Goal: Task Accomplishment & Management: Complete application form

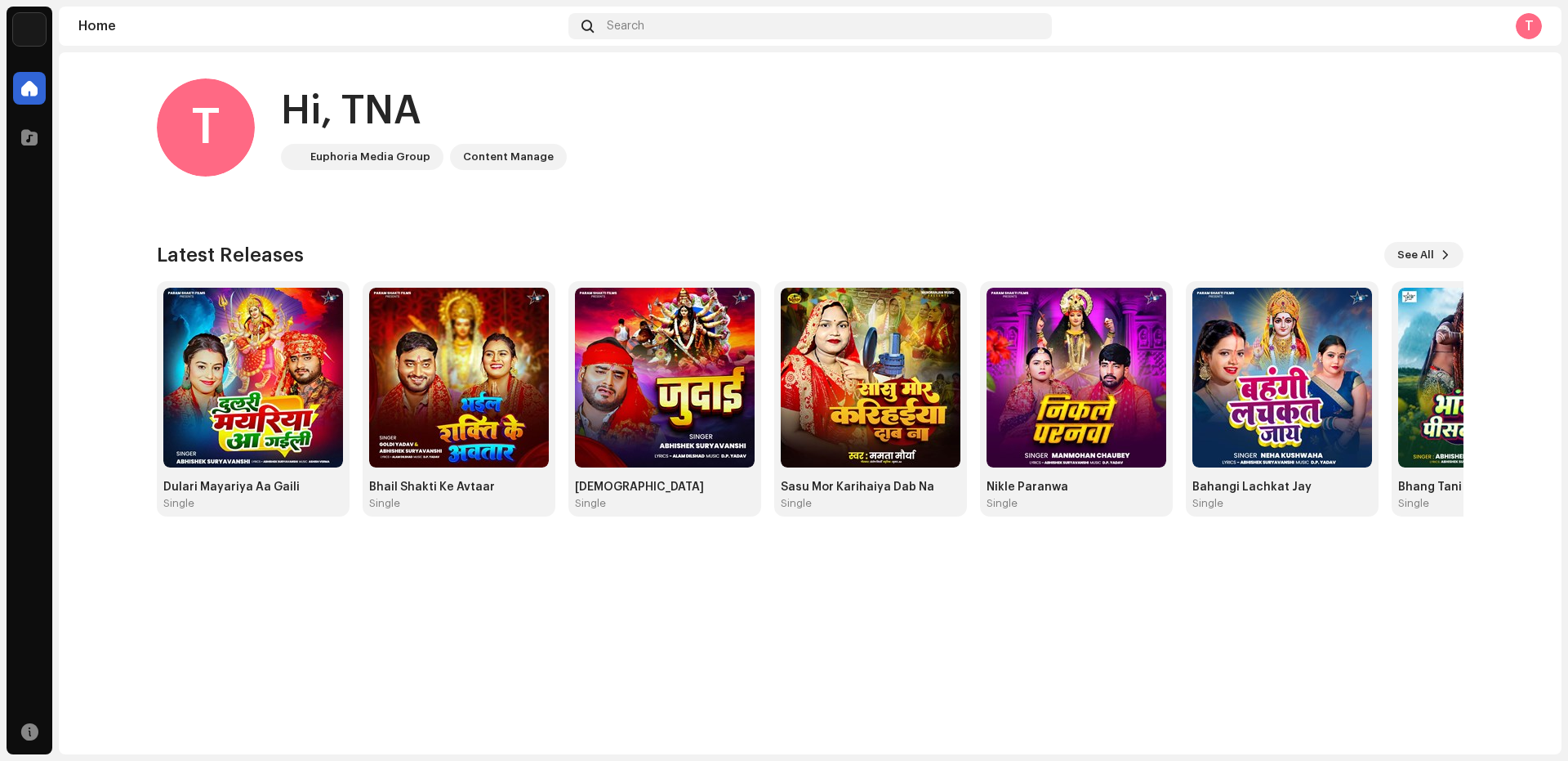
click at [593, 27] on span at bounding box center [588, 26] width 12 height 13
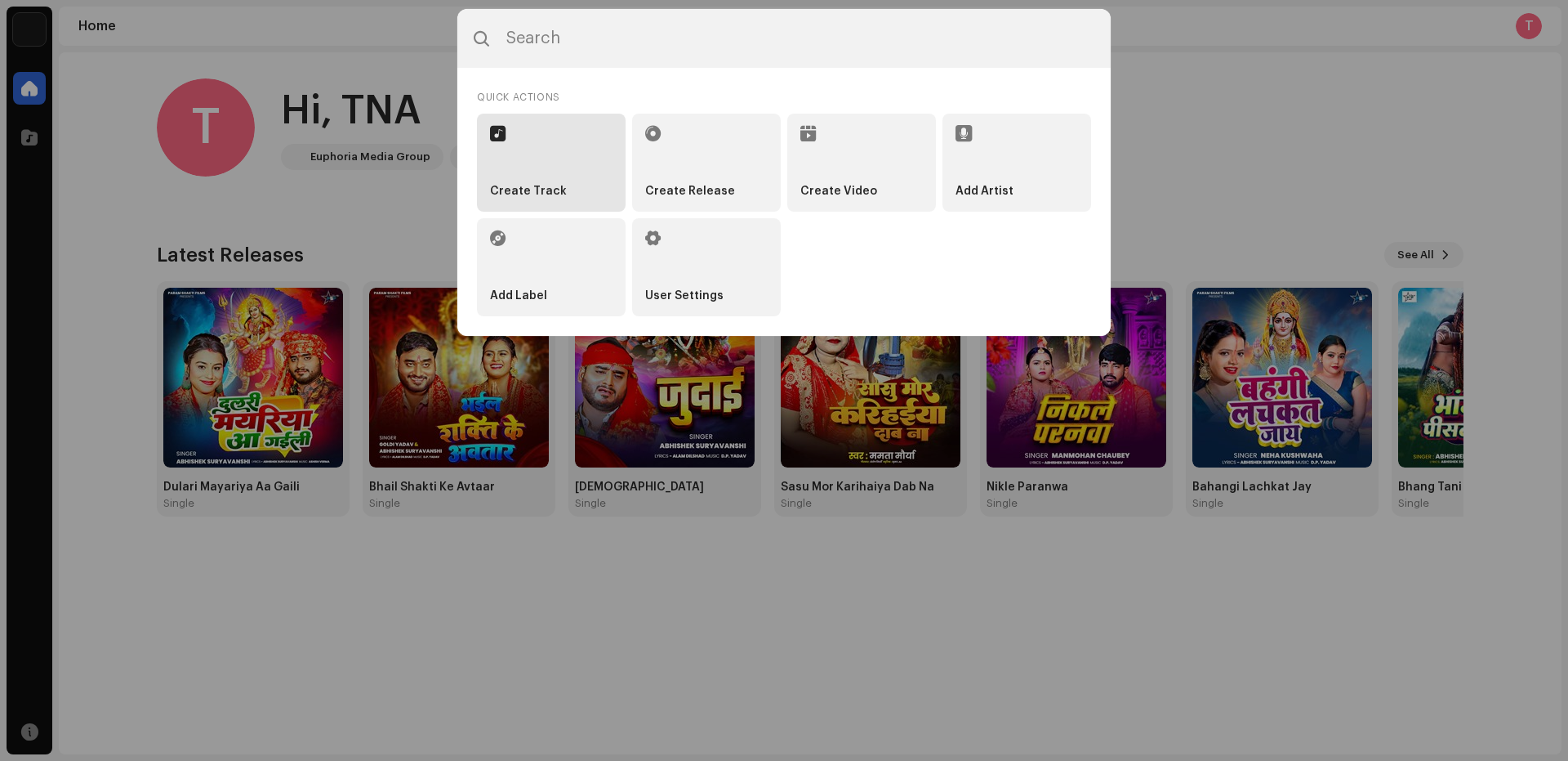
click at [523, 190] on strong "Create Track" at bounding box center [528, 191] width 77 height 14
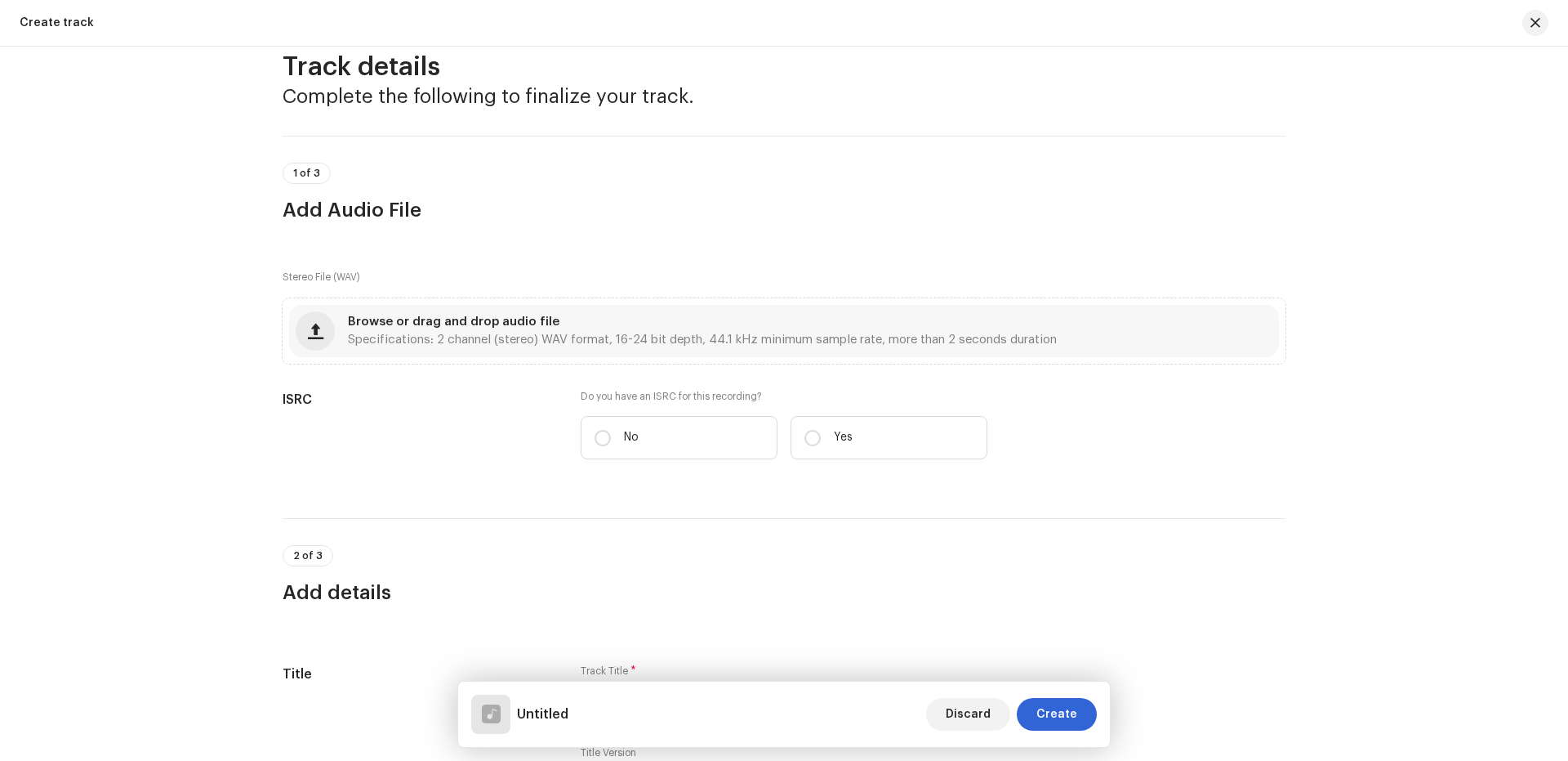
scroll to position [1, 0]
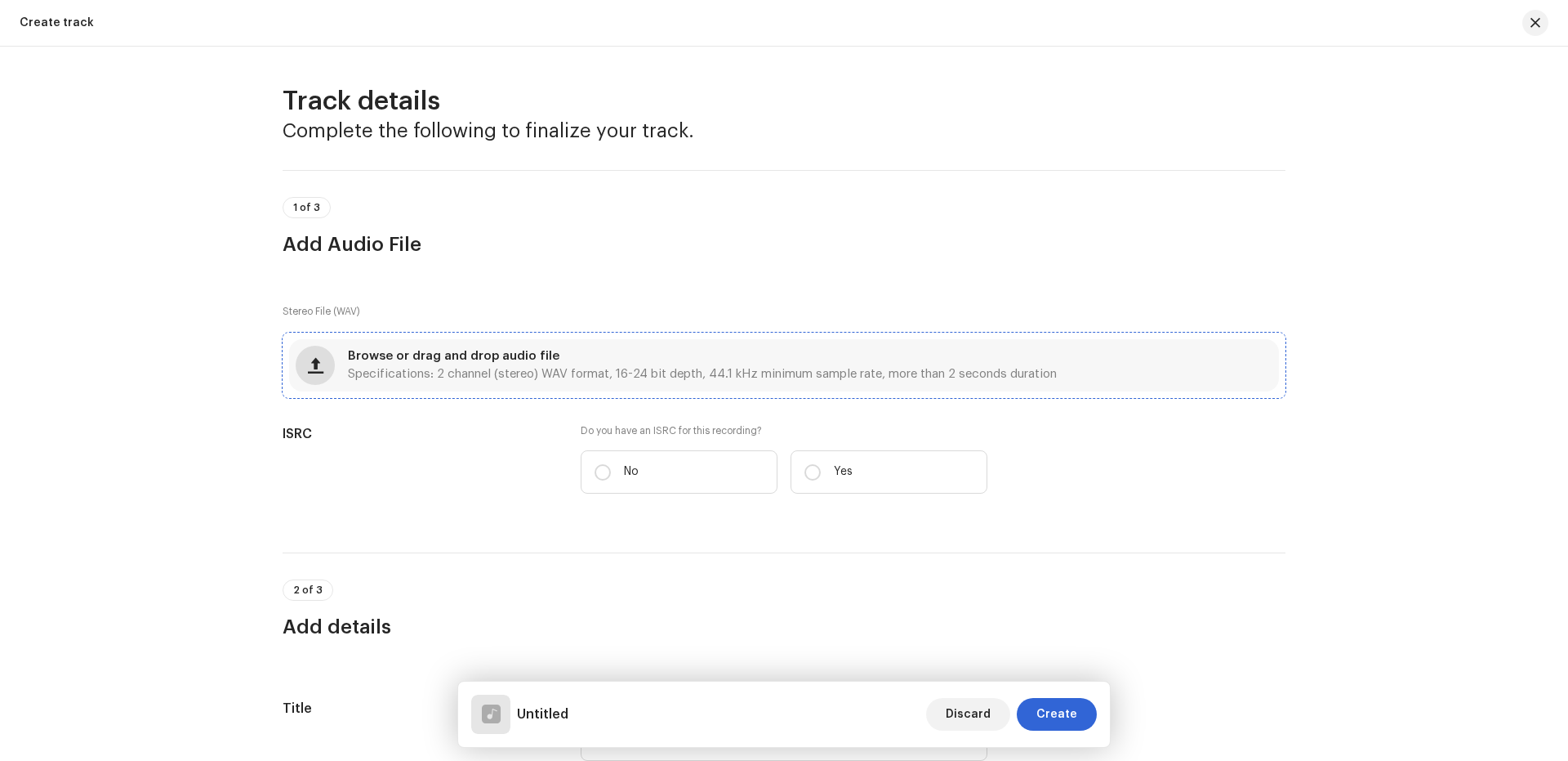
click at [319, 371] on span "button" at bounding box center [316, 364] width 16 height 13
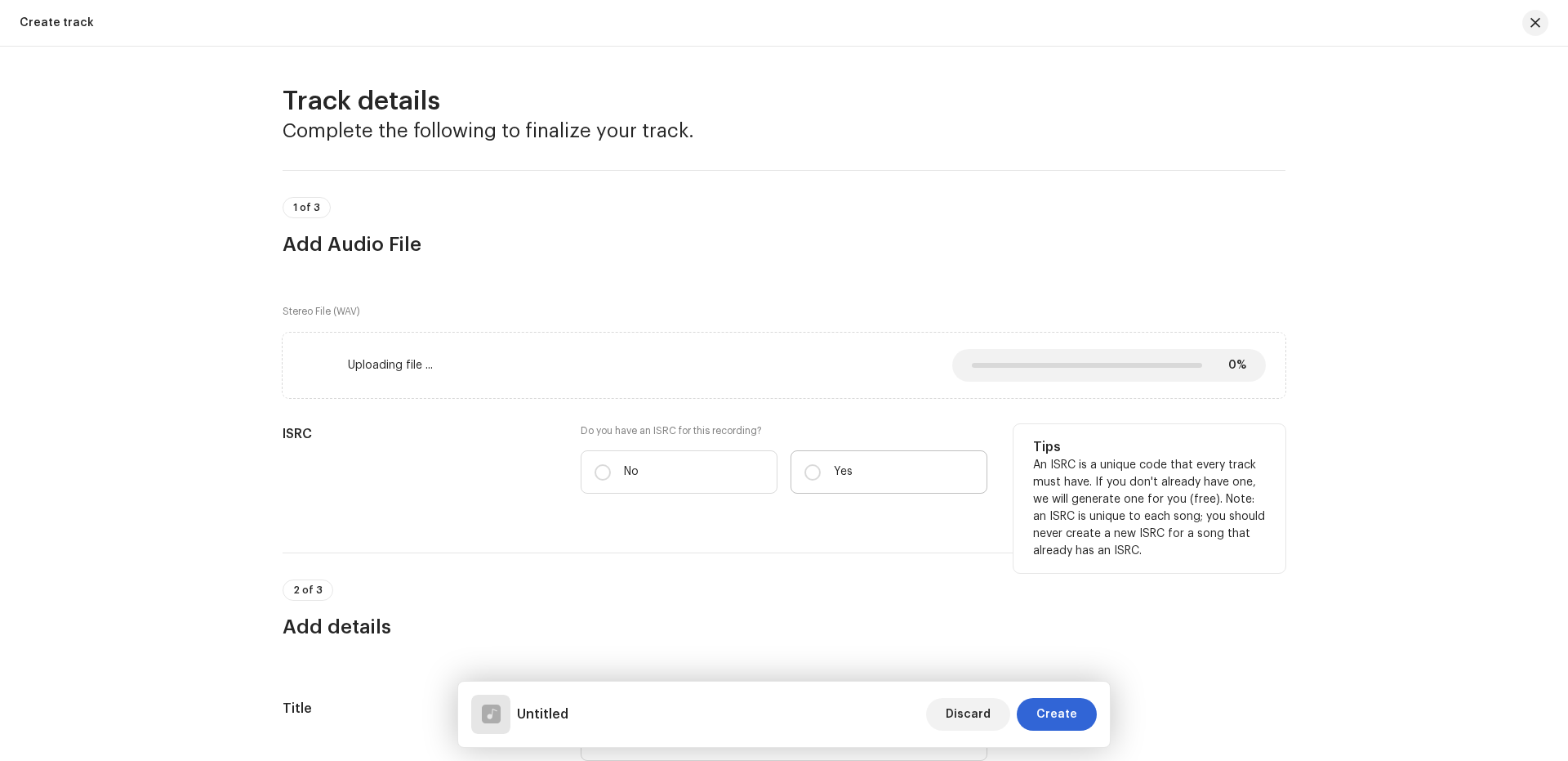
click at [836, 473] on p "Yes" at bounding box center [844, 472] width 19 height 17
click at [820, 473] on input "Yes" at bounding box center [813, 472] width 16 height 16
radio input "true"
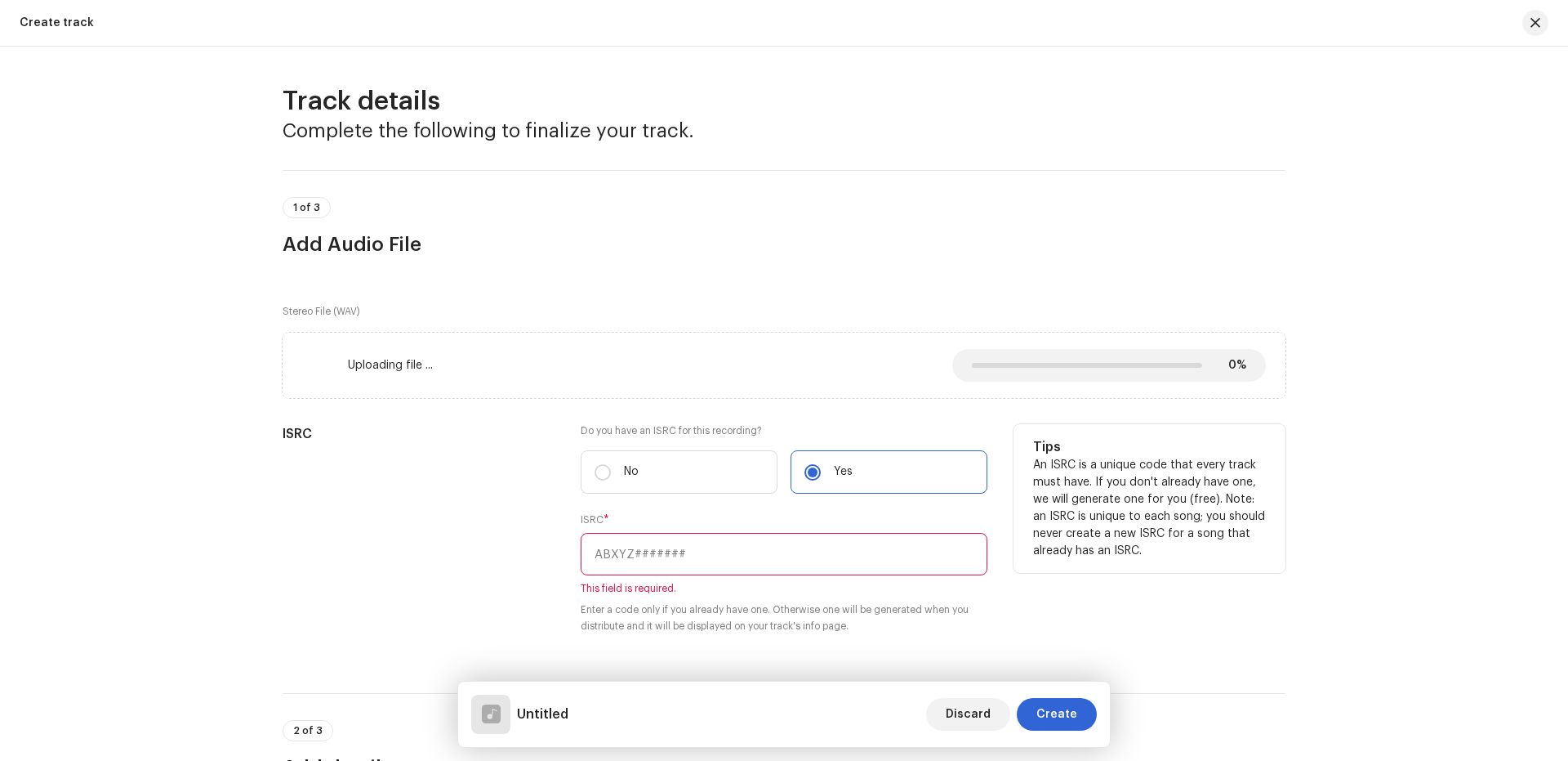
click at [674, 534] on input "text" at bounding box center [784, 553] width 407 height 42
click at [722, 563] on input "text" at bounding box center [784, 553] width 407 height 42
paste input "INN202401613"
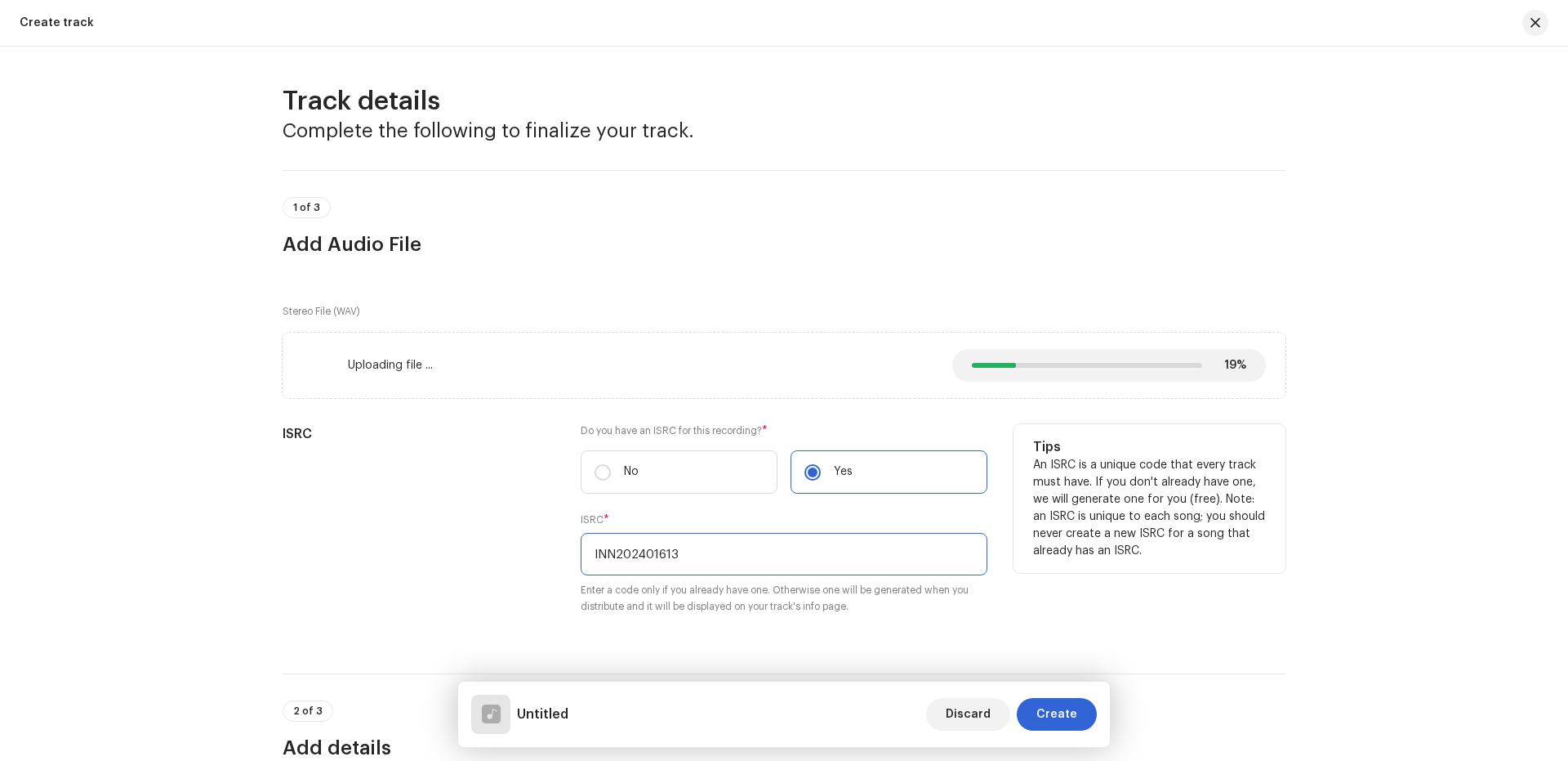
scroll to position [219, 0]
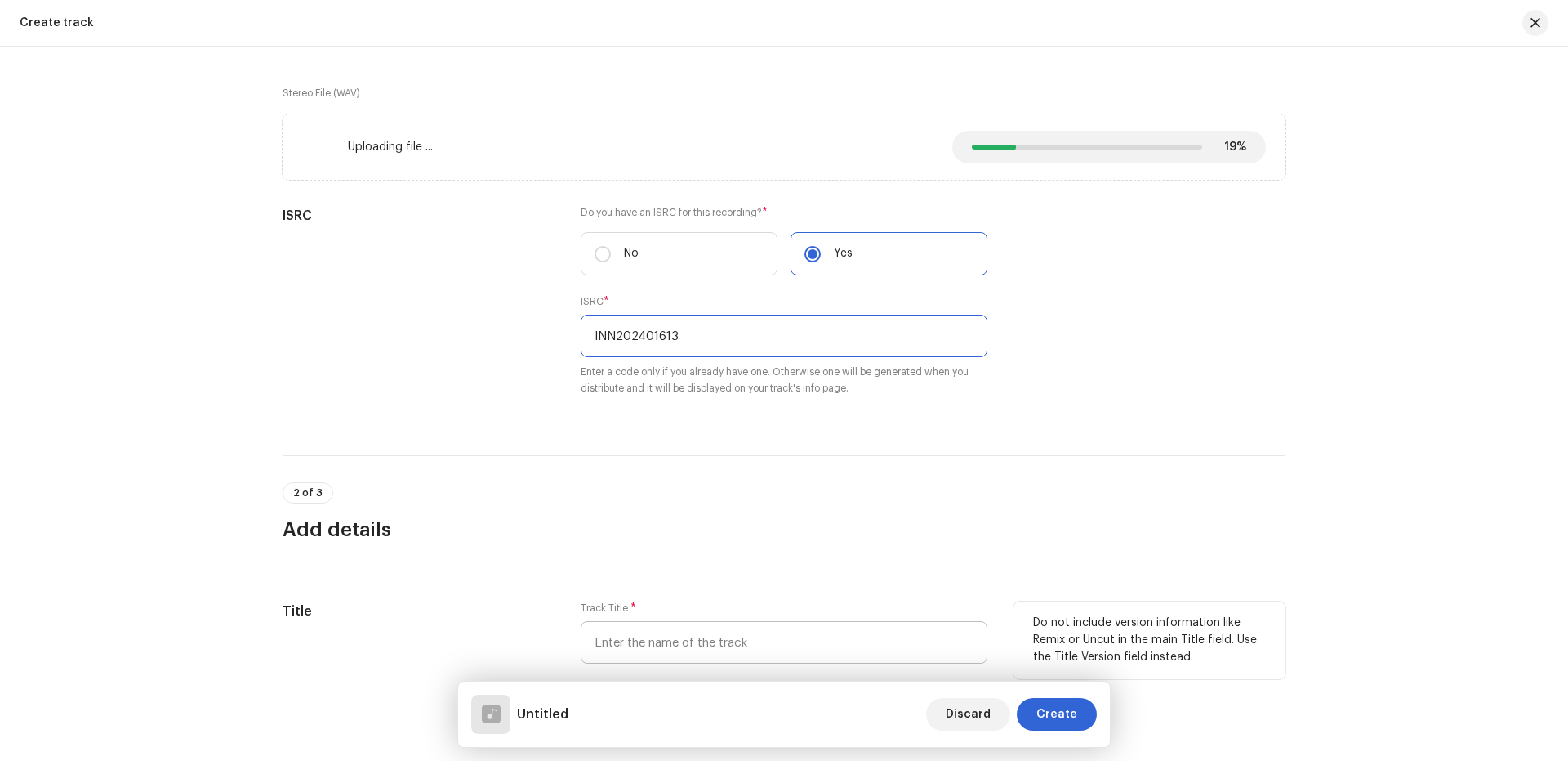
type input "INN202401613"
click at [664, 650] on input "text" at bounding box center [784, 642] width 407 height 42
click at [762, 633] on input "text" at bounding box center [784, 642] width 407 height 42
paste input "Ram [PERSON_NAME] Bajega"
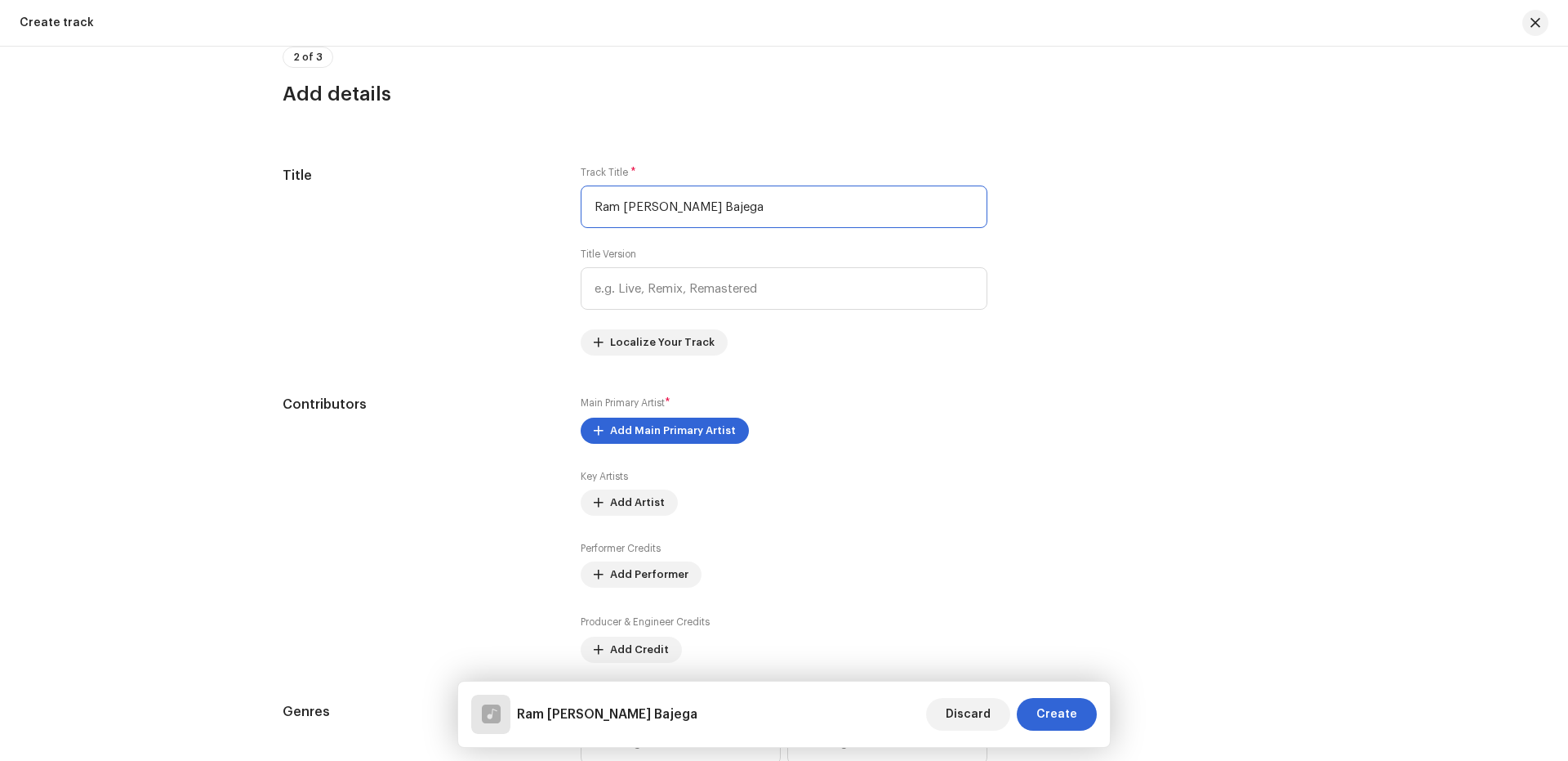
type input "Ram [PERSON_NAME] Bajega"
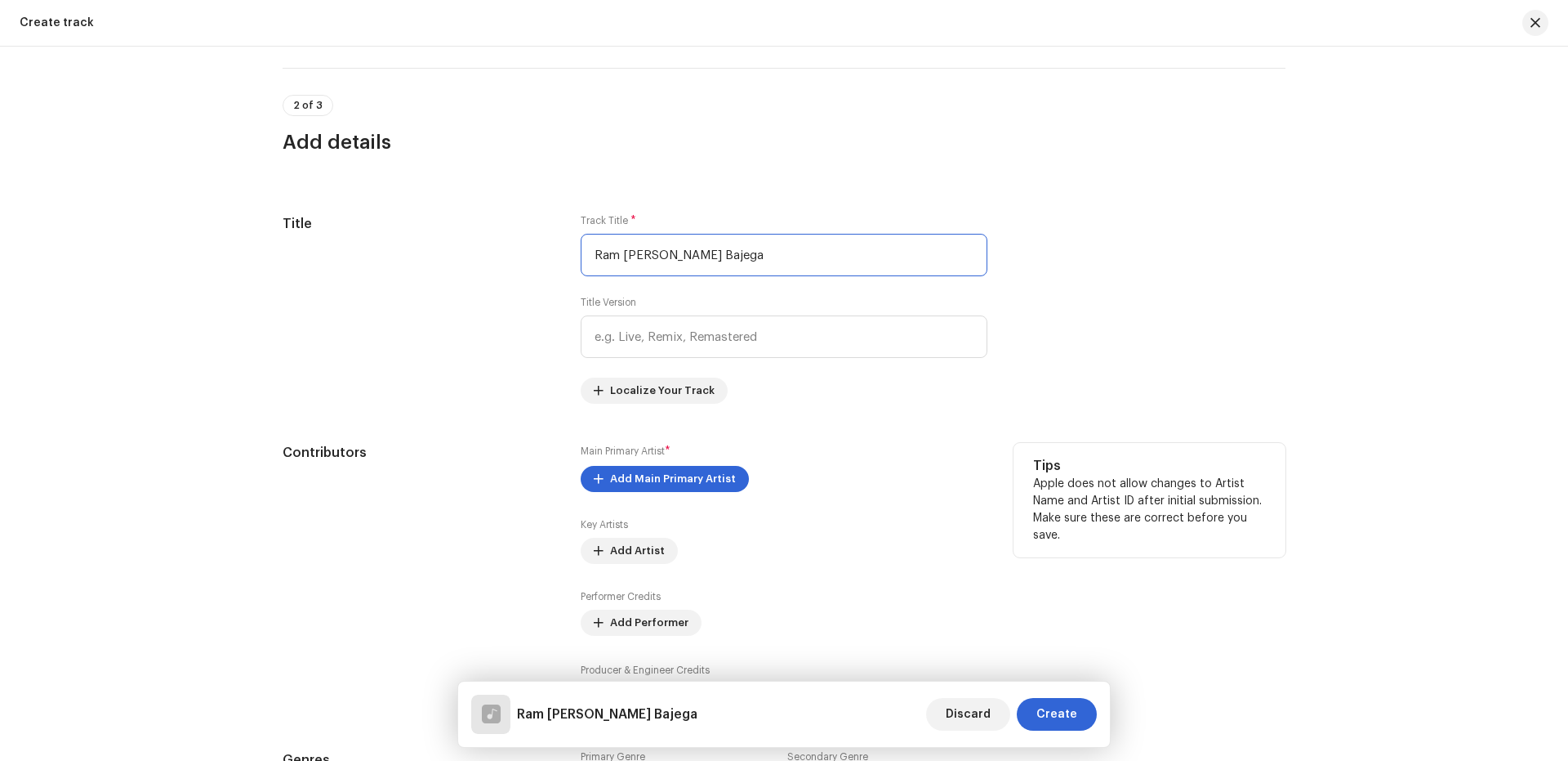
scroll to position [656, 0]
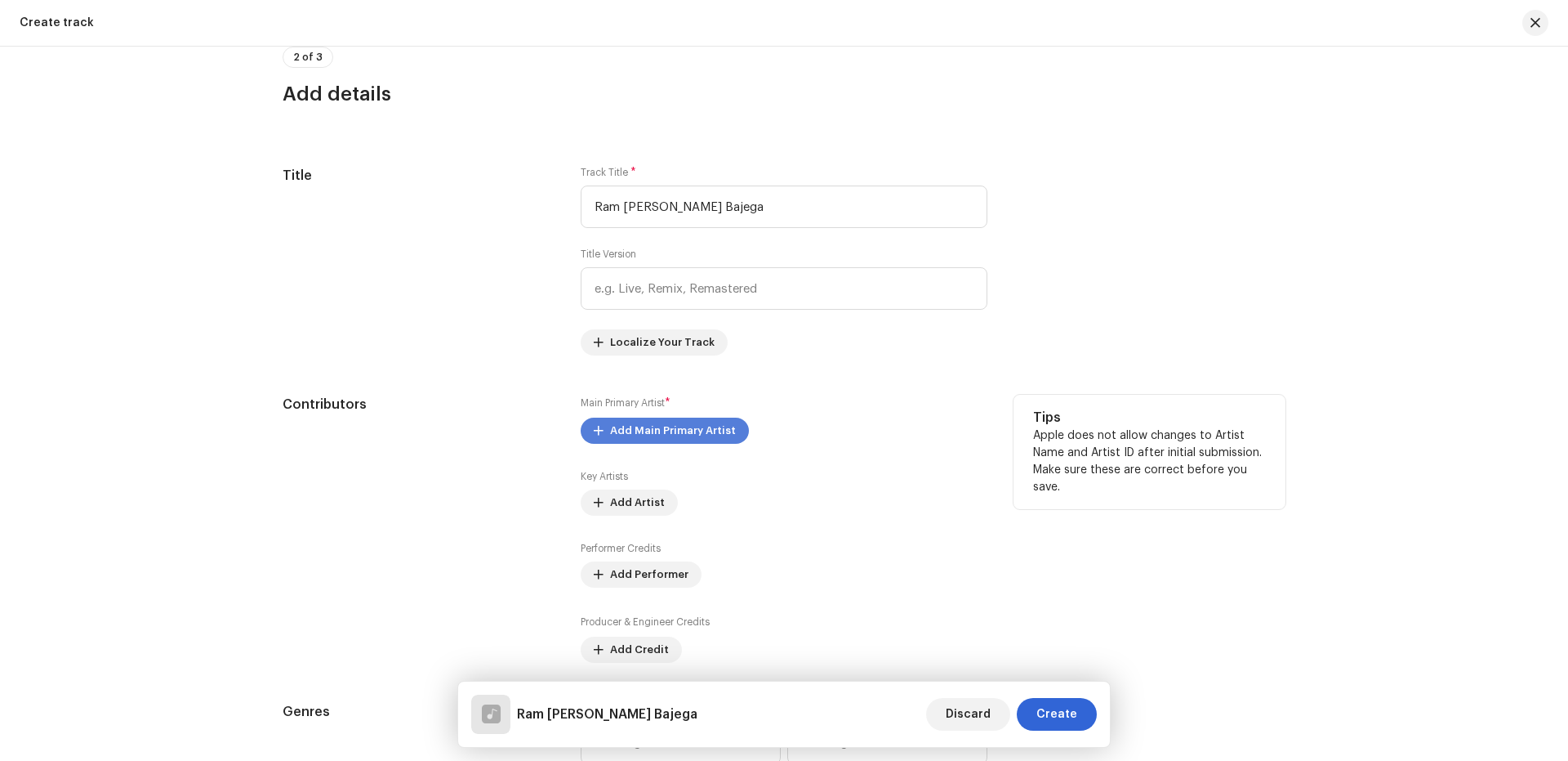
click at [678, 426] on span "Add Main Primary Artist" at bounding box center [672, 430] width 125 height 33
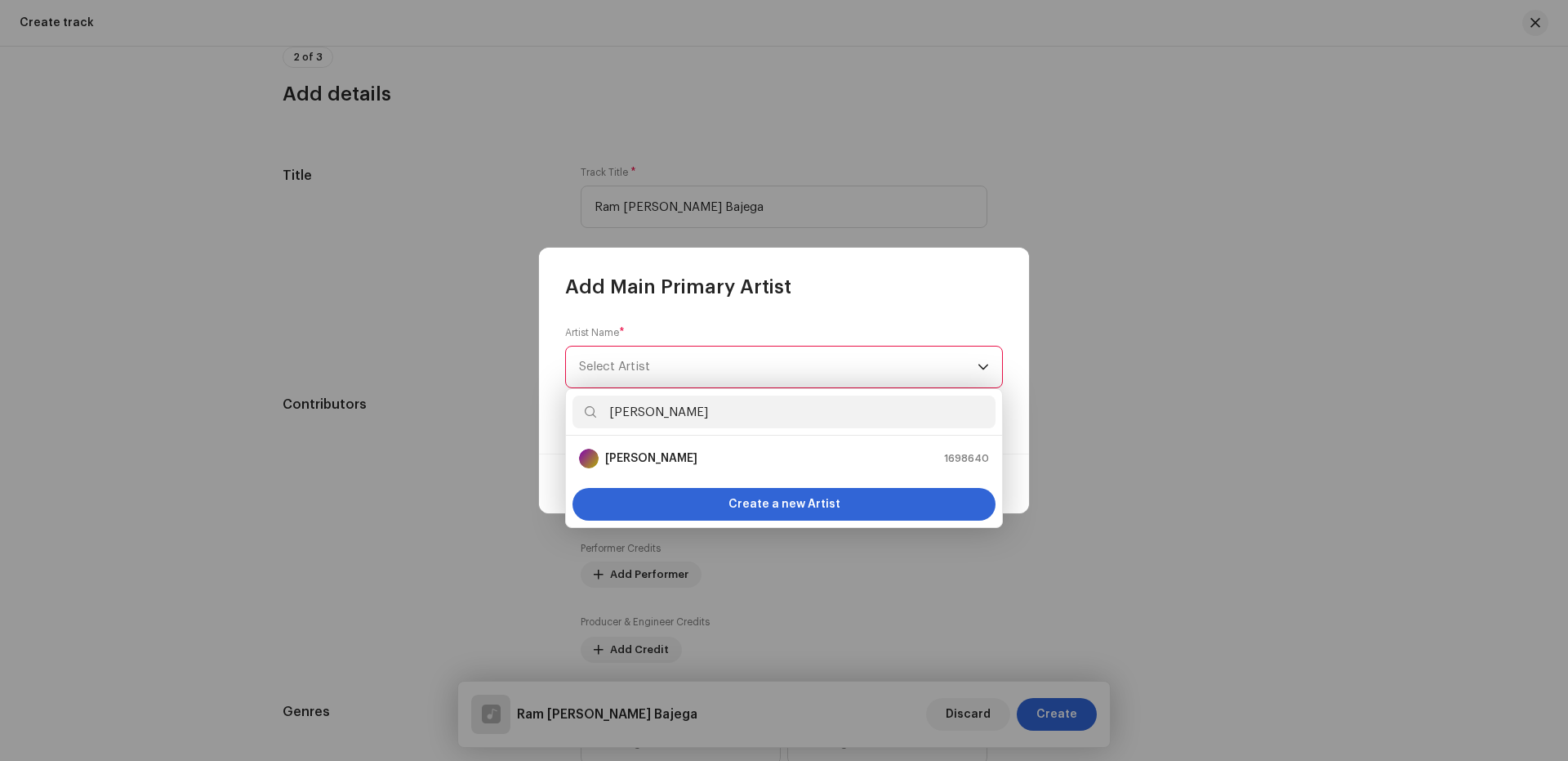
type input "[PERSON_NAME]"
click at [690, 457] on strong "[PERSON_NAME]" at bounding box center [651, 458] width 93 height 16
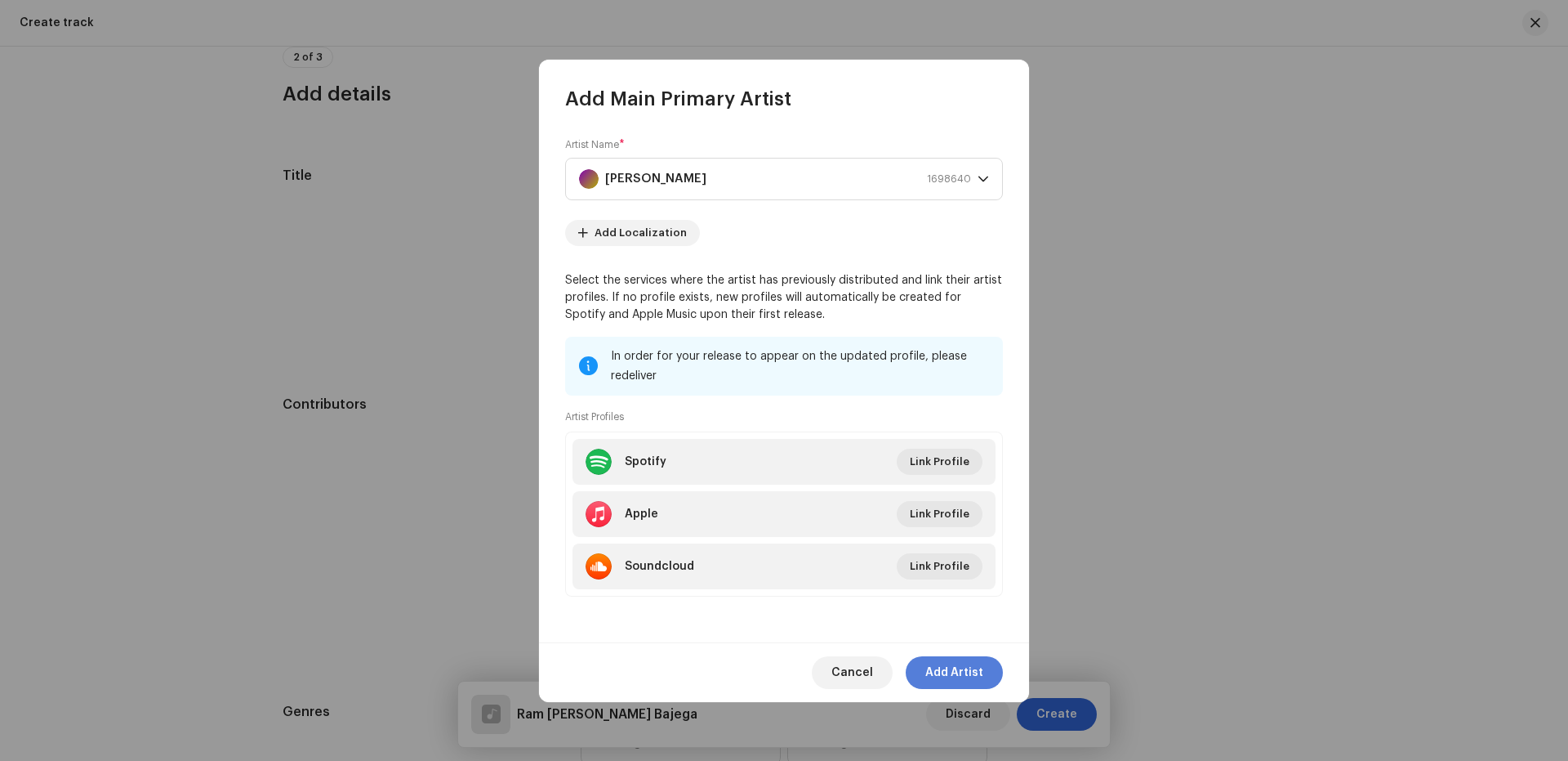
click at [958, 665] on span "Add Artist" at bounding box center [954, 673] width 58 height 33
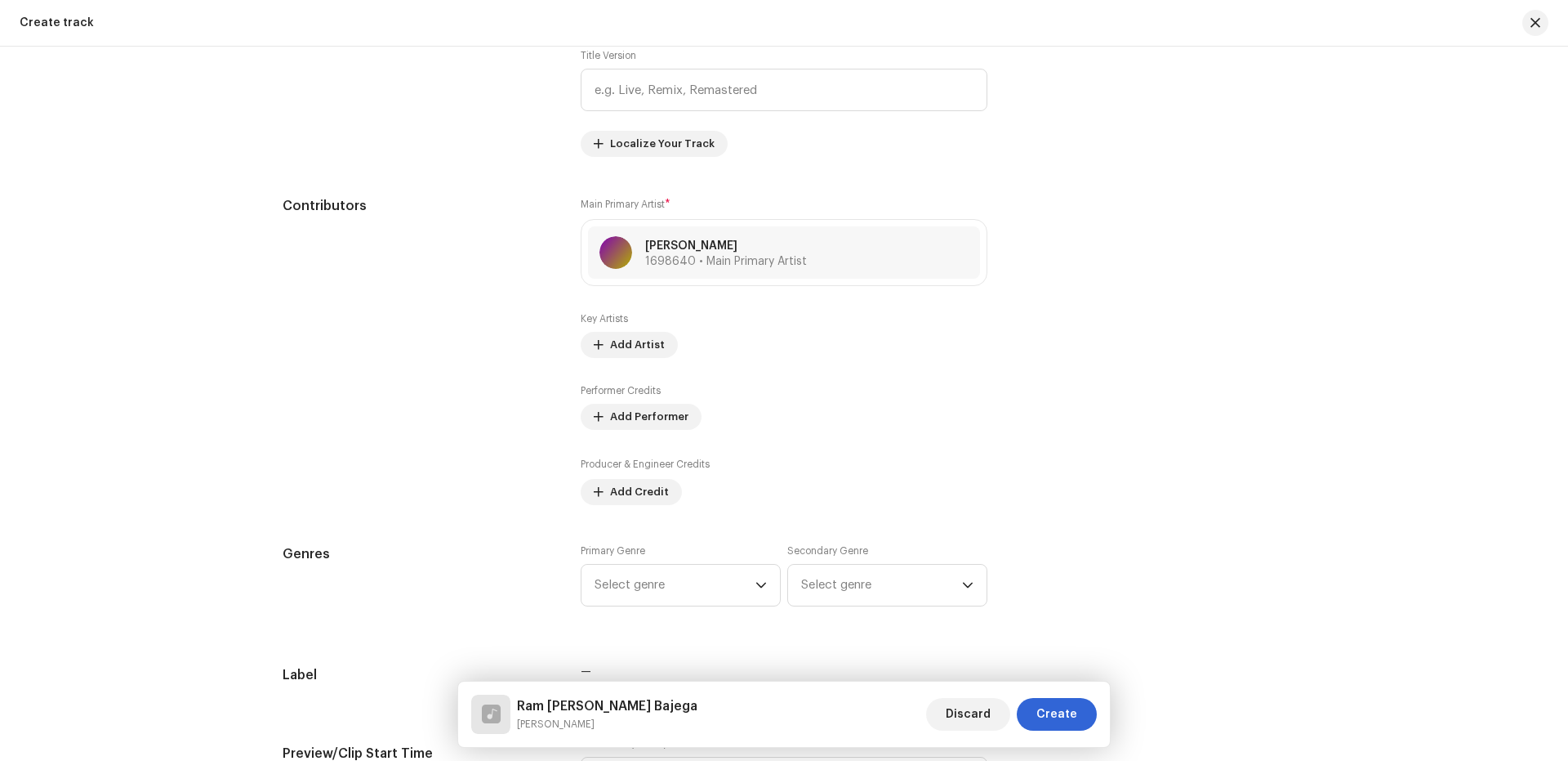
scroll to position [874, 0]
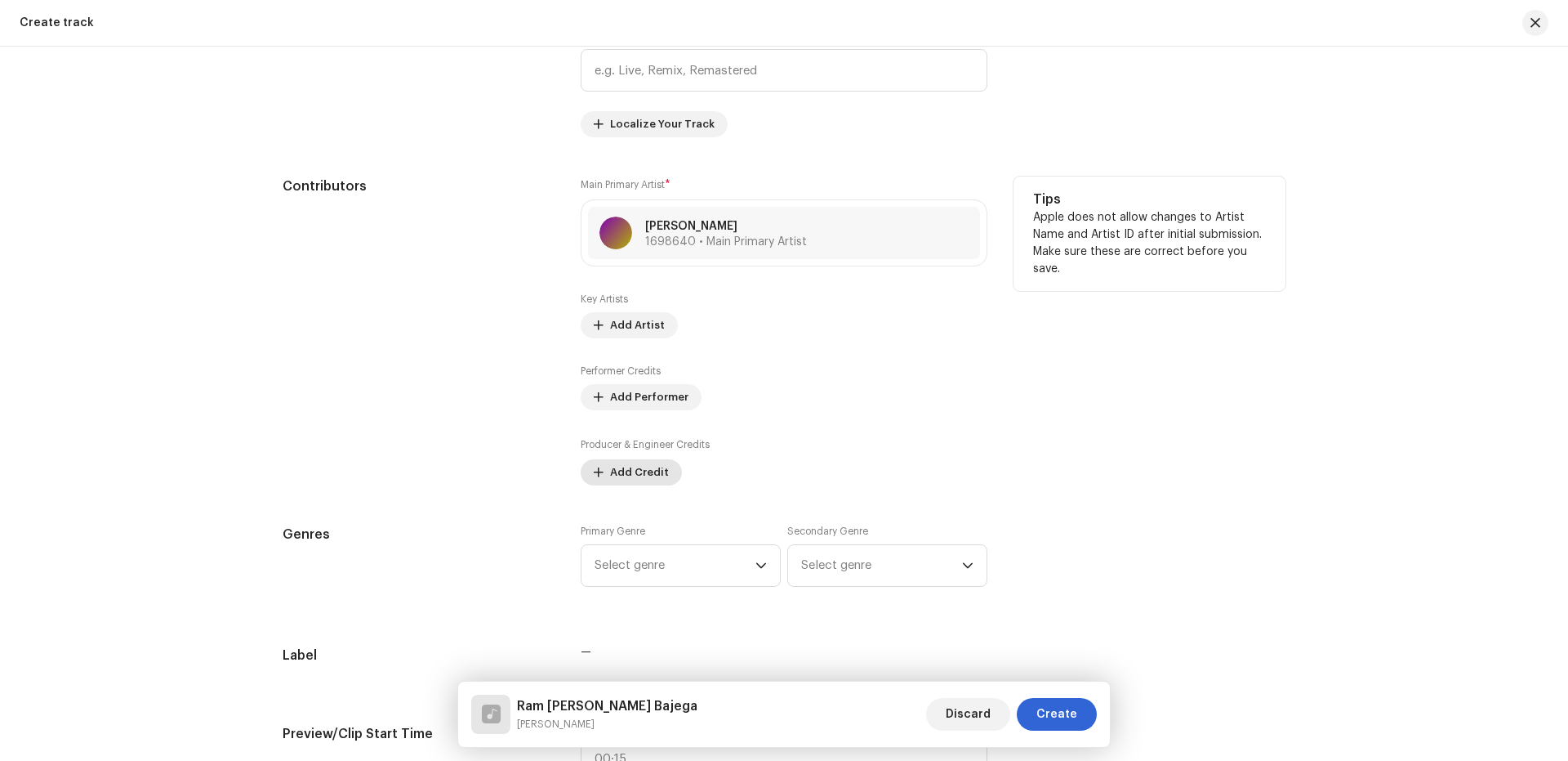
click at [627, 473] on span "Add Credit" at bounding box center [639, 473] width 59 height 33
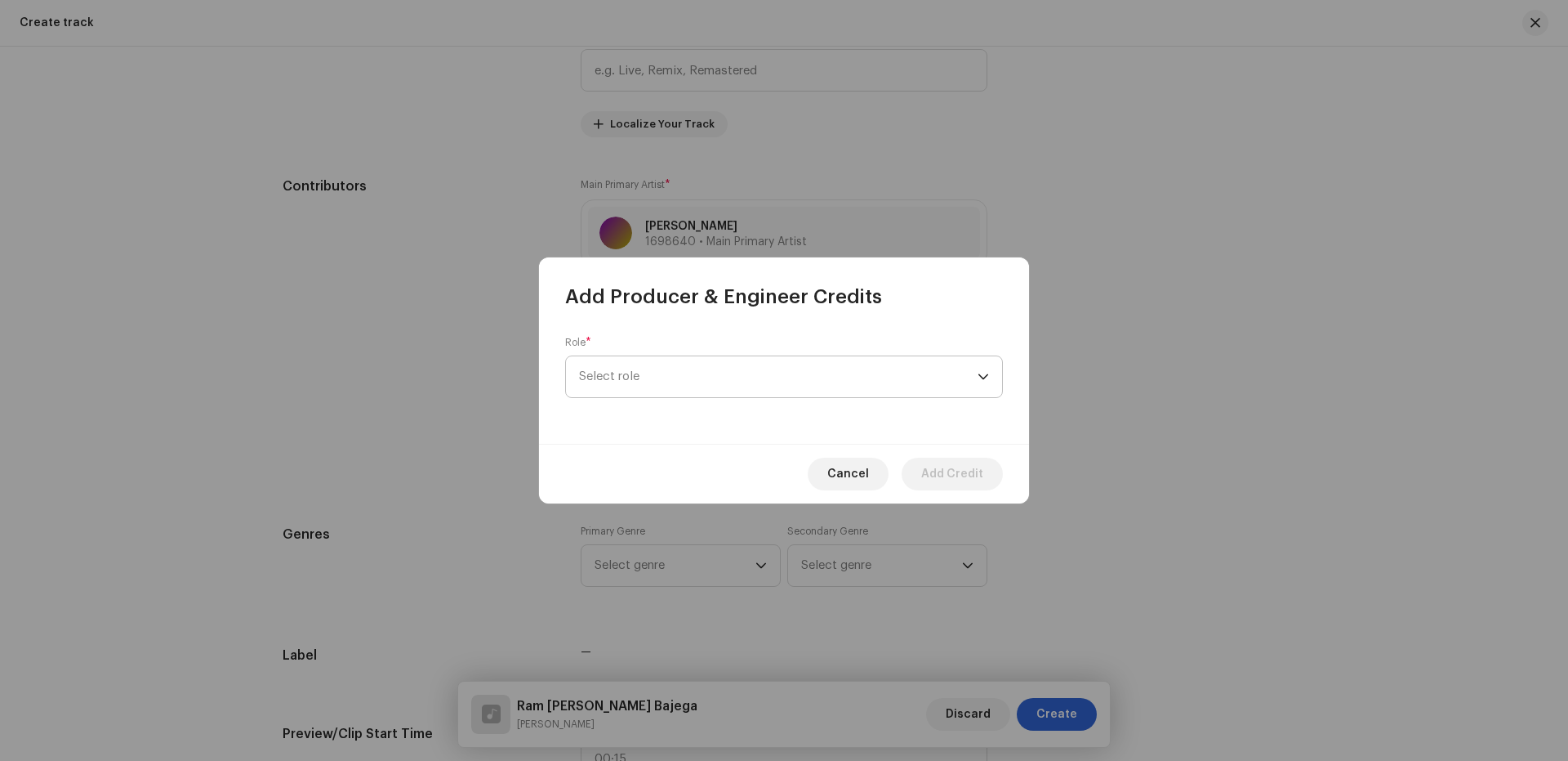
click at [700, 374] on span "Select role" at bounding box center [778, 376] width 399 height 41
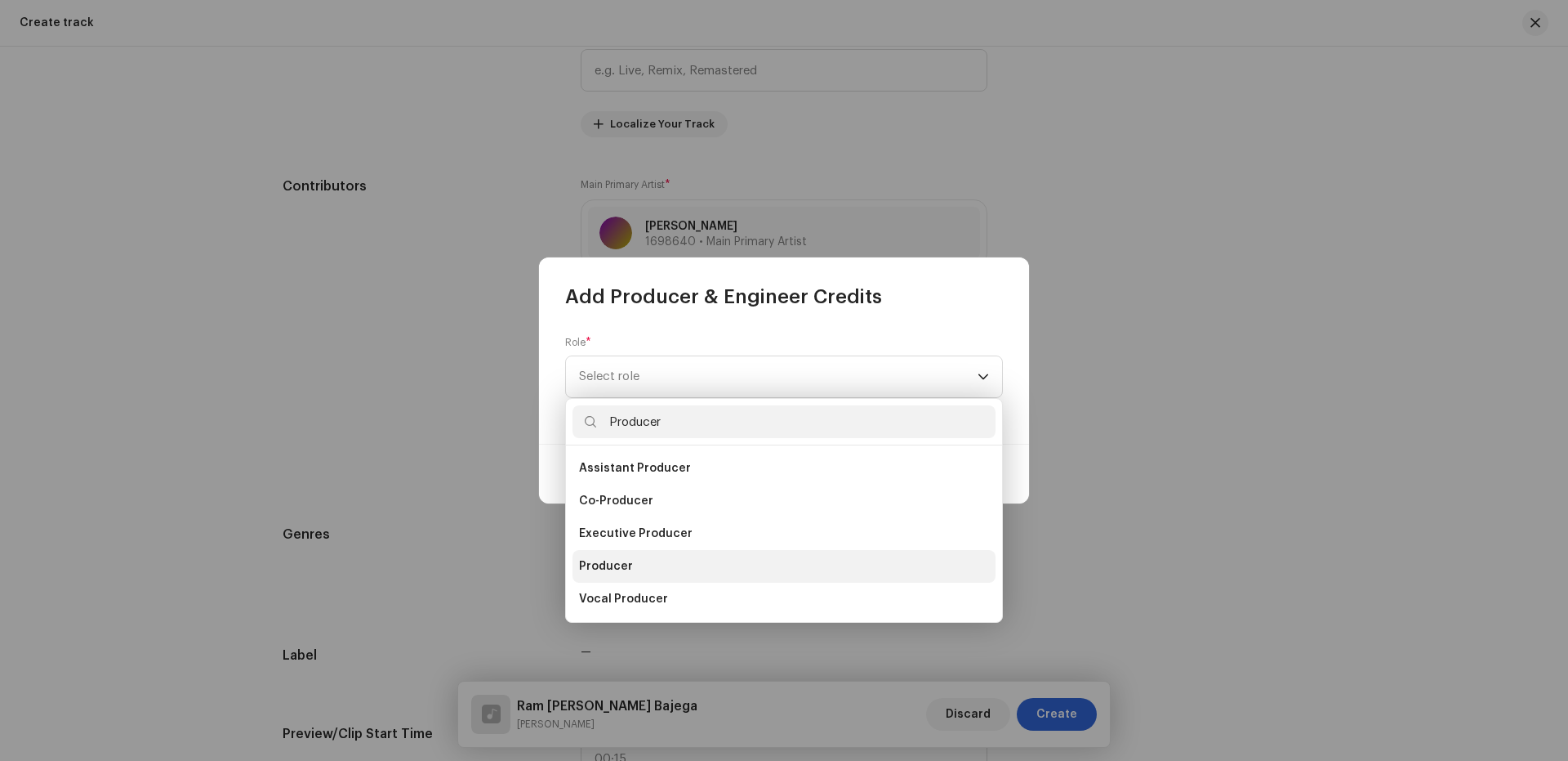
type input "Producer"
click at [639, 567] on li "Producer" at bounding box center [784, 566] width 423 height 33
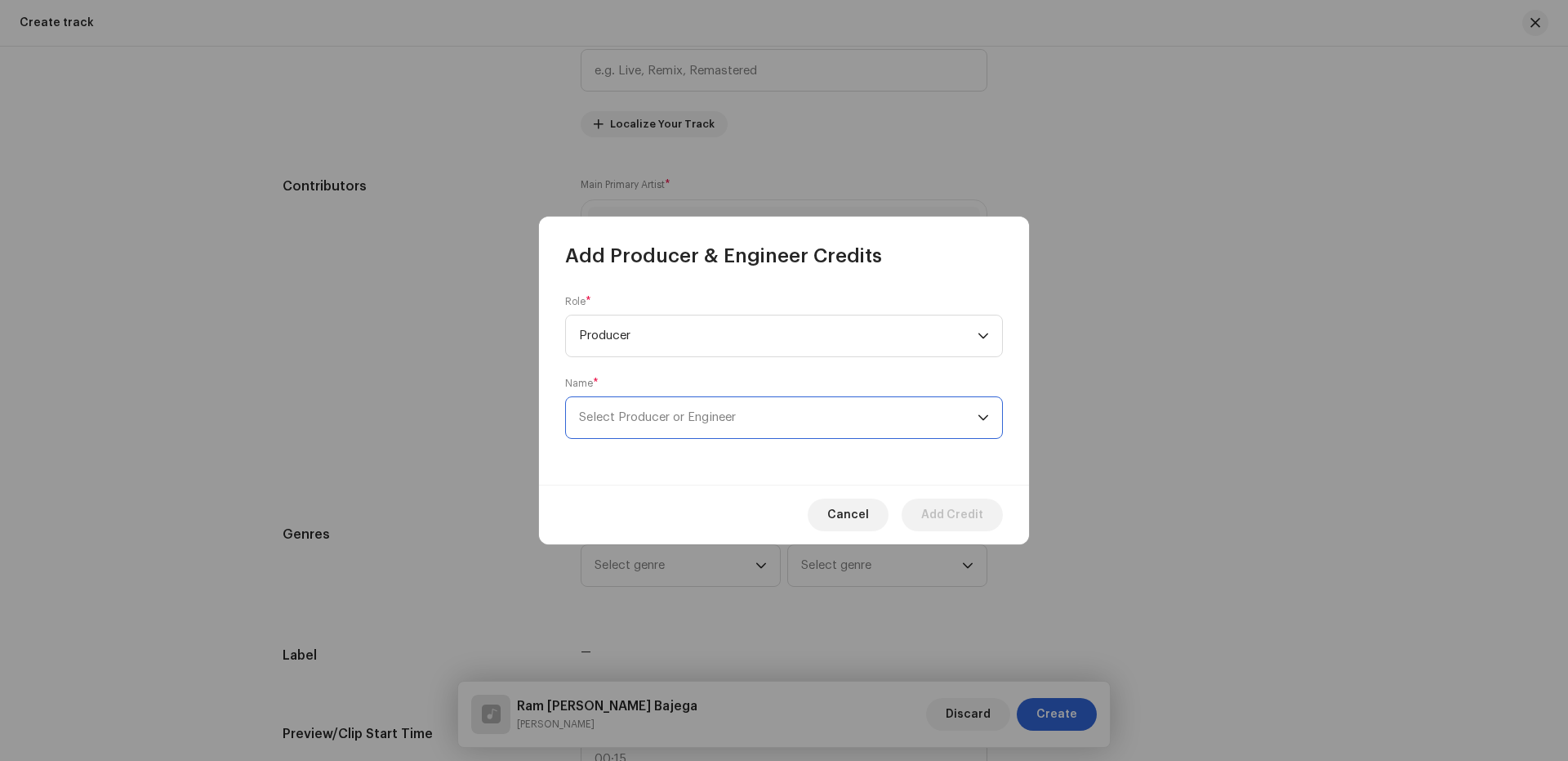
click at [677, 426] on span "Select Producer or Engineer" at bounding box center [778, 417] width 399 height 41
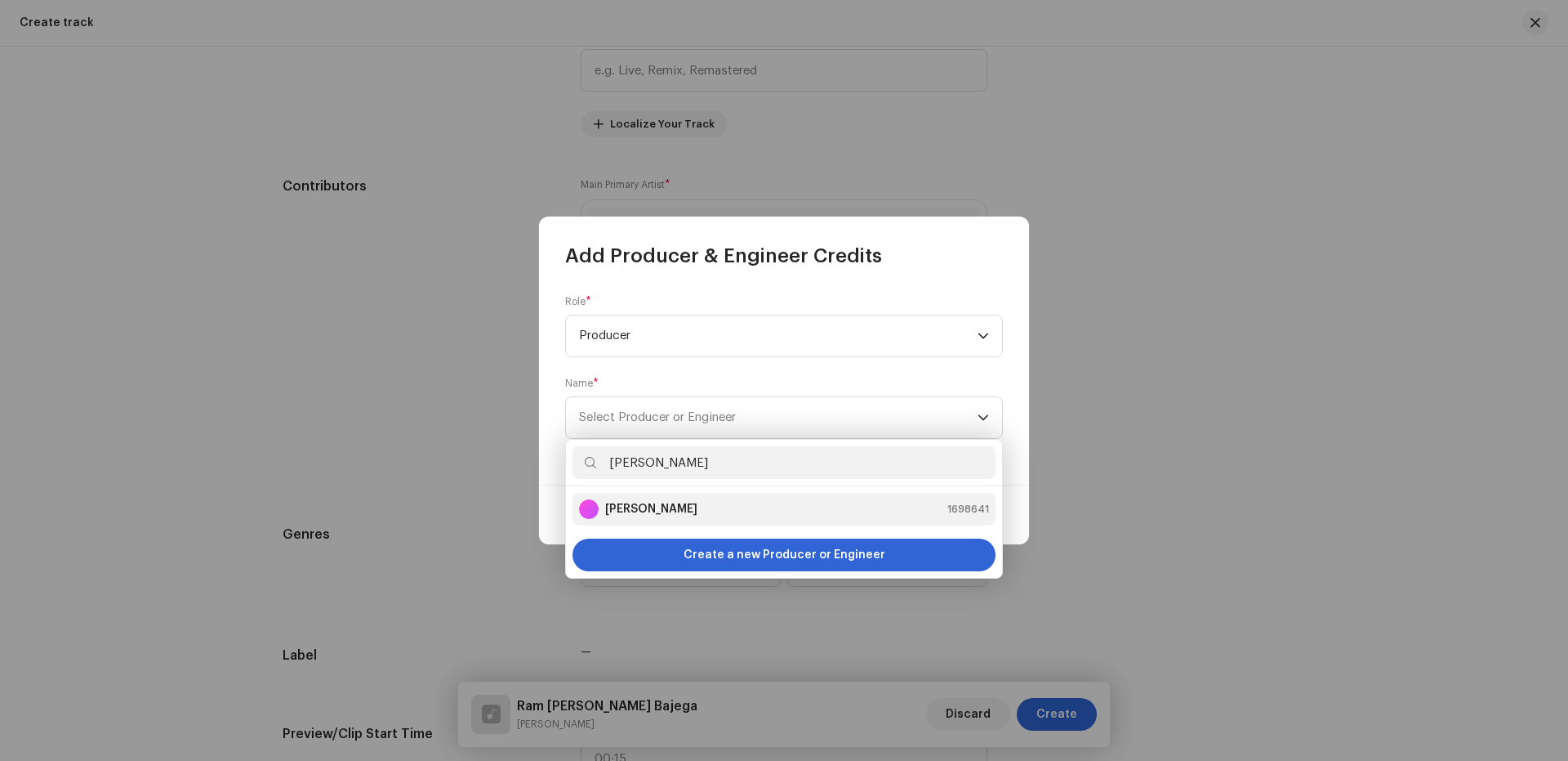
type input "[PERSON_NAME]"
click at [646, 498] on li "[PERSON_NAME] 1698641" at bounding box center [784, 509] width 423 height 33
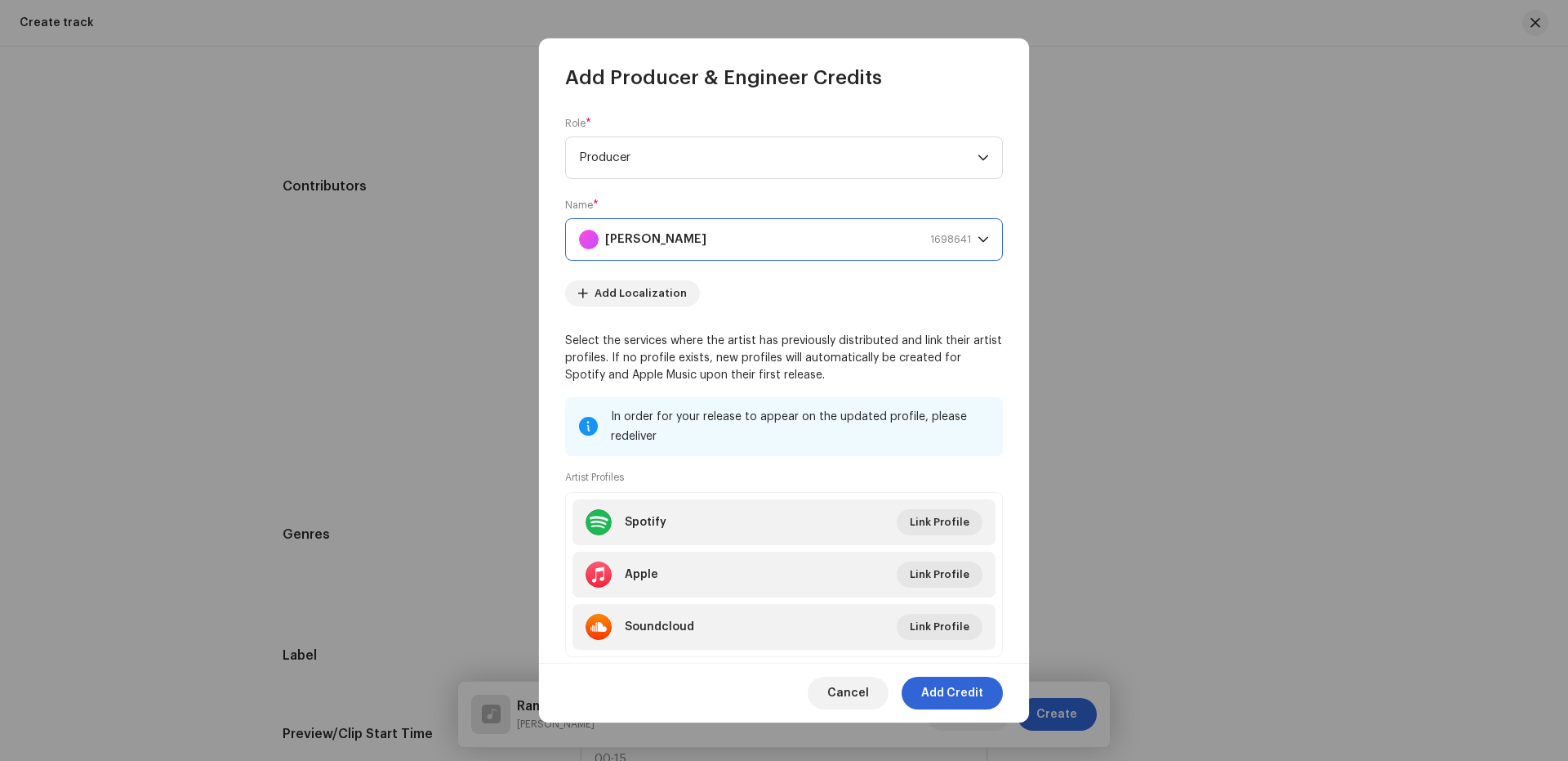
click at [961, 693] on span "Add Credit" at bounding box center [953, 693] width 62 height 33
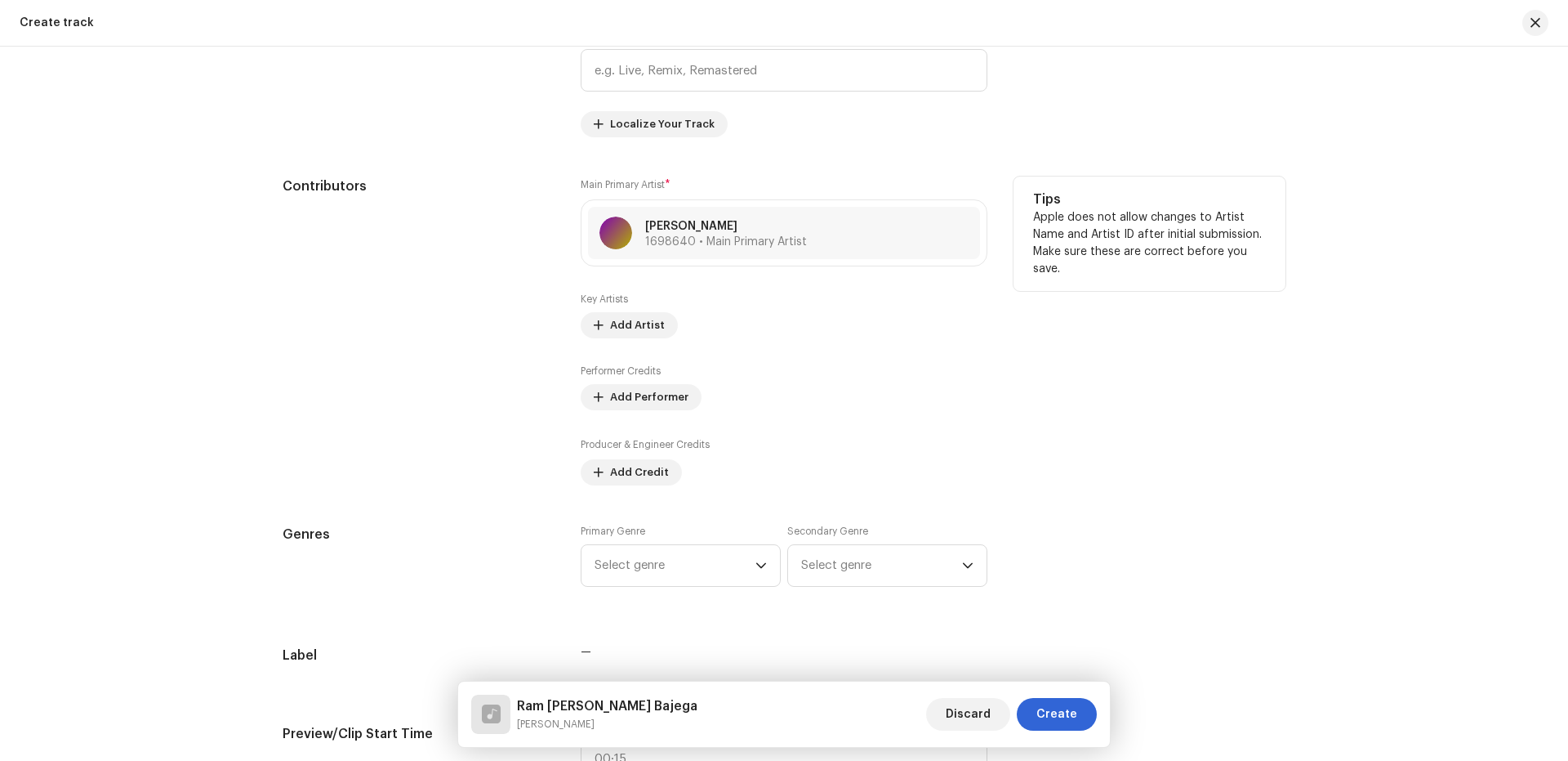
scroll to position [1093, 0]
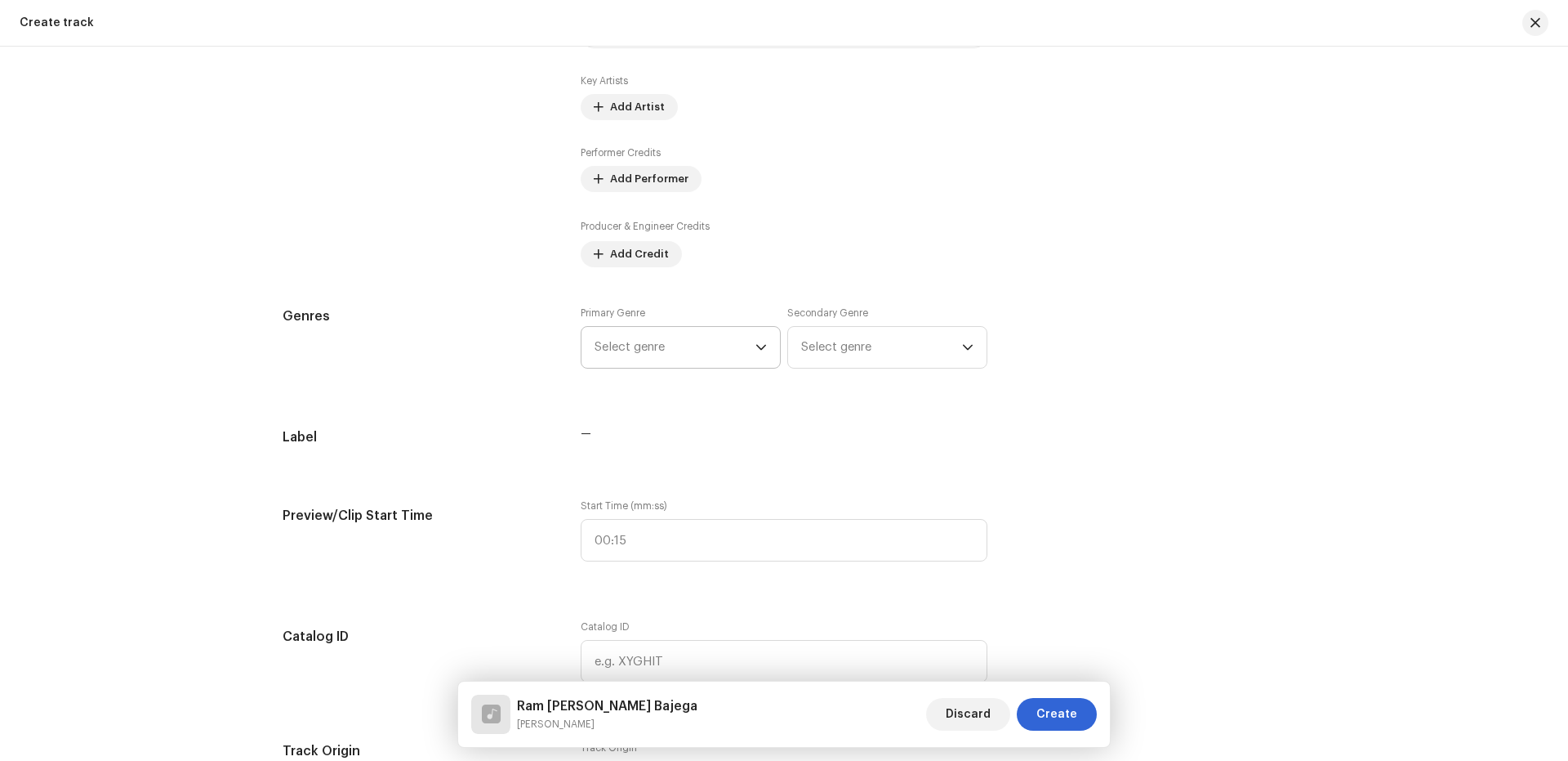
click at [680, 360] on div "Track details Complete the following to finalize your track. 1 of 3 Add Audio F…" at bounding box center [783, 625] width 1055 height 3265
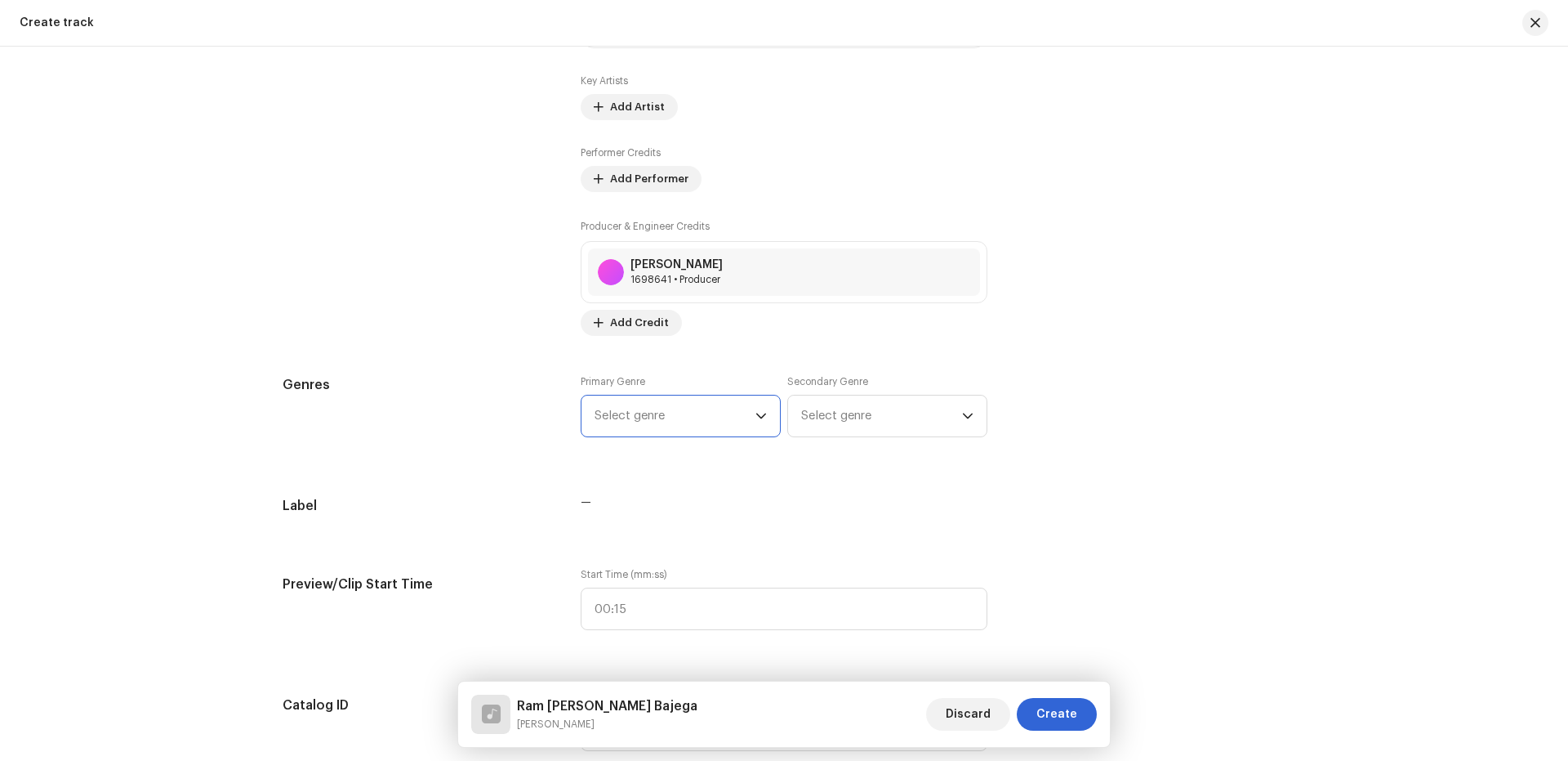
click at [672, 407] on span "Select genre" at bounding box center [675, 416] width 161 height 41
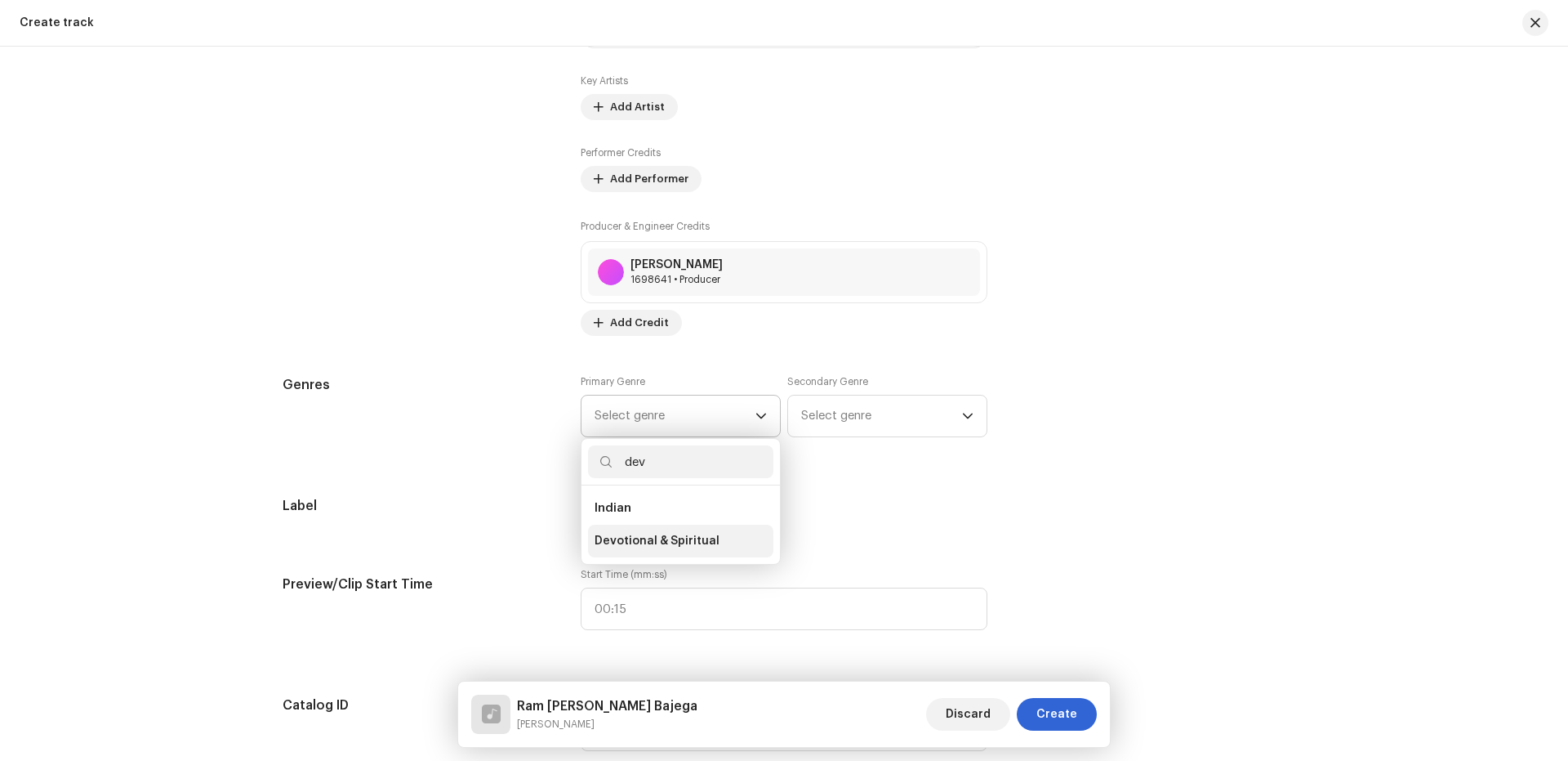
type input "dev"
click at [633, 543] on span "Devotional & Spiritual" at bounding box center [657, 540] width 125 height 16
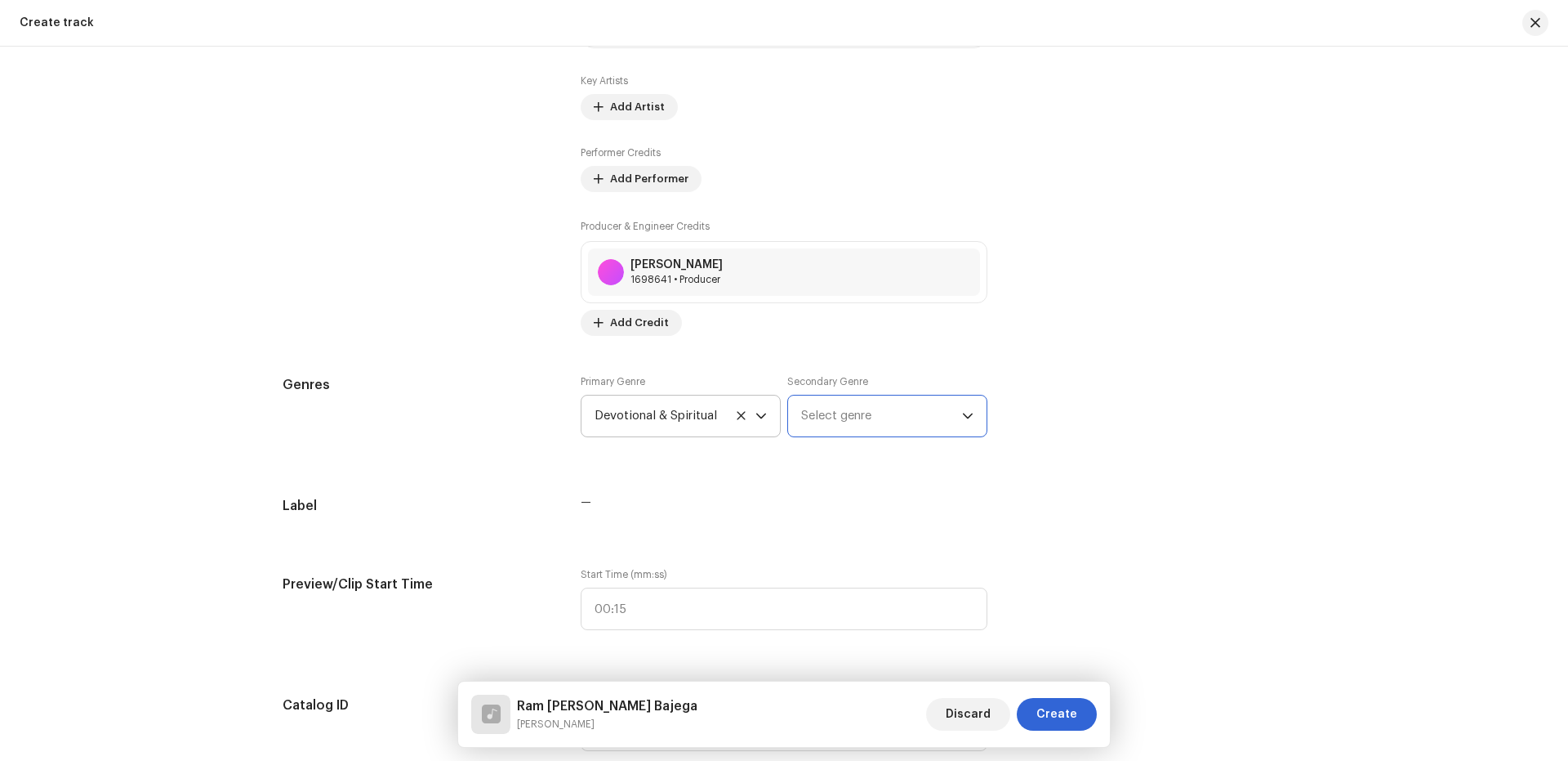
click at [855, 405] on span "Select genre" at bounding box center [882, 416] width 161 height 41
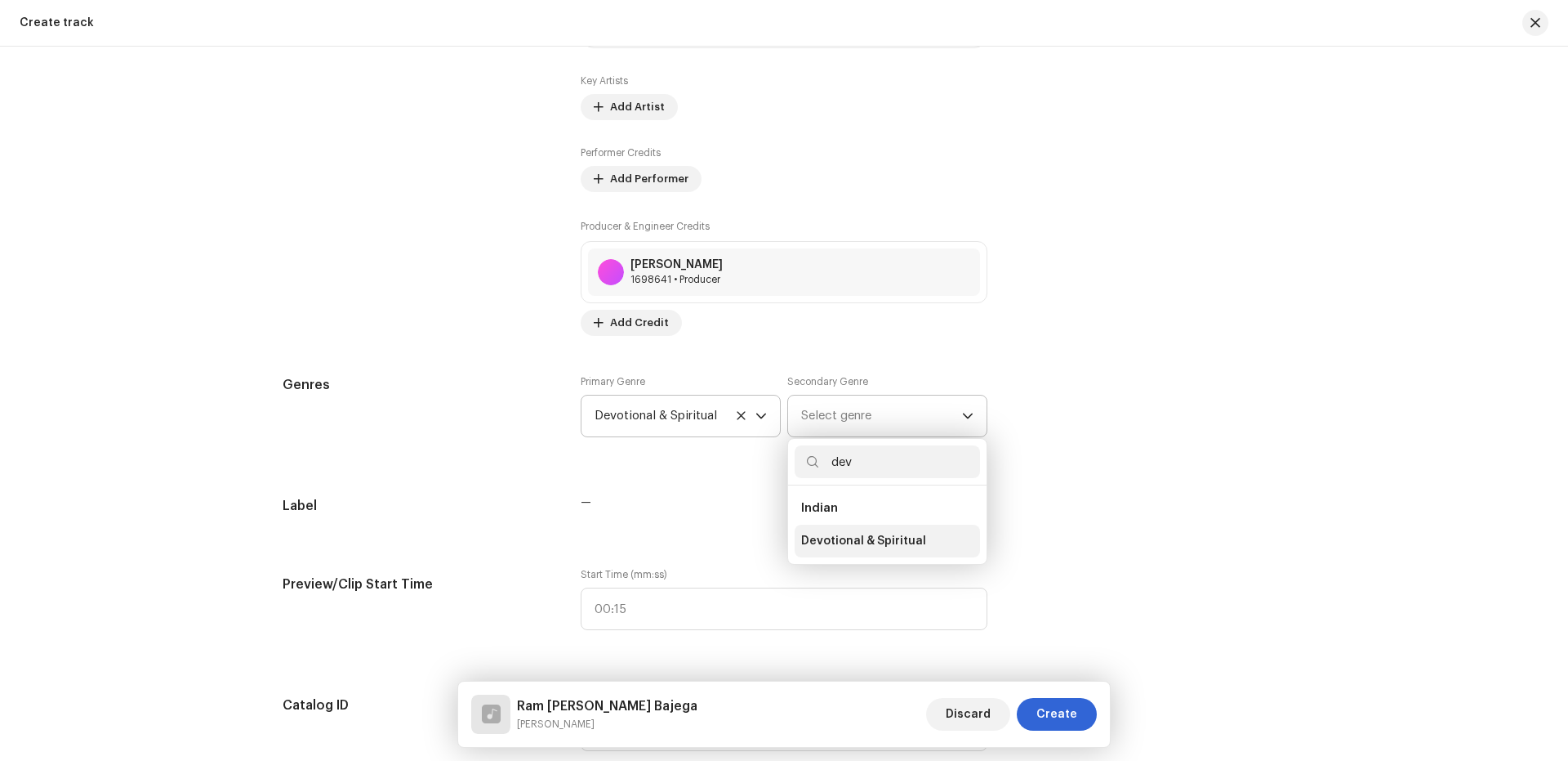
type input "dev"
click at [839, 544] on span "Devotional & Spiritual" at bounding box center [864, 540] width 125 height 16
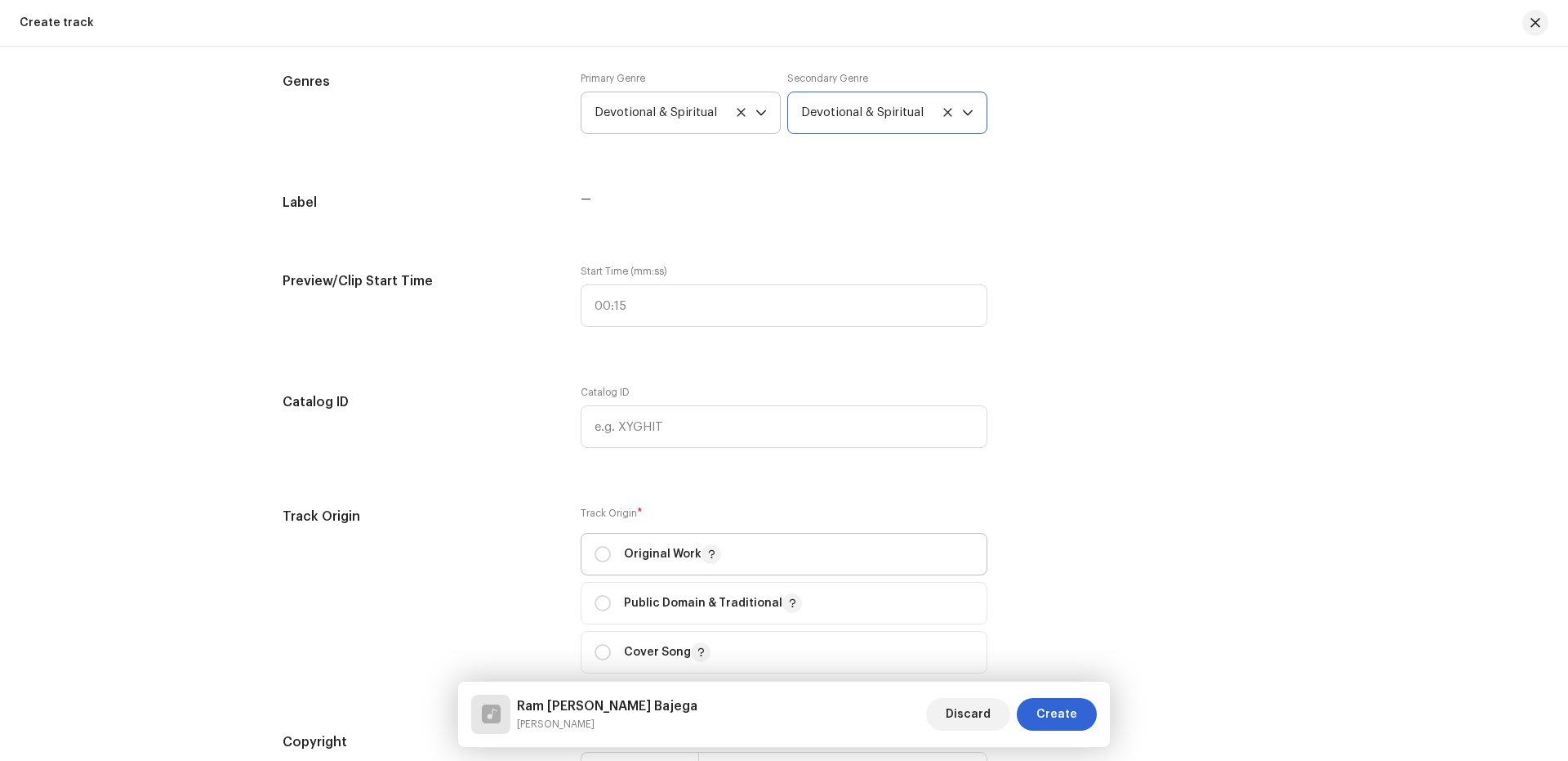
scroll to position [1528, 0]
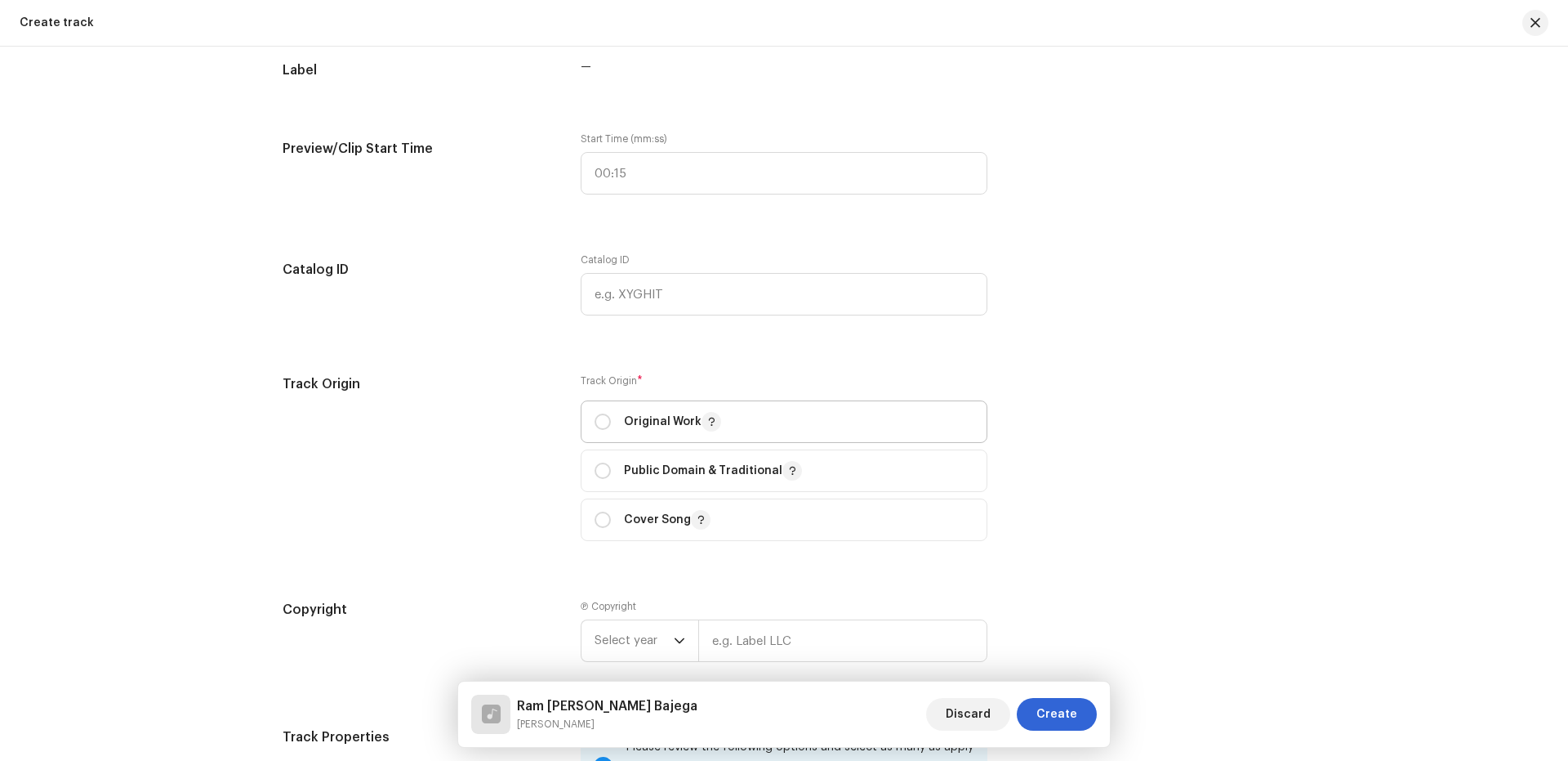
click at [608, 428] on div "Original Work" at bounding box center [658, 422] width 126 height 20
radio input "true"
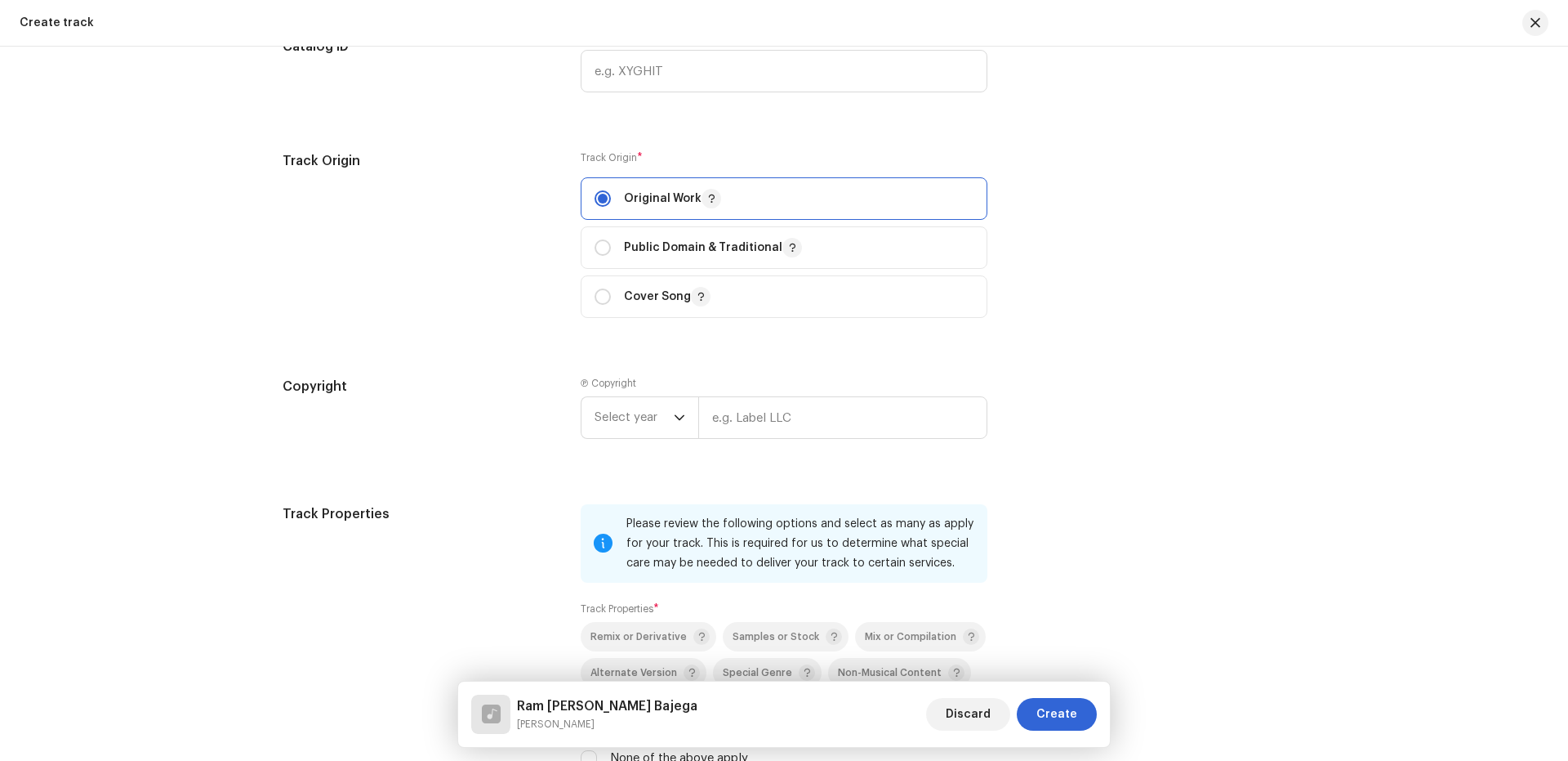
scroll to position [1964, 0]
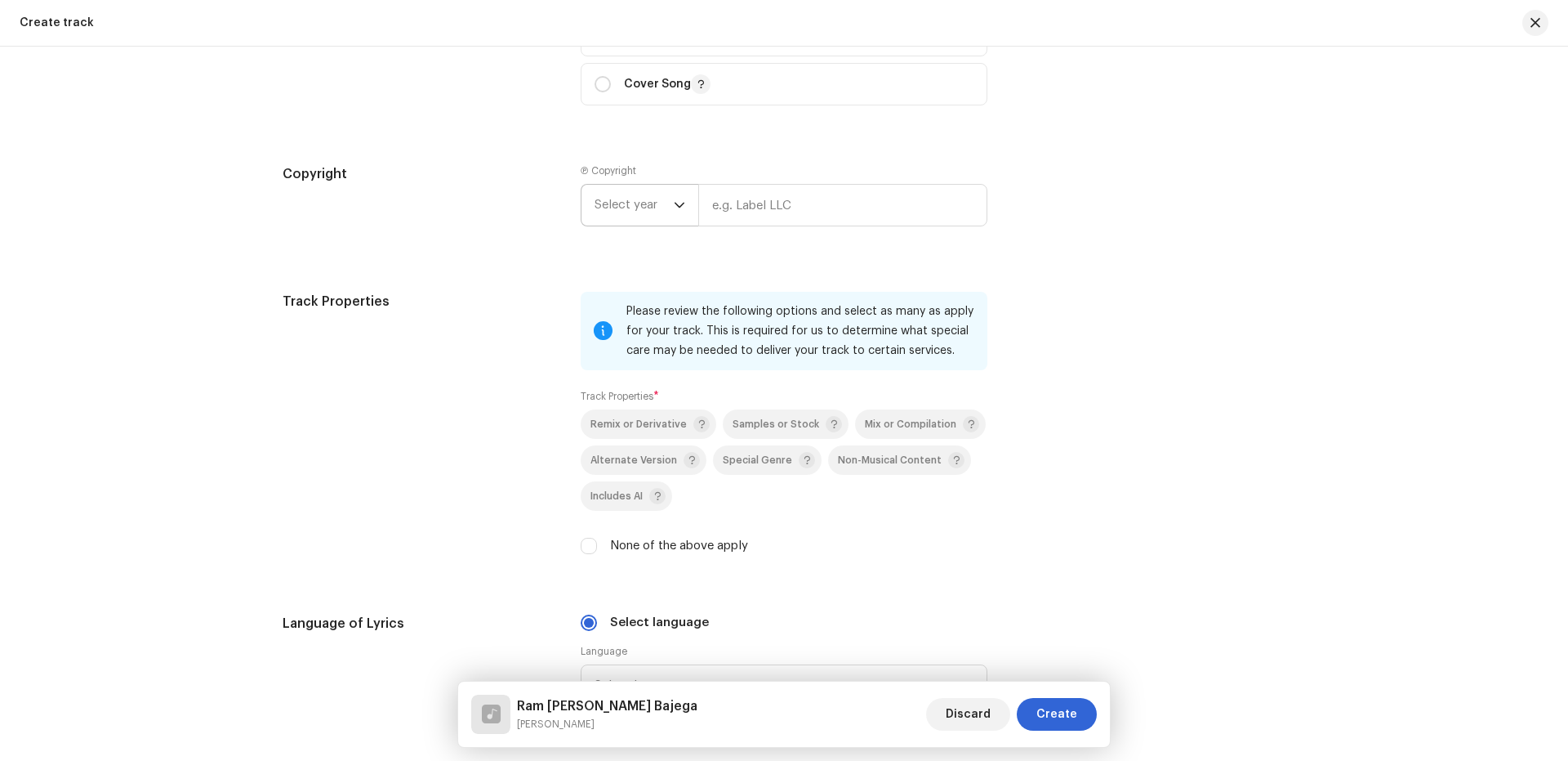
click at [620, 214] on span "Select year" at bounding box center [634, 204] width 80 height 41
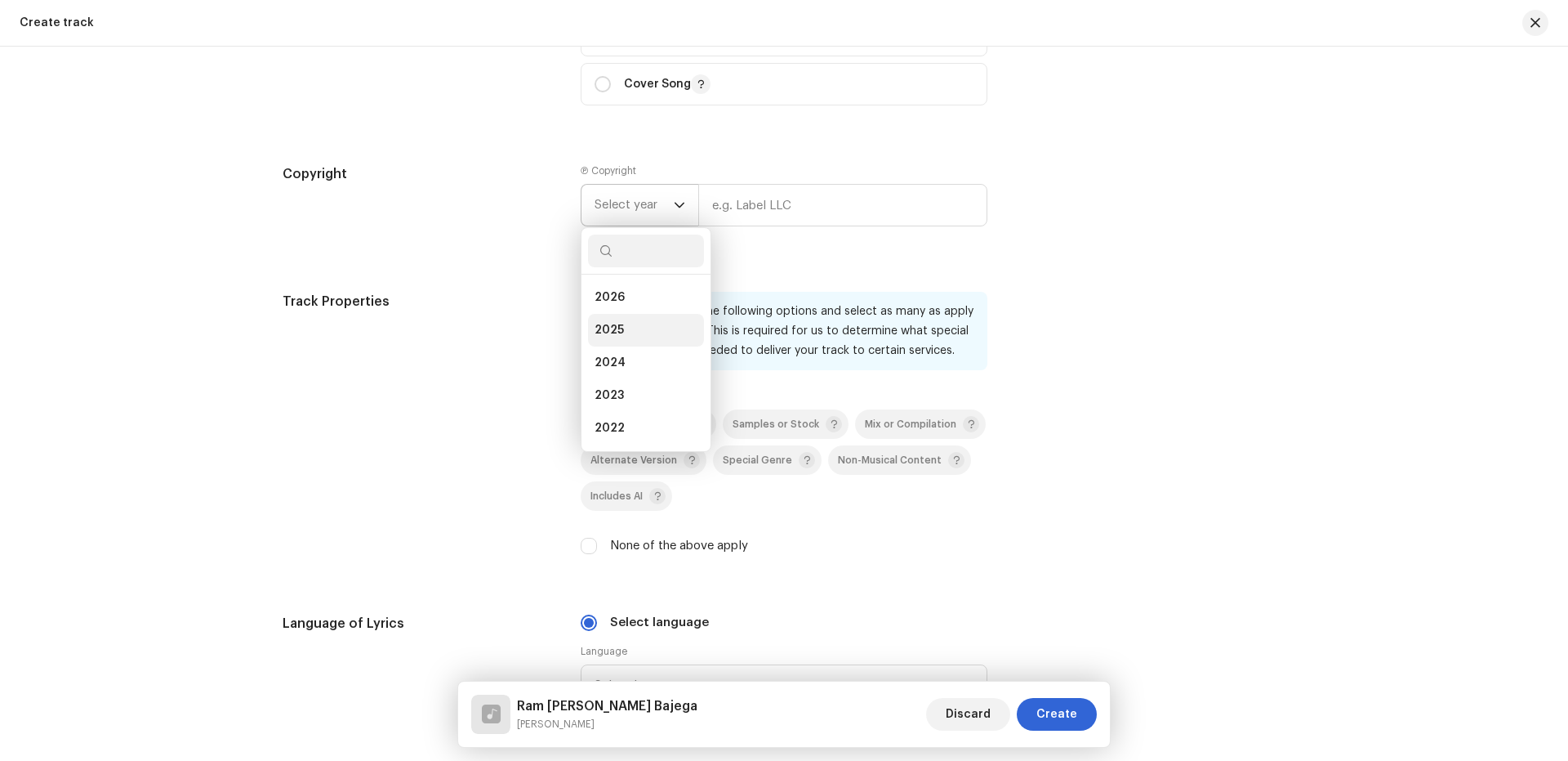
click at [602, 321] on li "2025" at bounding box center [646, 330] width 116 height 33
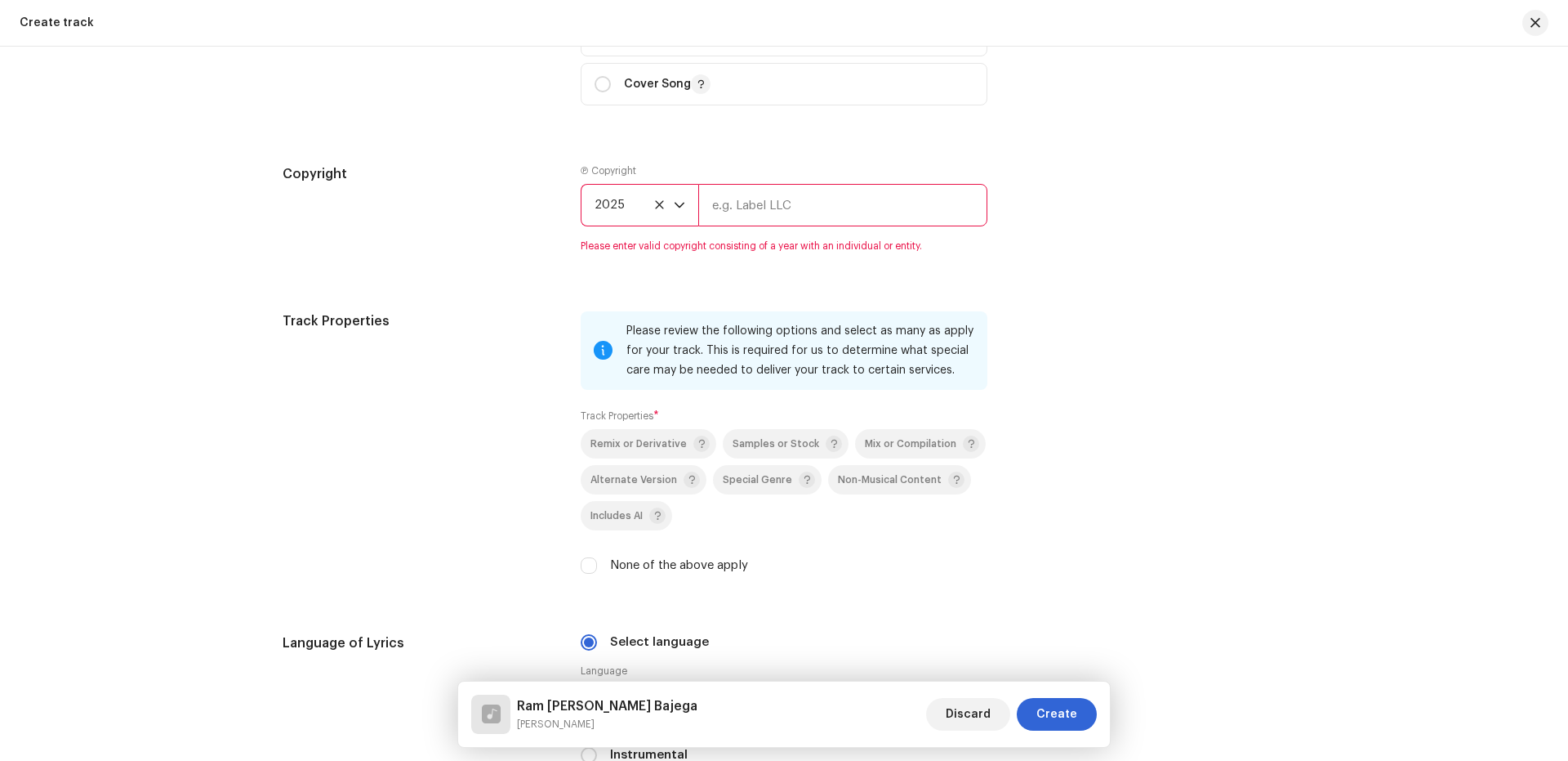
click at [771, 217] on input "text" at bounding box center [843, 204] width 289 height 42
type input "Nueva Era Digital Media Pvt. Ltd."
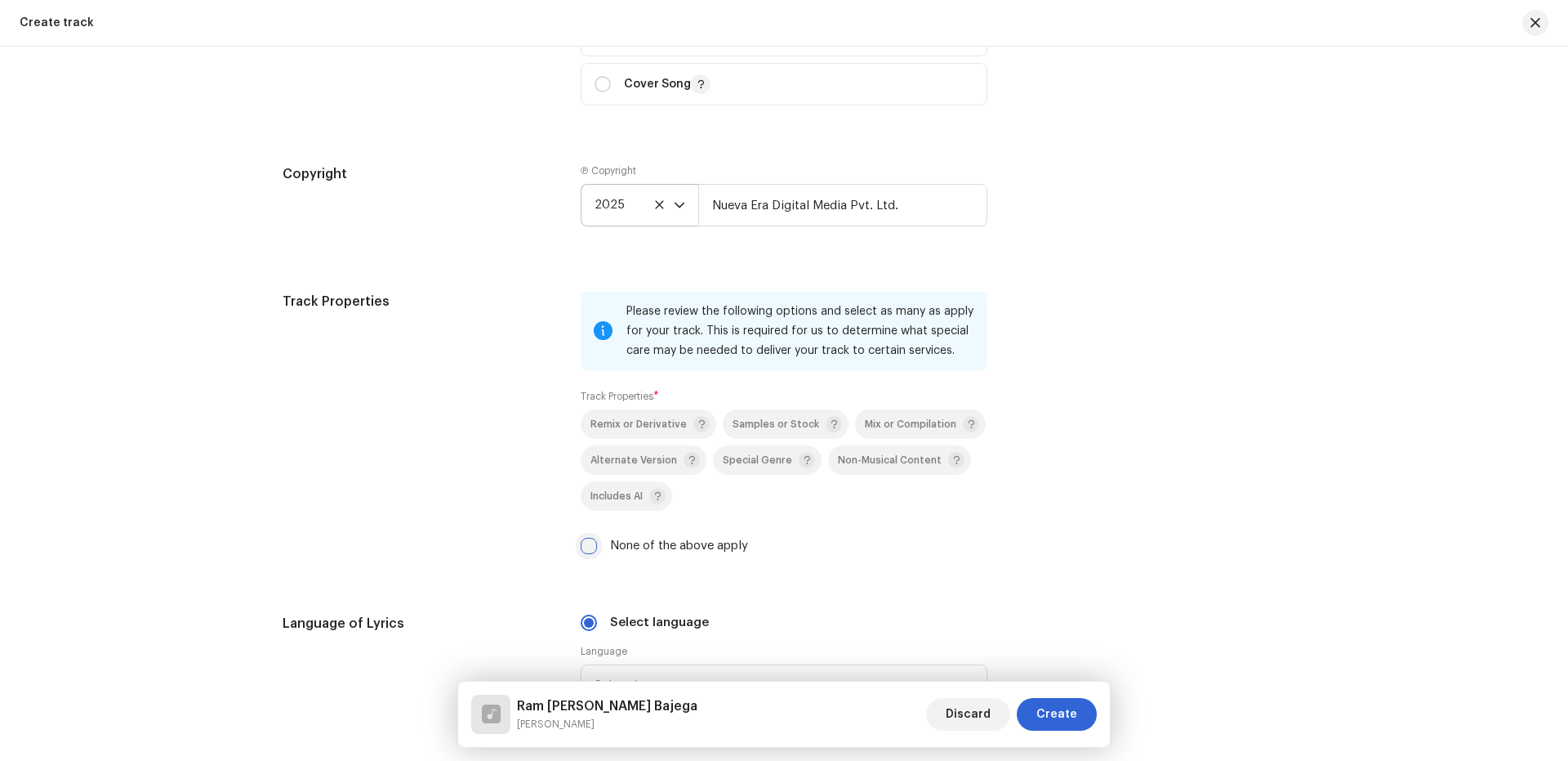
click at [587, 545] on input "None of the above apply" at bounding box center [588, 545] width 16 height 16
checkbox input "true"
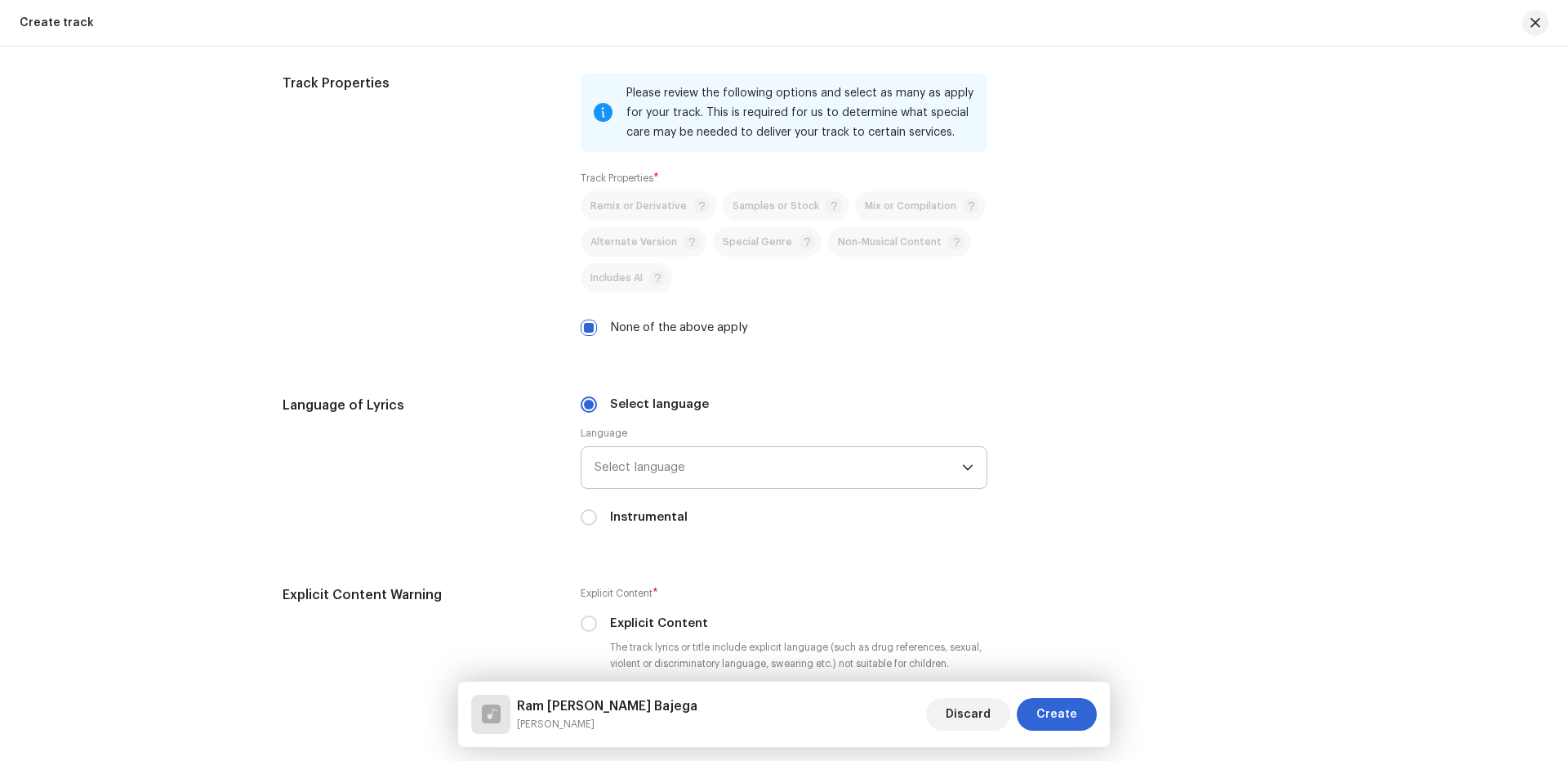
click at [672, 462] on span "Select language" at bounding box center [778, 467] width 368 height 41
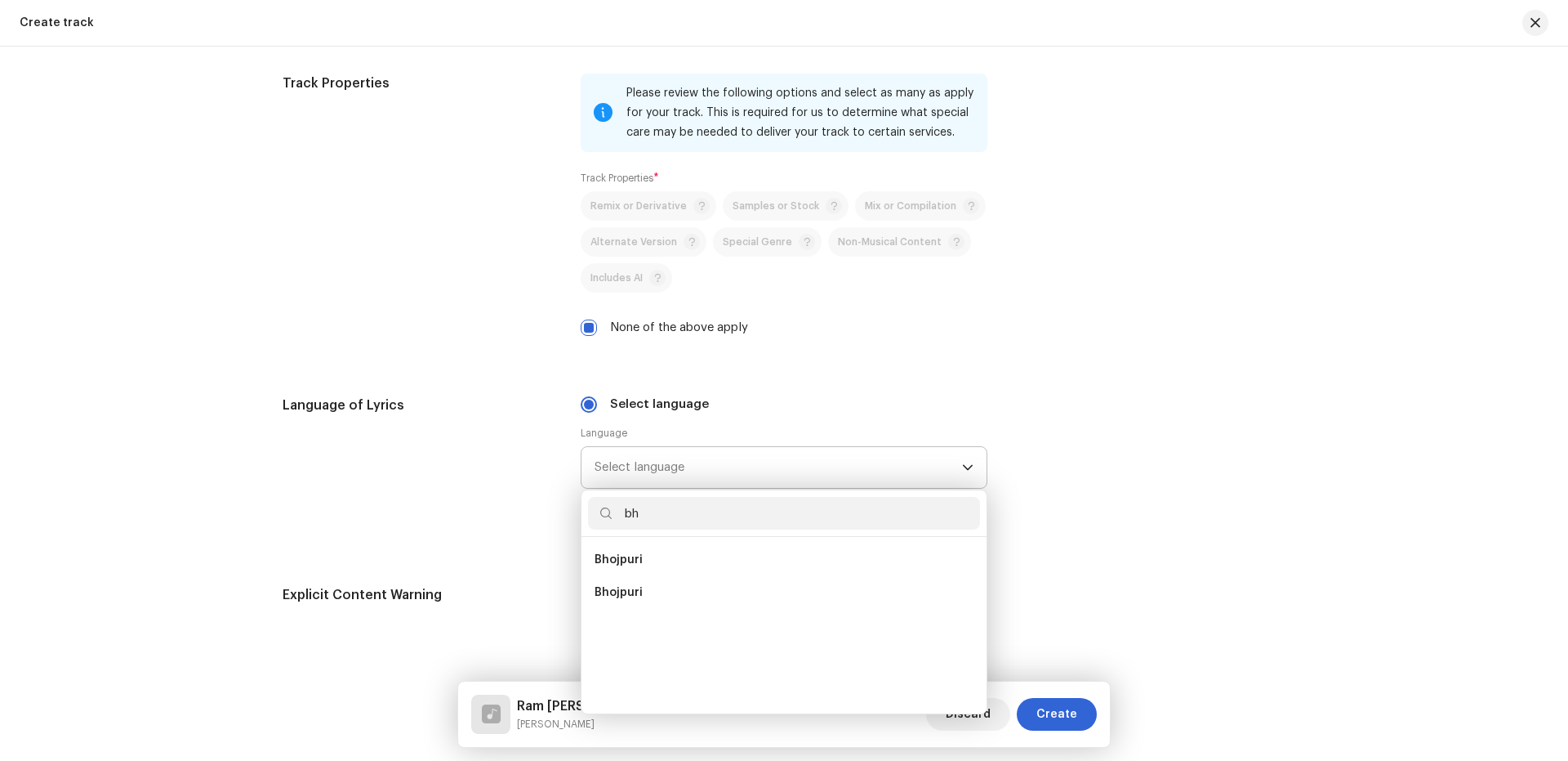
scroll to position [0, 0]
type input "bho"
drag, startPoint x: 633, startPoint y: 545, endPoint x: 635, endPoint y: 535, distance: 10.2
click at [632, 545] on li "Bhojpuri" at bounding box center [783, 560] width 392 height 33
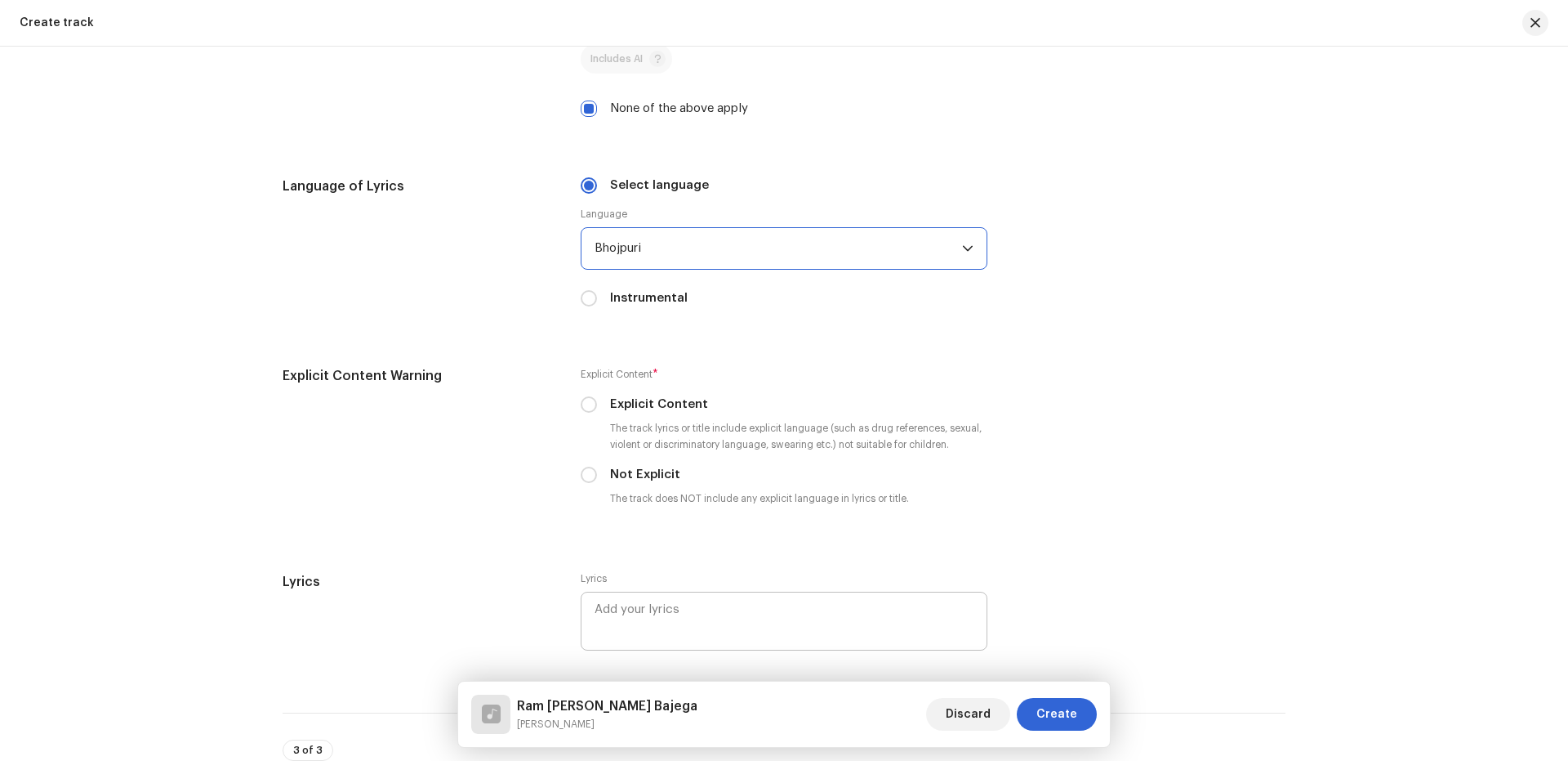
scroll to position [2617, 0]
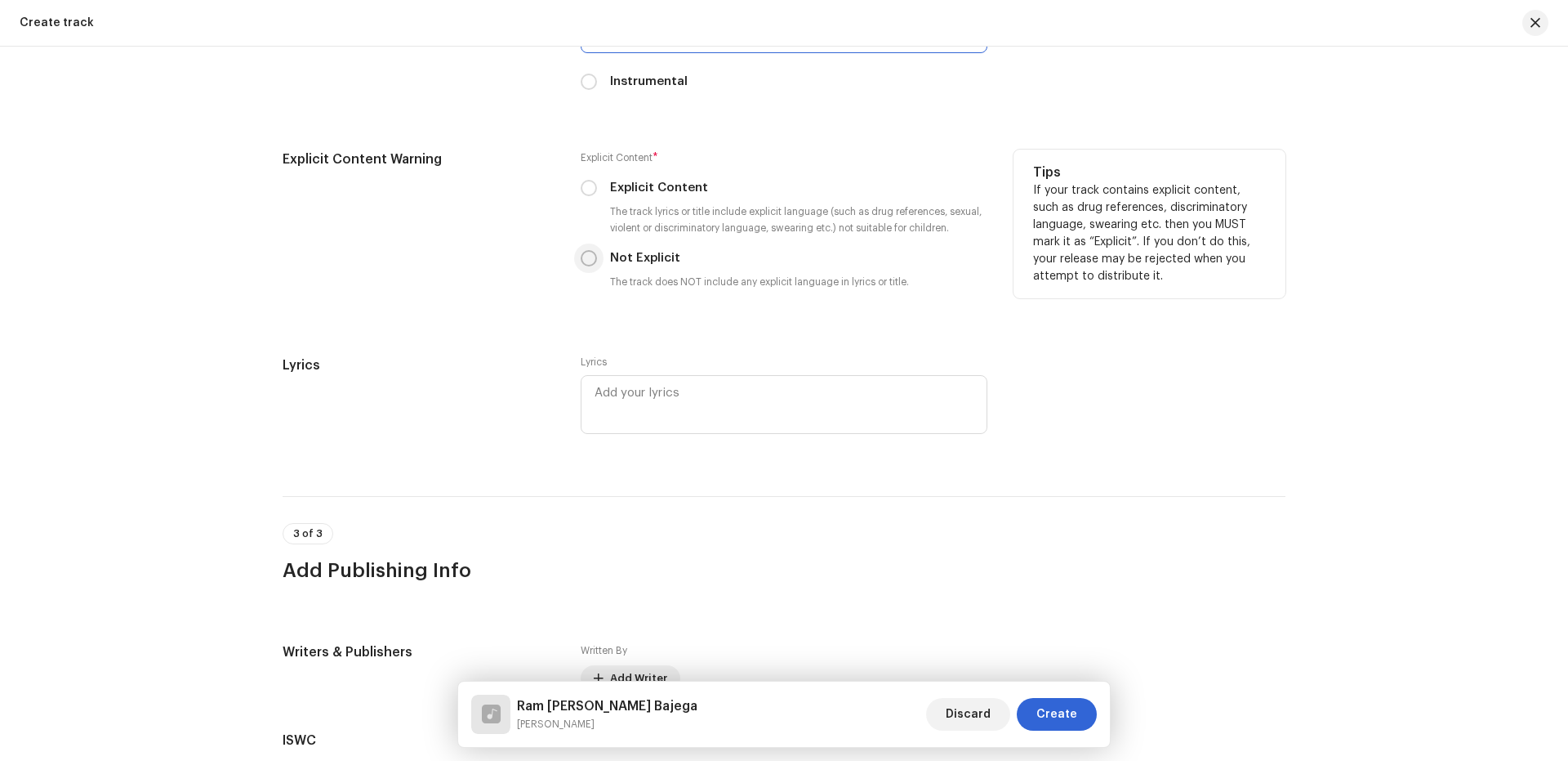
drag, startPoint x: 587, startPoint y: 254, endPoint x: 608, endPoint y: 261, distance: 22.1
click at [588, 255] on input "Not Explicit" at bounding box center [588, 258] width 16 height 16
radio input "true"
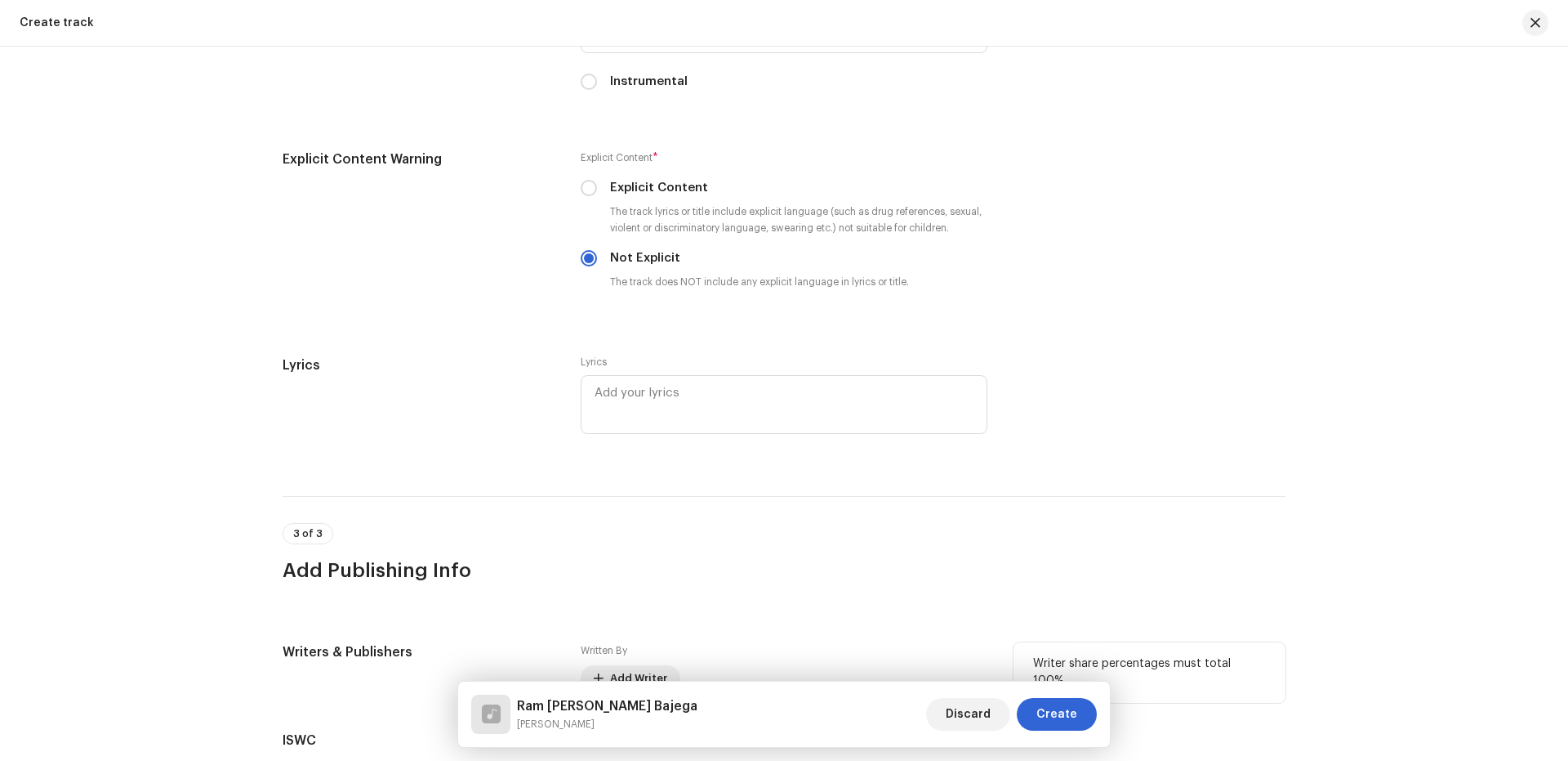
scroll to position [2815, 0]
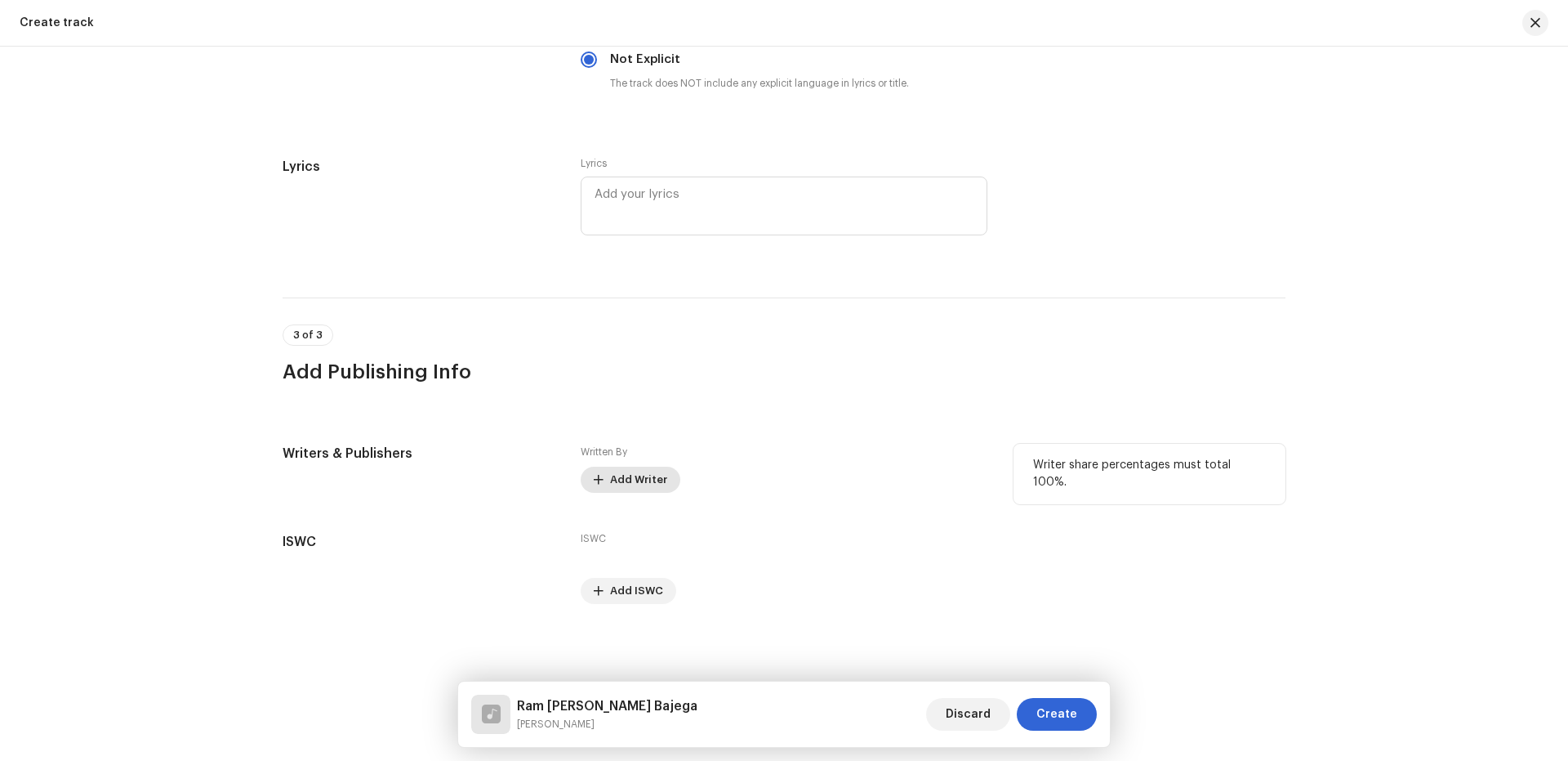
click at [643, 482] on span "Add Writer" at bounding box center [639, 480] width 57 height 33
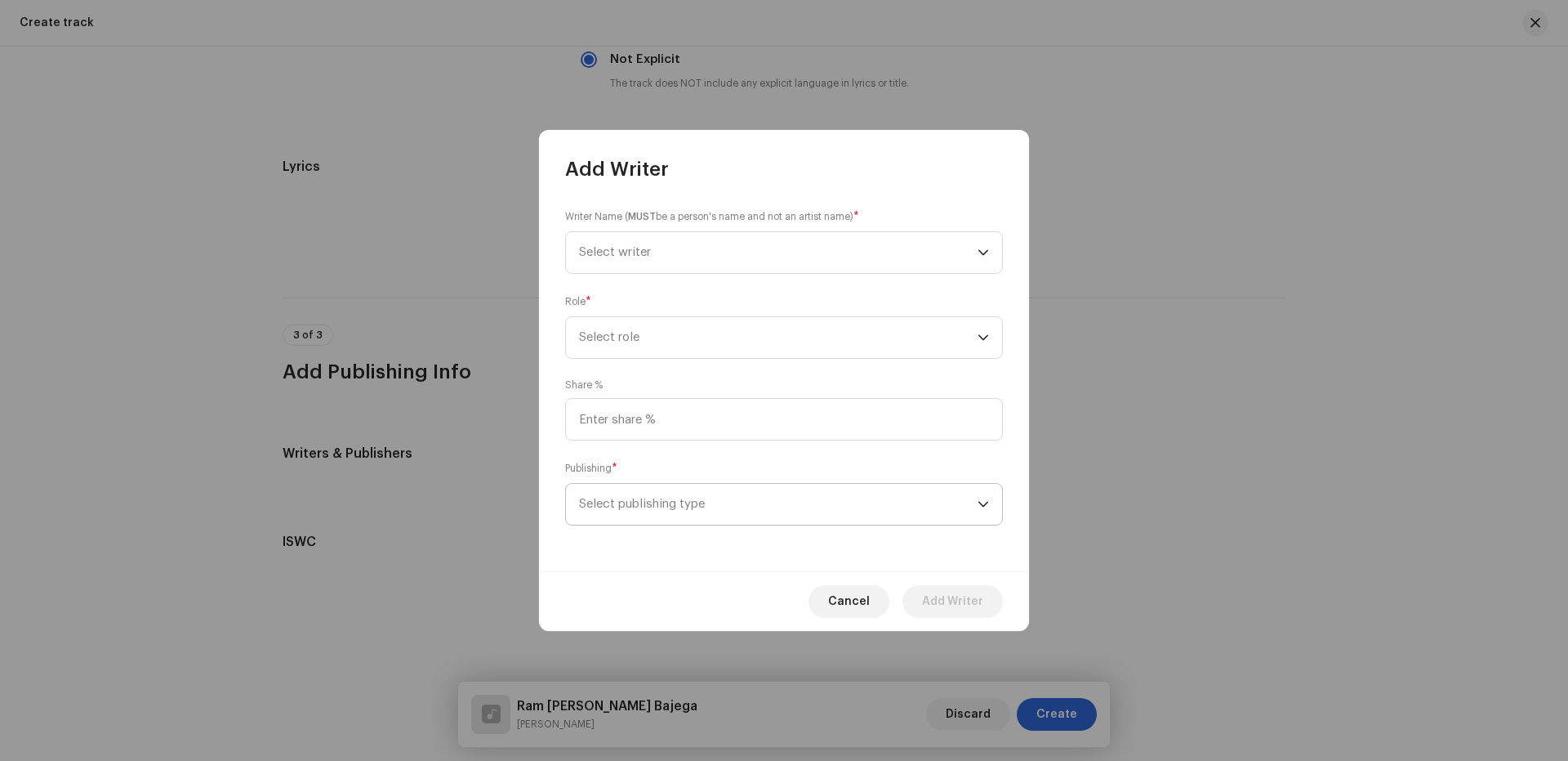
click at [678, 501] on span "Select publishing type" at bounding box center [778, 504] width 399 height 41
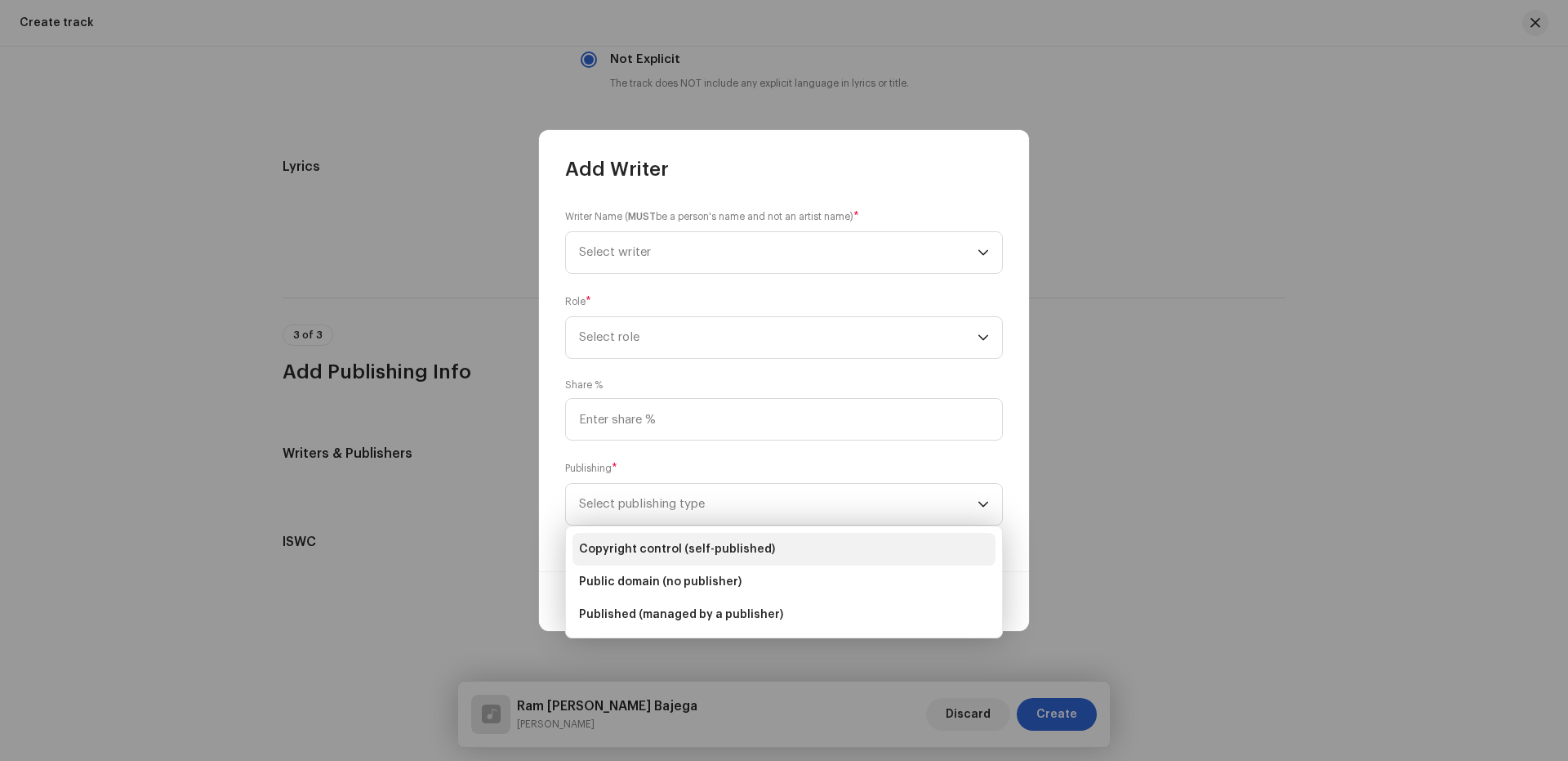
click at [677, 548] on span "Copyright control (self-published)" at bounding box center [677, 549] width 196 height 16
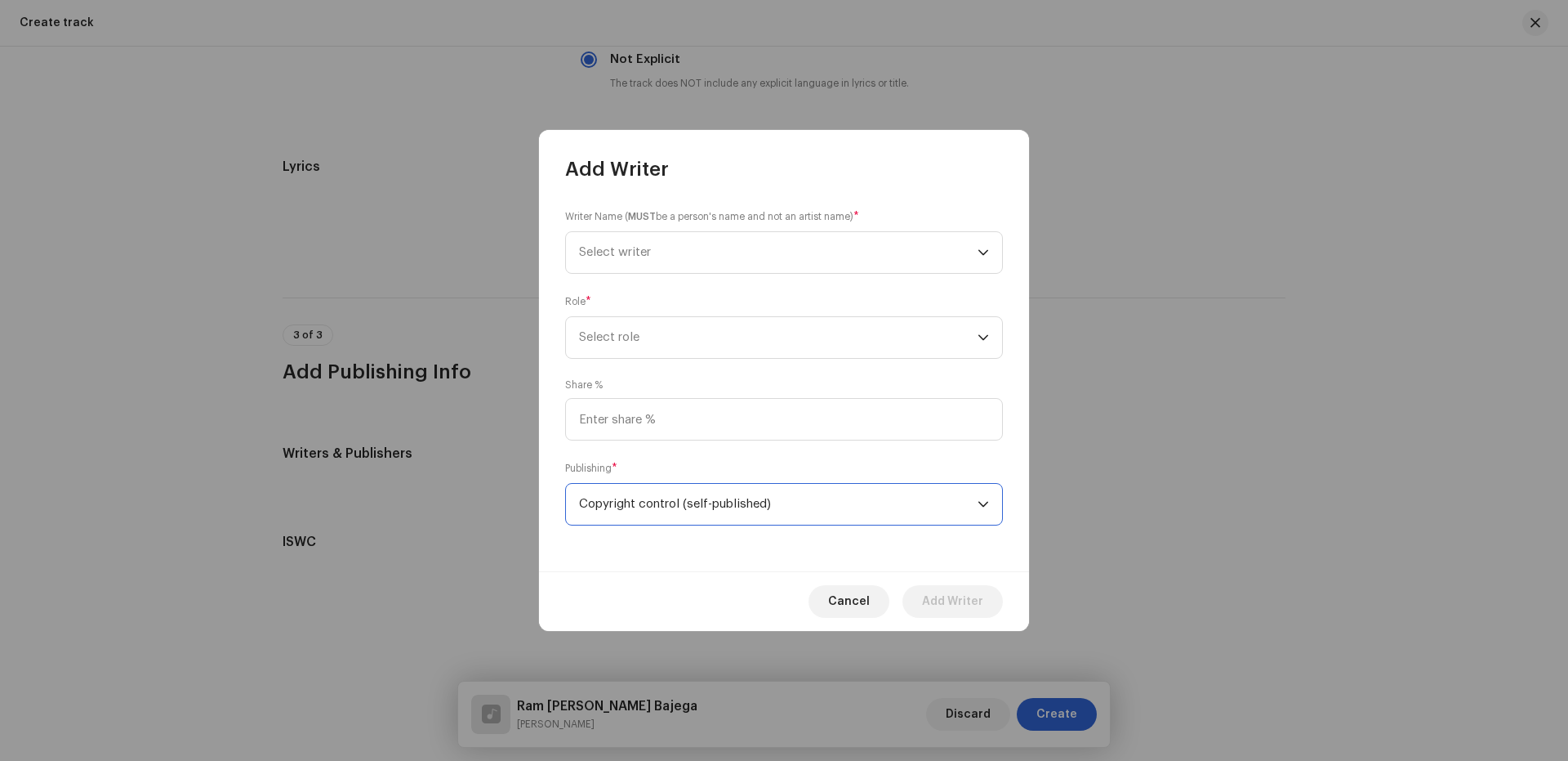
click at [626, 396] on div "Share %" at bounding box center [784, 410] width 438 height 62
click at [632, 414] on input at bounding box center [784, 419] width 438 height 42
type input "25.00"
click at [656, 327] on span "Select role" at bounding box center [778, 337] width 399 height 41
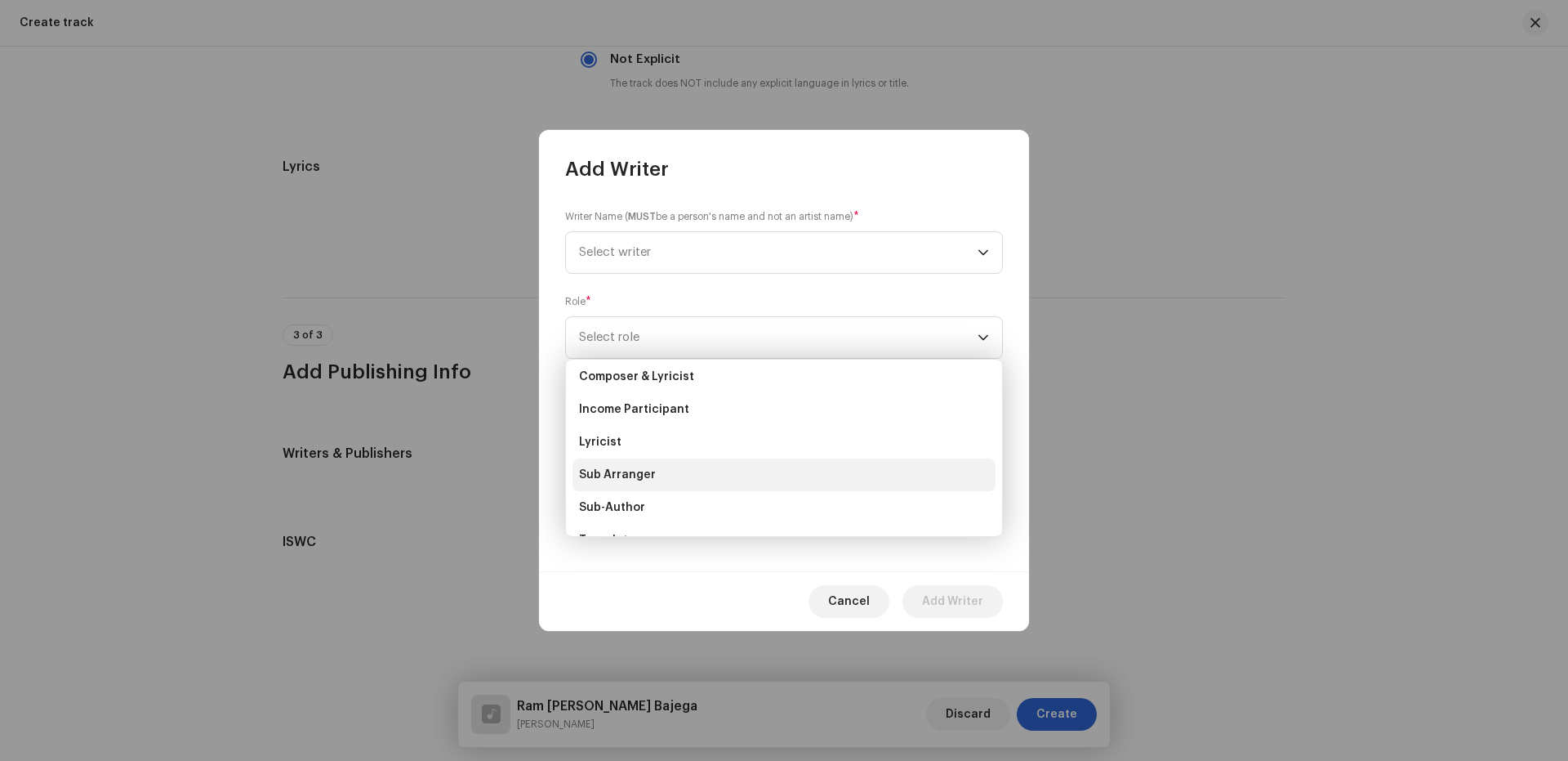
scroll to position [164, 0]
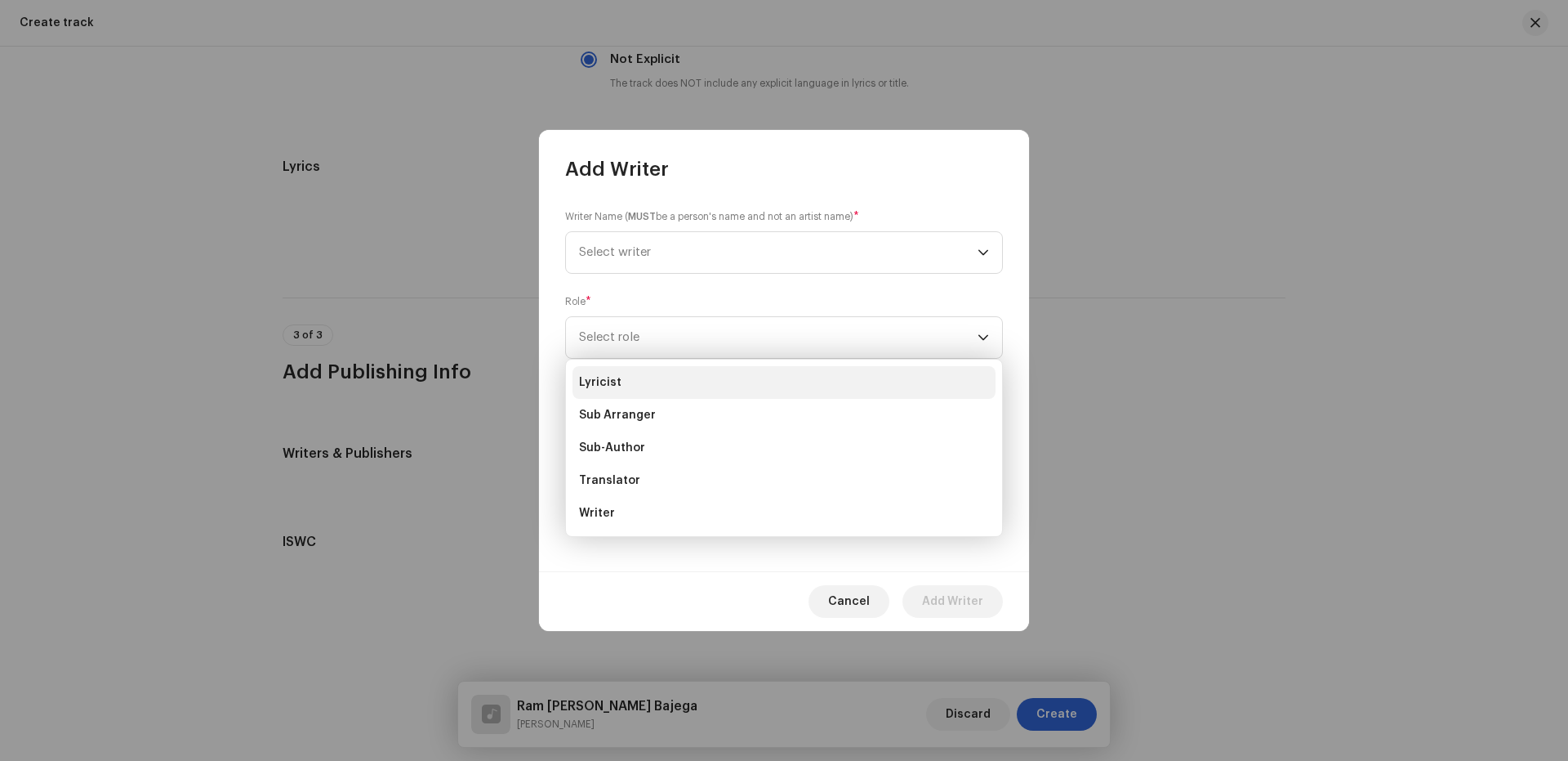
click at [607, 384] on span "Lyricist" at bounding box center [600, 382] width 42 height 16
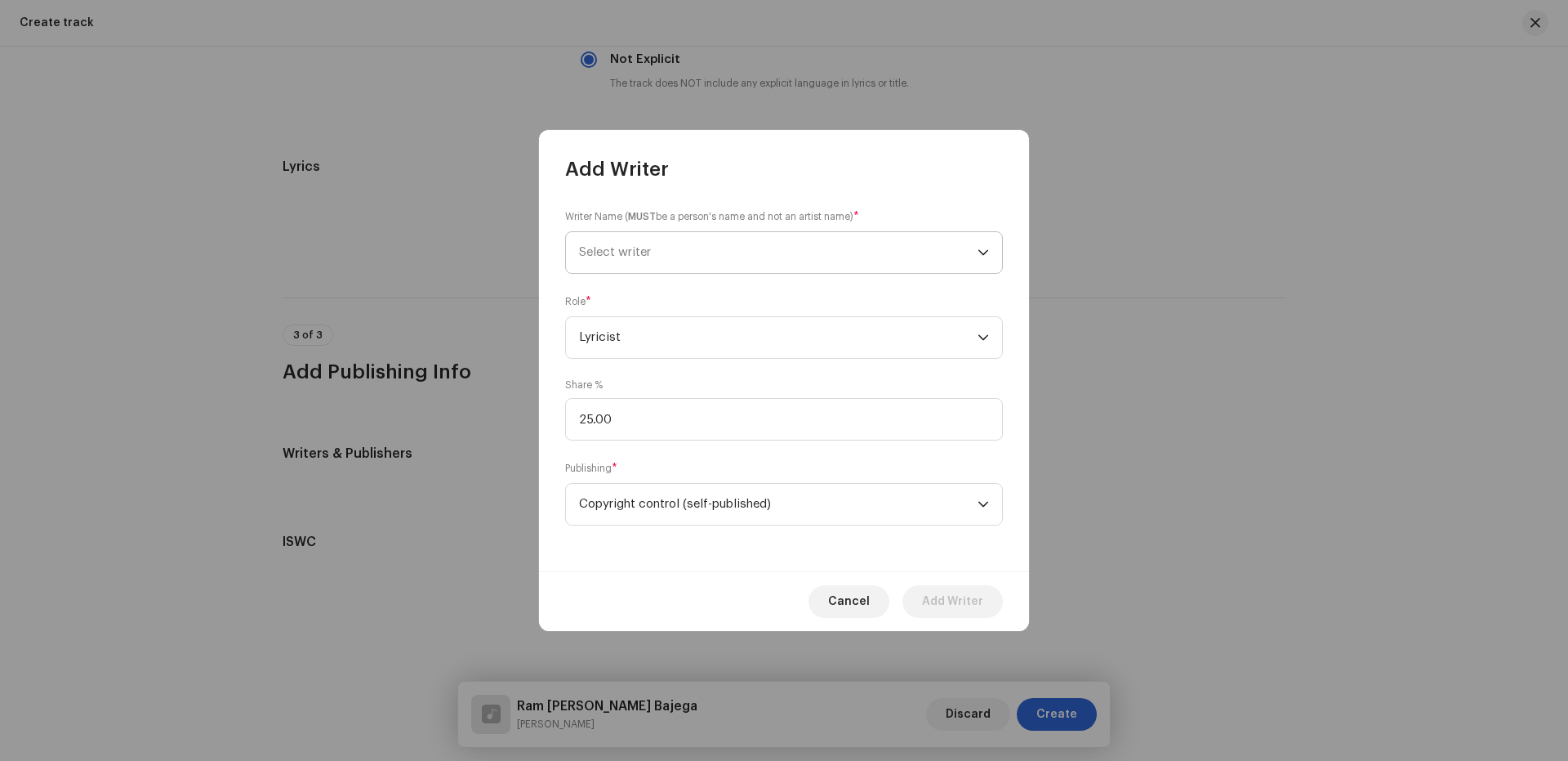
click at [618, 248] on span "Select writer" at bounding box center [614, 252] width 72 height 12
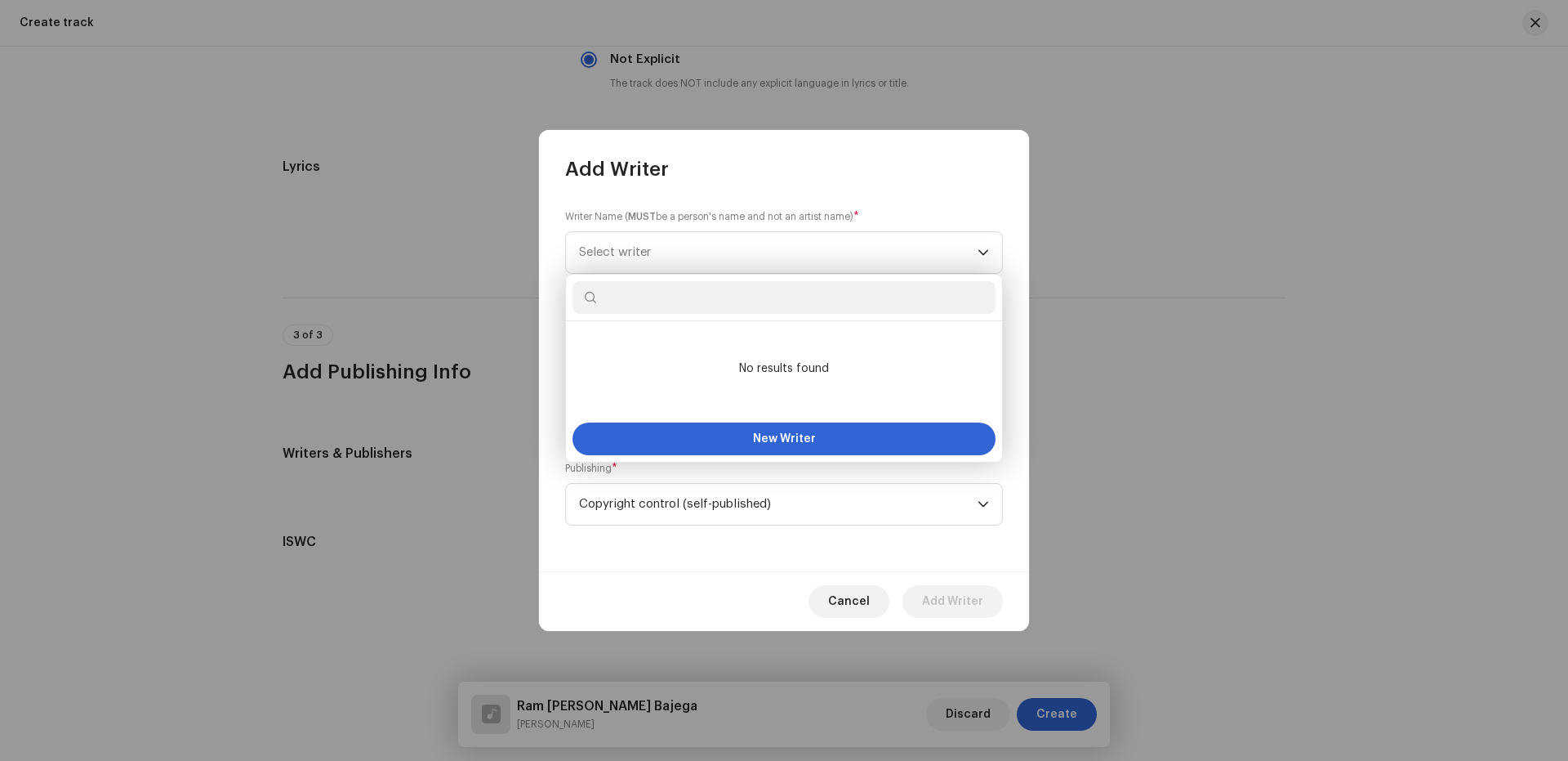
paste input "[PERSON_NAME]"
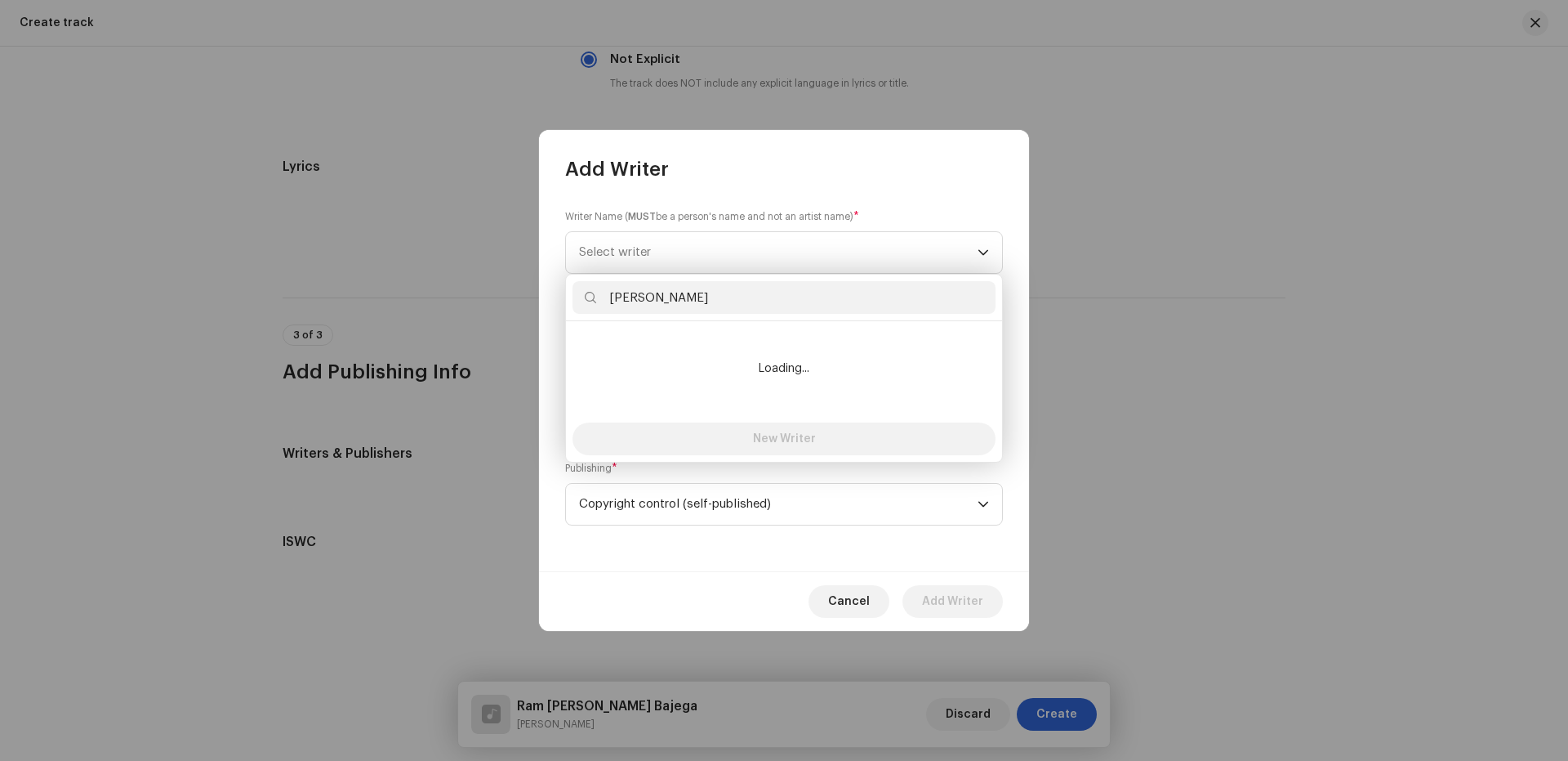
type input "[PERSON_NAME]"
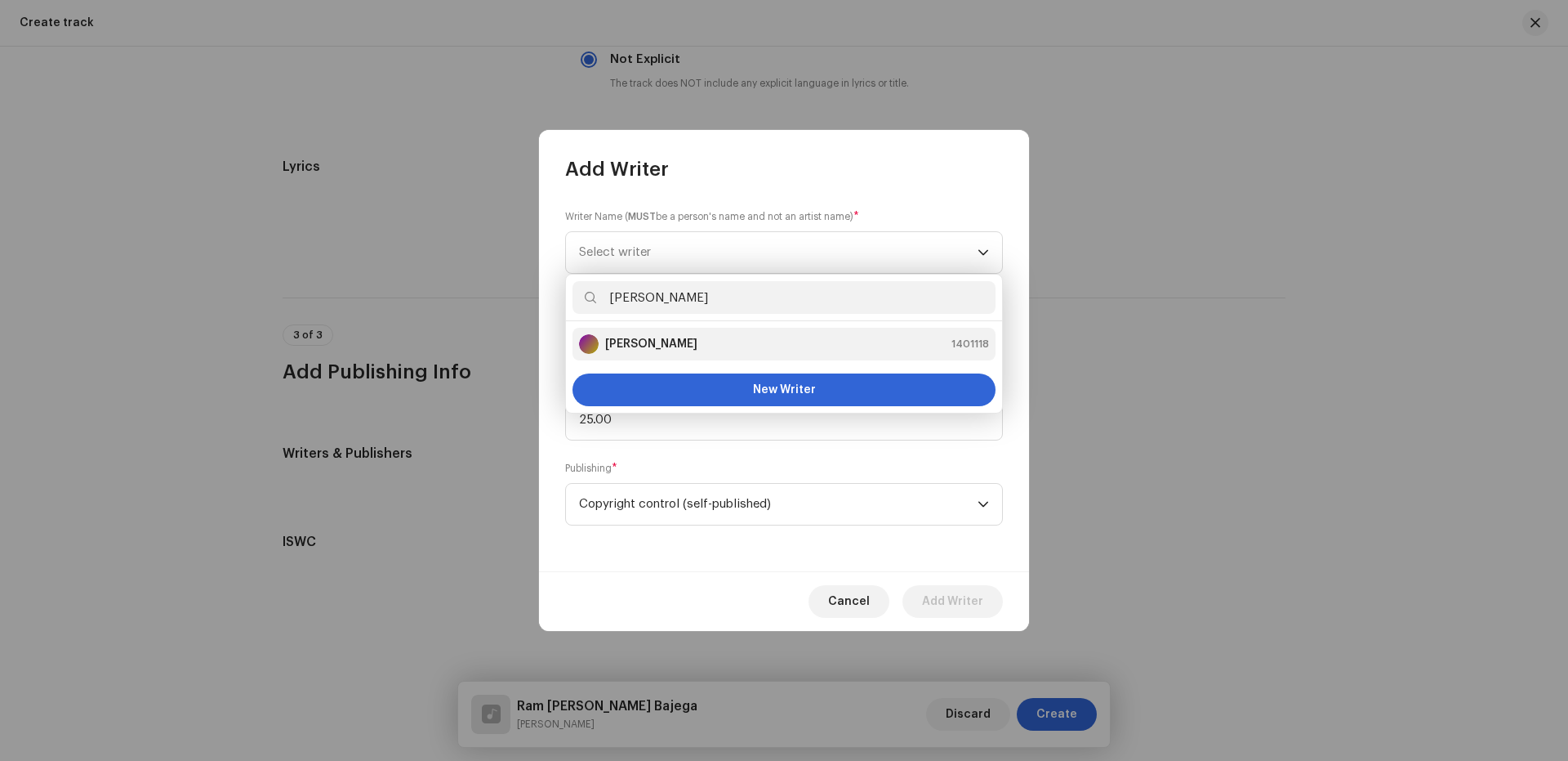
click at [662, 341] on strong "[PERSON_NAME]" at bounding box center [651, 344] width 93 height 16
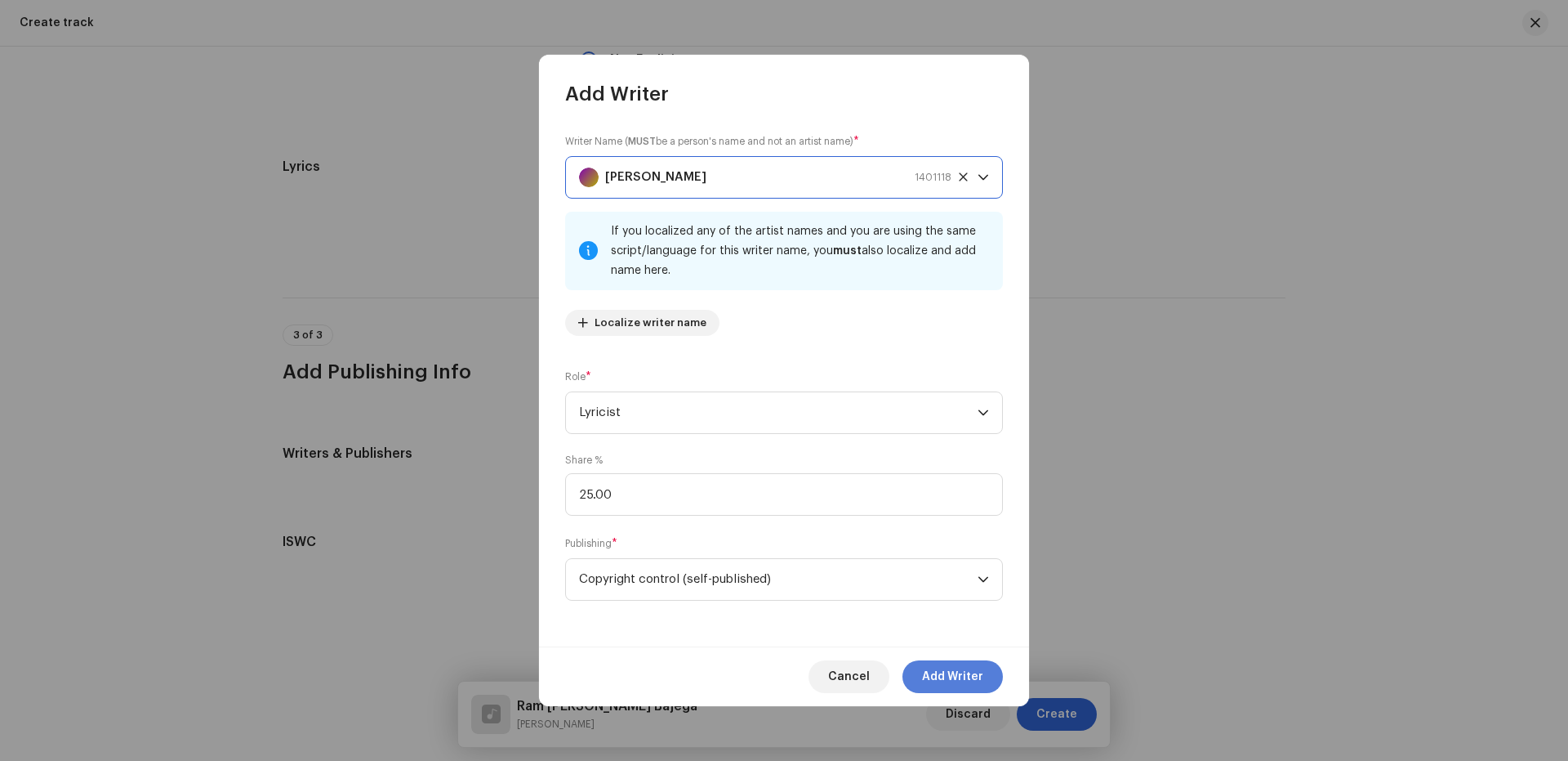
click at [962, 672] on span "Add Writer" at bounding box center [952, 677] width 61 height 33
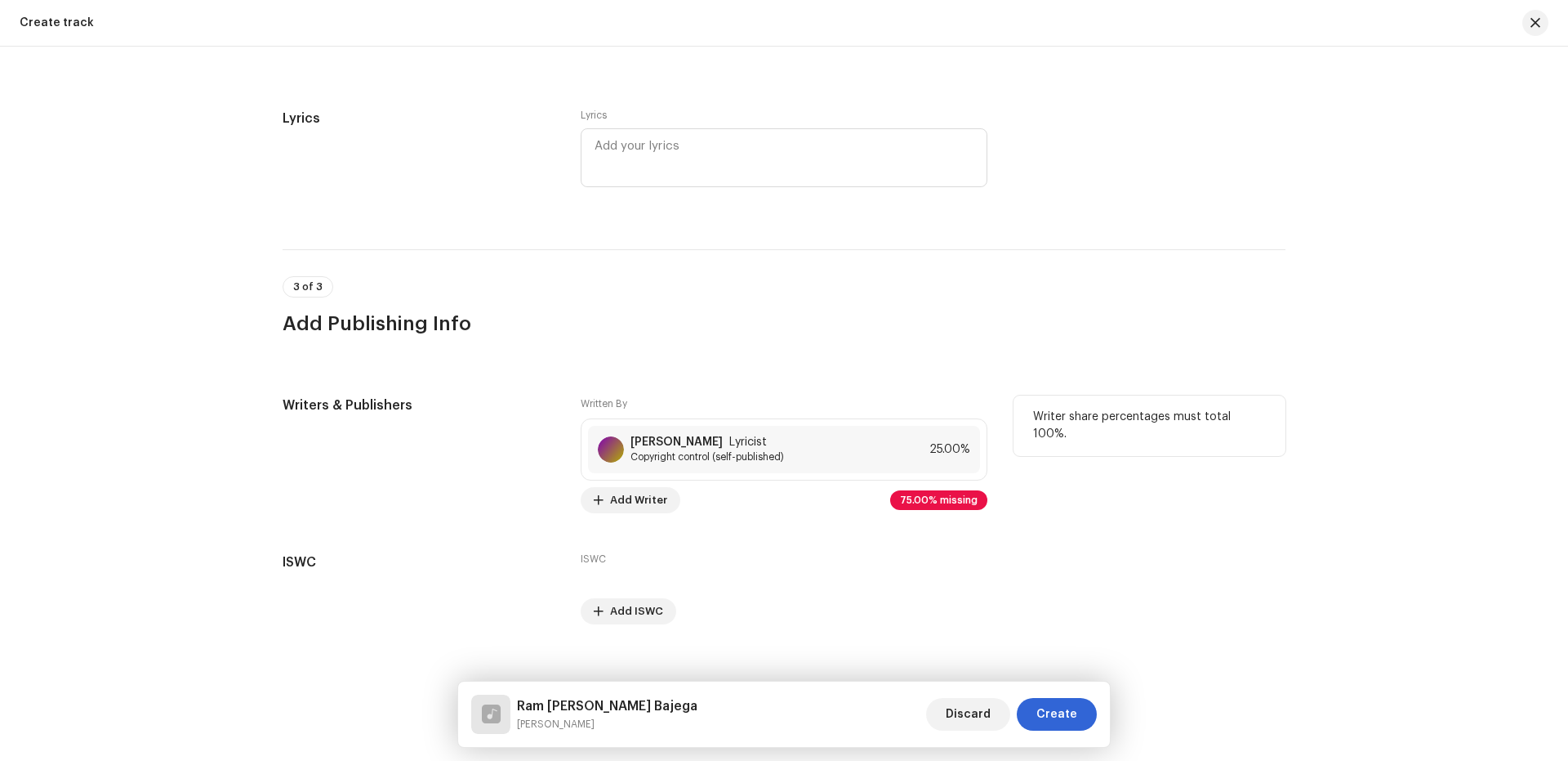
scroll to position [2884, 0]
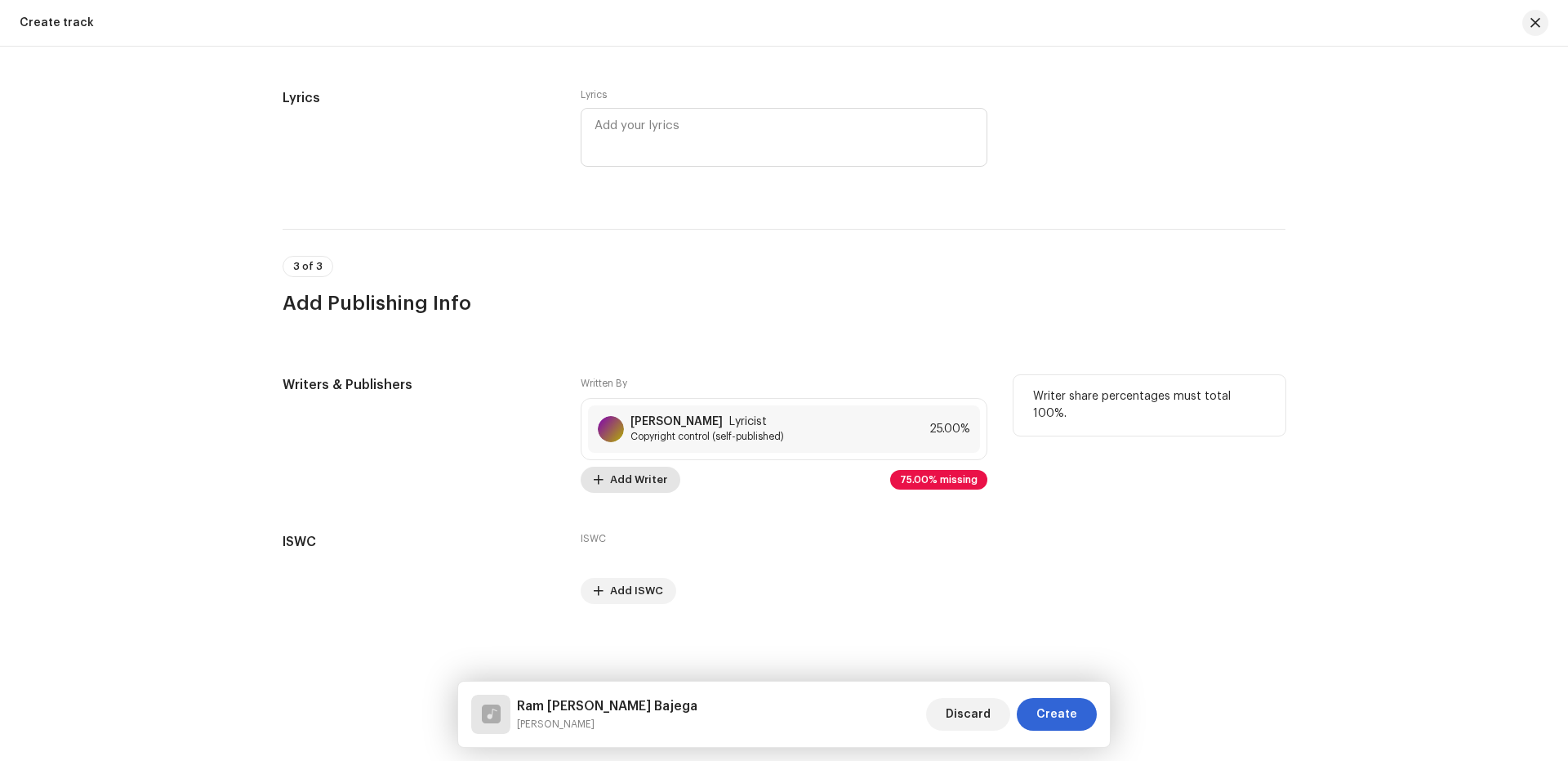
click at [634, 474] on span "Add Writer" at bounding box center [639, 480] width 57 height 33
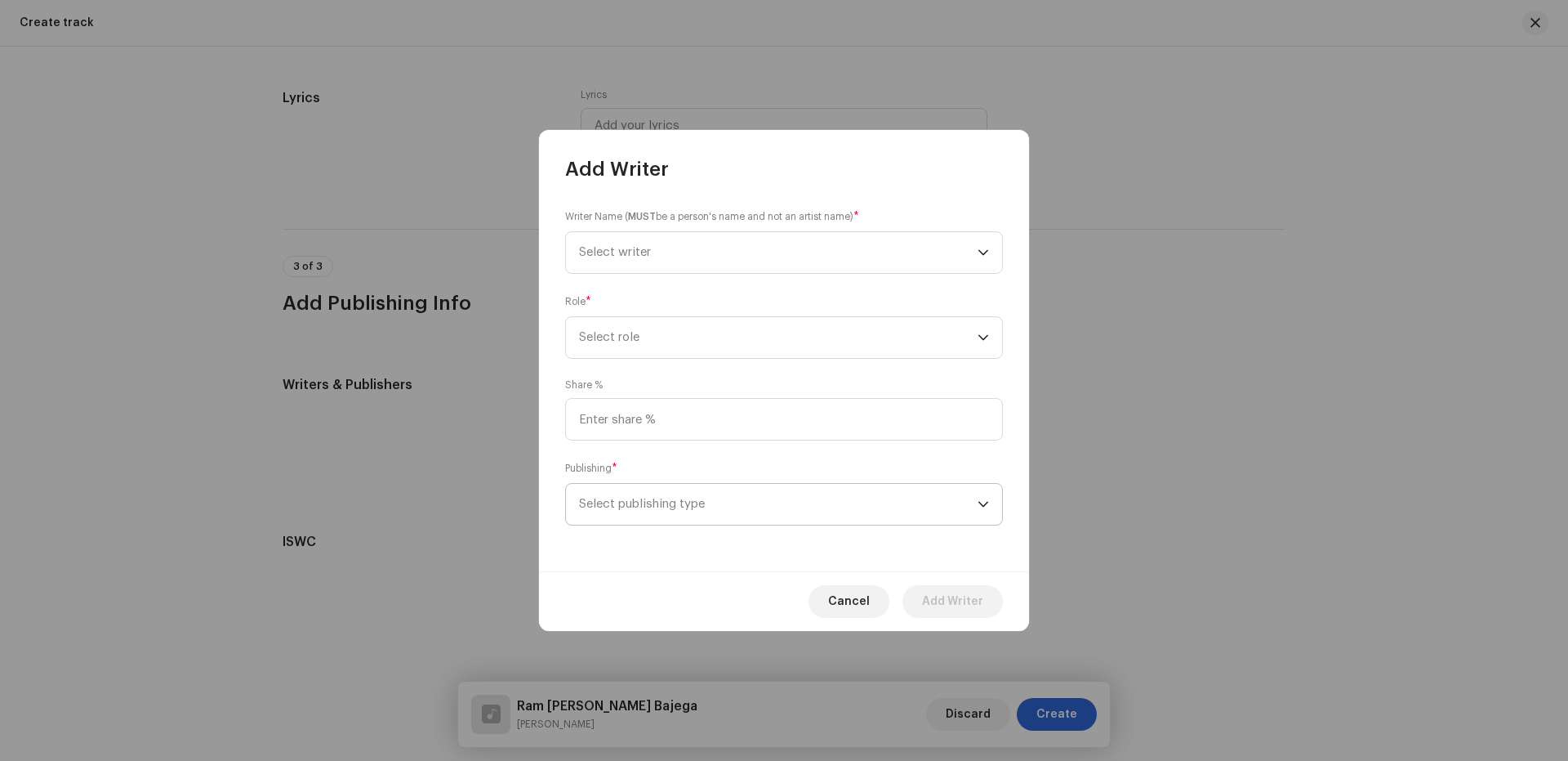
click at [688, 496] on span "Select publishing type" at bounding box center [778, 504] width 399 height 41
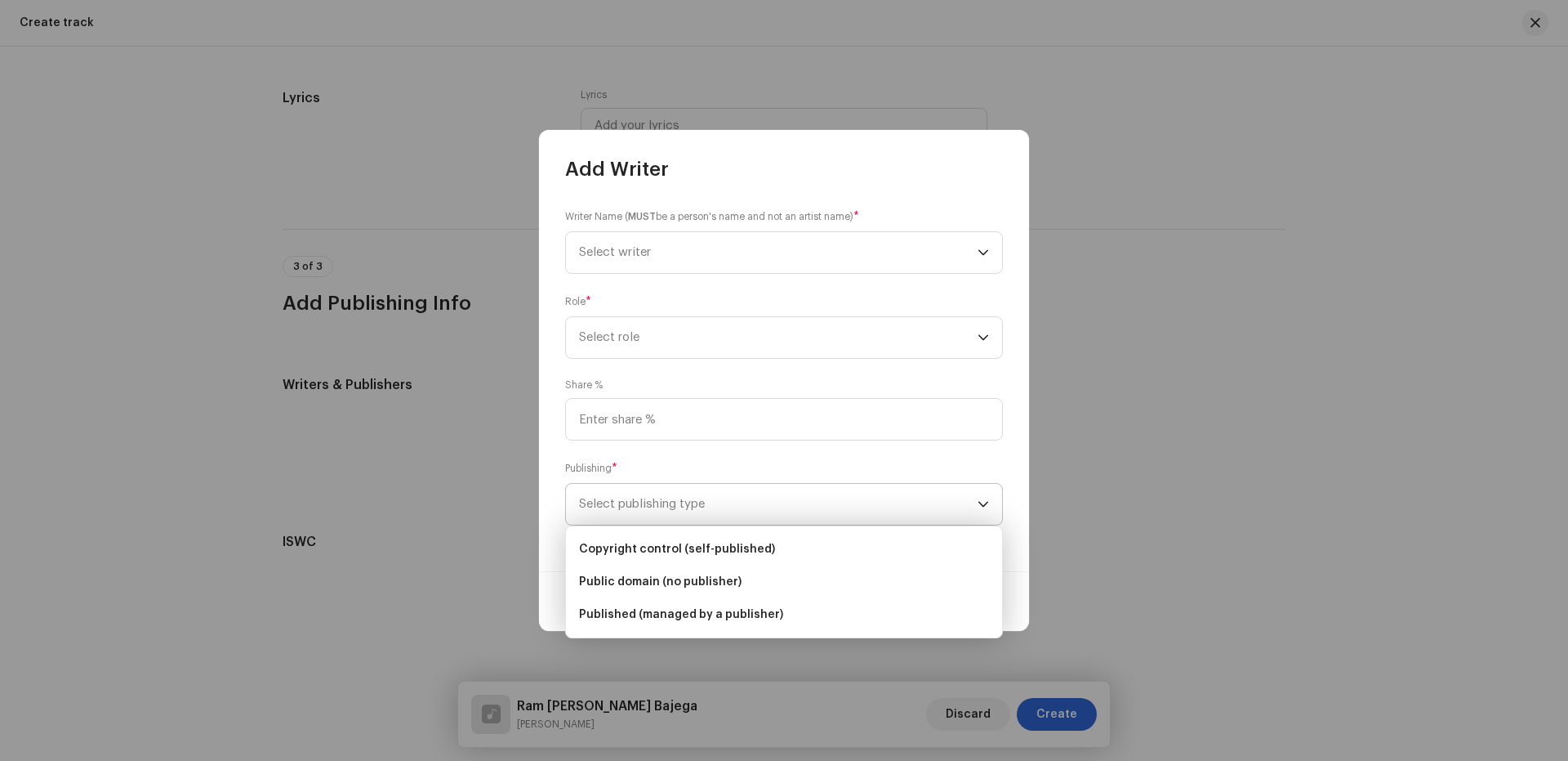
click at [675, 544] on span "Copyright control (self-published)" at bounding box center [677, 549] width 196 height 16
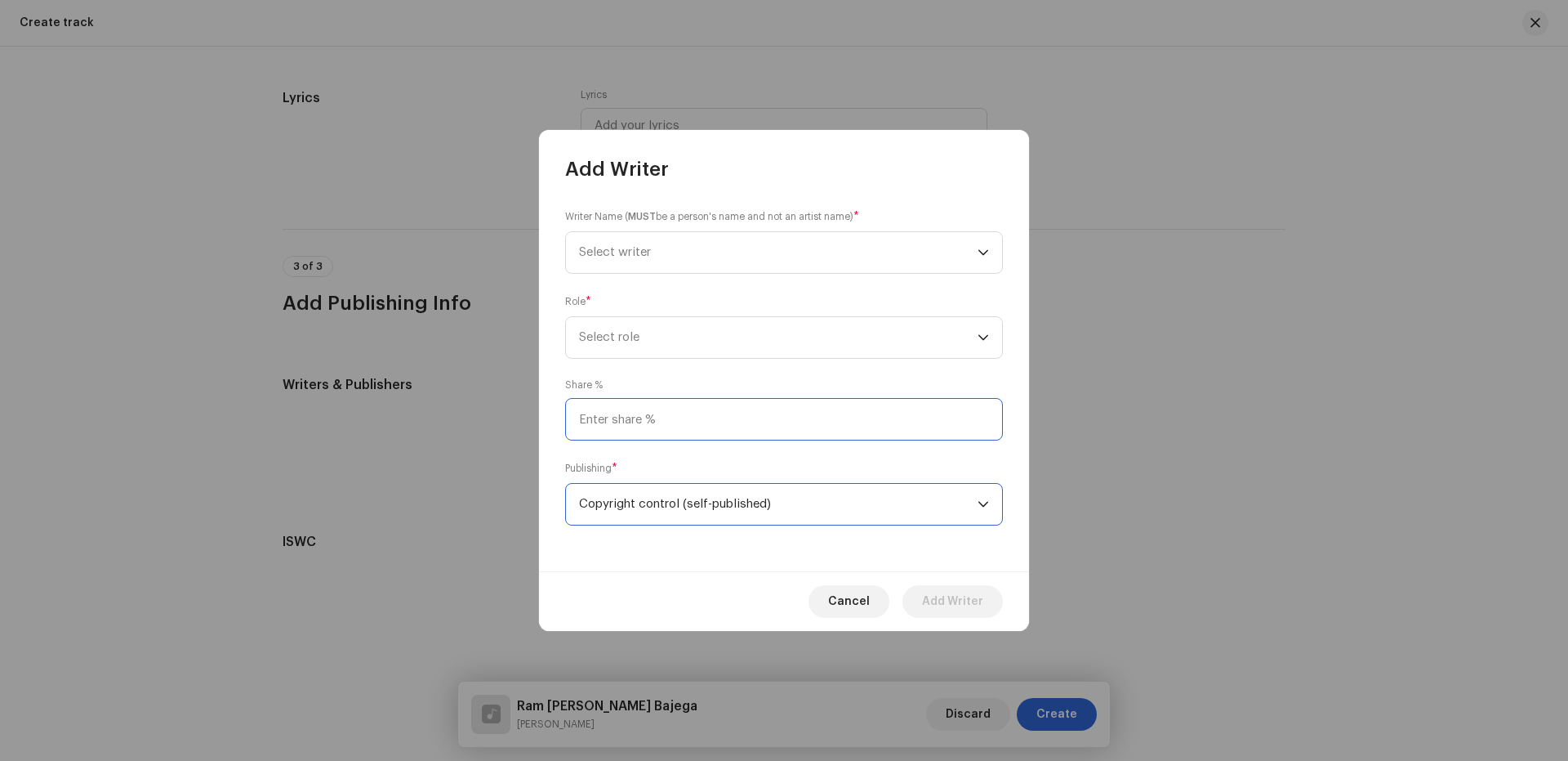
click at [658, 421] on input at bounding box center [784, 419] width 438 height 42
type input "25.00"
click at [666, 344] on span "Select role" at bounding box center [778, 337] width 399 height 41
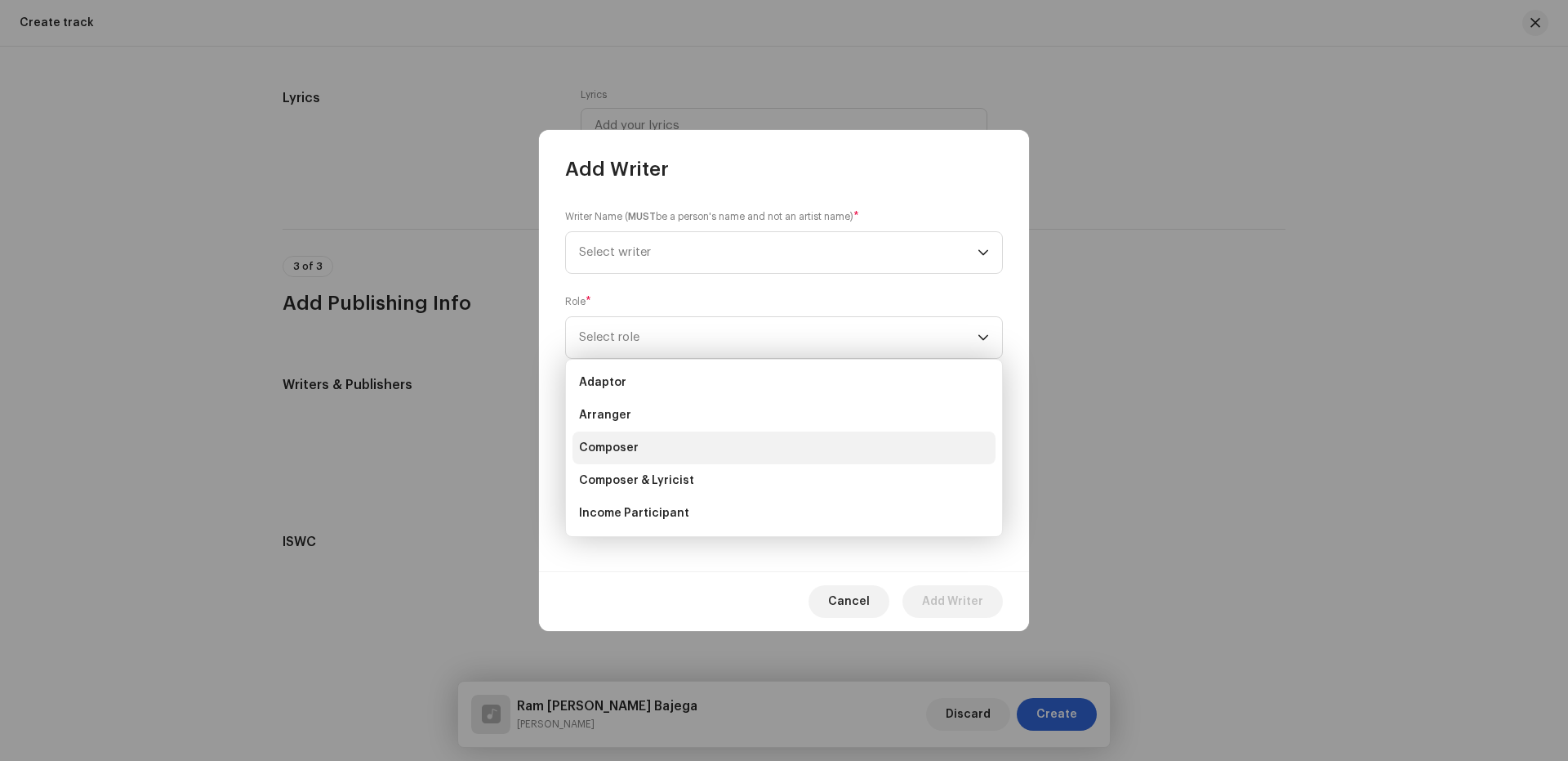
click at [620, 442] on span "Composer" at bounding box center [608, 448] width 60 height 16
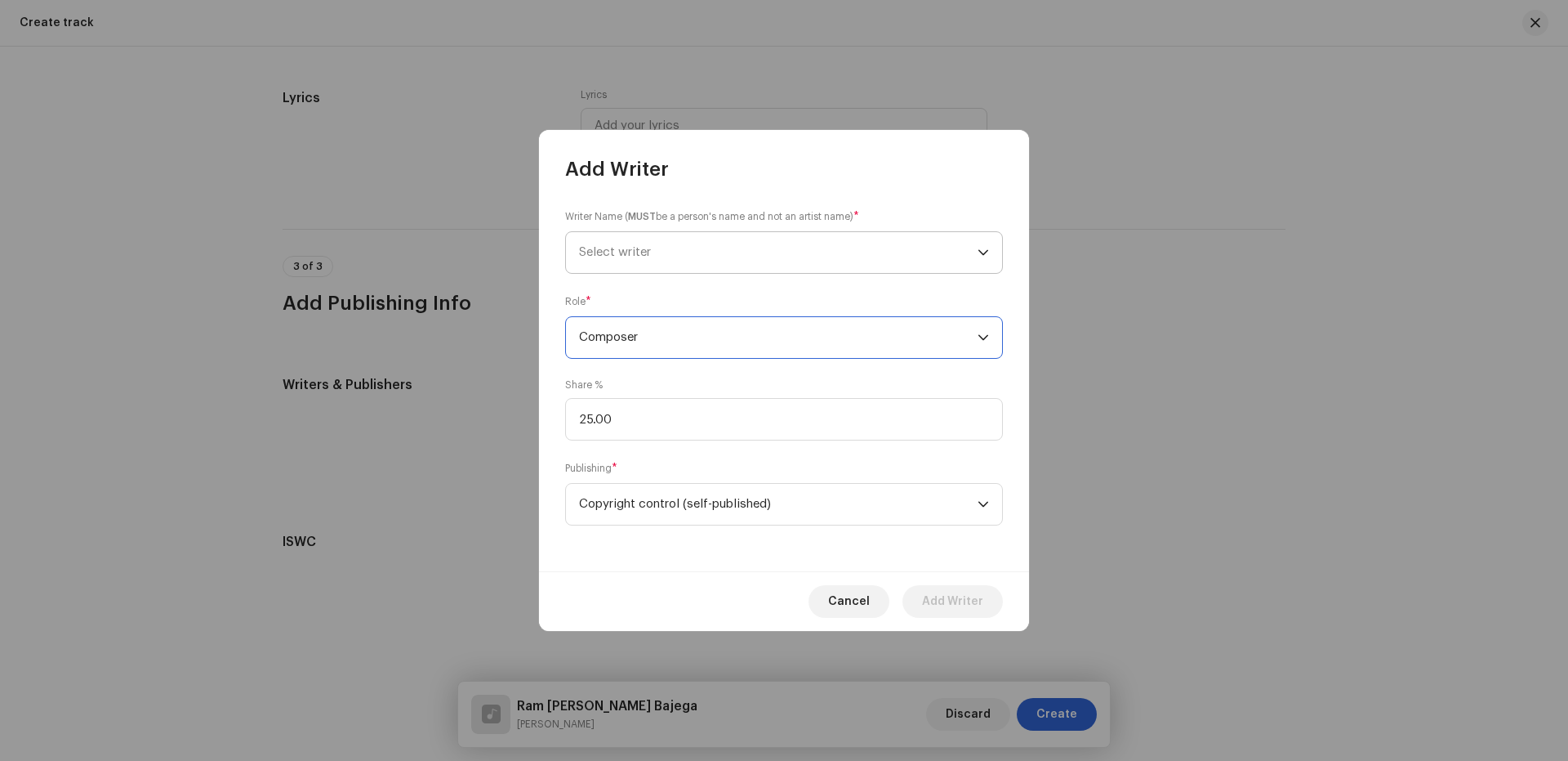
click at [607, 255] on span "Select writer" at bounding box center [614, 252] width 72 height 12
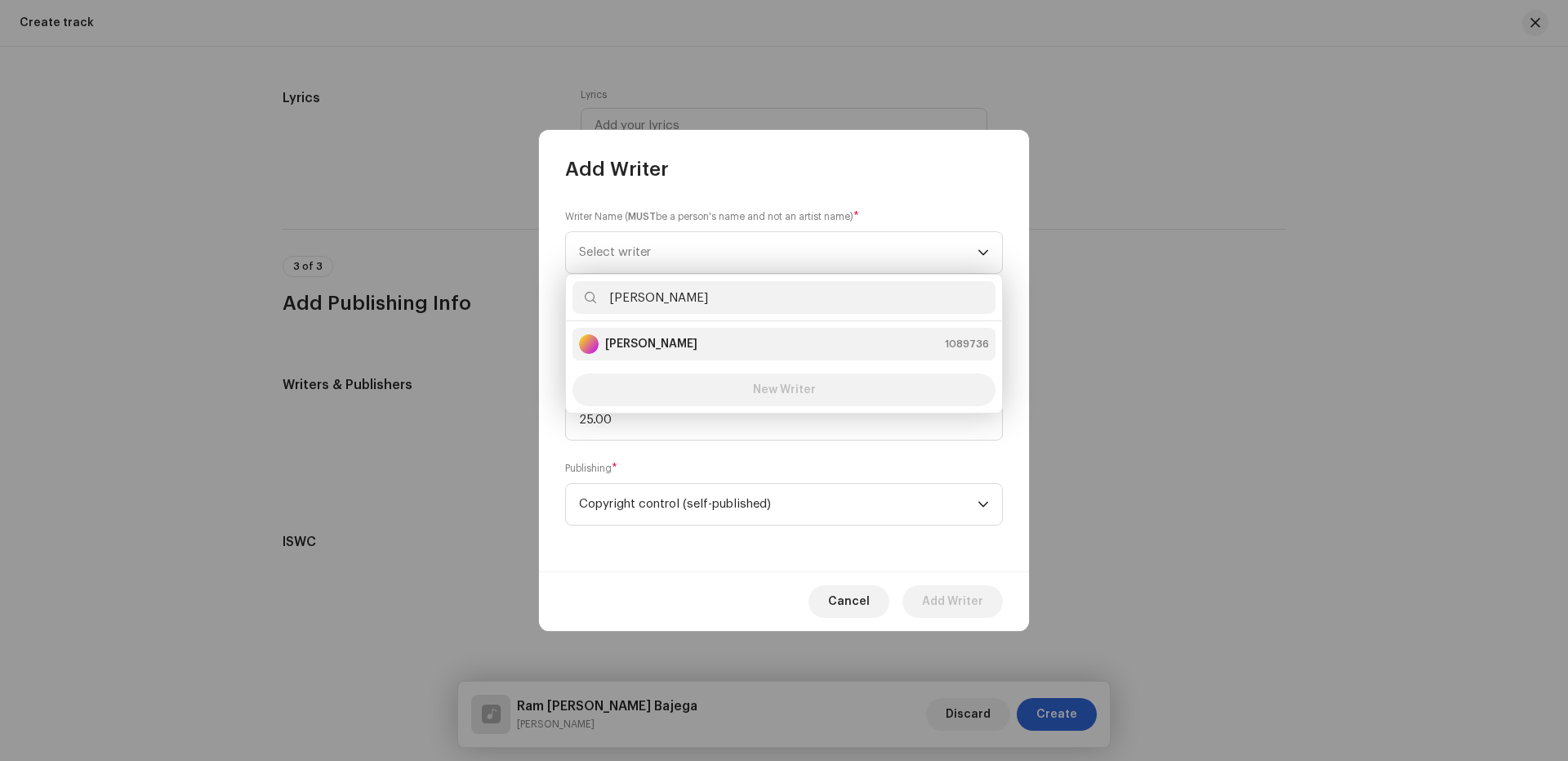
type input "[PERSON_NAME]"
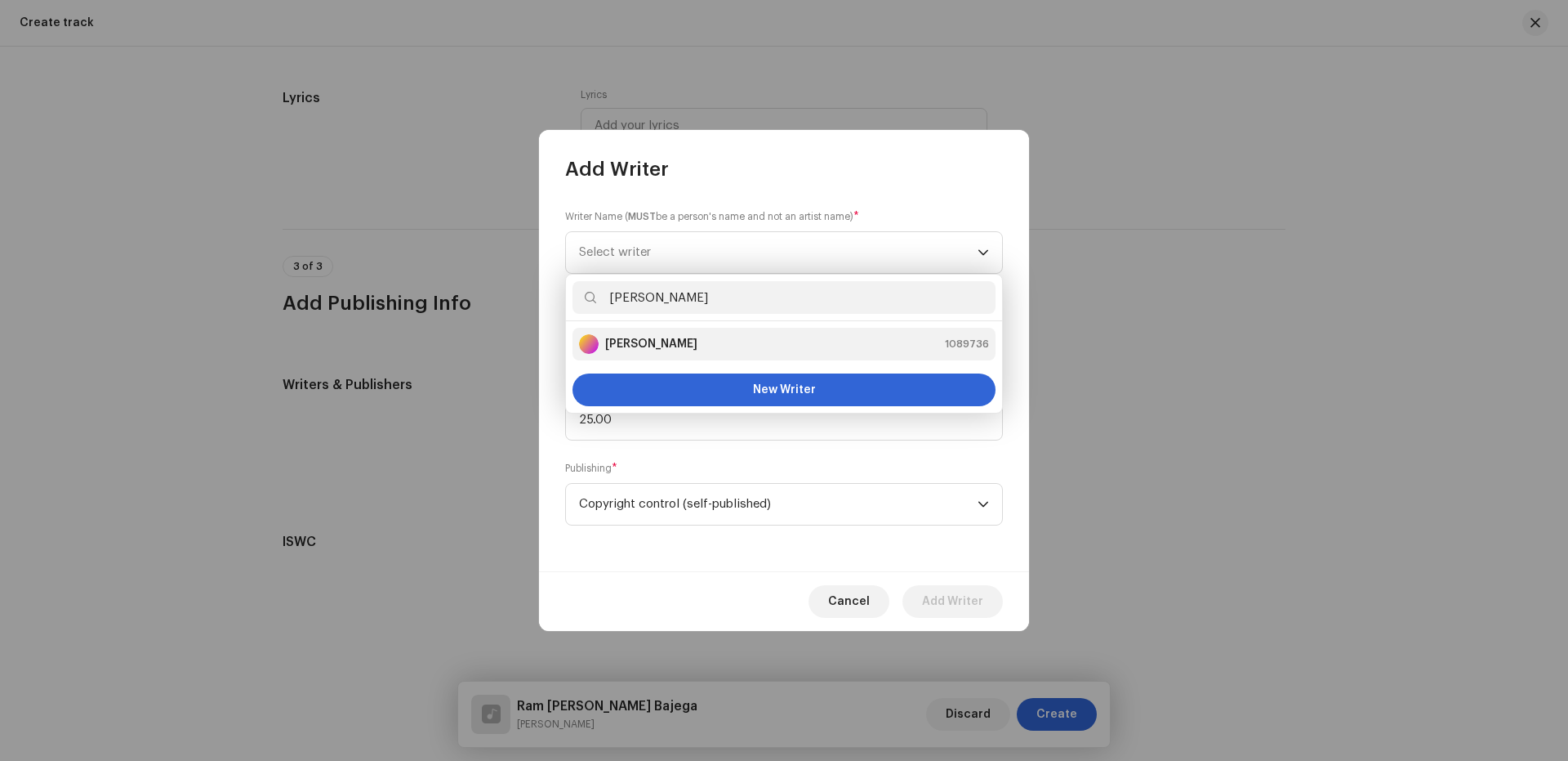
click at [632, 343] on strong "[PERSON_NAME]" at bounding box center [651, 344] width 93 height 16
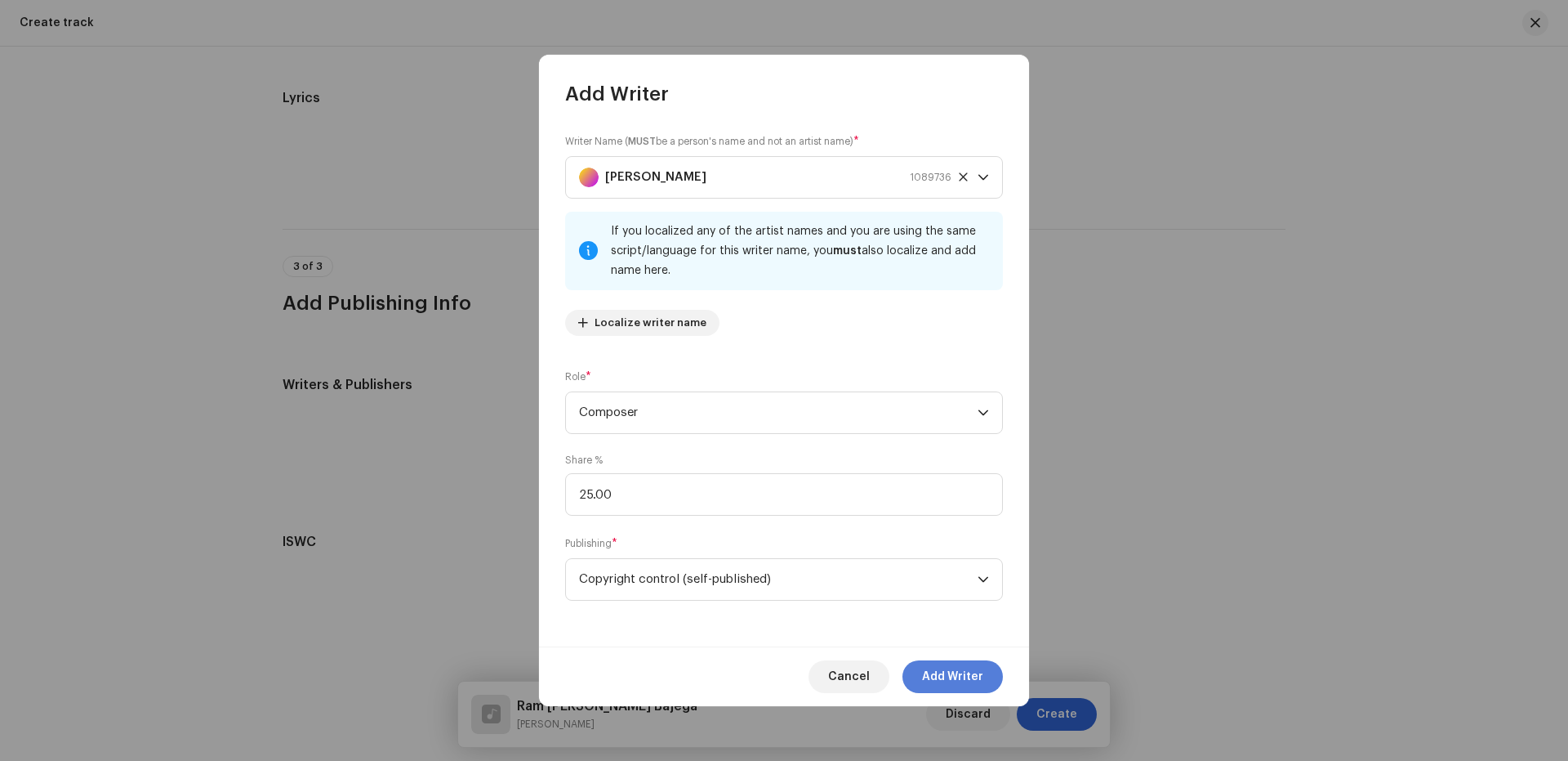
click at [950, 674] on span "Add Writer" at bounding box center [952, 677] width 61 height 33
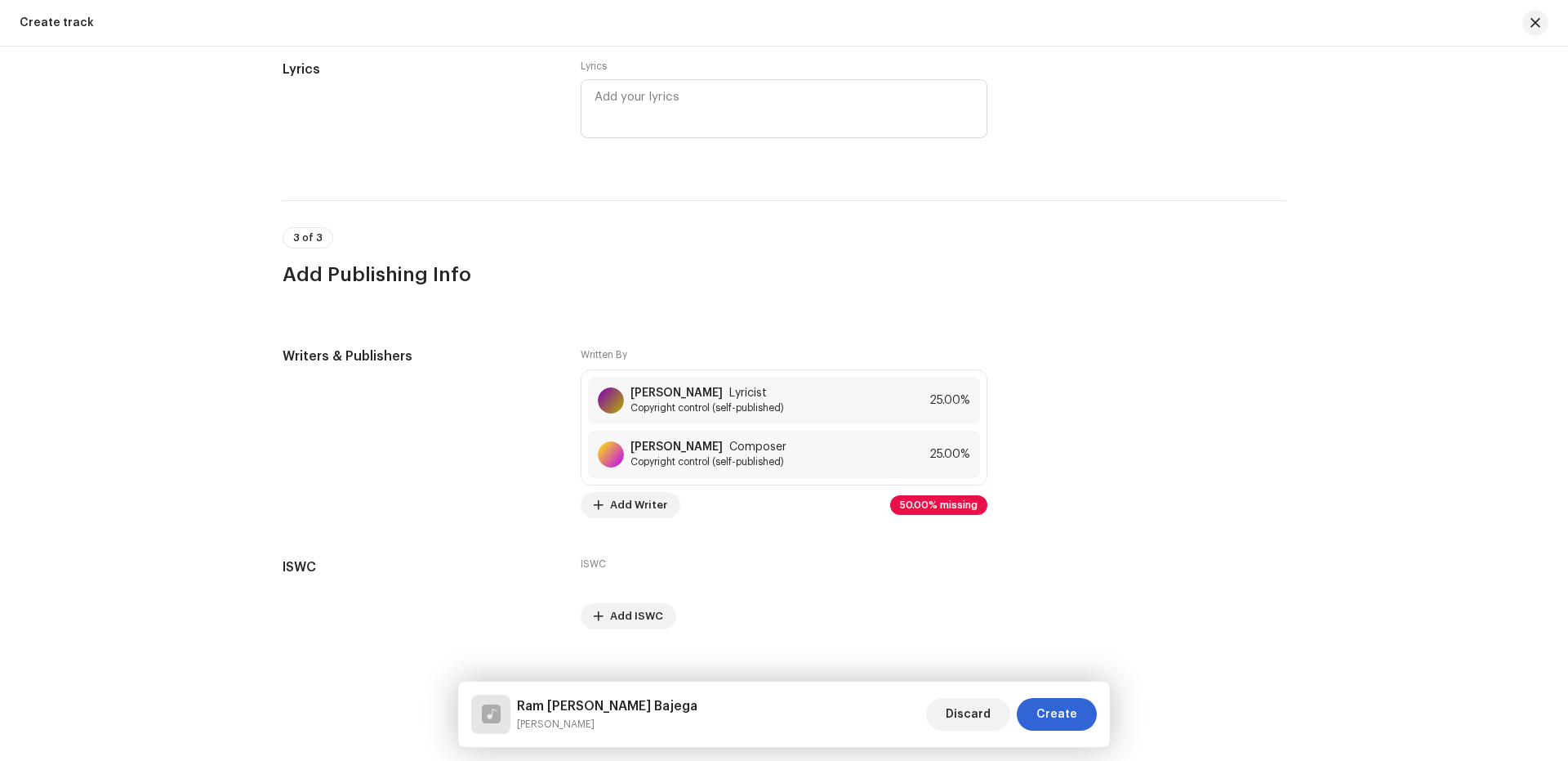
scroll to position [2938, 0]
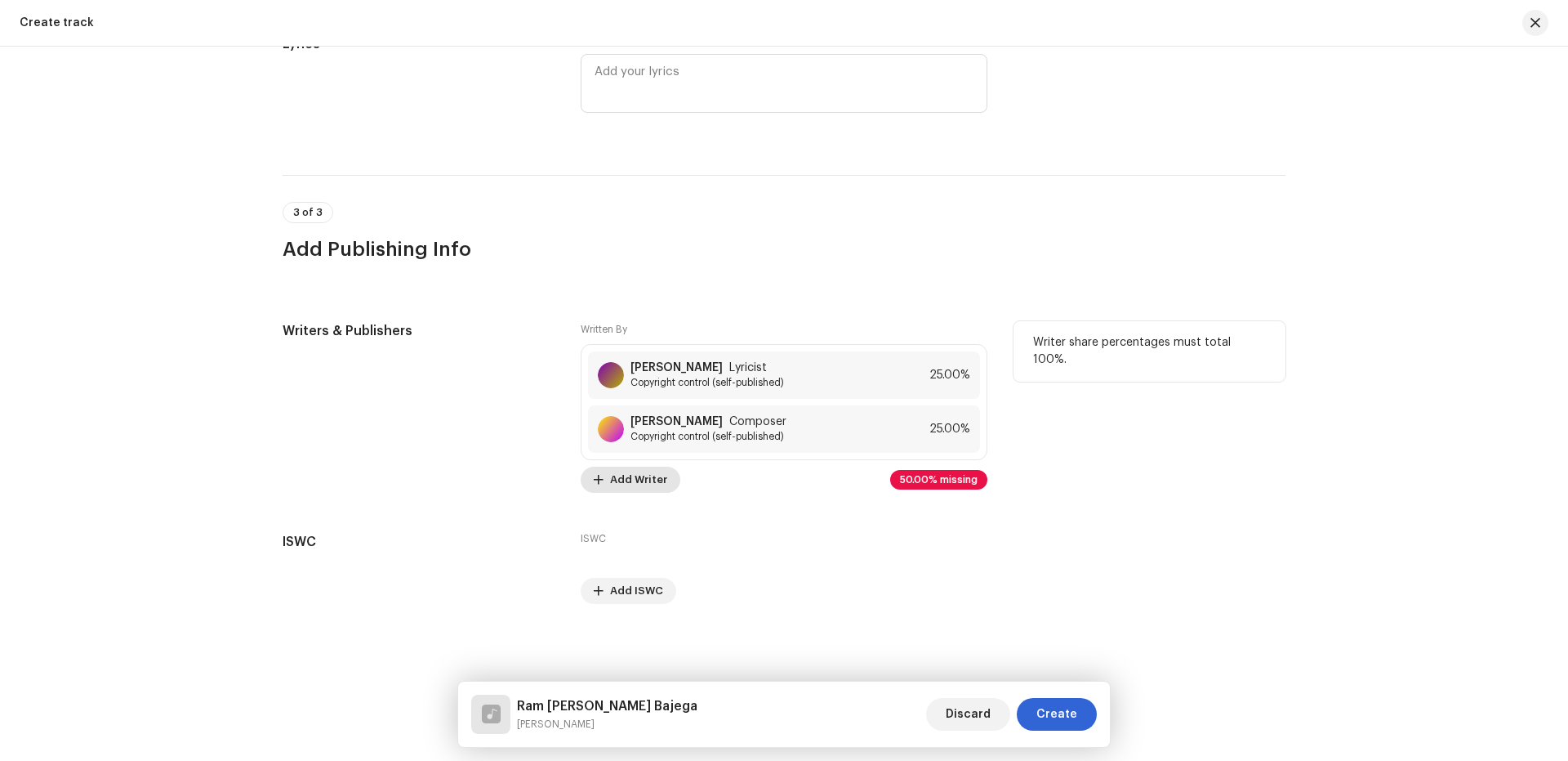
click at [647, 476] on span "Add Writer" at bounding box center [639, 480] width 57 height 33
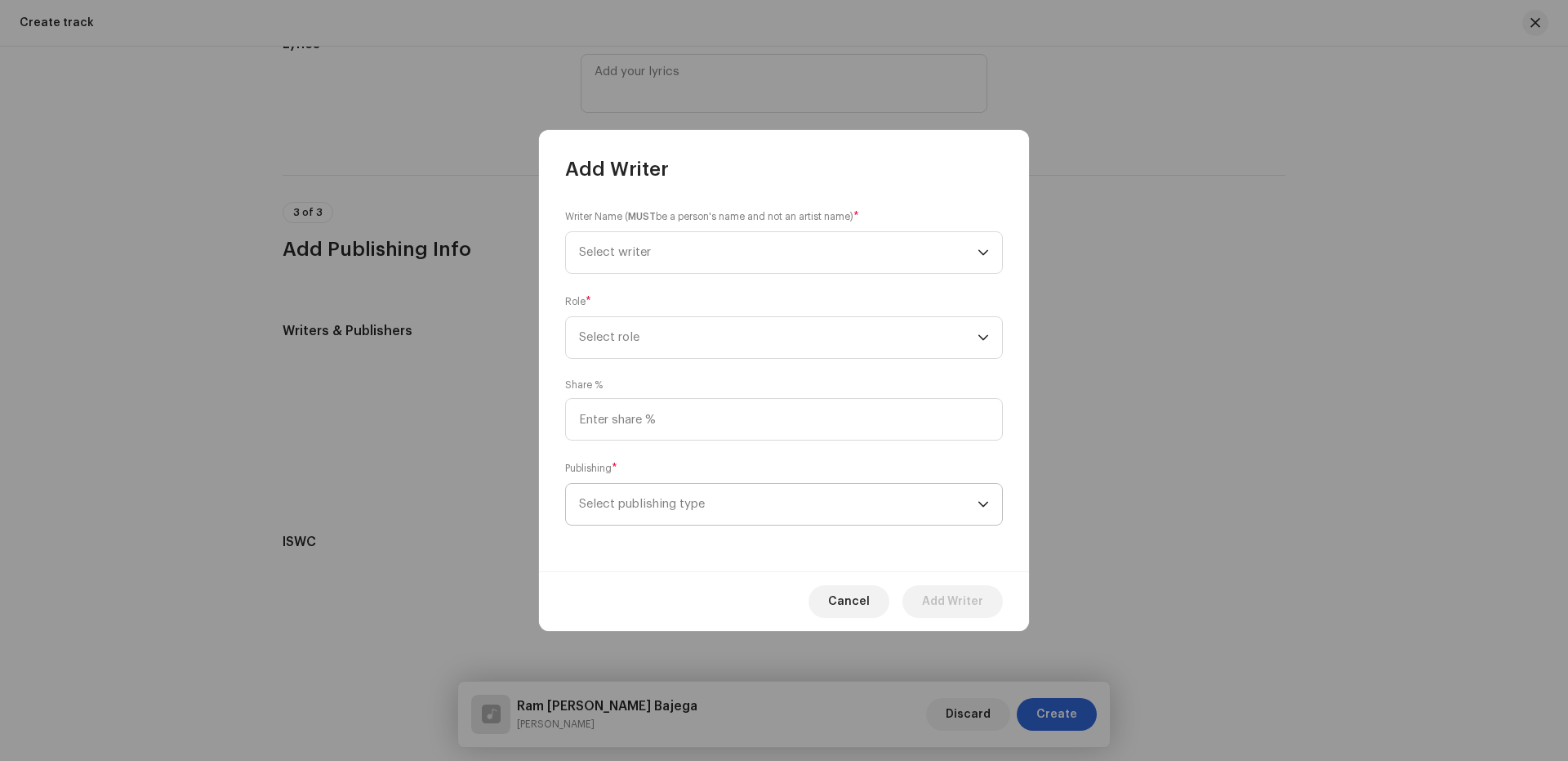
click at [630, 495] on span "Select publishing type" at bounding box center [778, 504] width 399 height 41
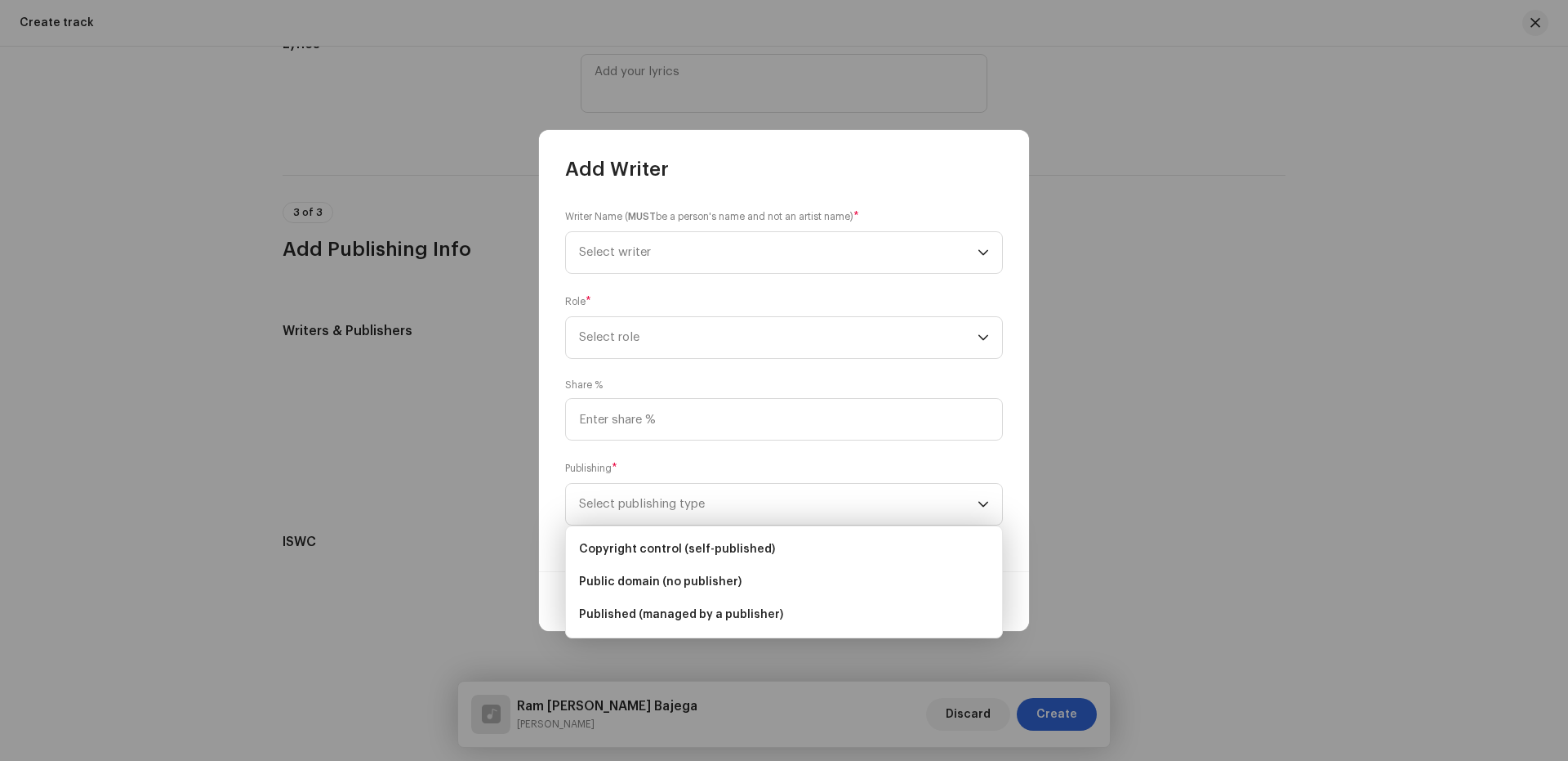
click at [610, 548] on span "Copyright control (self-published)" at bounding box center [677, 549] width 196 height 16
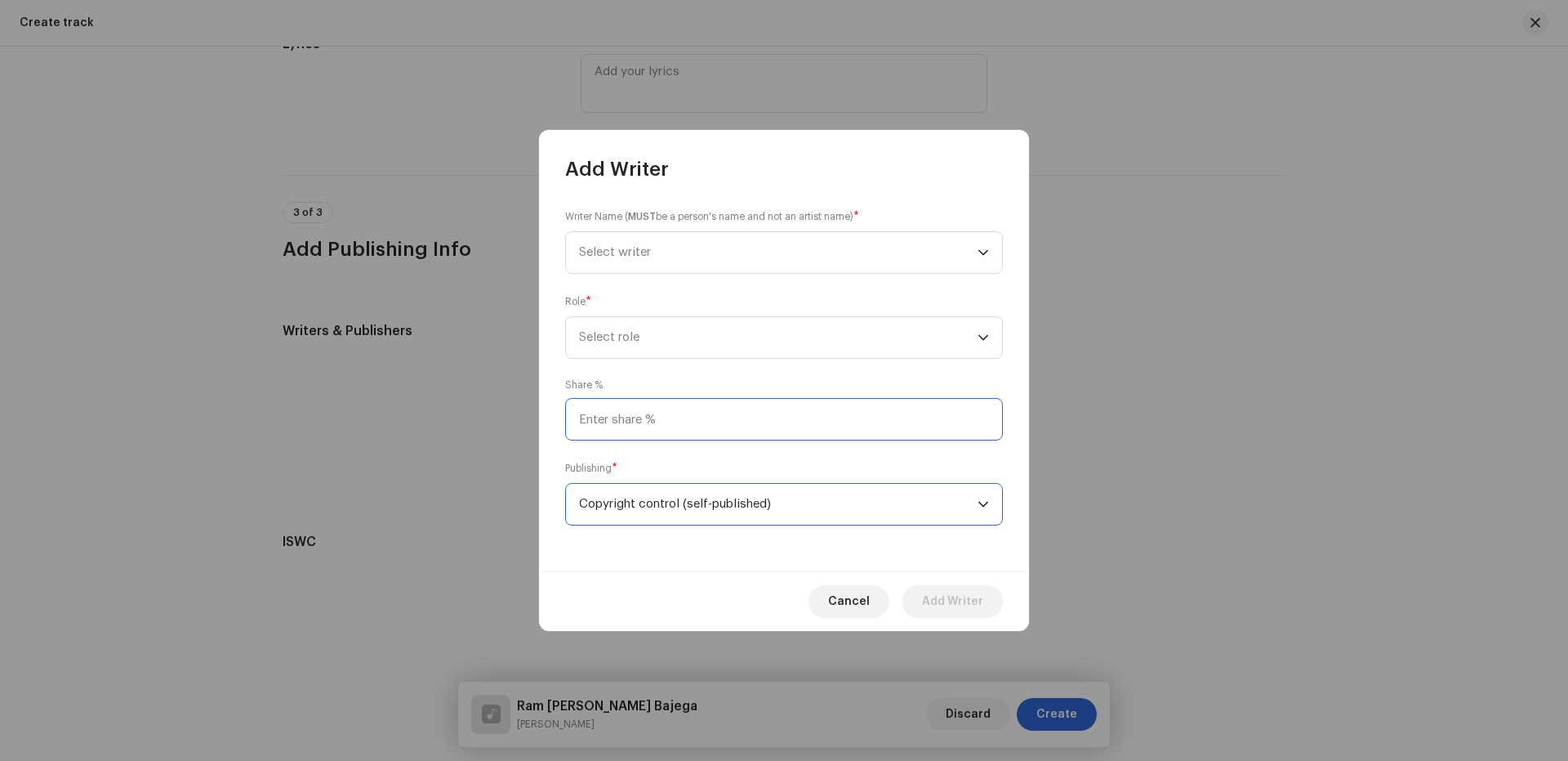
click at [630, 418] on input at bounding box center [784, 419] width 438 height 42
type input "50.00"
click at [630, 344] on span "Select role" at bounding box center [778, 337] width 399 height 41
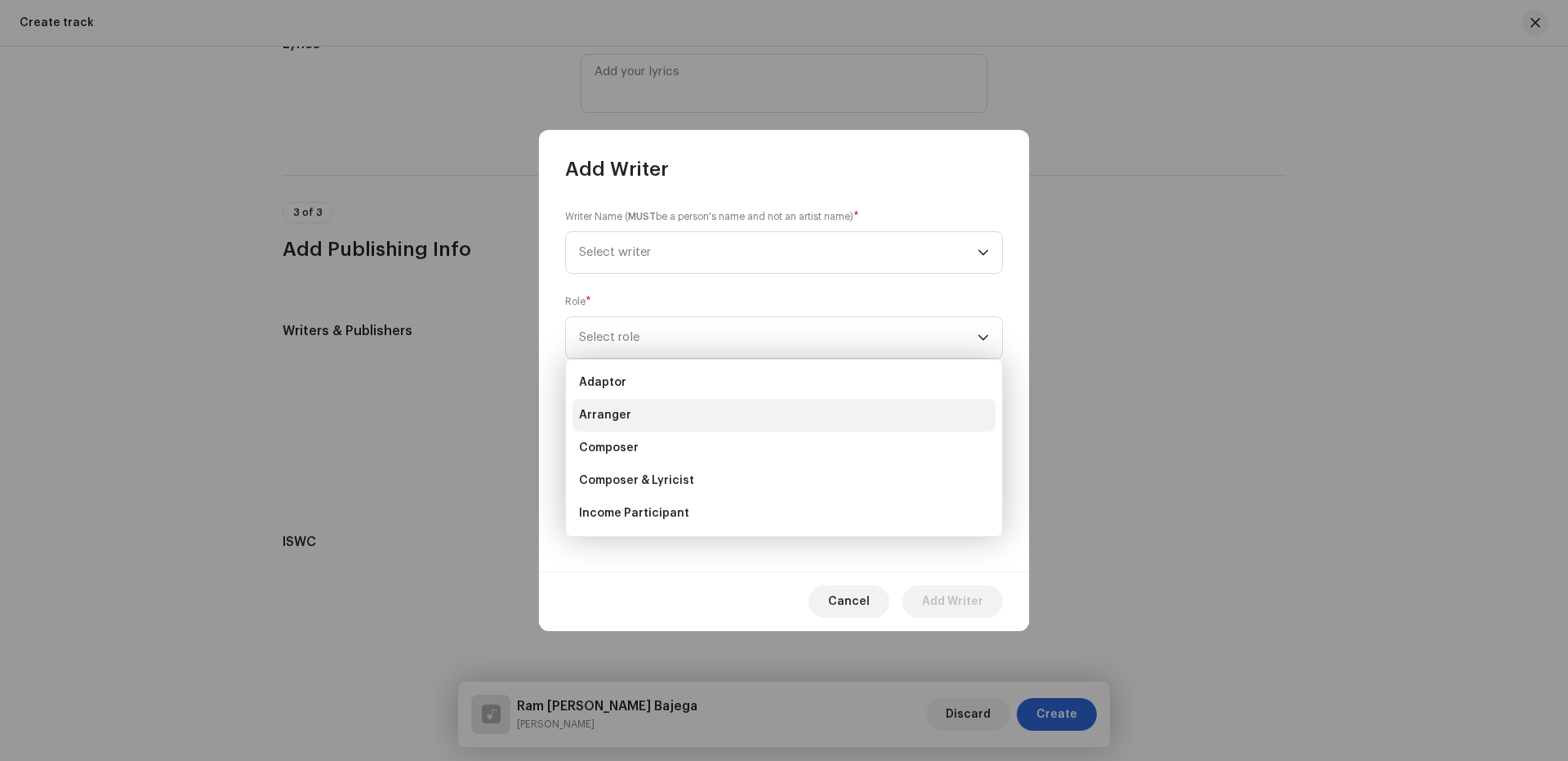
click at [618, 419] on span "Arranger" at bounding box center [605, 415] width 52 height 16
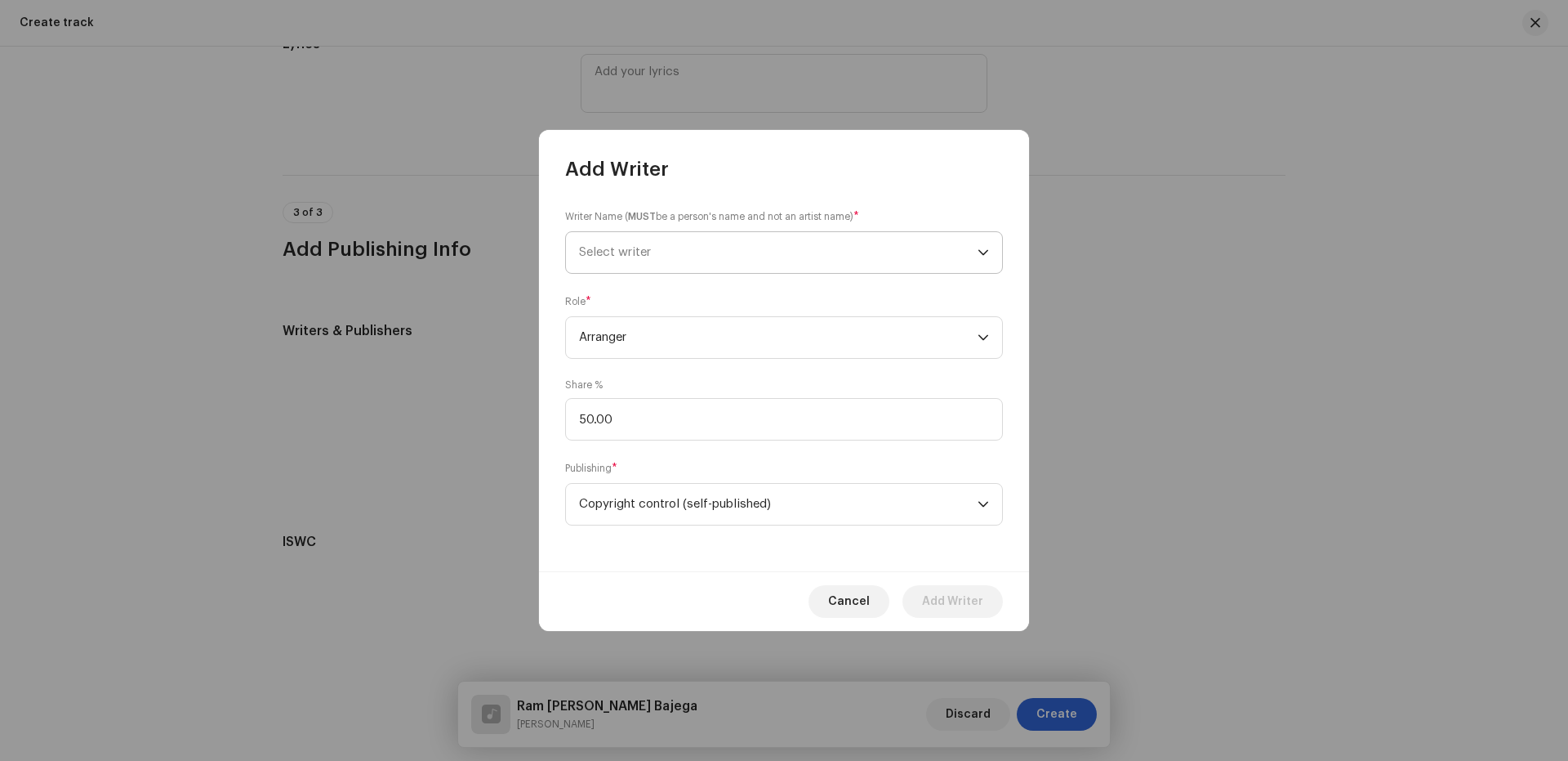
click at [648, 257] on span "Select writer" at bounding box center [778, 252] width 399 height 41
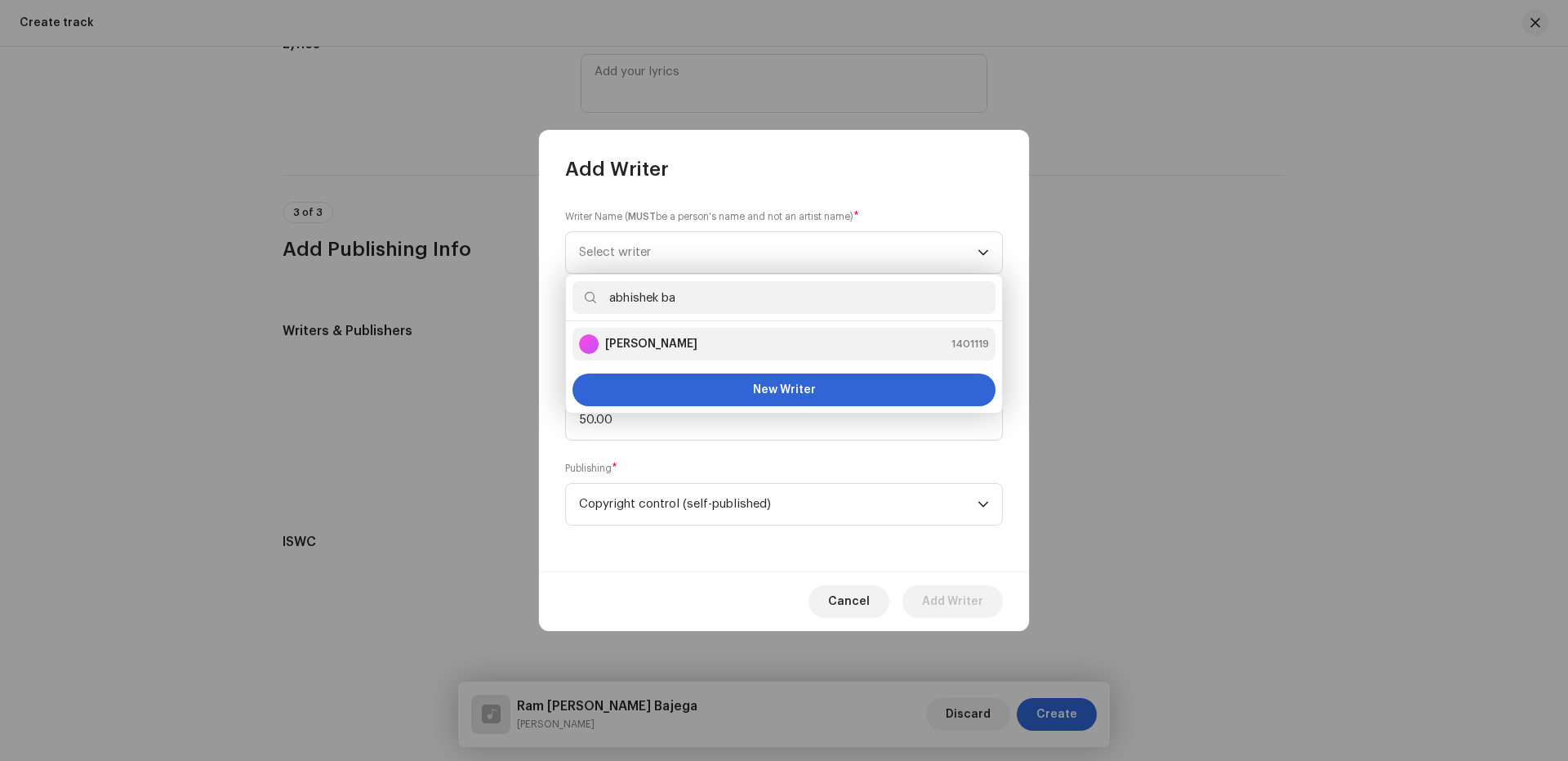
type input "abhishek ba"
click at [635, 336] on strong "[PERSON_NAME]" at bounding box center [651, 344] width 93 height 16
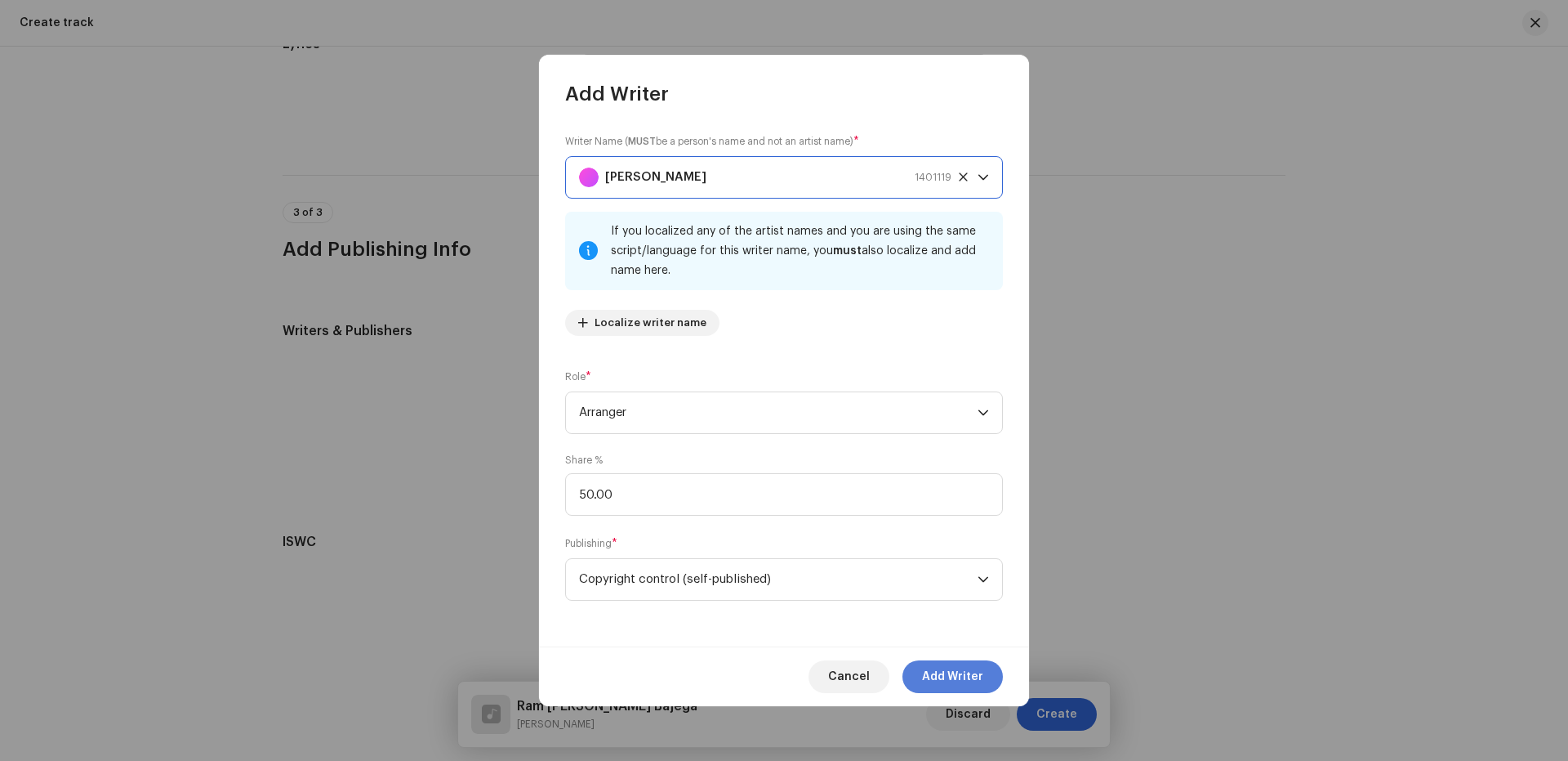
click at [967, 677] on span "Add Writer" at bounding box center [952, 677] width 61 height 33
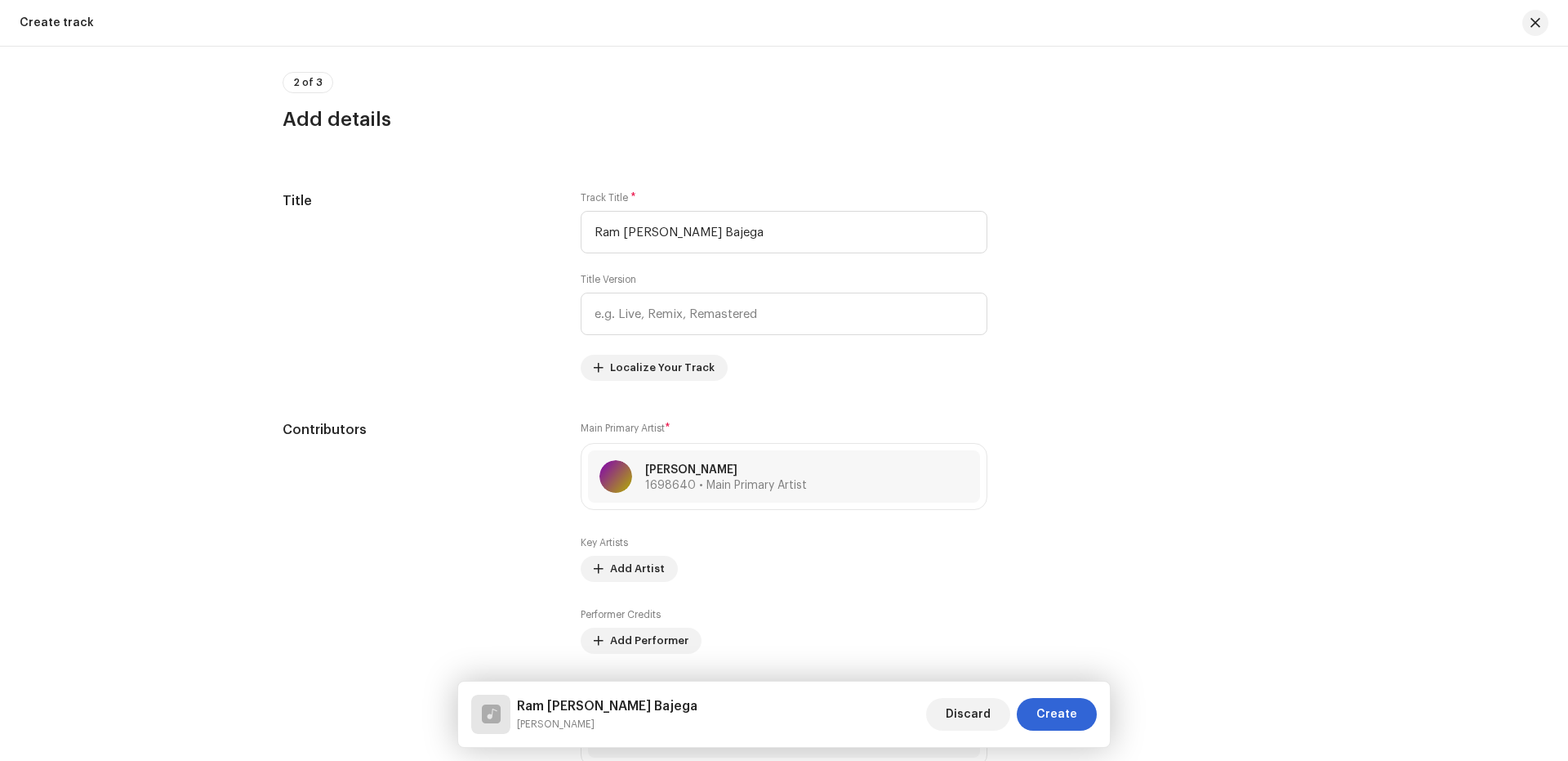
scroll to position [542, 0]
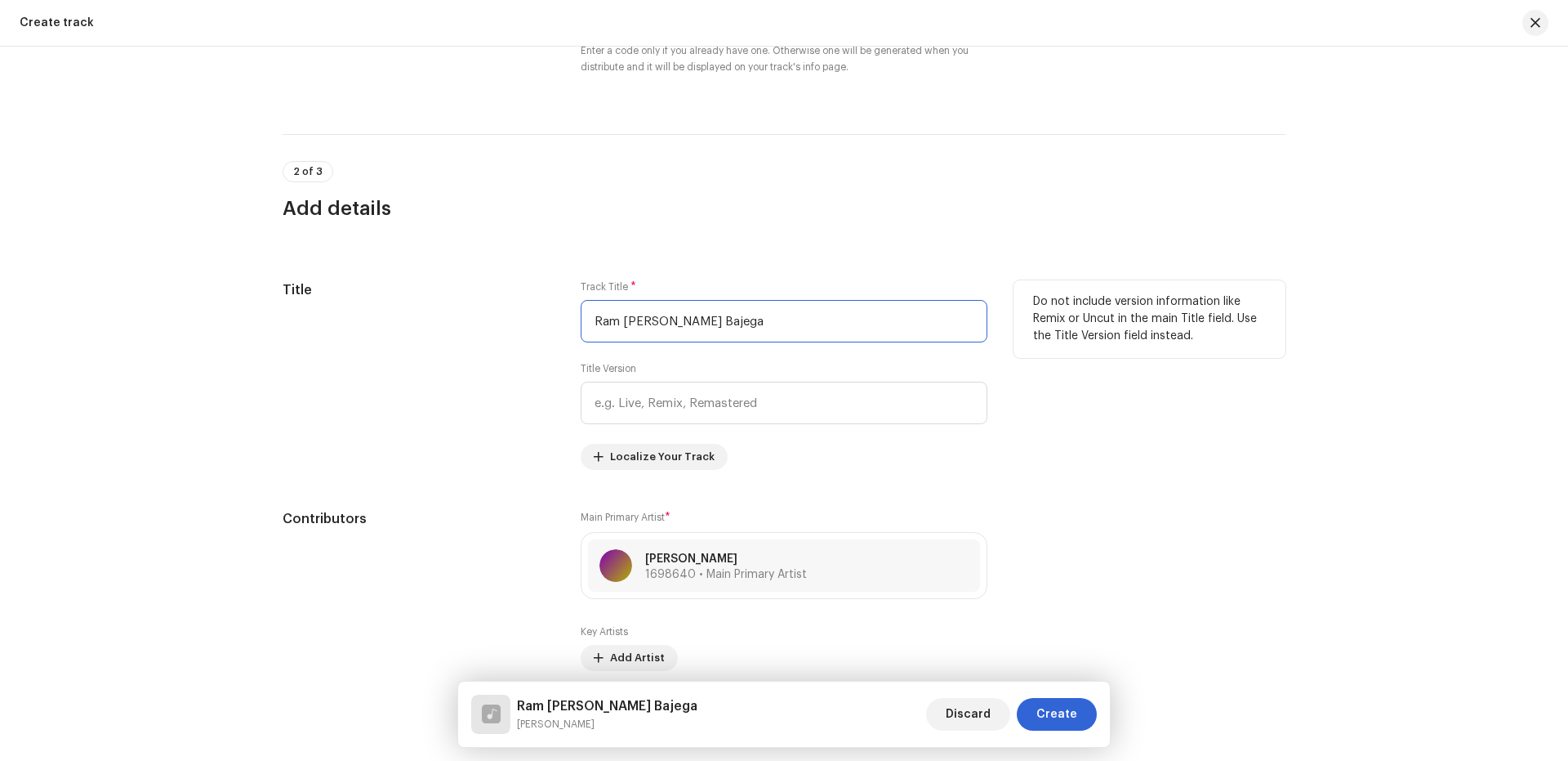
drag, startPoint x: 736, startPoint y: 322, endPoint x: 470, endPoint y: 332, distance: 266.2
click at [470, 332] on div "Title Track Title * Ram [PERSON_NAME] Bajega Title Version Localize Your Track …" at bounding box center [784, 375] width 1003 height 190
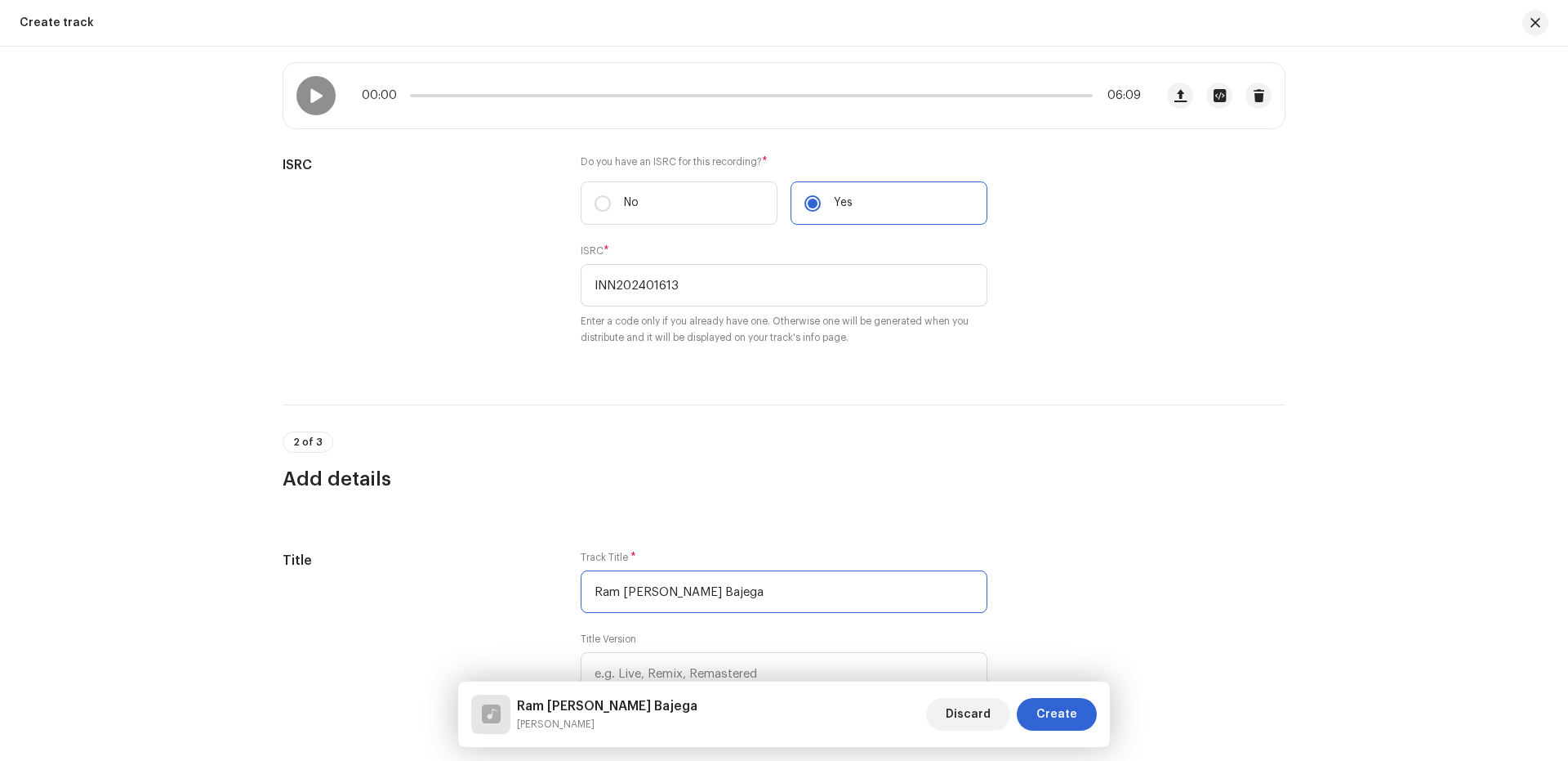
scroll to position [0, 0]
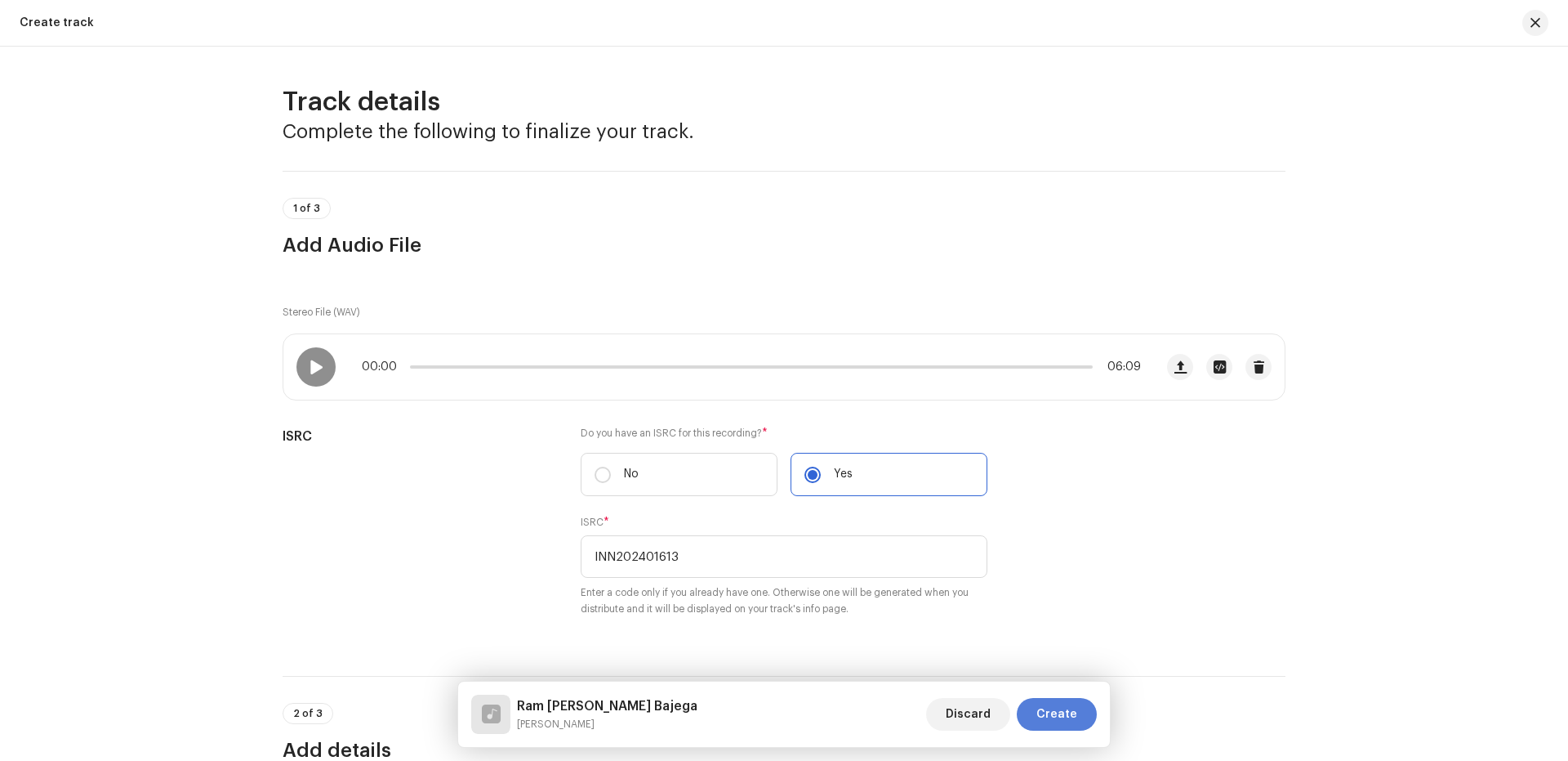
click at [1045, 719] on span "Create" at bounding box center [1057, 714] width 41 height 33
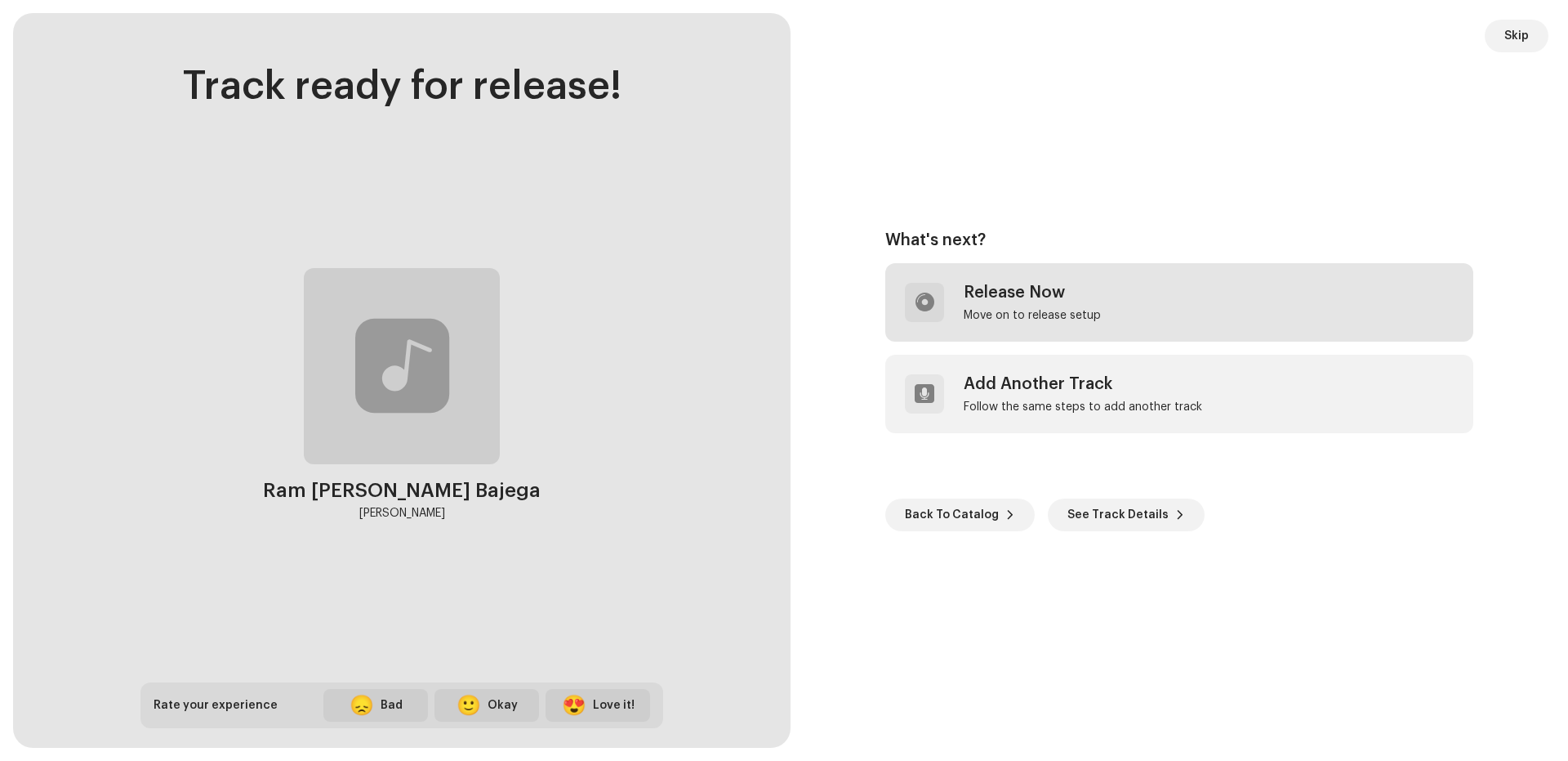
click at [974, 284] on div "Release Now" at bounding box center [1032, 293] width 138 height 20
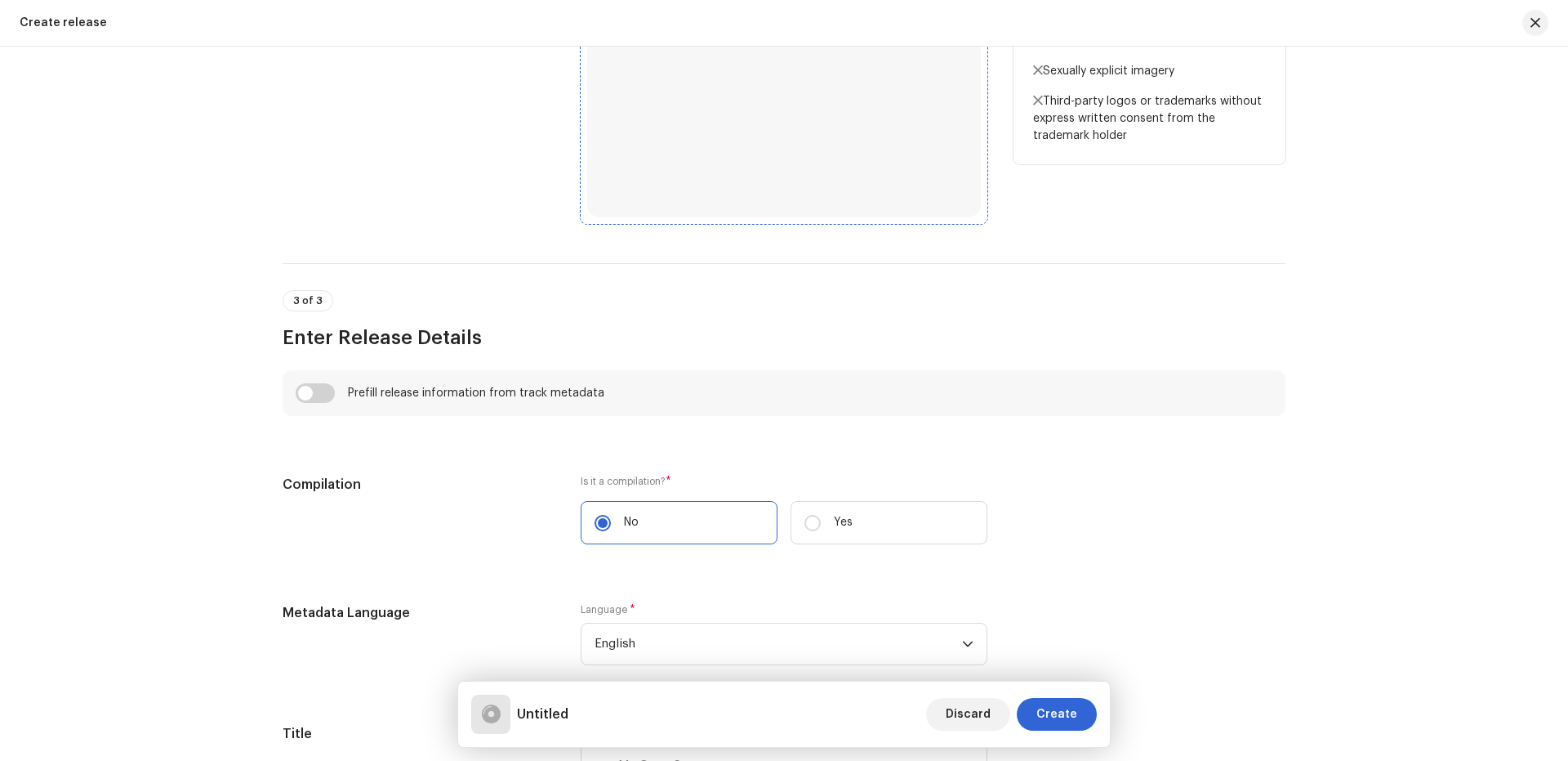
scroll to position [654, 0]
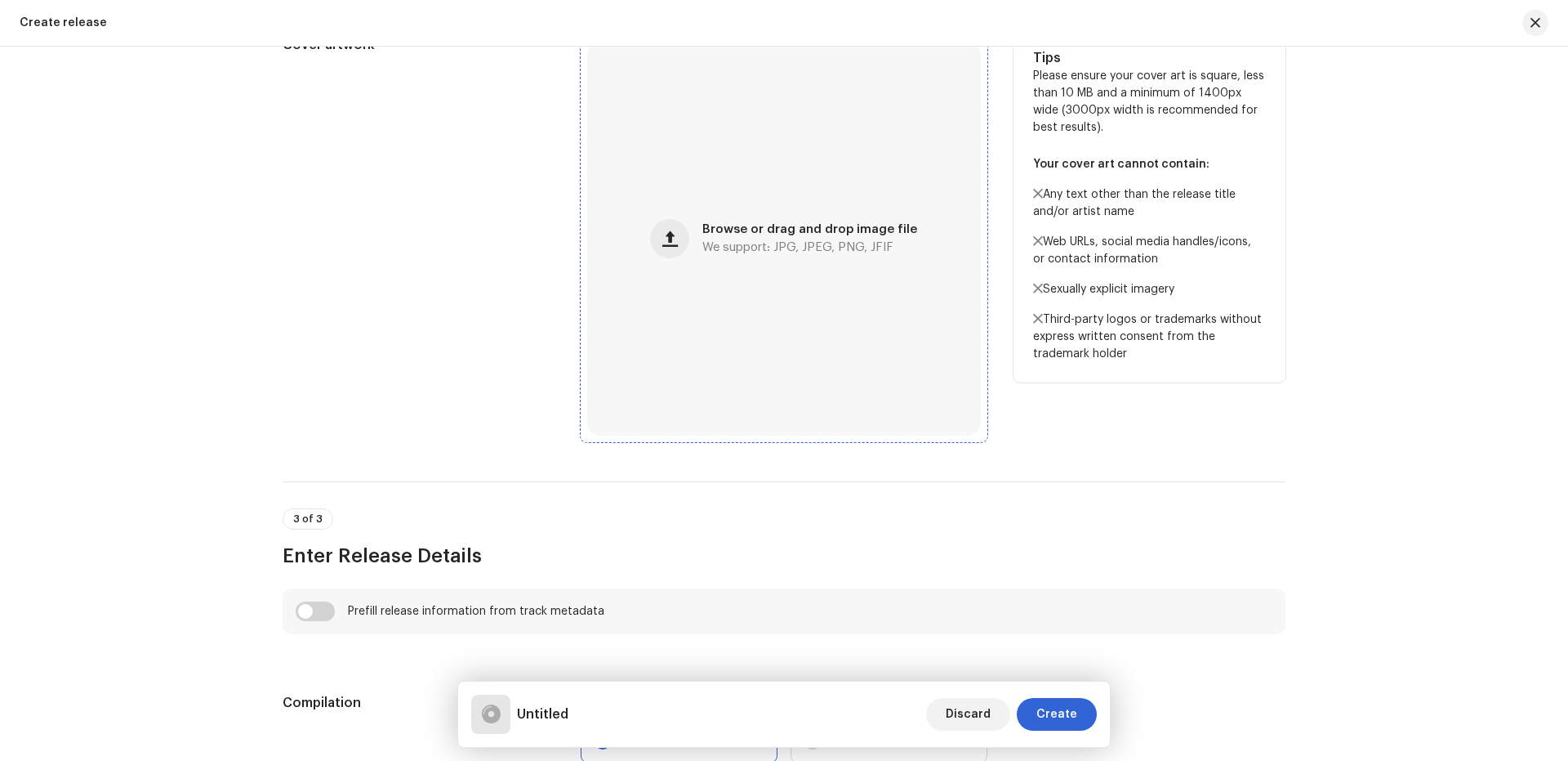
click at [680, 65] on div "Browse or drag and drop image file We support: JPG, JPEG, PNG, JFIF" at bounding box center [784, 238] width 394 height 394
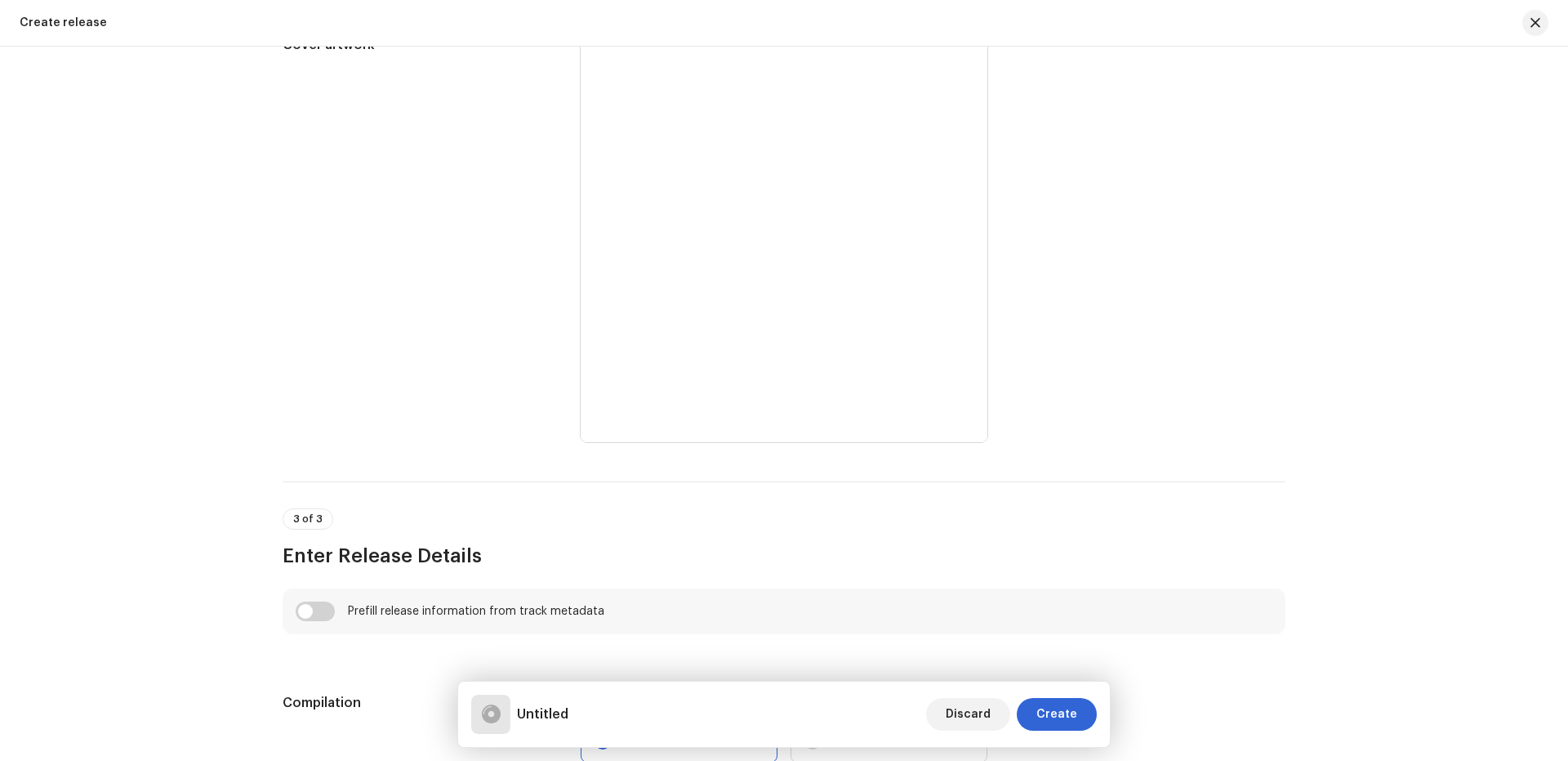
scroll to position [1089, 0]
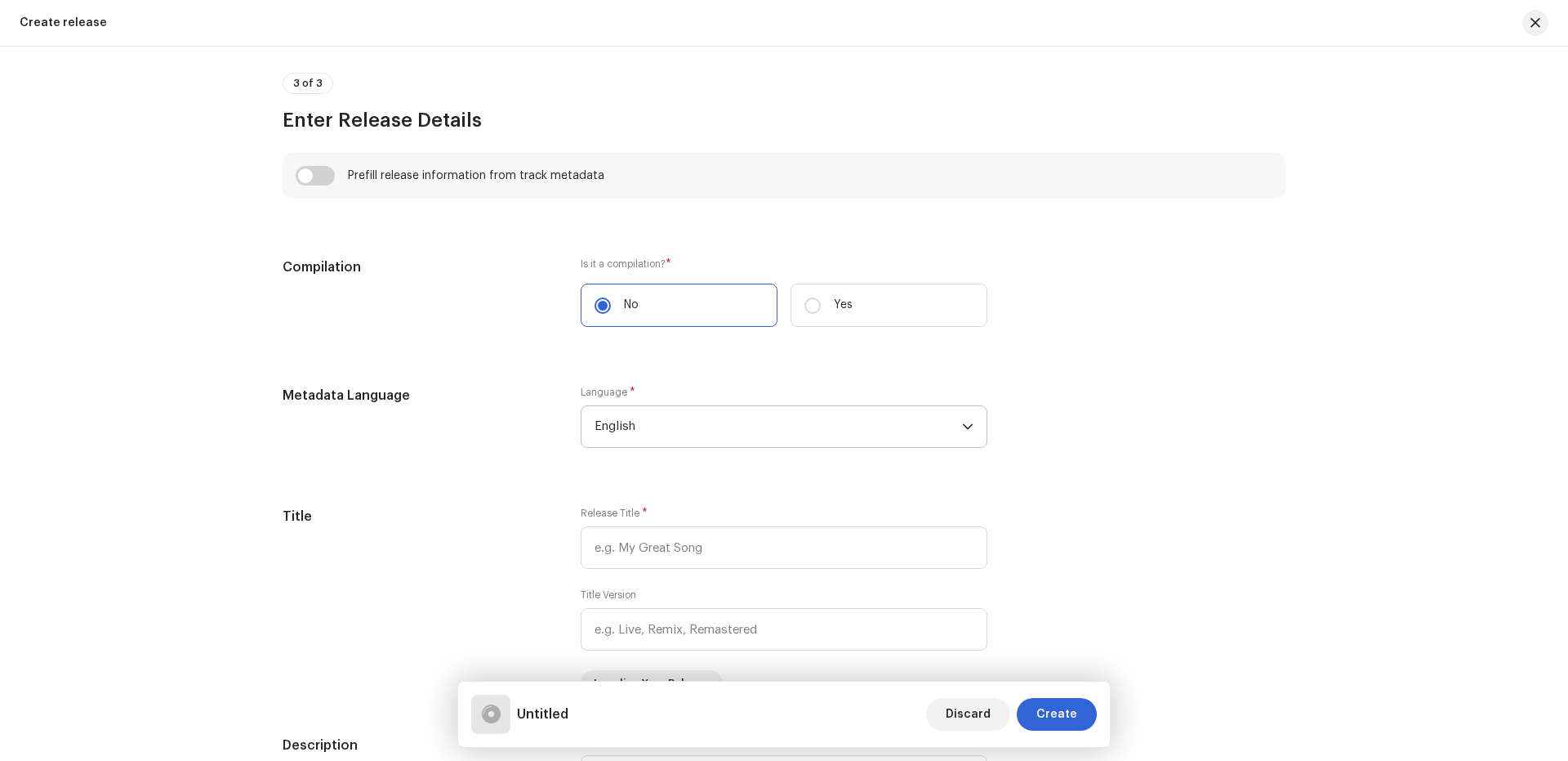
click at [672, 413] on span "English" at bounding box center [778, 426] width 368 height 41
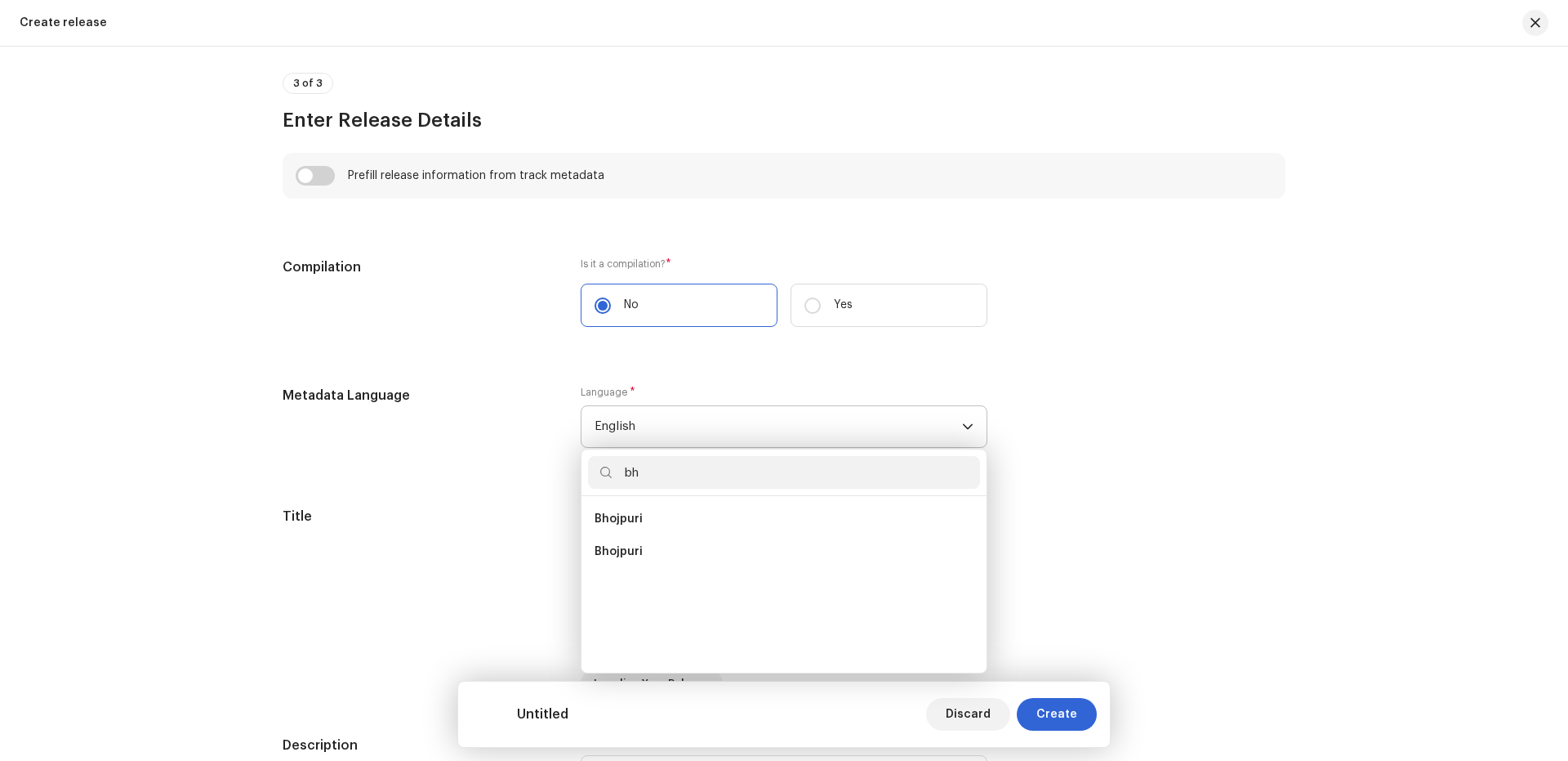
scroll to position [0, 0]
type input "bho"
click at [625, 517] on span "Bhojpuri" at bounding box center [619, 519] width 48 height 16
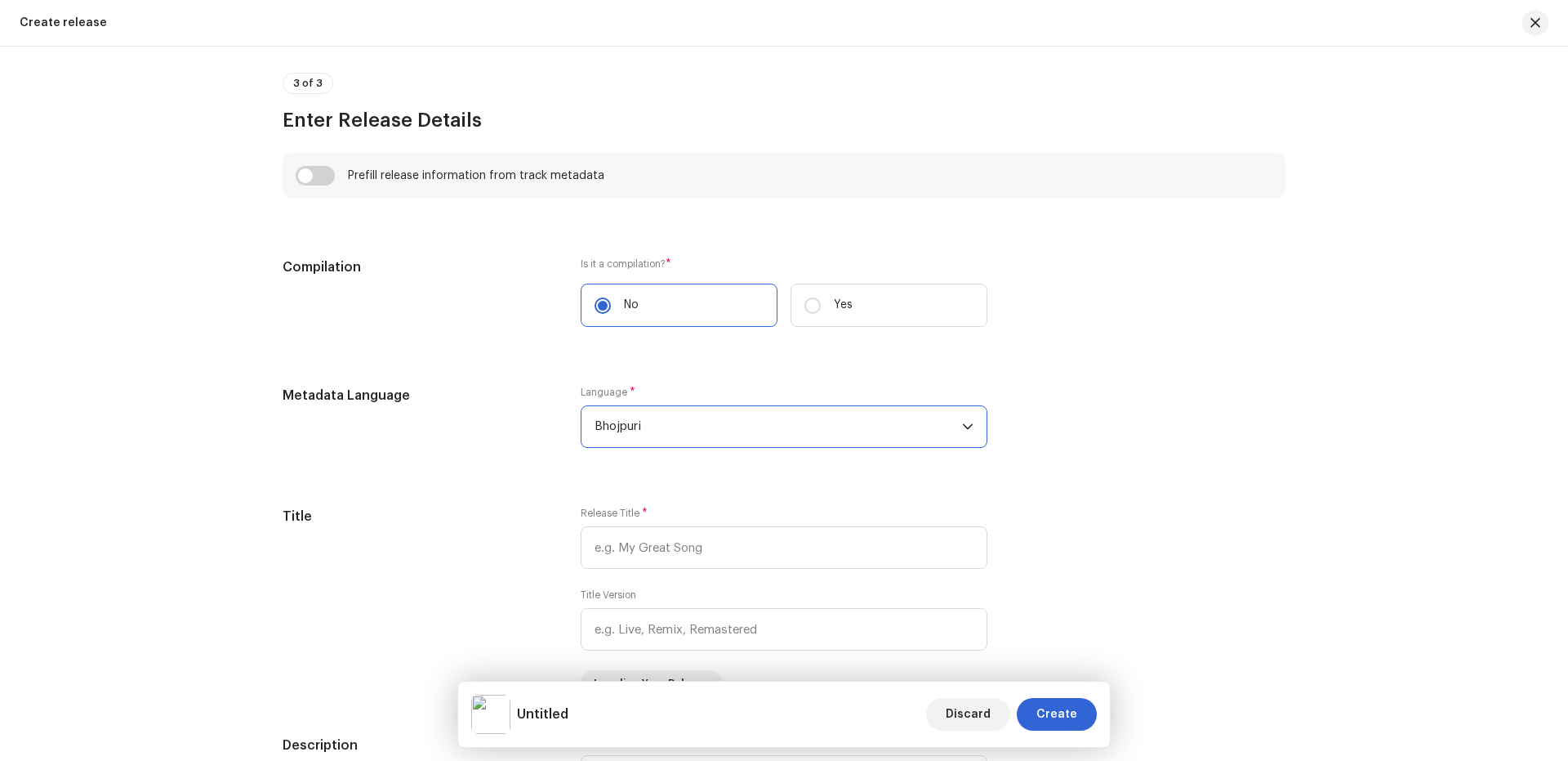
scroll to position [1307, 0]
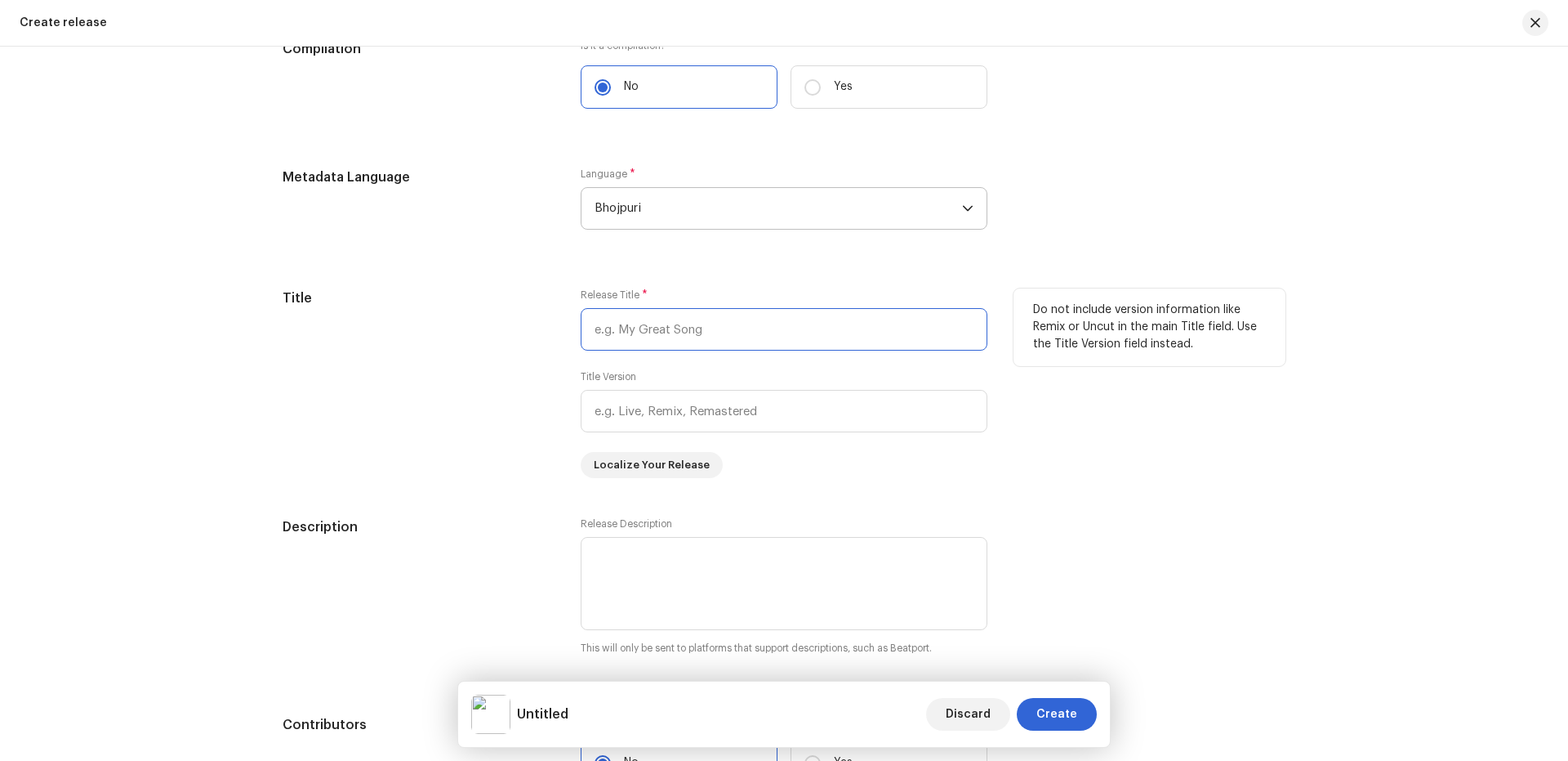
click at [657, 328] on input "text" at bounding box center [784, 329] width 407 height 42
paste input "Ram [PERSON_NAME] Bajega"
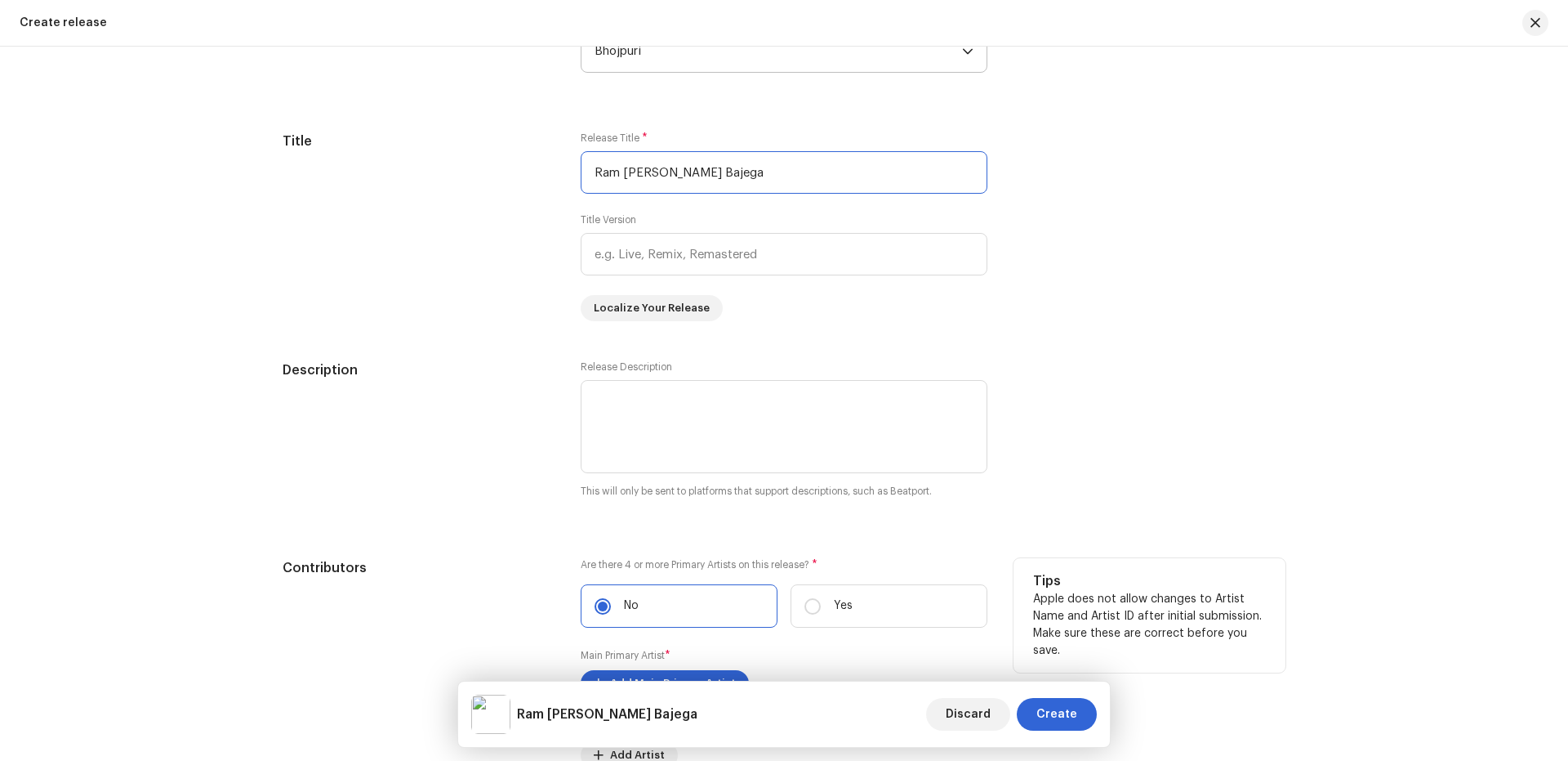
scroll to position [1743, 0]
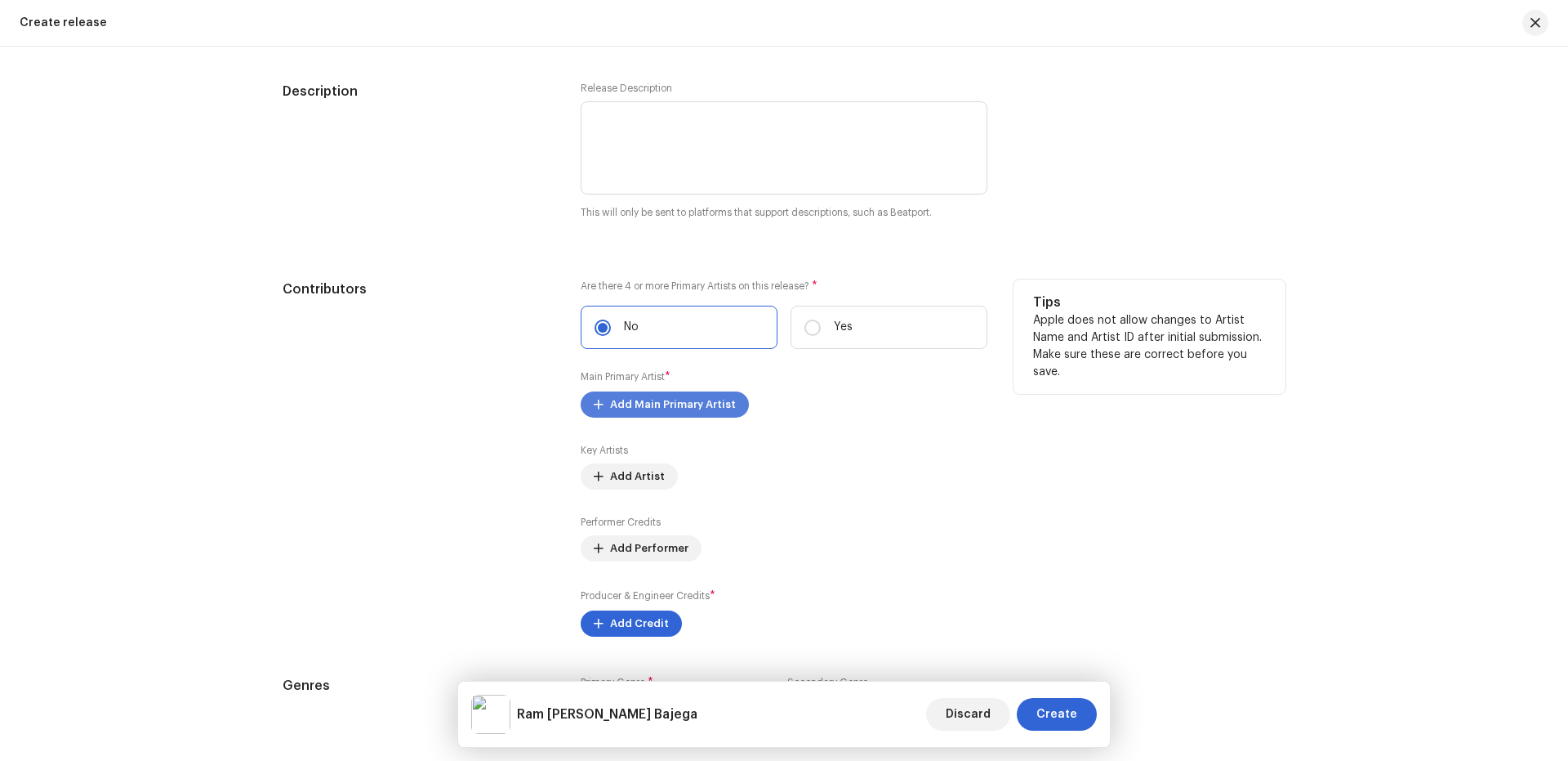
type input "Ram [PERSON_NAME] Bajega"
click at [663, 403] on span "Add Main Primary Artist" at bounding box center [672, 404] width 125 height 33
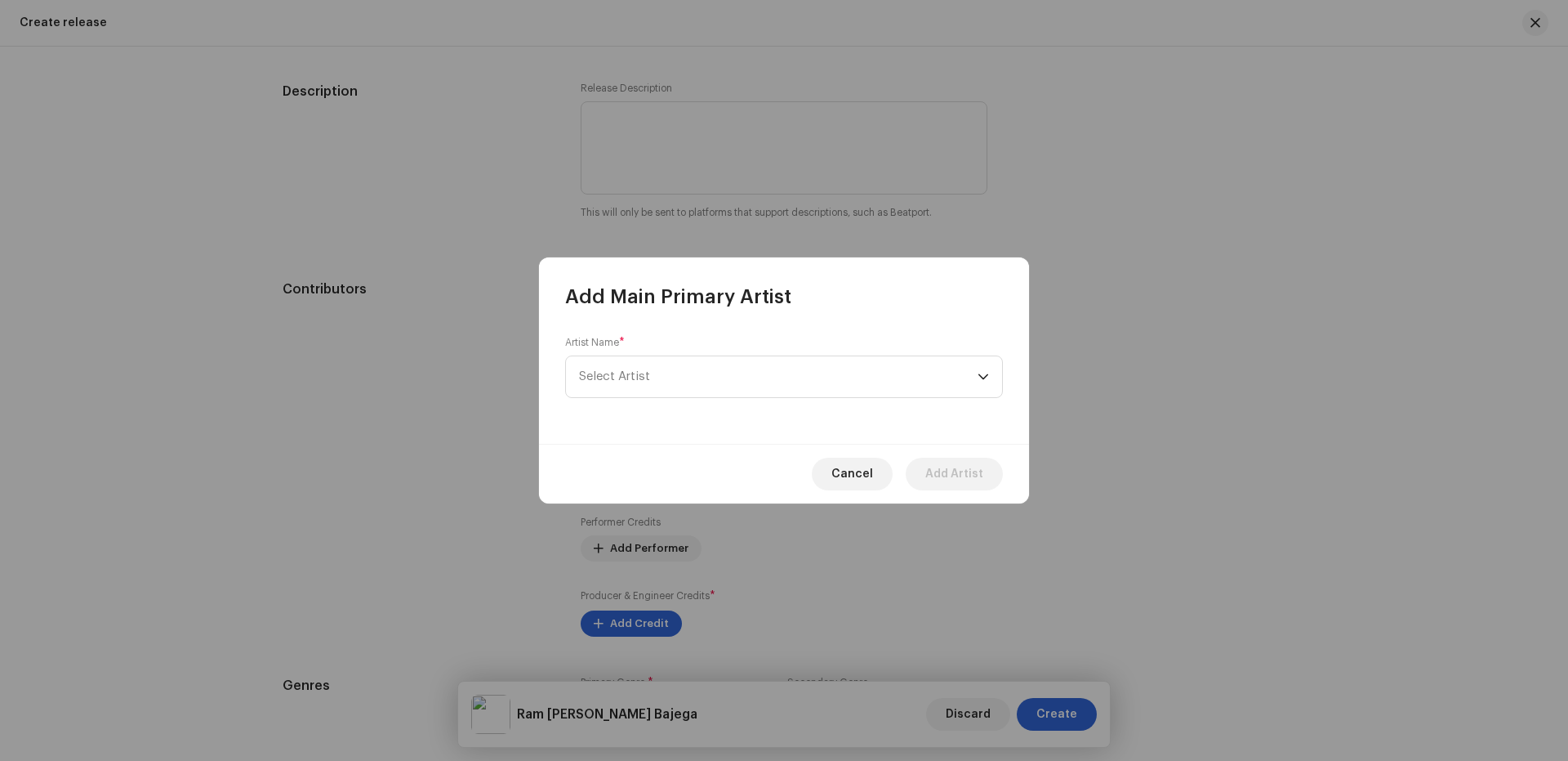
click at [600, 327] on div "Artist Name * [PERSON_NAME]" at bounding box center [784, 377] width 490 height 134
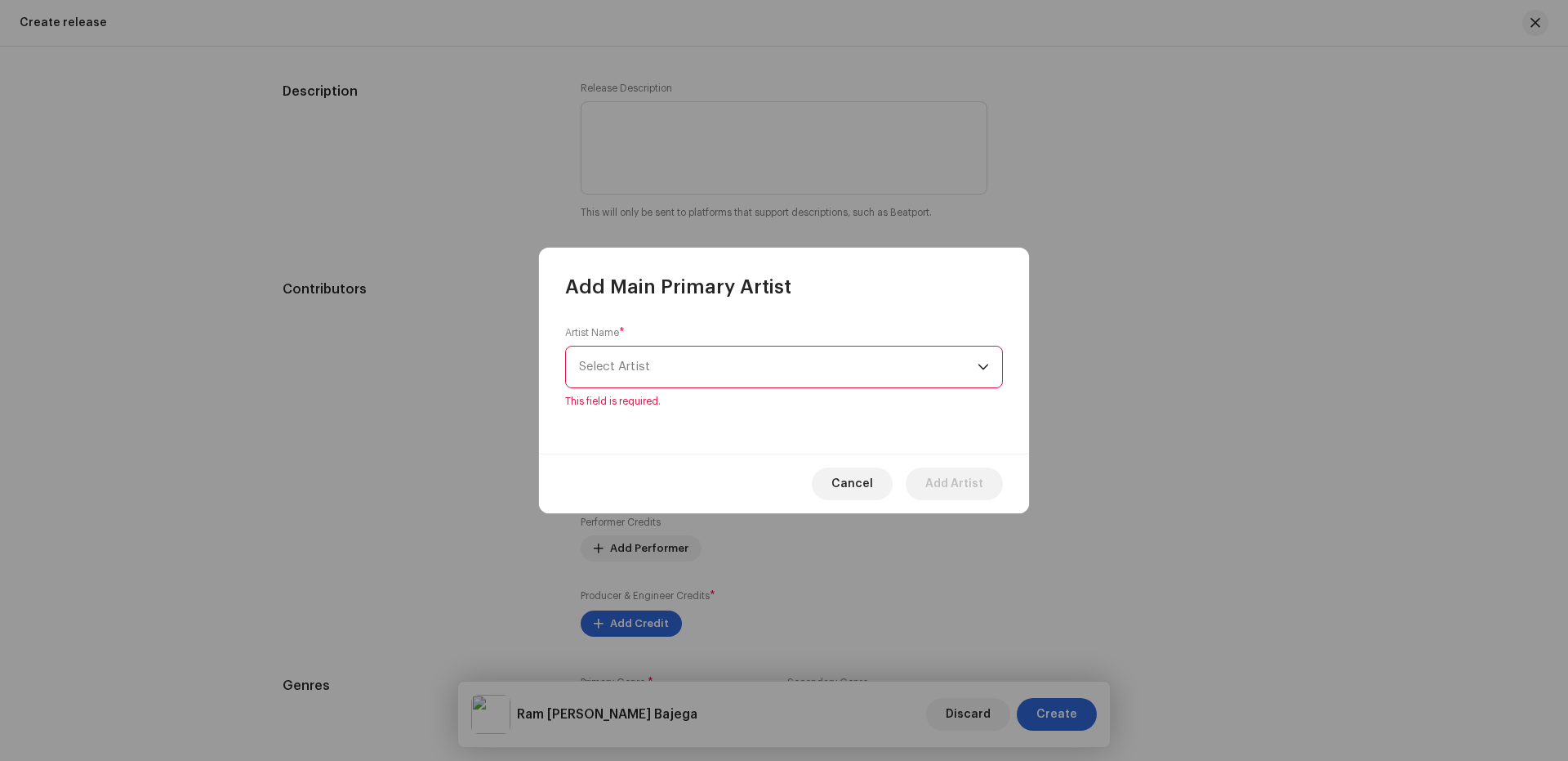
click at [615, 385] on span "Select Artist" at bounding box center [778, 366] width 399 height 41
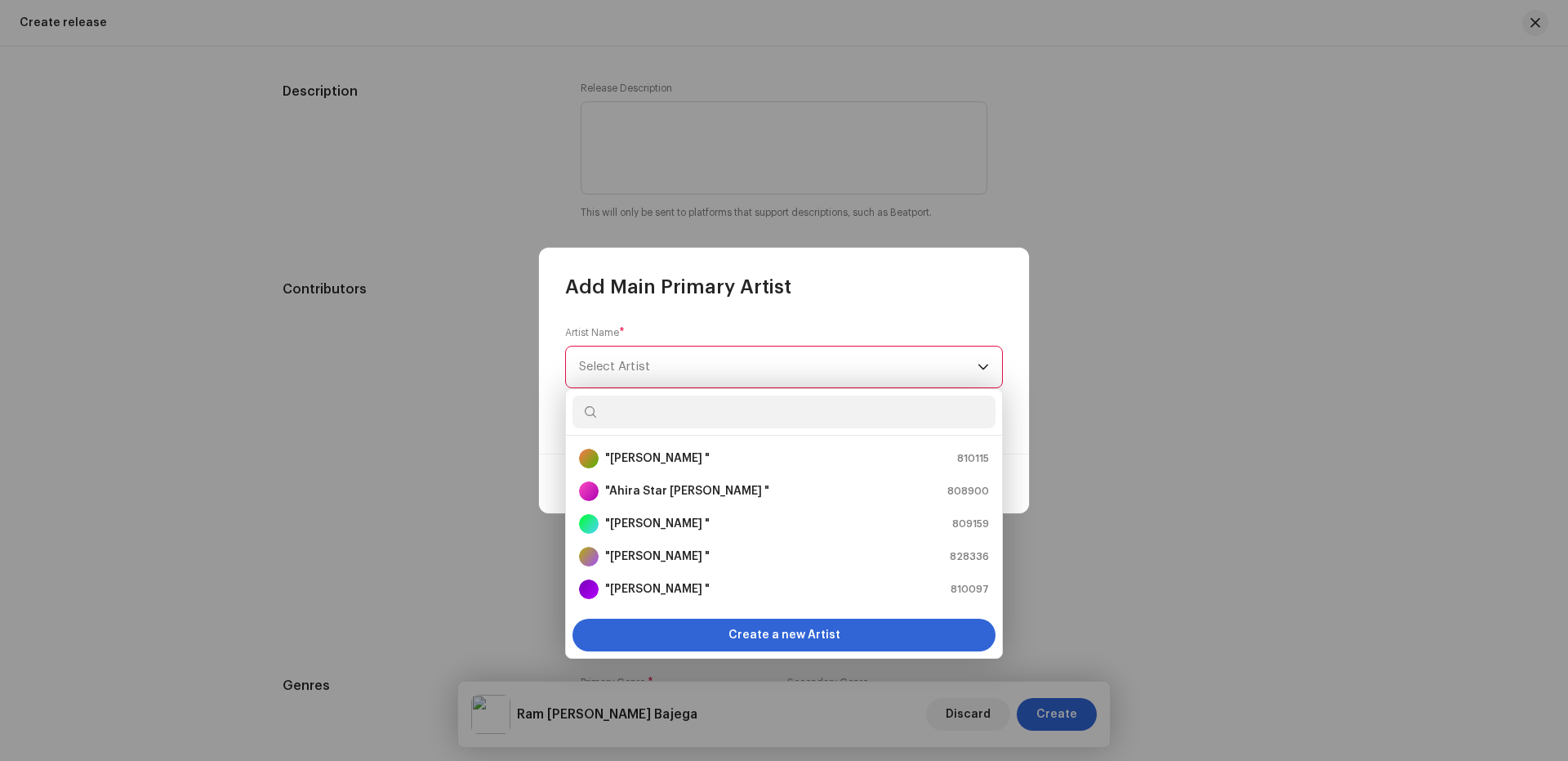
paste input "[PERSON_NAME]"
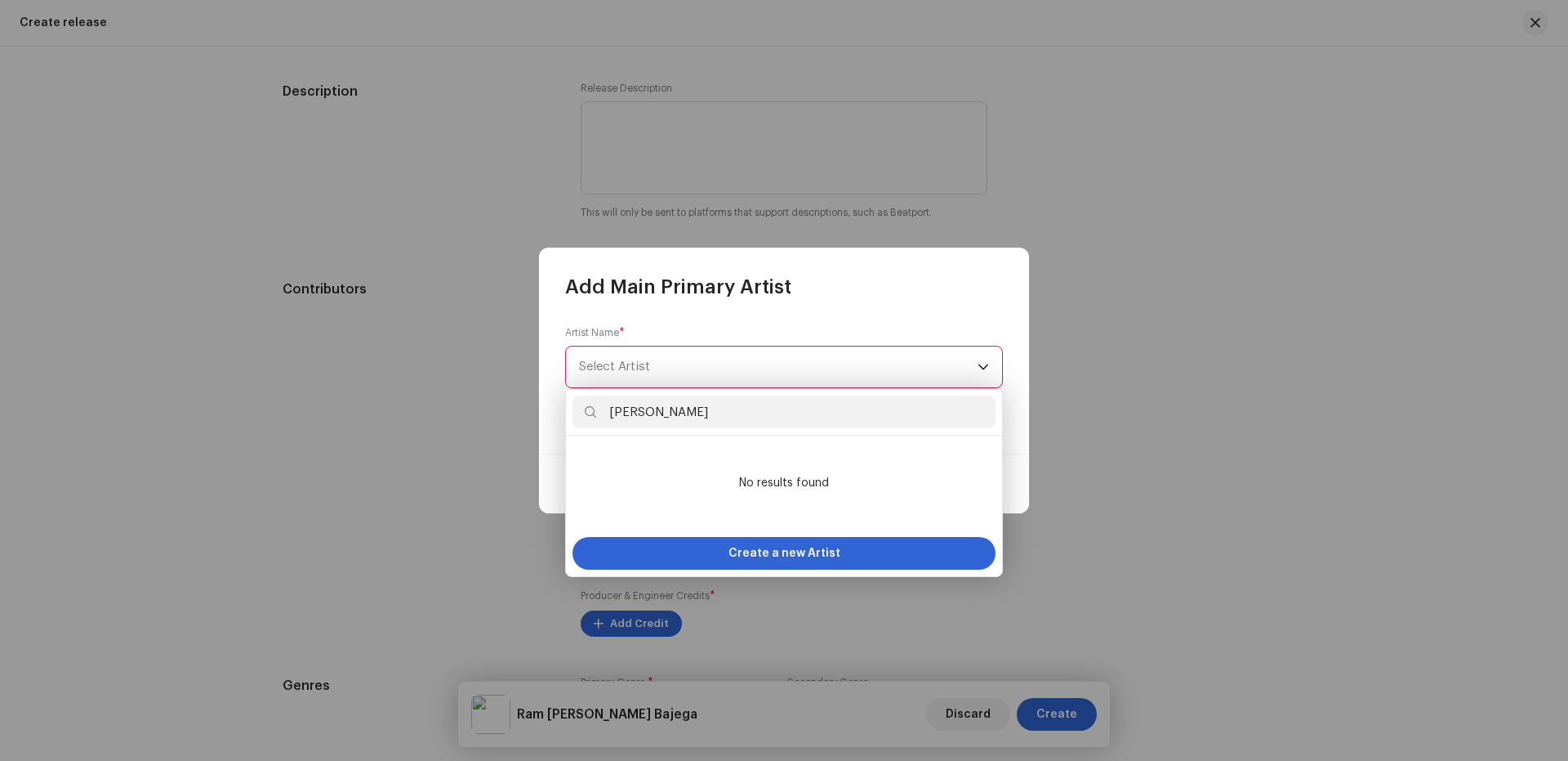
type input "[PERSON_NAME]"
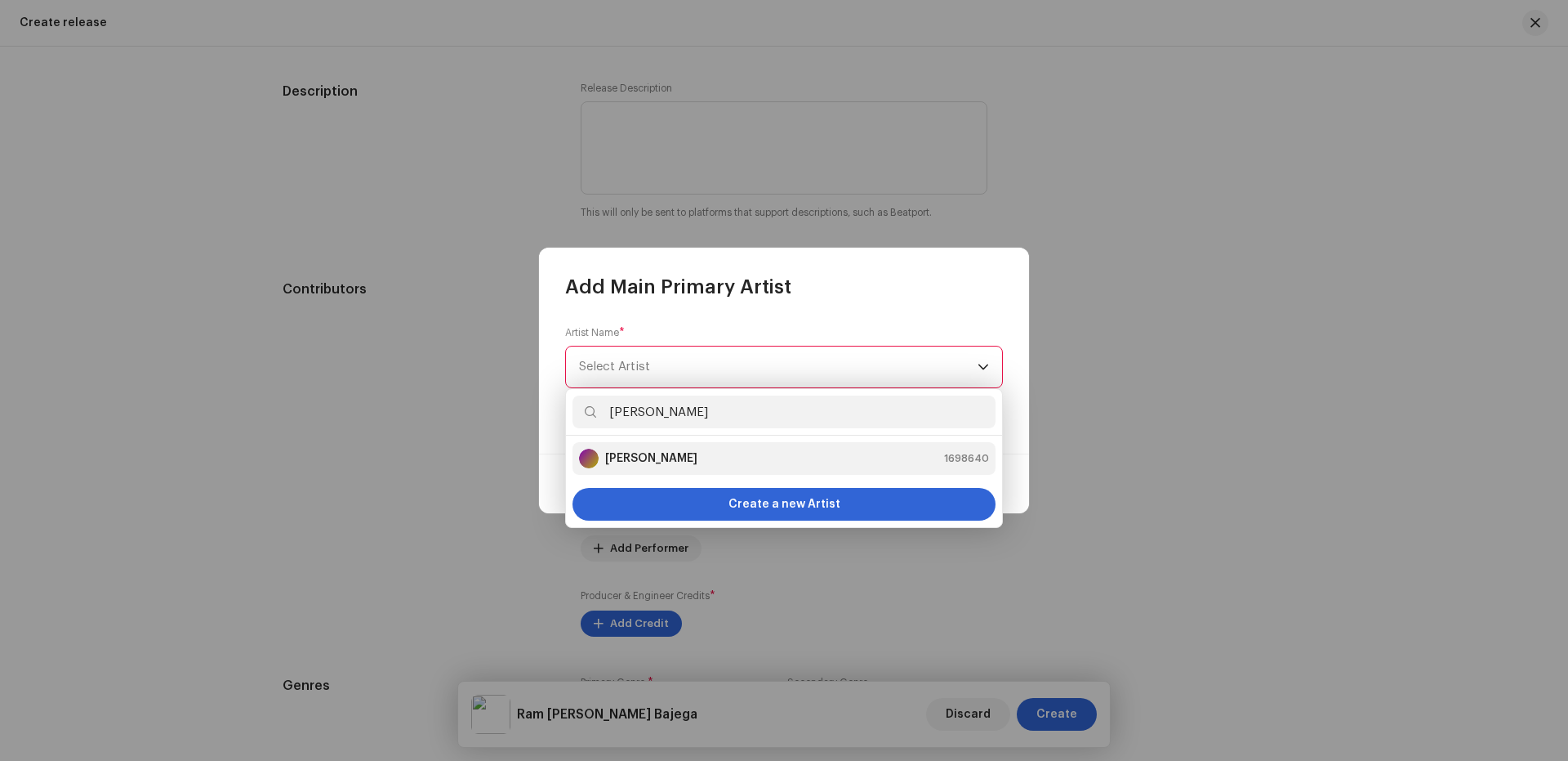
click at [688, 457] on strong "[PERSON_NAME]" at bounding box center [651, 458] width 93 height 16
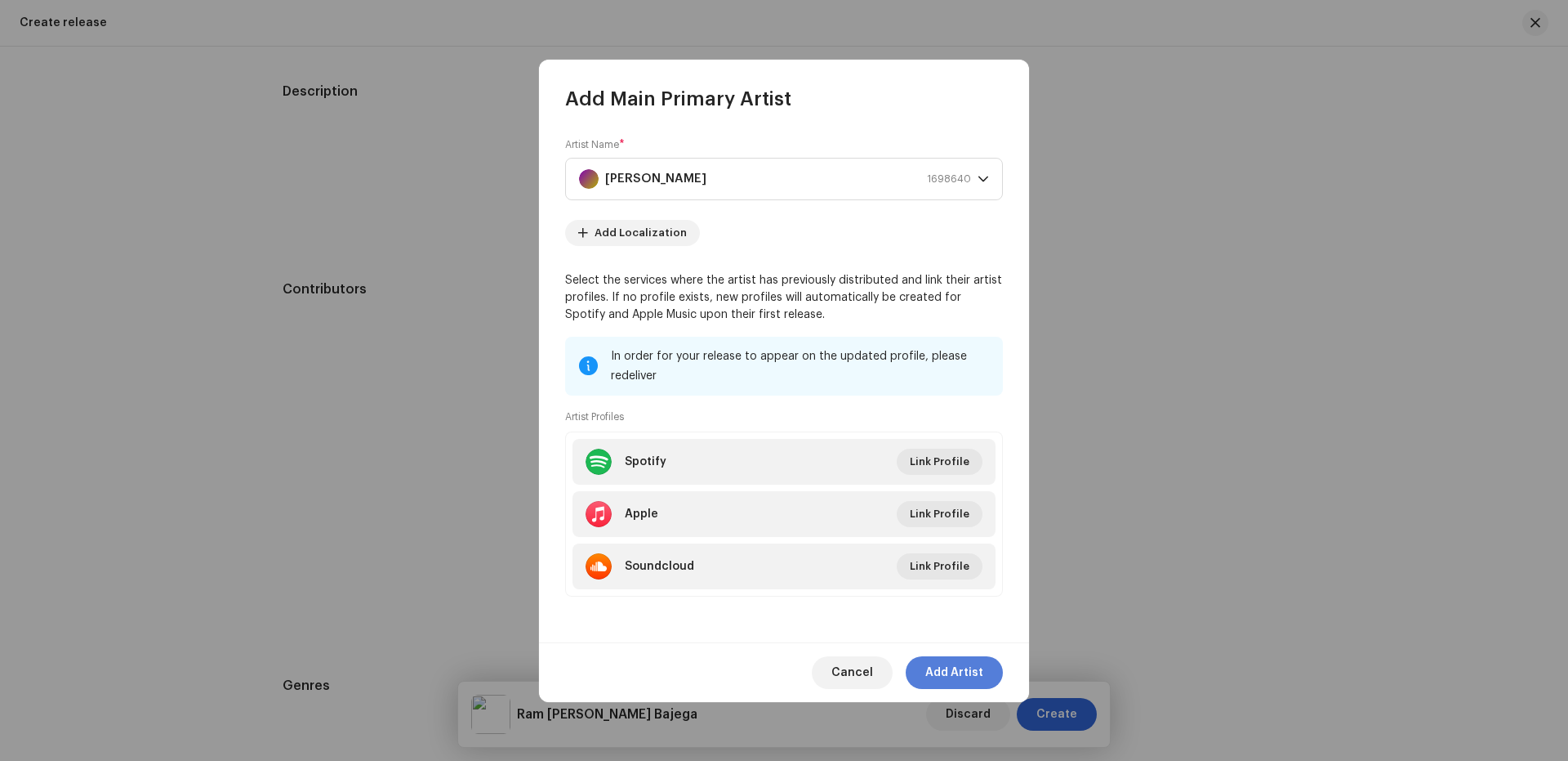
click at [942, 667] on span "Add Artist" at bounding box center [954, 673] width 58 height 33
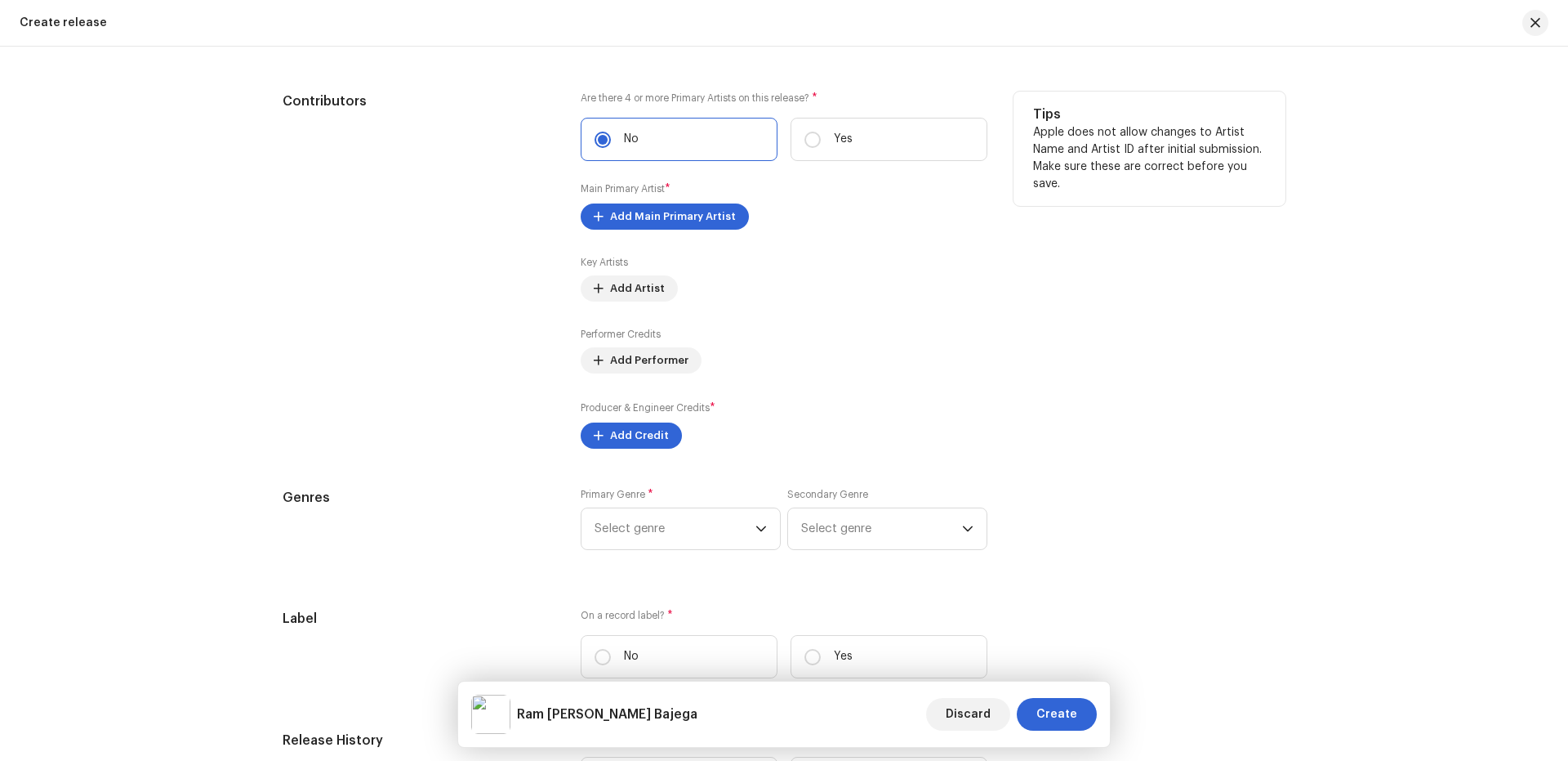
scroll to position [1961, 0]
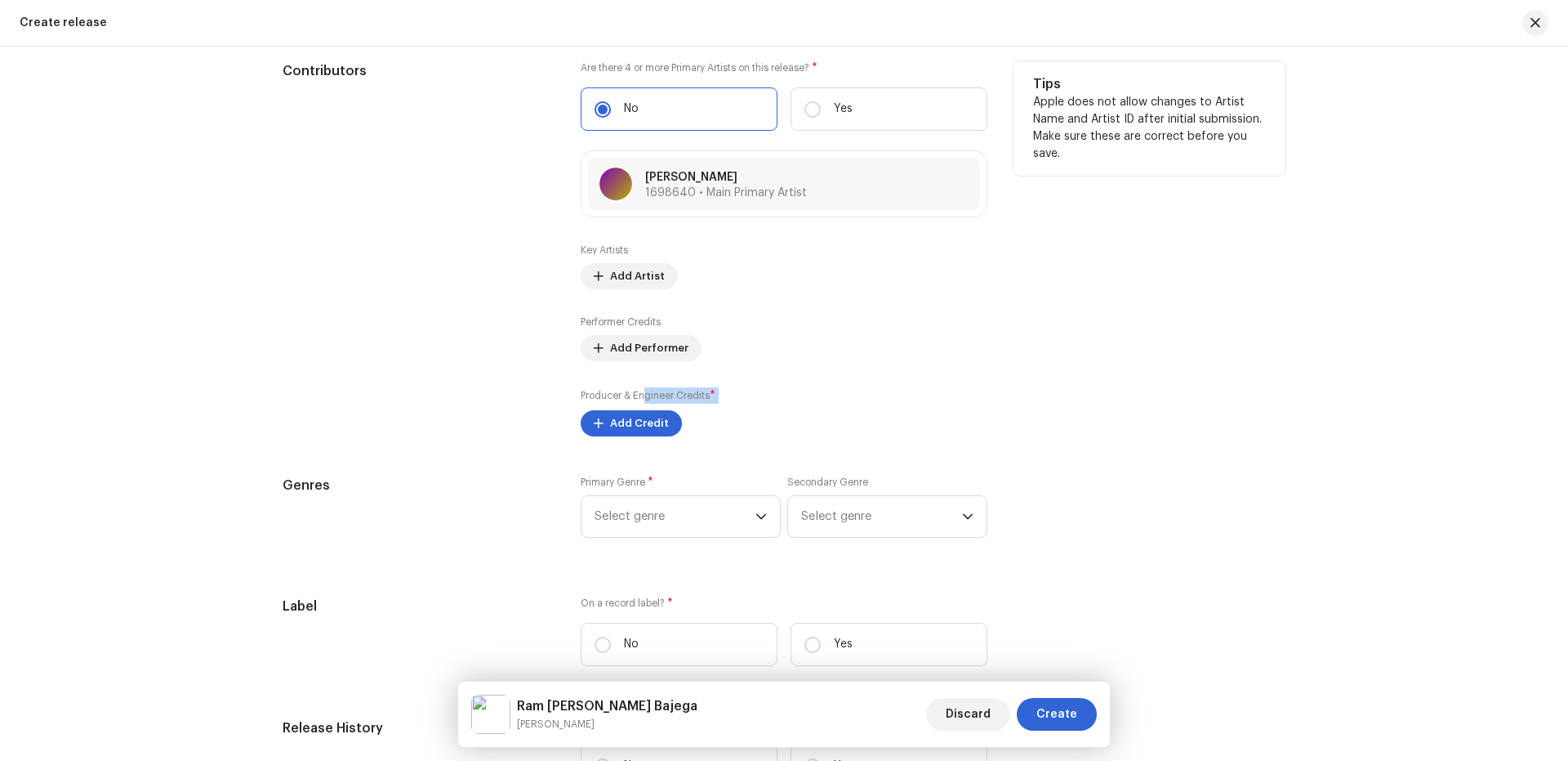
click at [643, 407] on div "Producer & Engineer Credits * Add Credit" at bounding box center [784, 411] width 407 height 49
click at [638, 433] on span "Add Credit" at bounding box center [639, 423] width 59 height 33
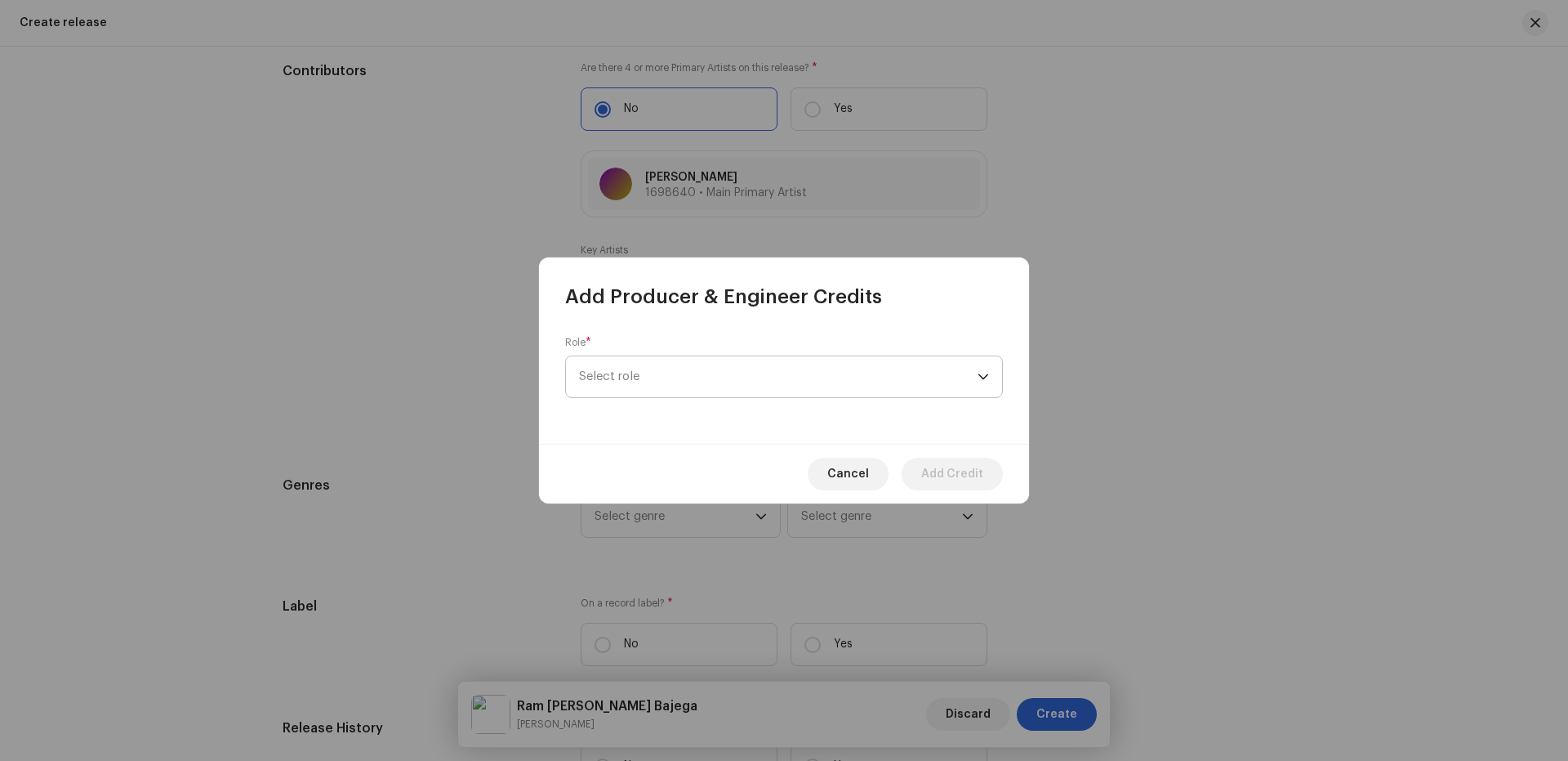
click at [694, 374] on span "Select role" at bounding box center [778, 376] width 399 height 41
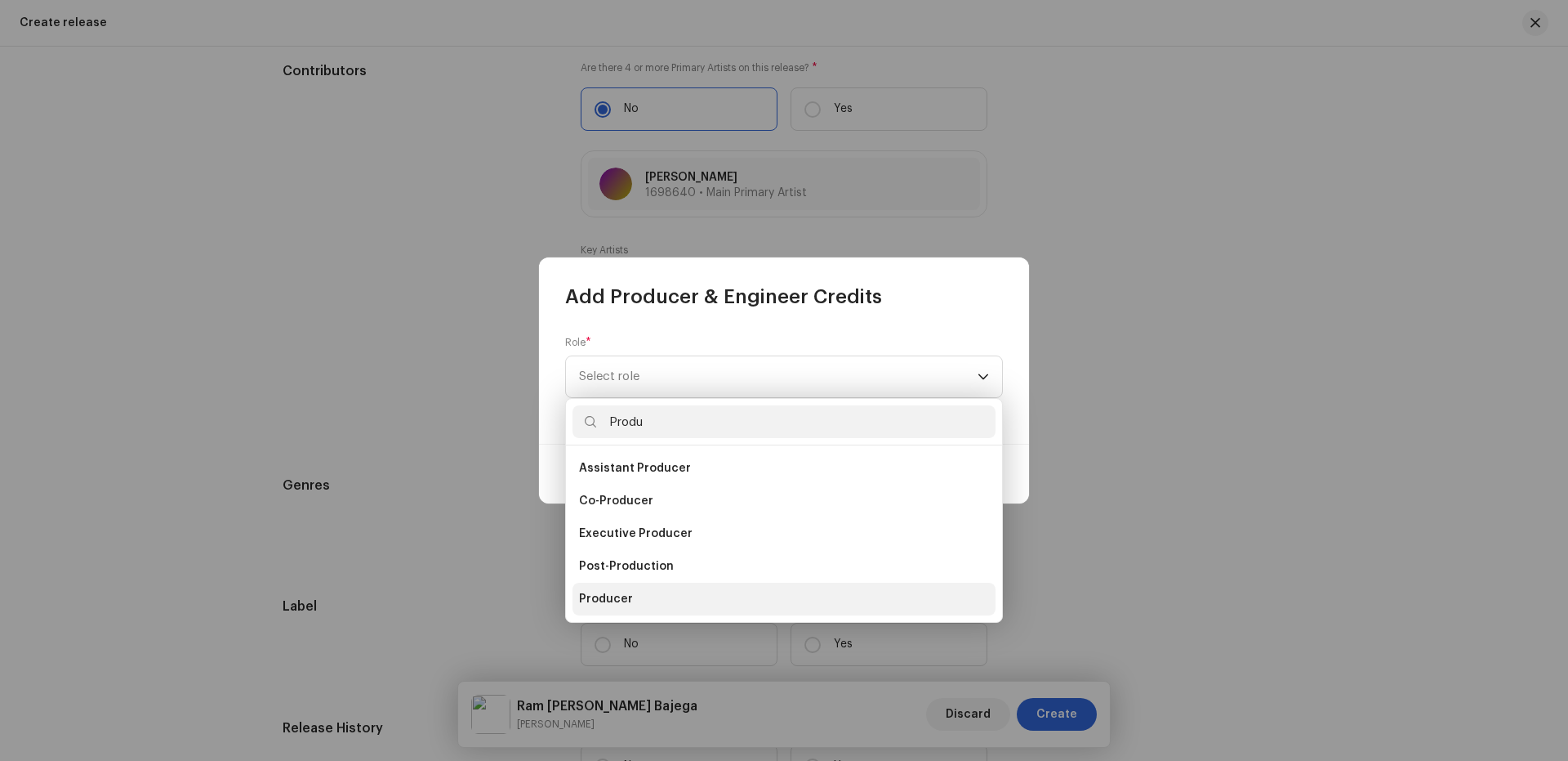
type input "Produ"
click at [601, 593] on span "Producer" at bounding box center [606, 598] width 54 height 16
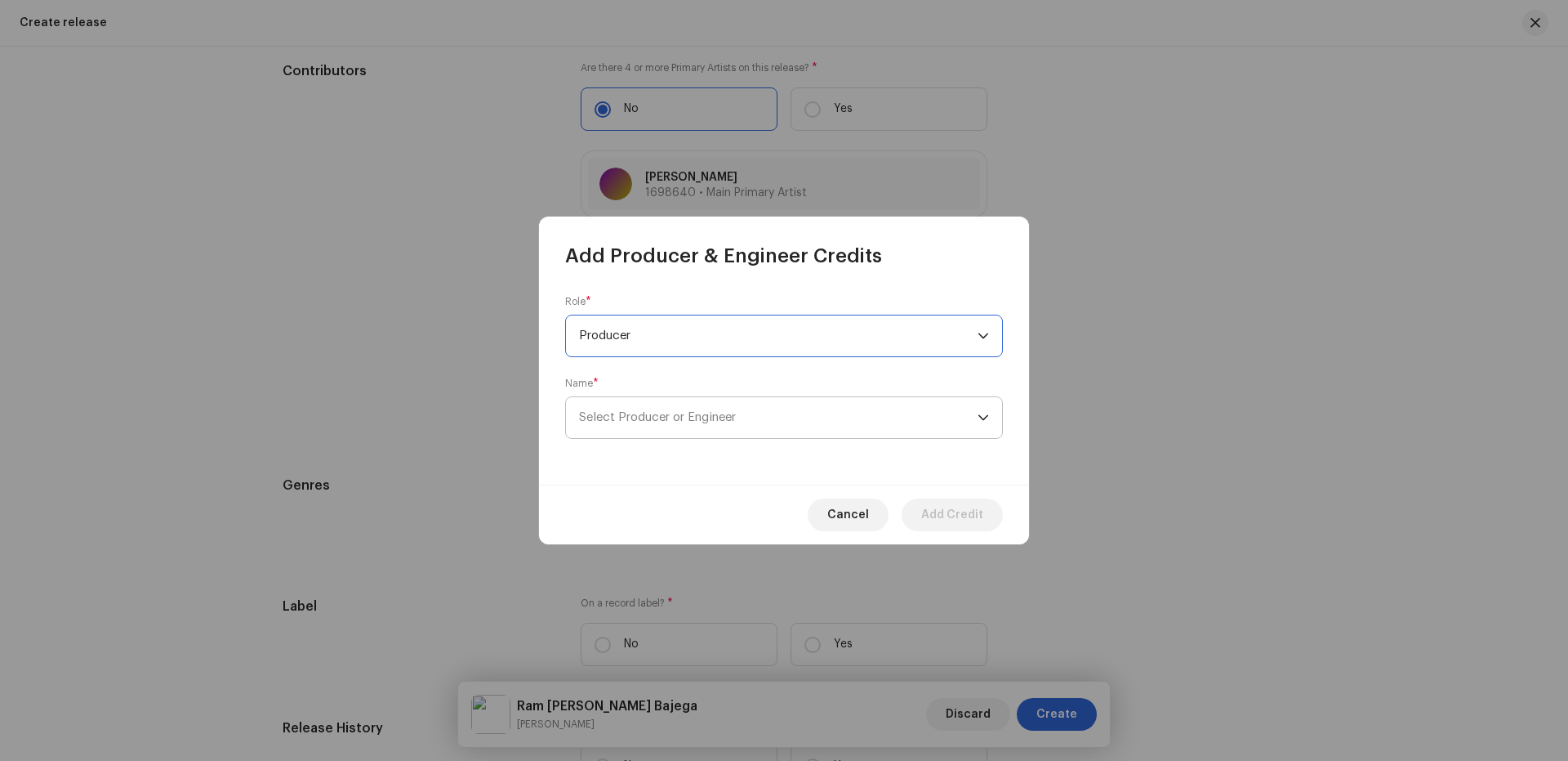
click at [678, 408] on span "Select Producer or Engineer" at bounding box center [778, 417] width 399 height 41
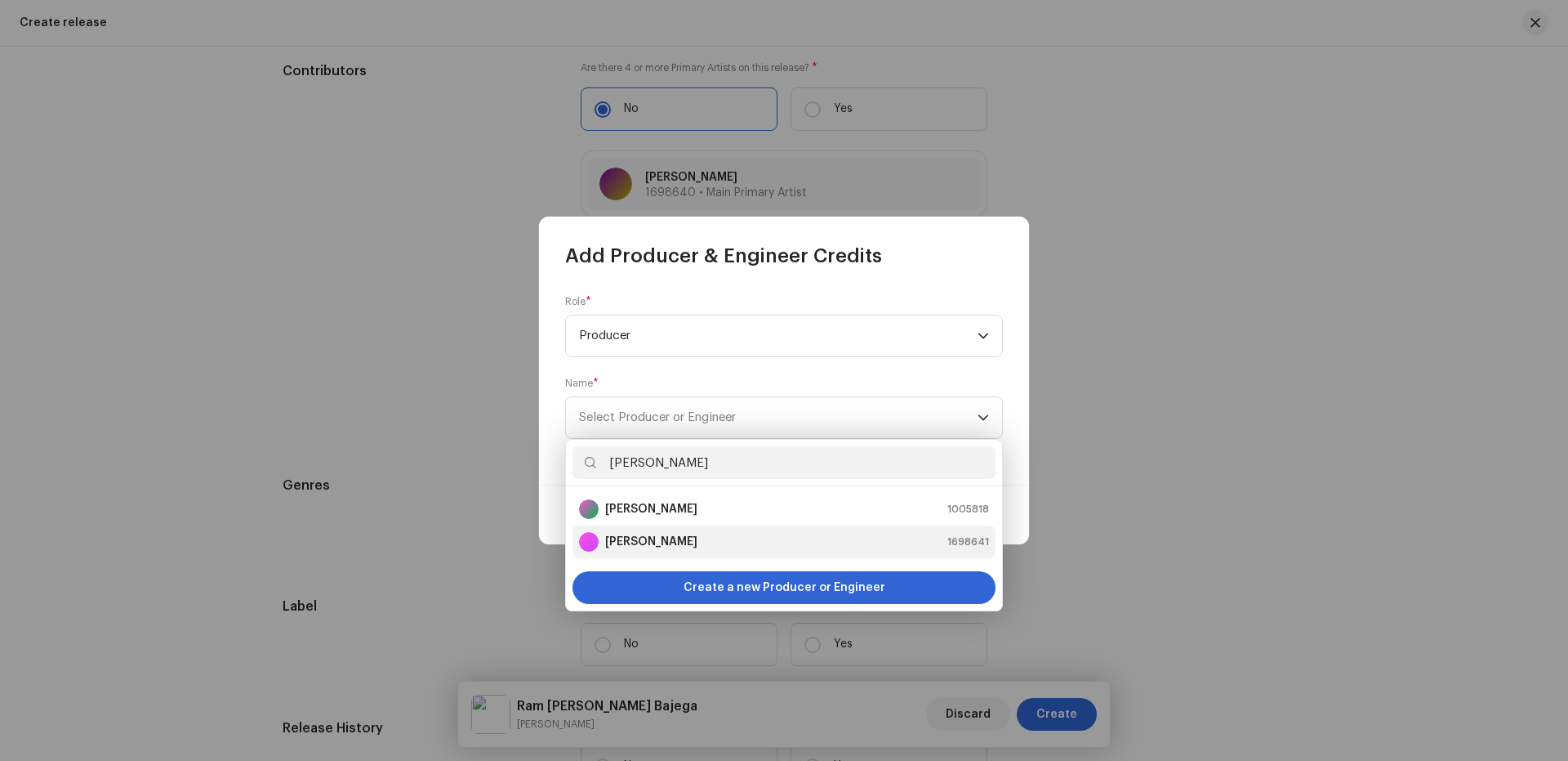
type input "[PERSON_NAME]"
click at [697, 543] on strong "[PERSON_NAME]" at bounding box center [651, 541] width 93 height 16
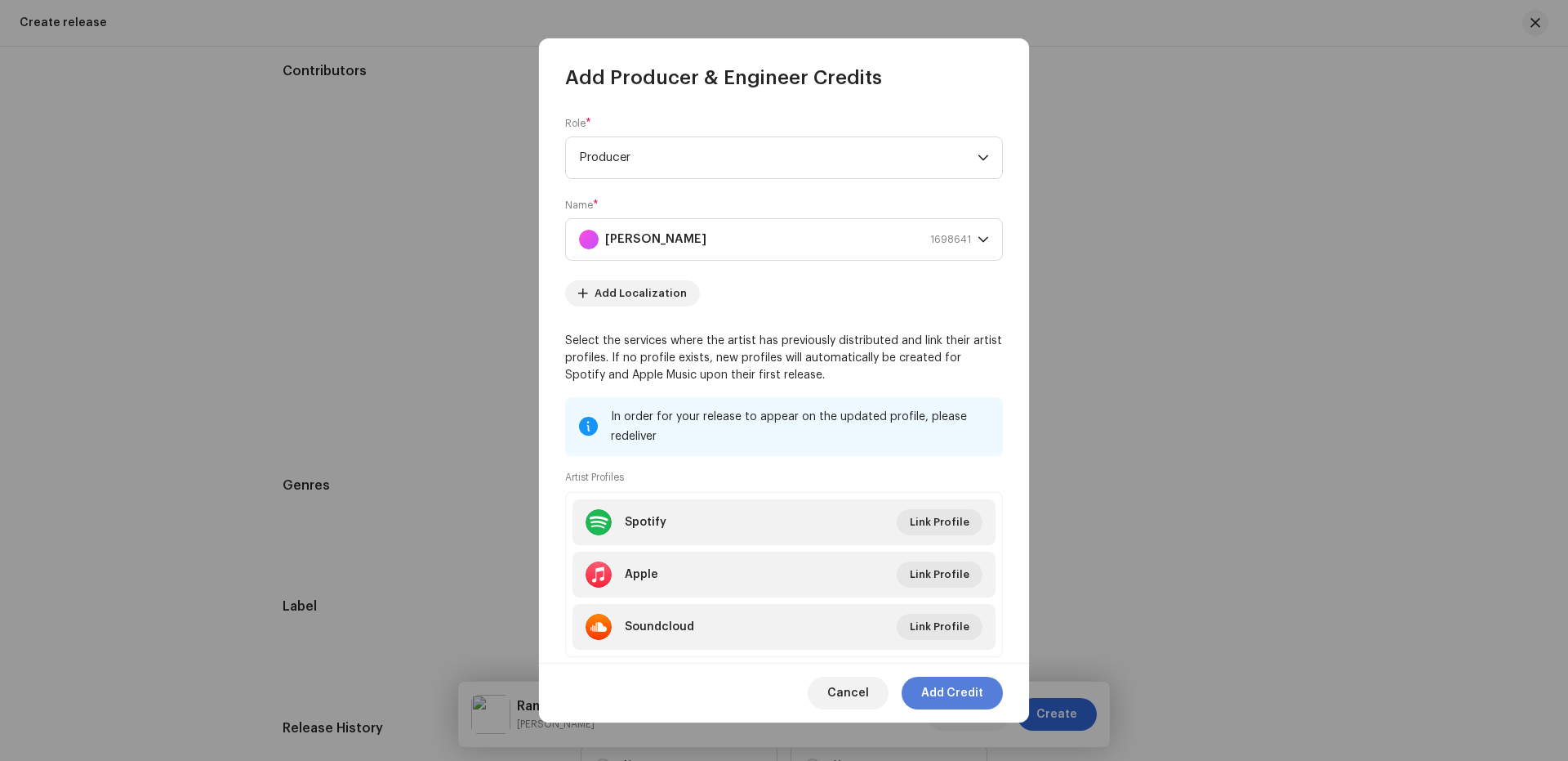
click at [948, 705] on span "Add Credit" at bounding box center [953, 693] width 62 height 33
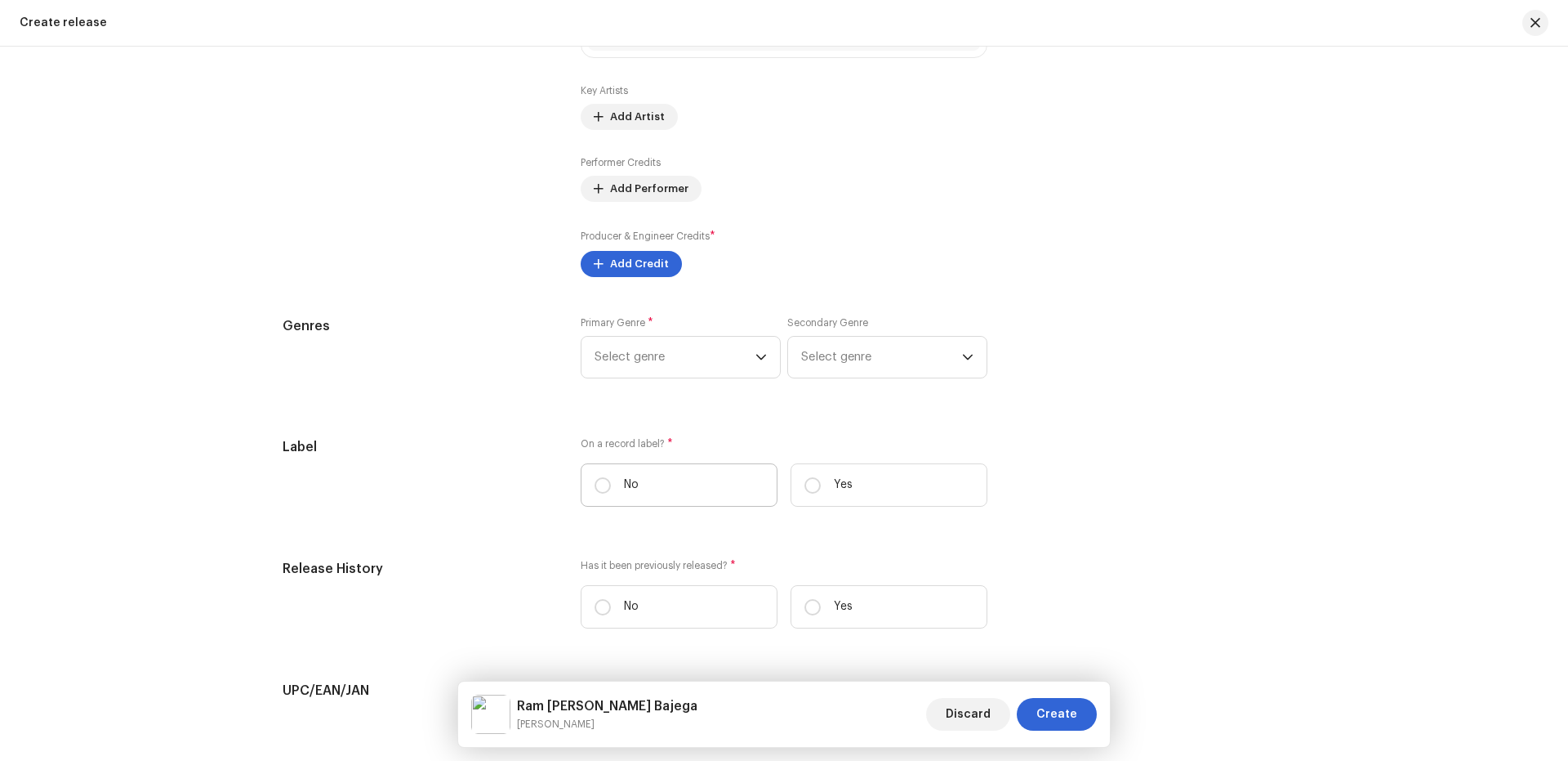
scroll to position [2179, 0]
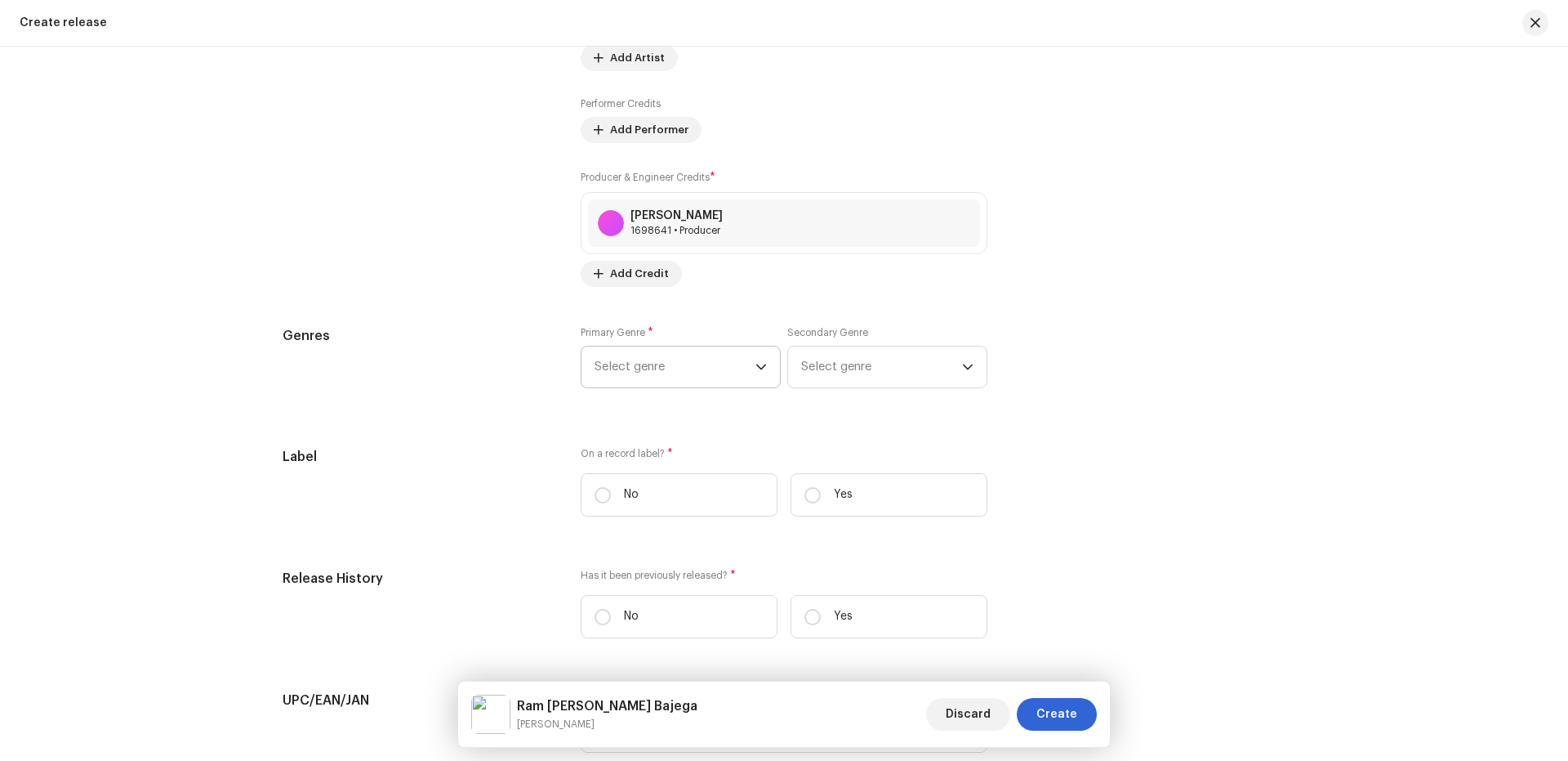
click at [633, 306] on div "Prefill release information from track metadata Compilation Is it a compilation…" at bounding box center [784, 80] width 1003 height 2033
click at [631, 364] on span "Select genre" at bounding box center [675, 366] width 161 height 41
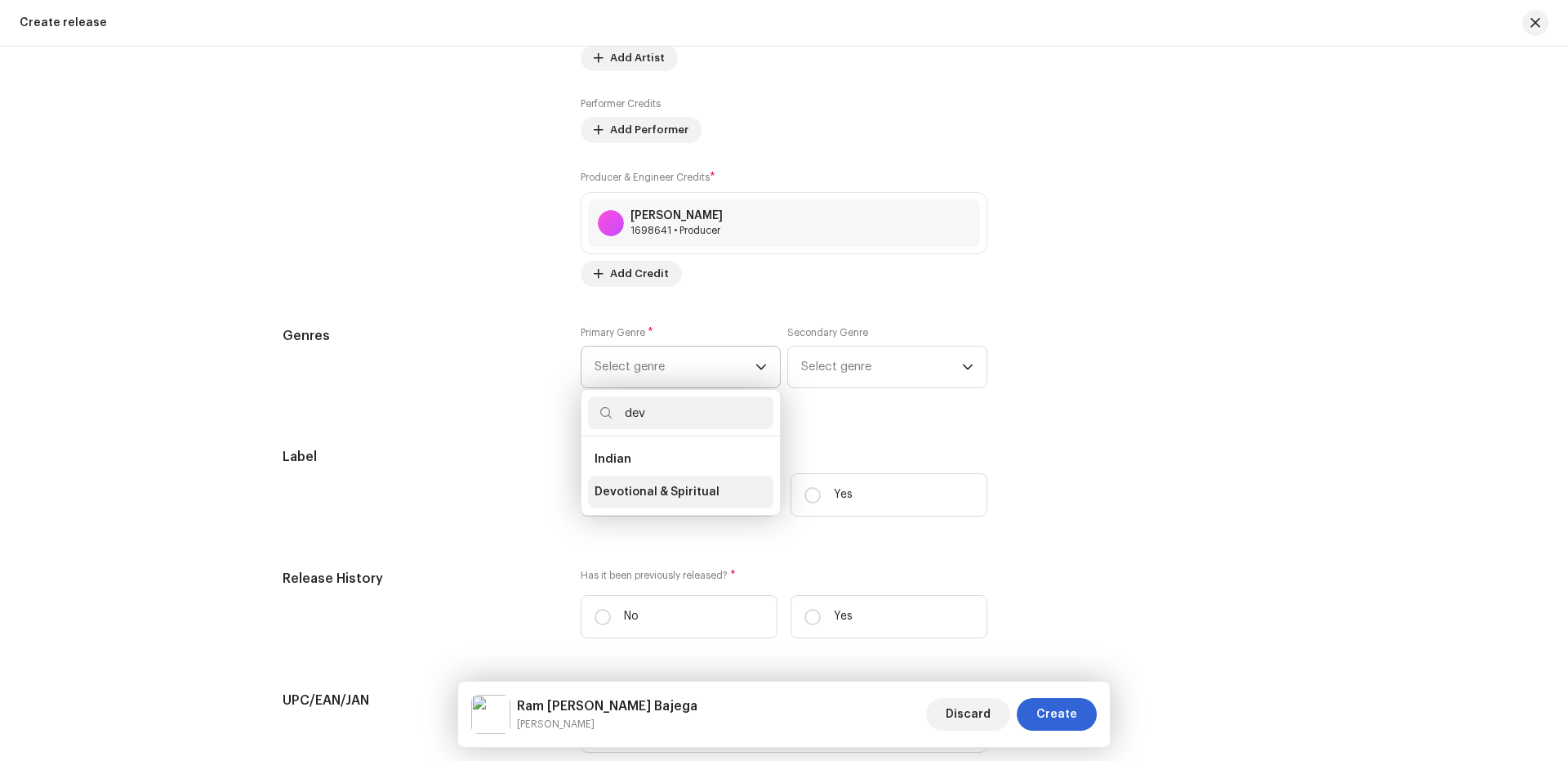
type input "dev"
drag, startPoint x: 634, startPoint y: 495, endPoint x: 758, endPoint y: 414, distance: 148.1
click at [637, 495] on span "Devotional & Spiritual" at bounding box center [657, 492] width 125 height 16
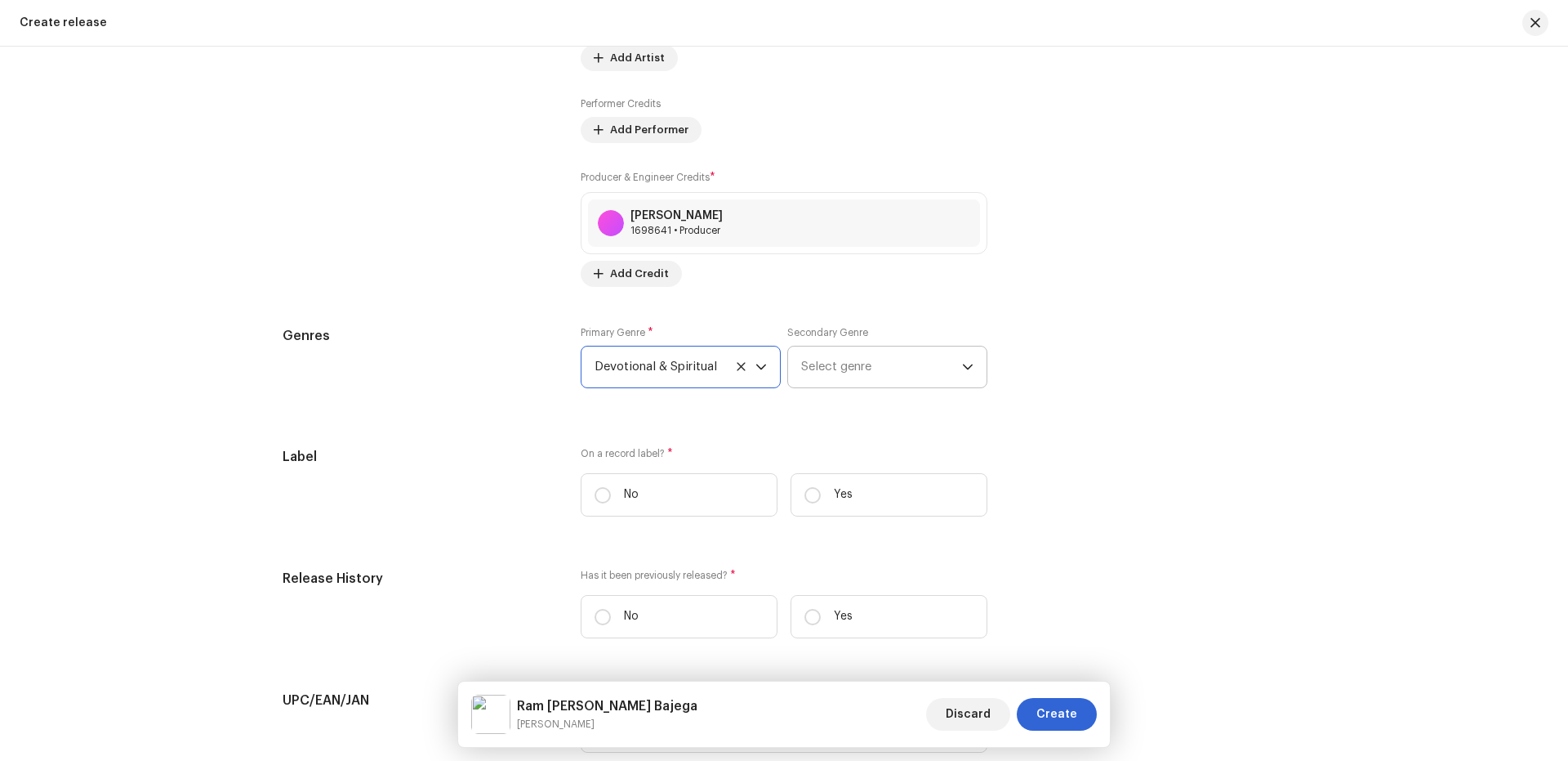
click at [858, 363] on span "Select genre" at bounding box center [882, 366] width 161 height 41
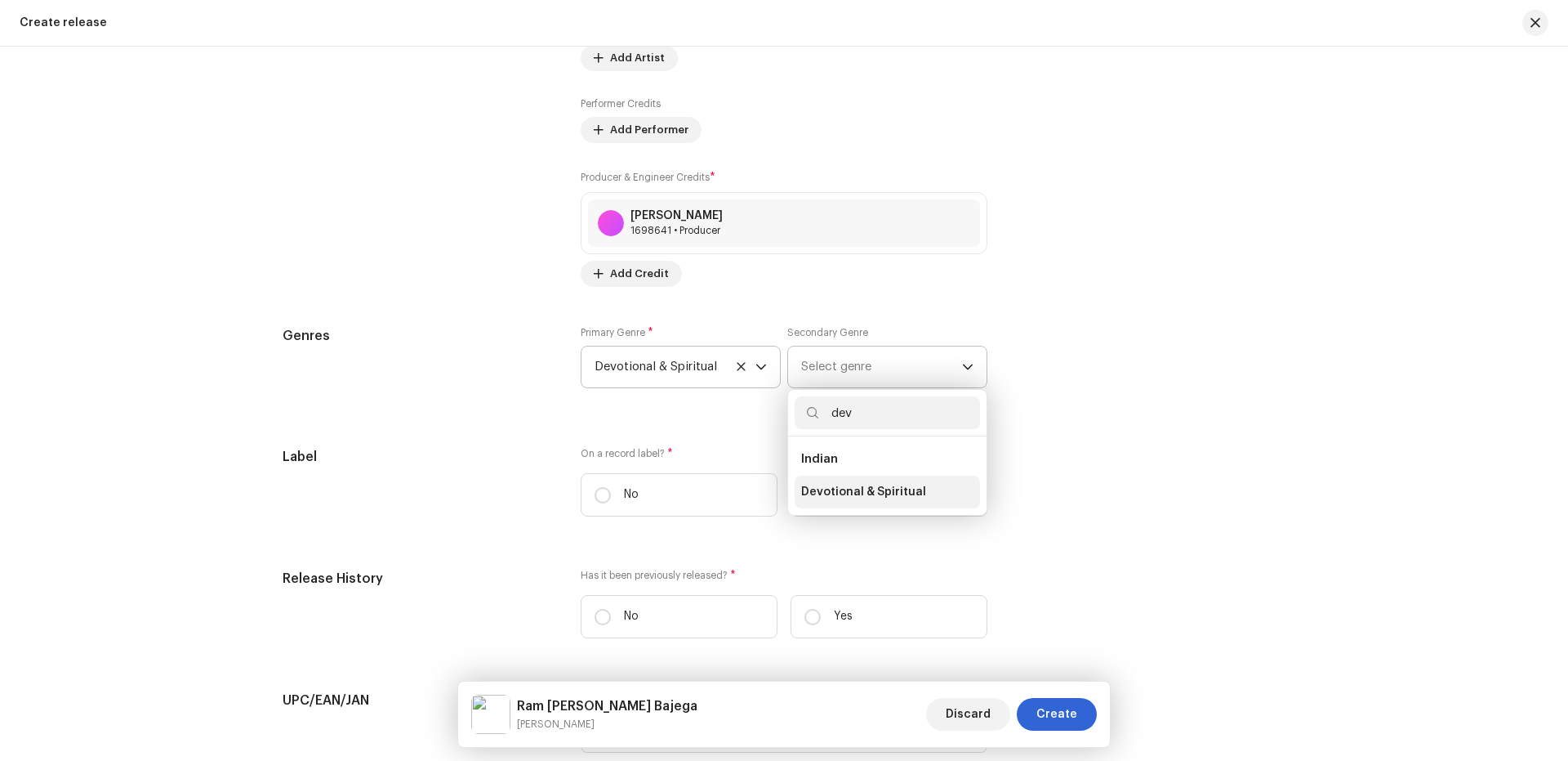
type input "dev"
click at [832, 496] on span "Devotional & Spiritual" at bounding box center [864, 492] width 125 height 16
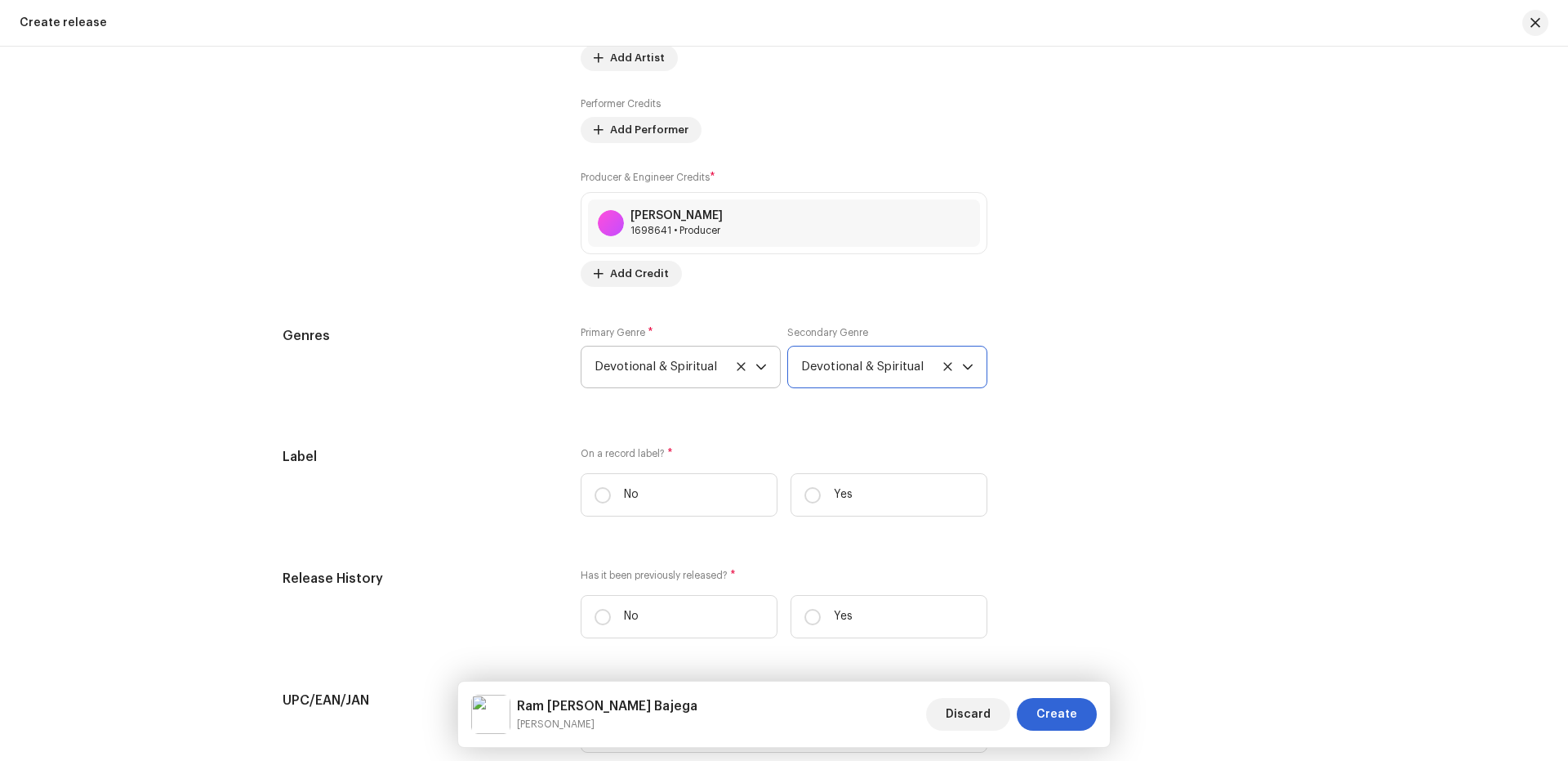
scroll to position [2396, 0]
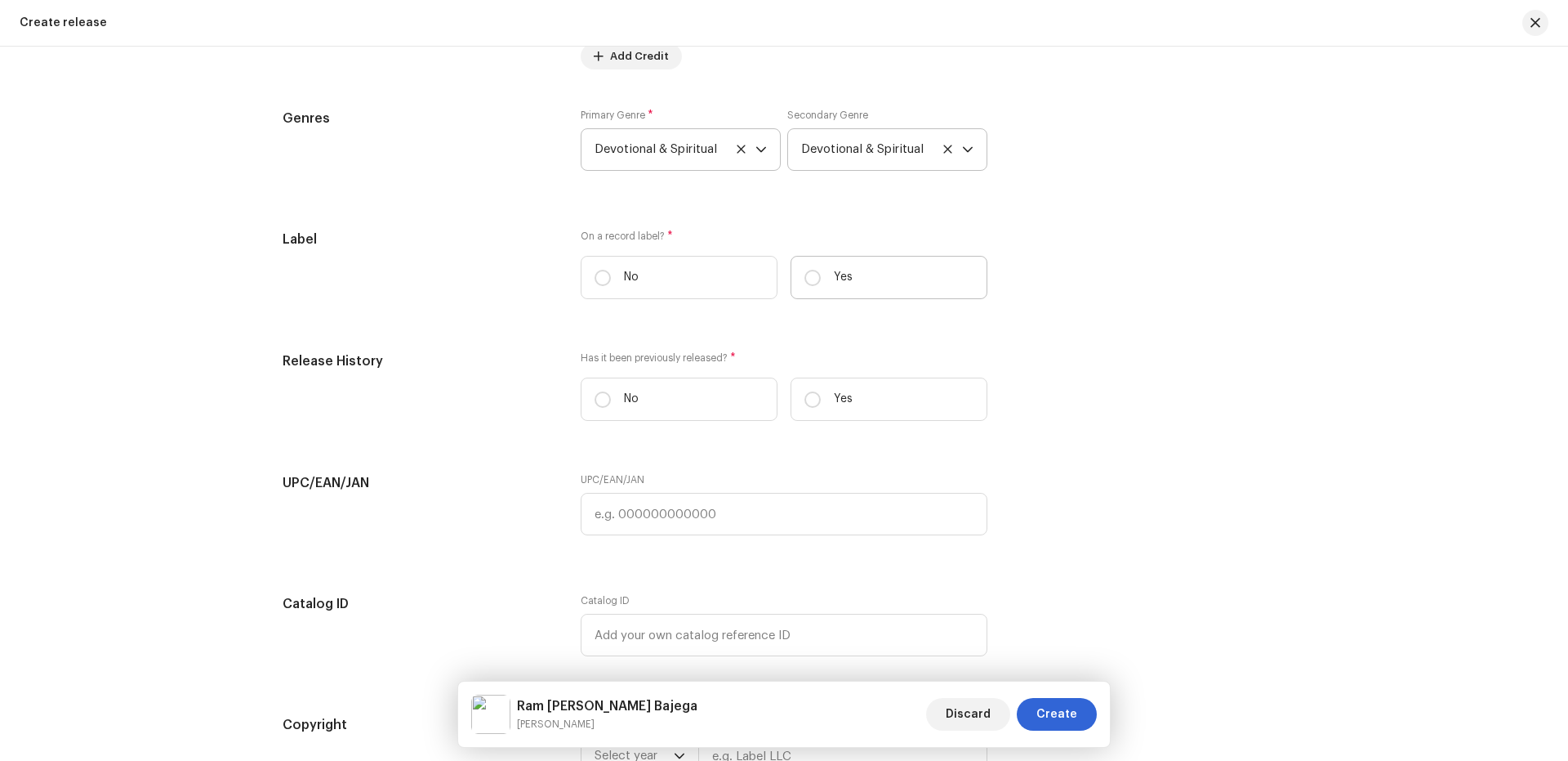
click at [853, 282] on label "Yes" at bounding box center [889, 277] width 196 height 43
click at [820, 282] on input "Yes" at bounding box center [813, 277] width 16 height 16
radio input "true"
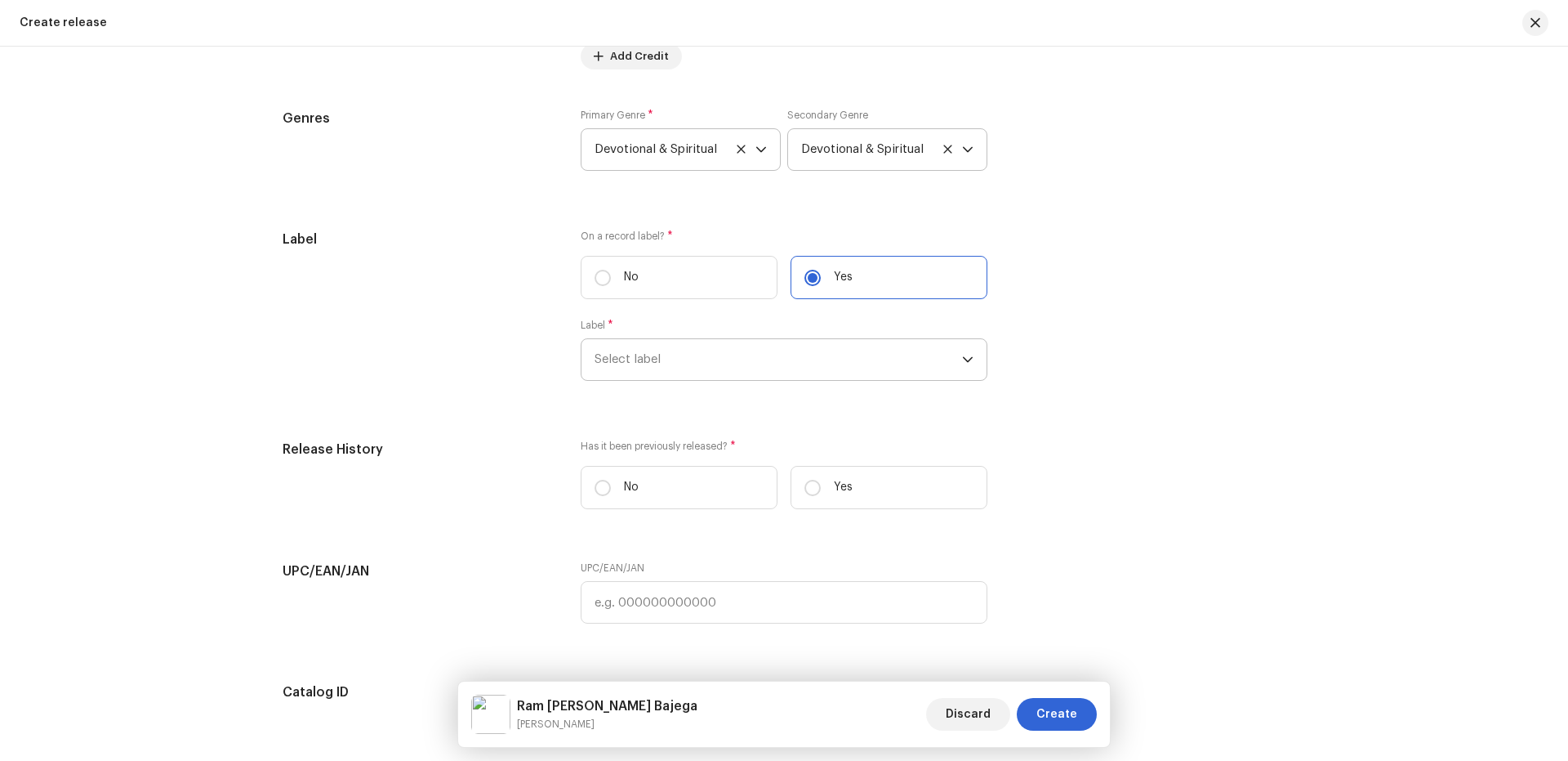
click at [720, 359] on span "Select label" at bounding box center [778, 359] width 368 height 41
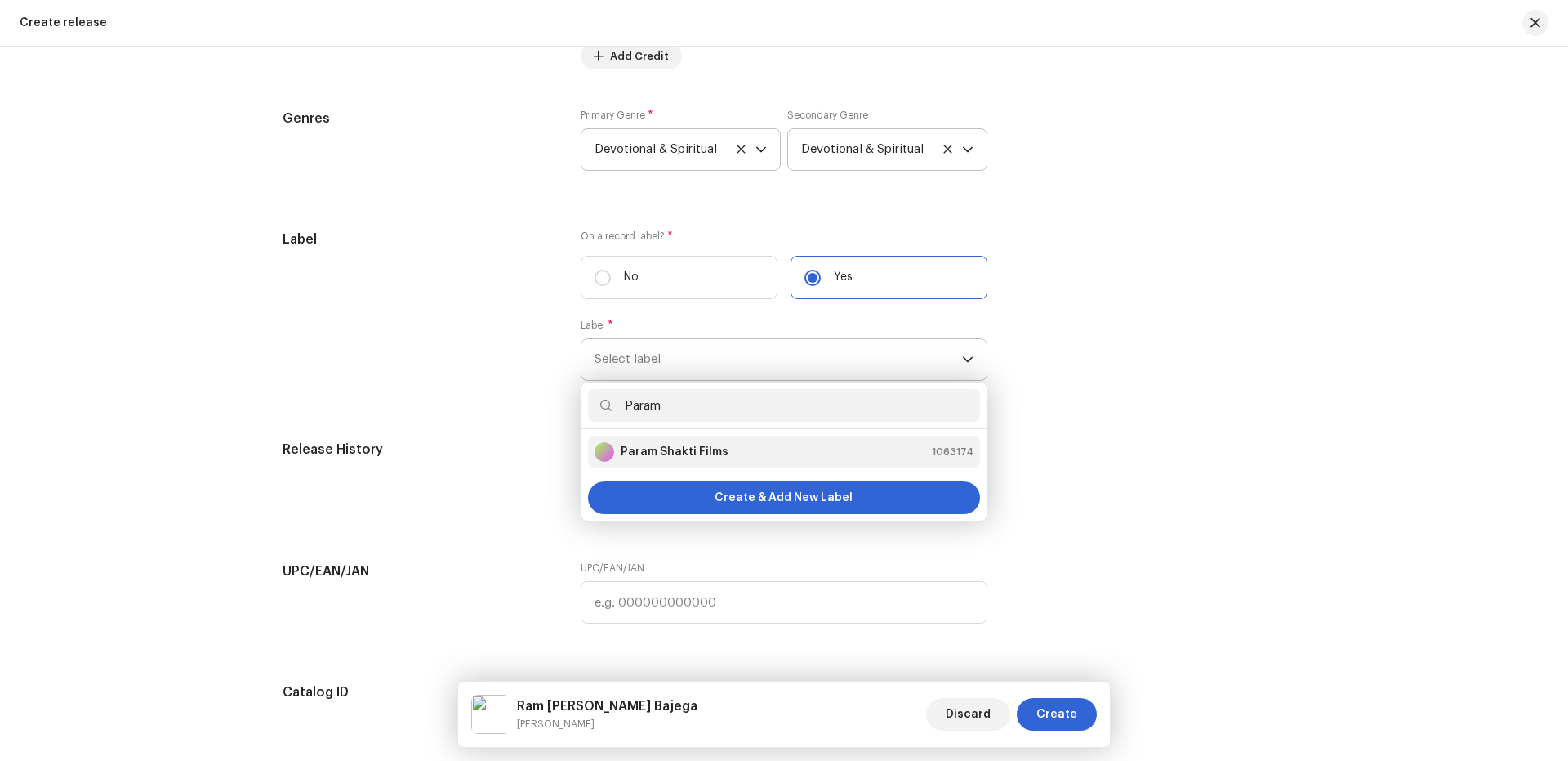
type input "Param"
click at [681, 460] on div "Param Shakti Films" at bounding box center [661, 452] width 134 height 20
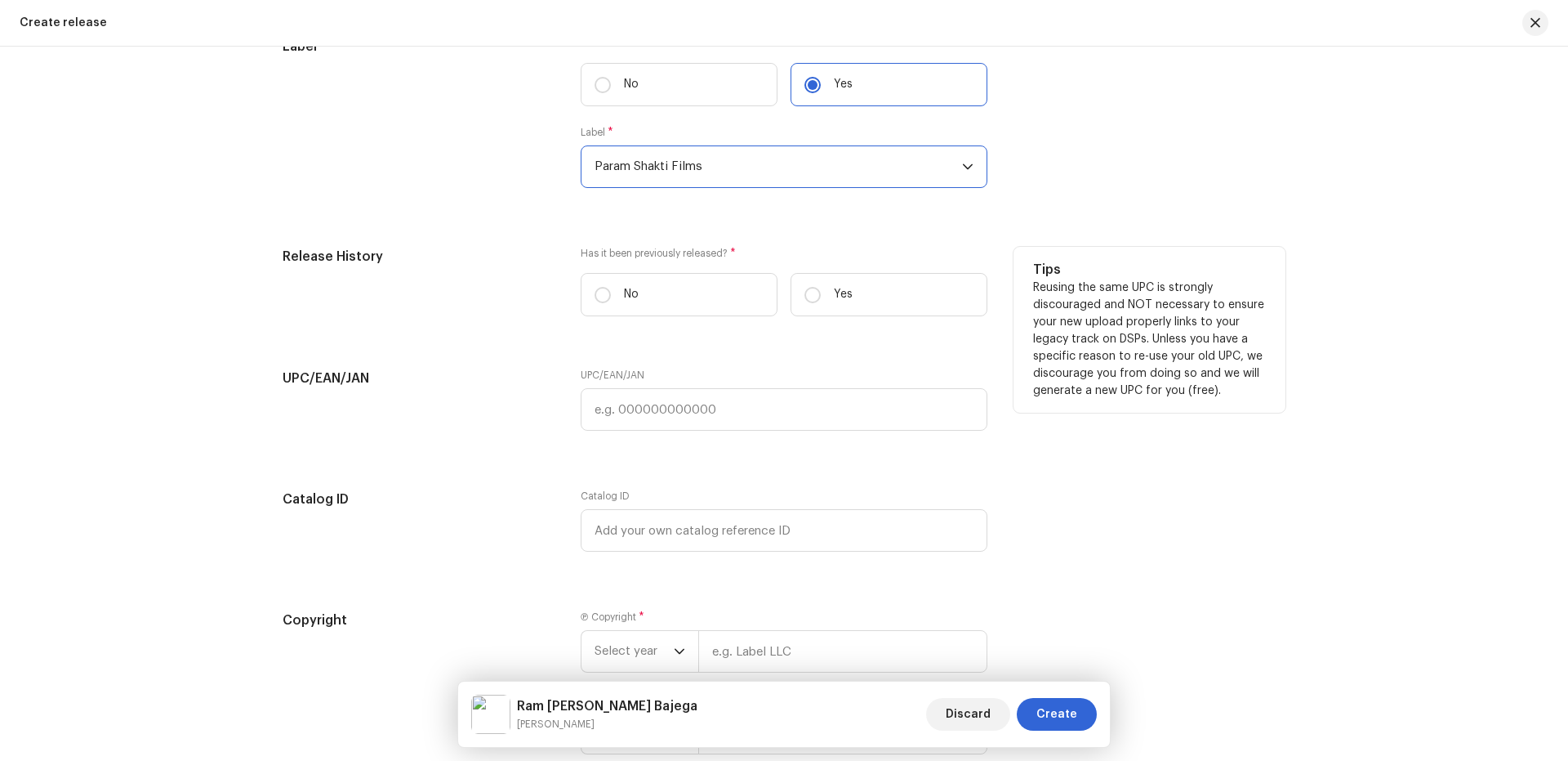
scroll to position [2615, 0]
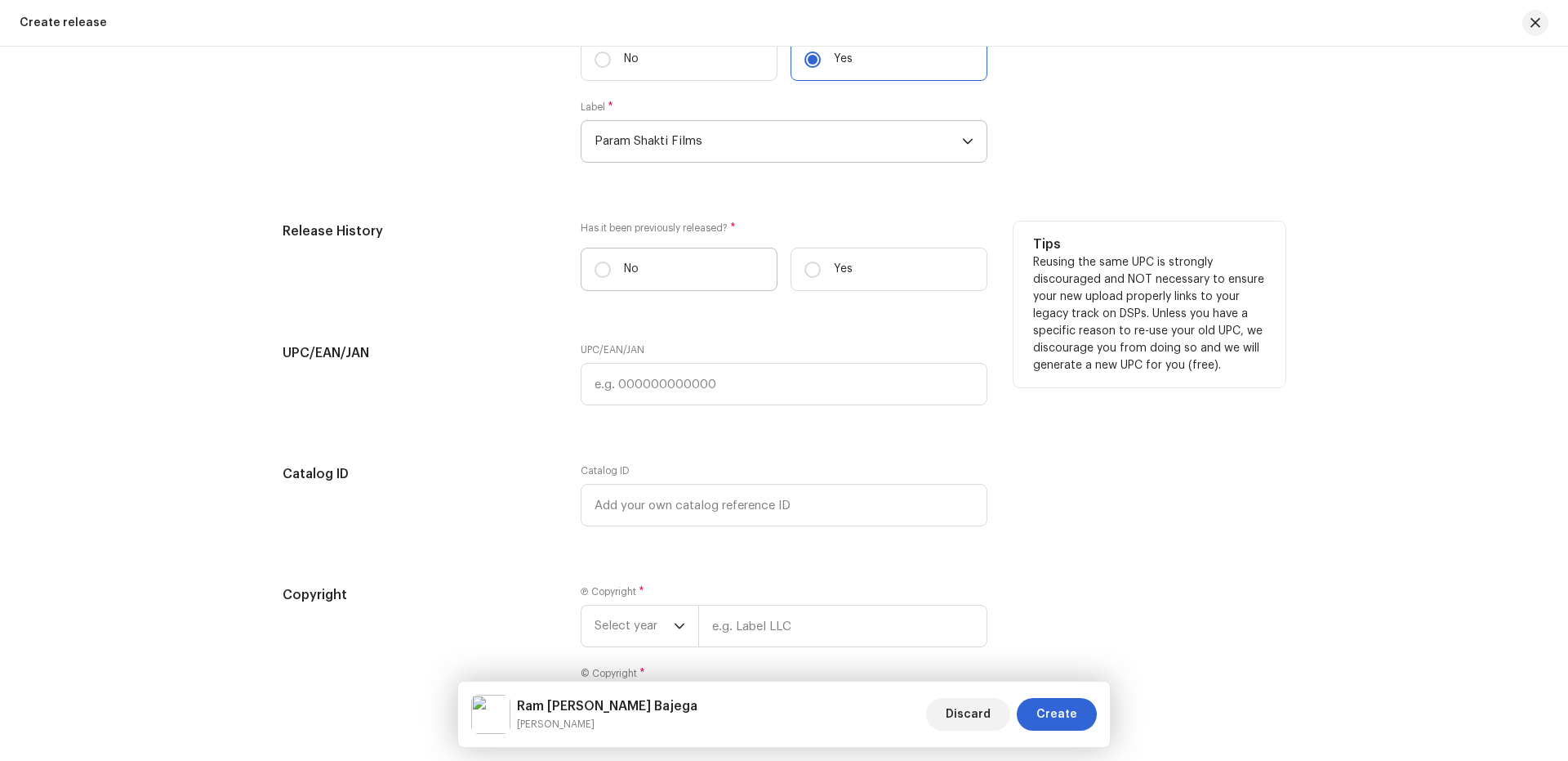
click at [625, 261] on p "No" at bounding box center [631, 269] width 15 height 17
click at [611, 261] on input "No" at bounding box center [602, 269] width 16 height 16
radio input "true"
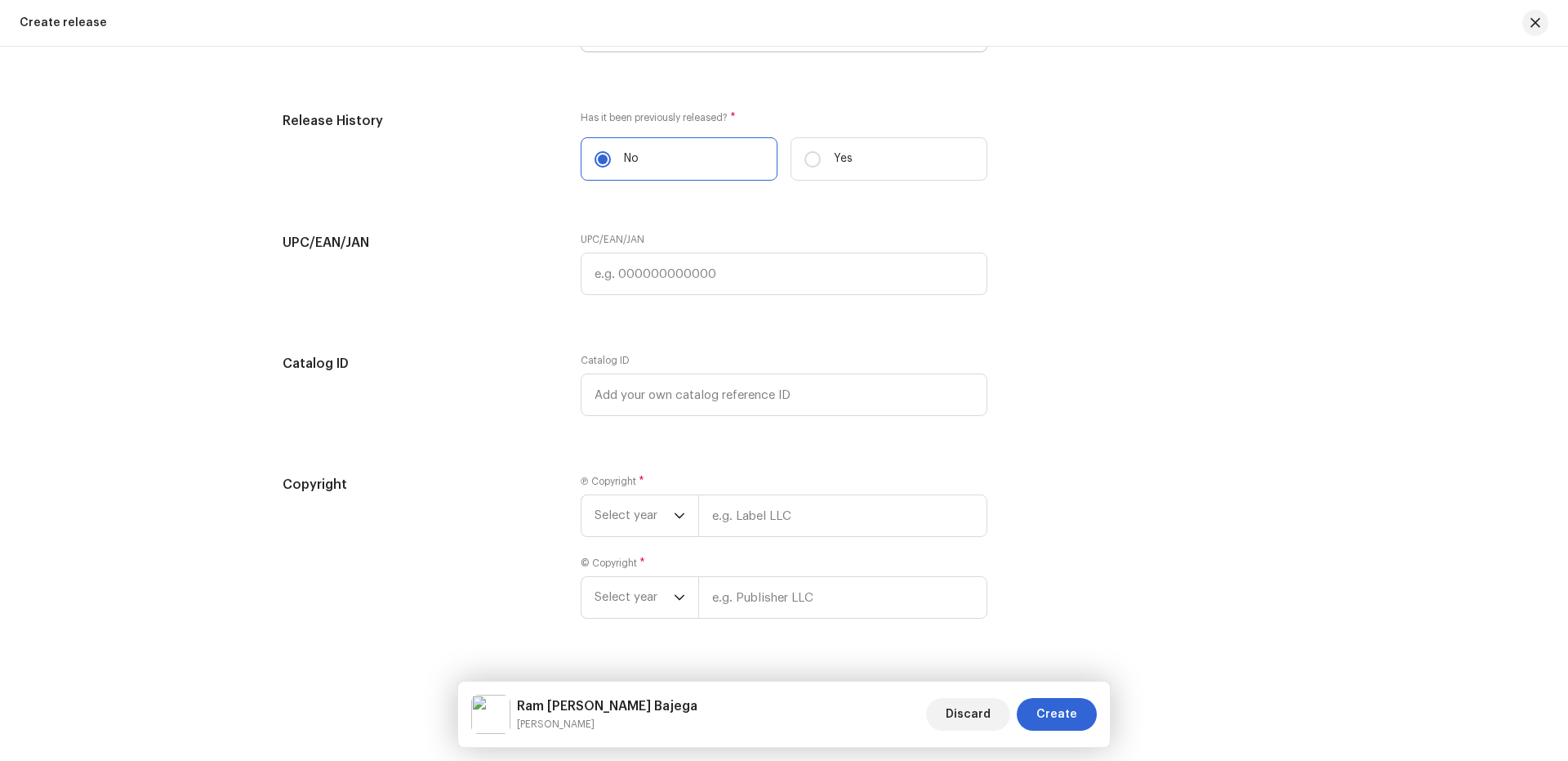
scroll to position [2759, 0]
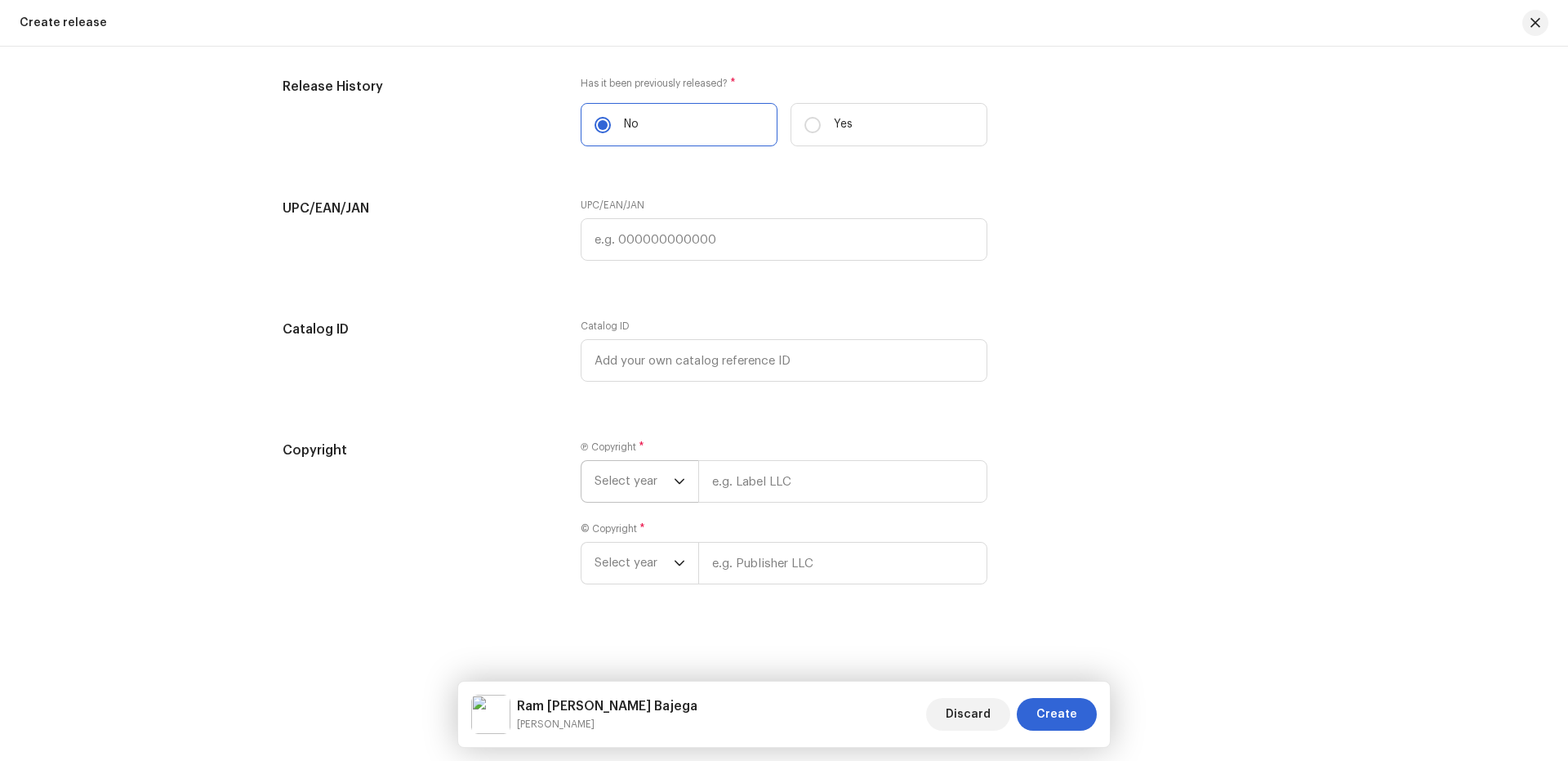
click at [628, 490] on span "Select year" at bounding box center [634, 480] width 80 height 41
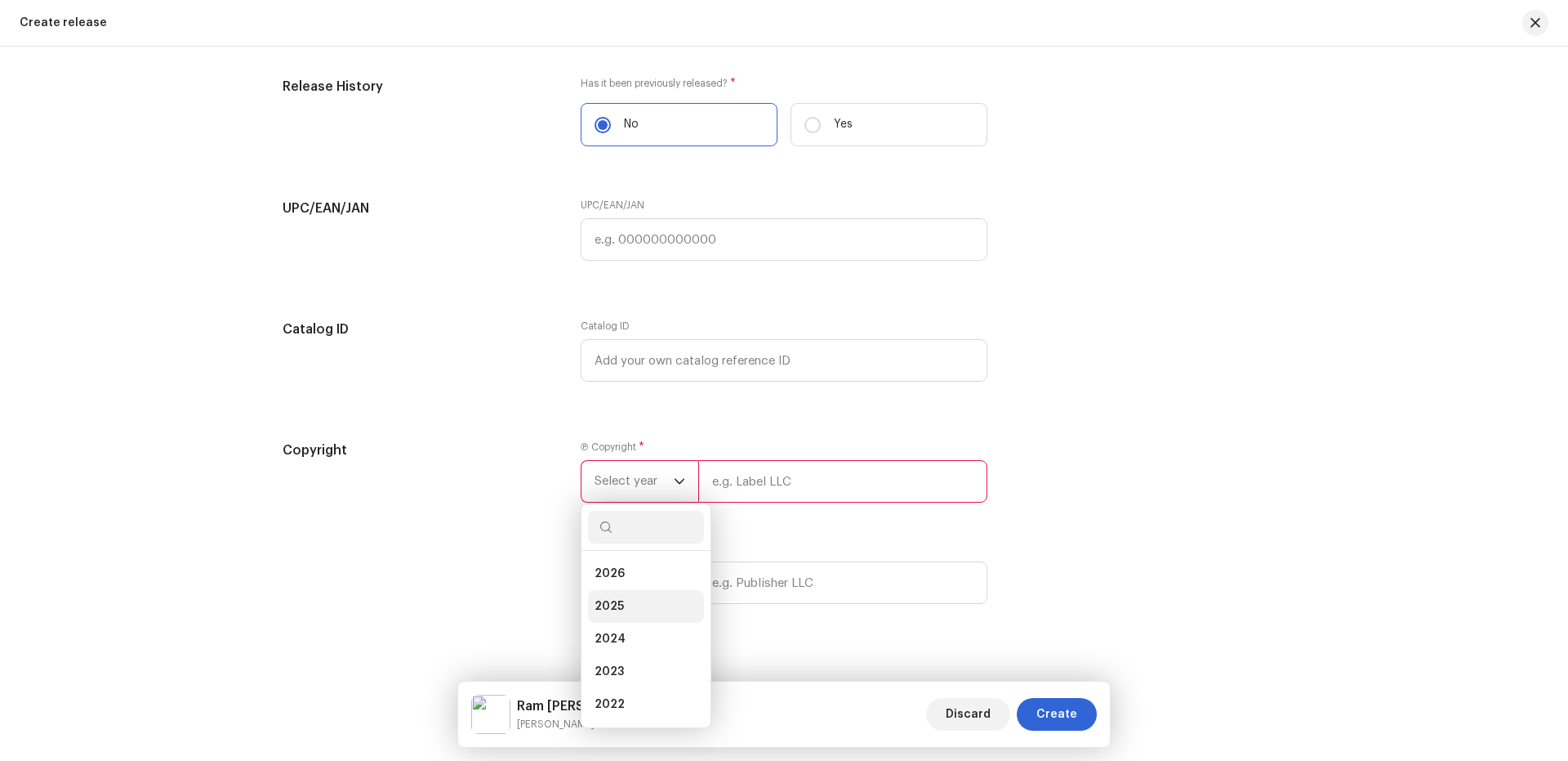
click at [611, 590] on li "2025" at bounding box center [646, 606] width 116 height 33
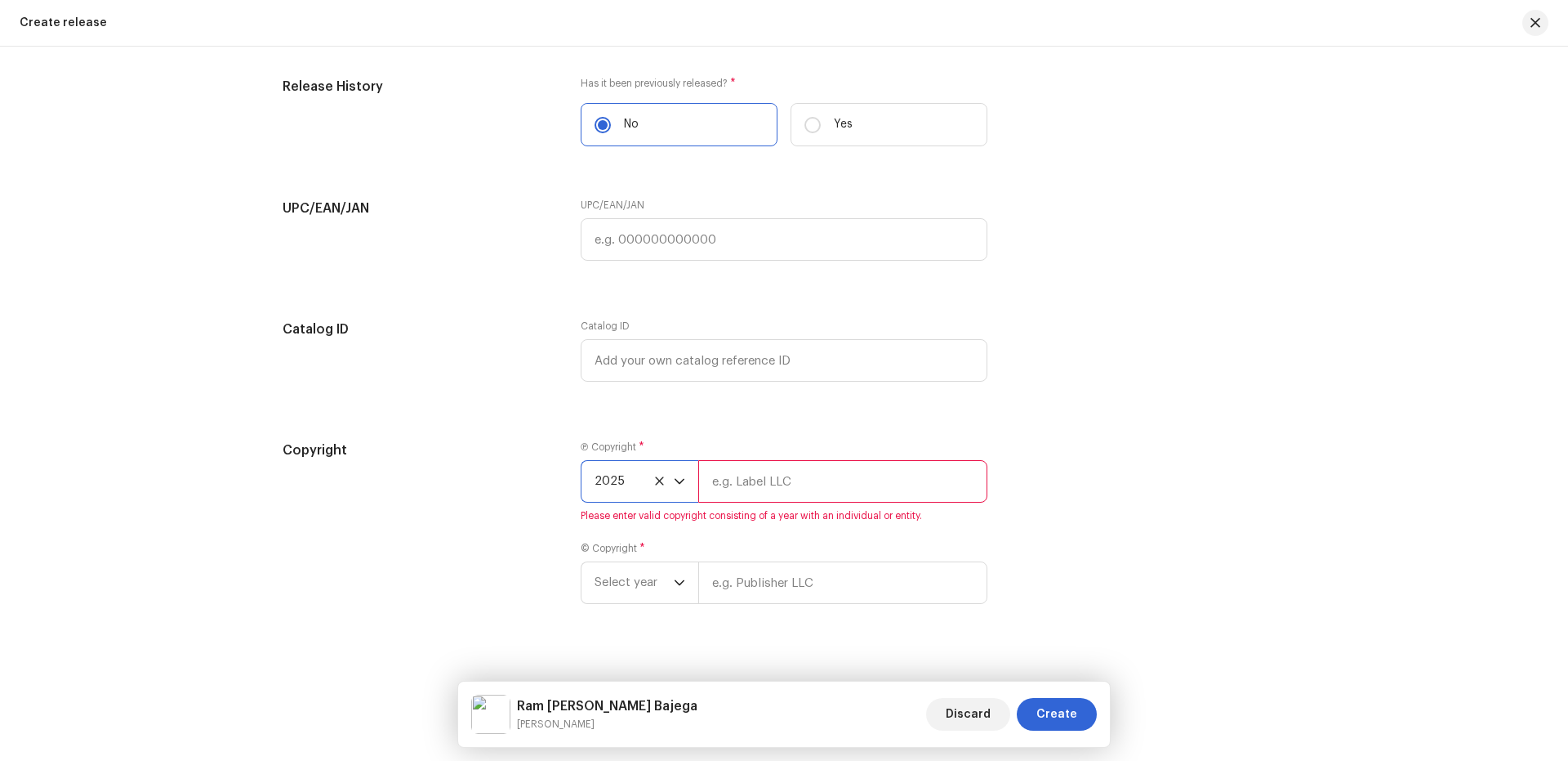
click at [748, 473] on input "text" at bounding box center [843, 480] width 289 height 42
type input "Nueva Era Digital Media Pvt. Ltd."
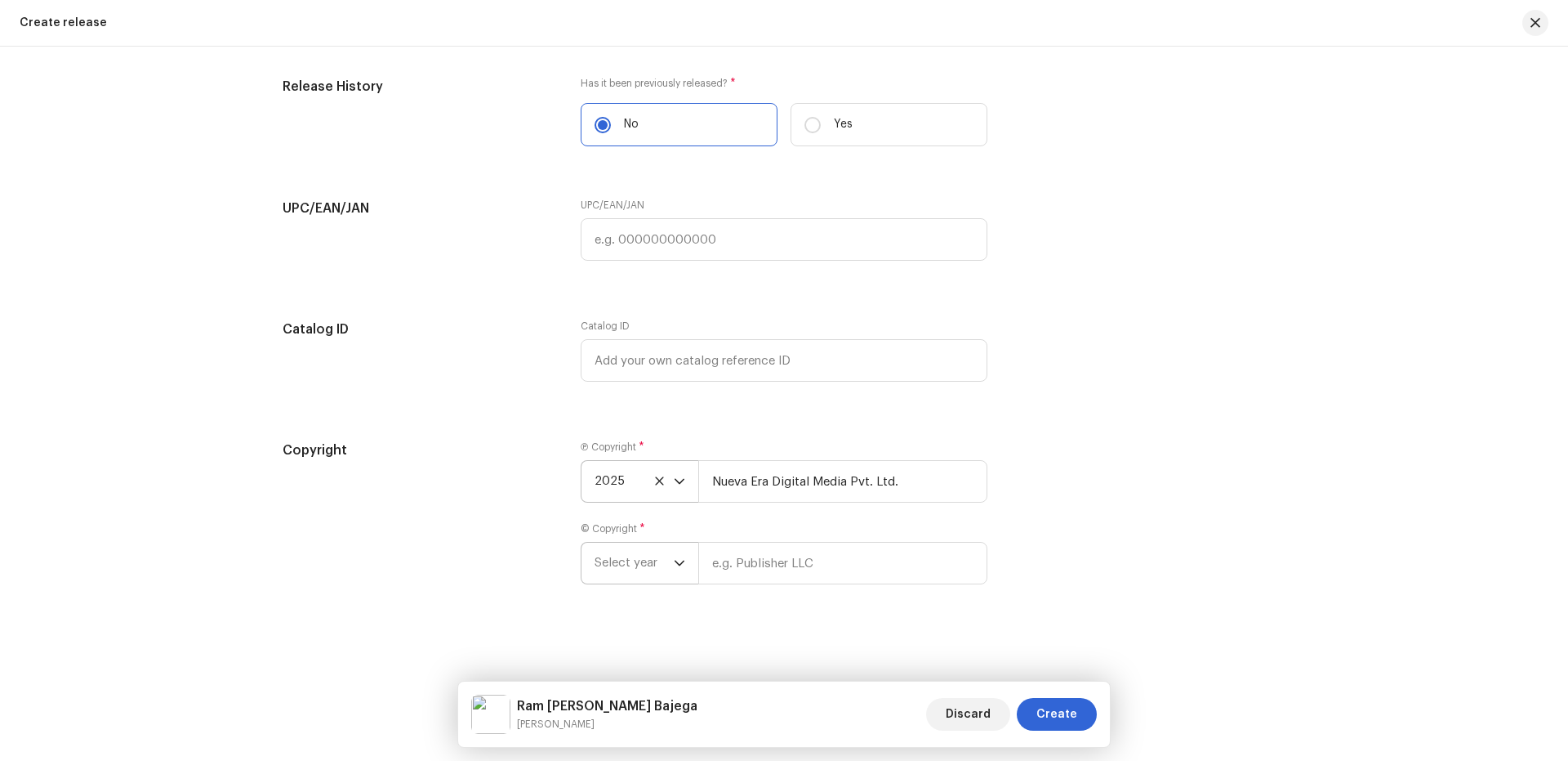
click at [658, 559] on span "Select year" at bounding box center [634, 563] width 80 height 41
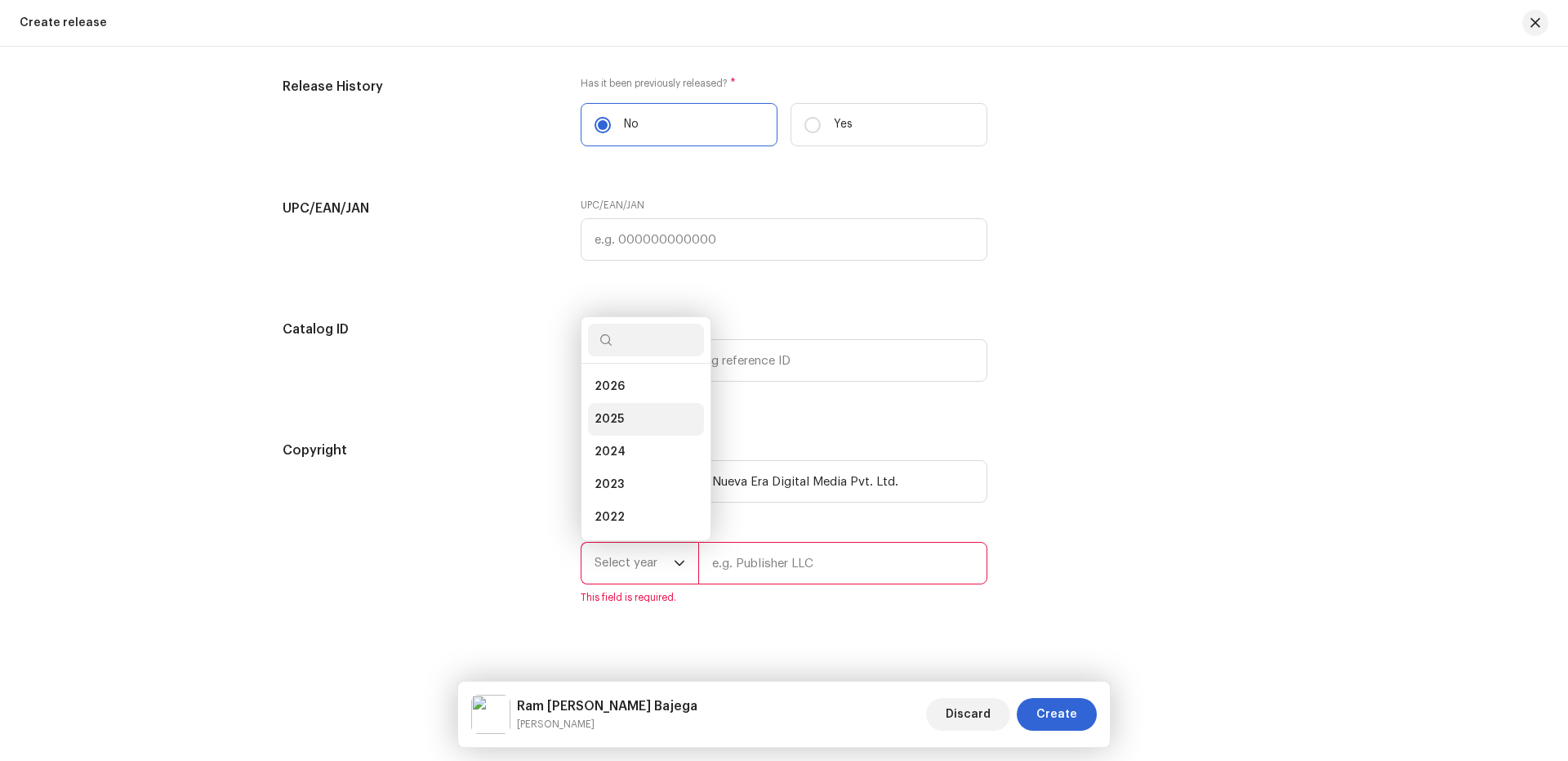
click at [617, 417] on span "2025" at bounding box center [609, 419] width 29 height 16
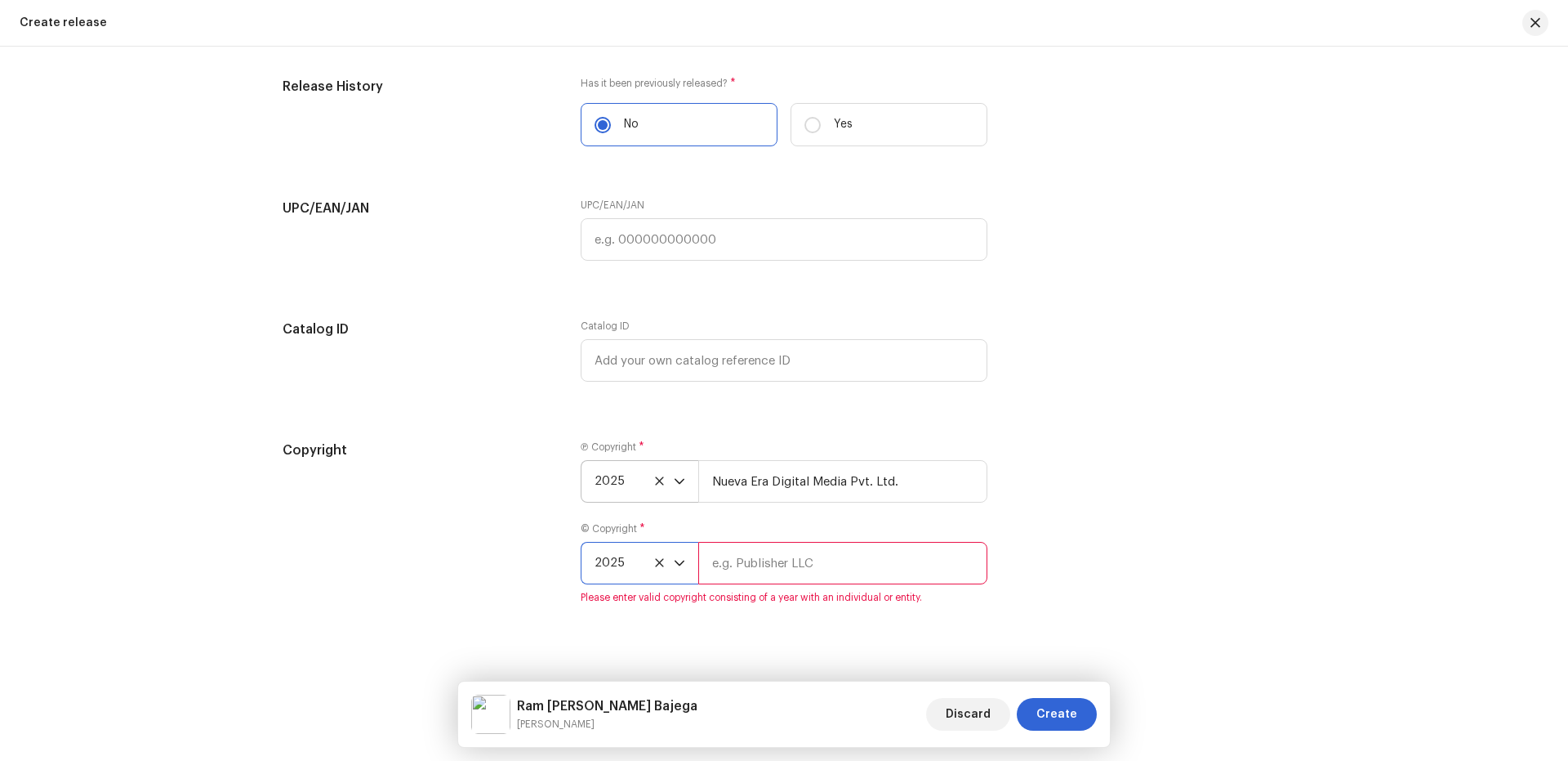
click at [811, 570] on input "text" at bounding box center [843, 563] width 289 height 42
type input "Param Shakti Films"
click at [1173, 501] on div "Copyright Ⓟ Copyright * 2025 Nueva Era Digital Media Pvt. Ltd. © Copyright * 20…" at bounding box center [784, 532] width 1003 height 183
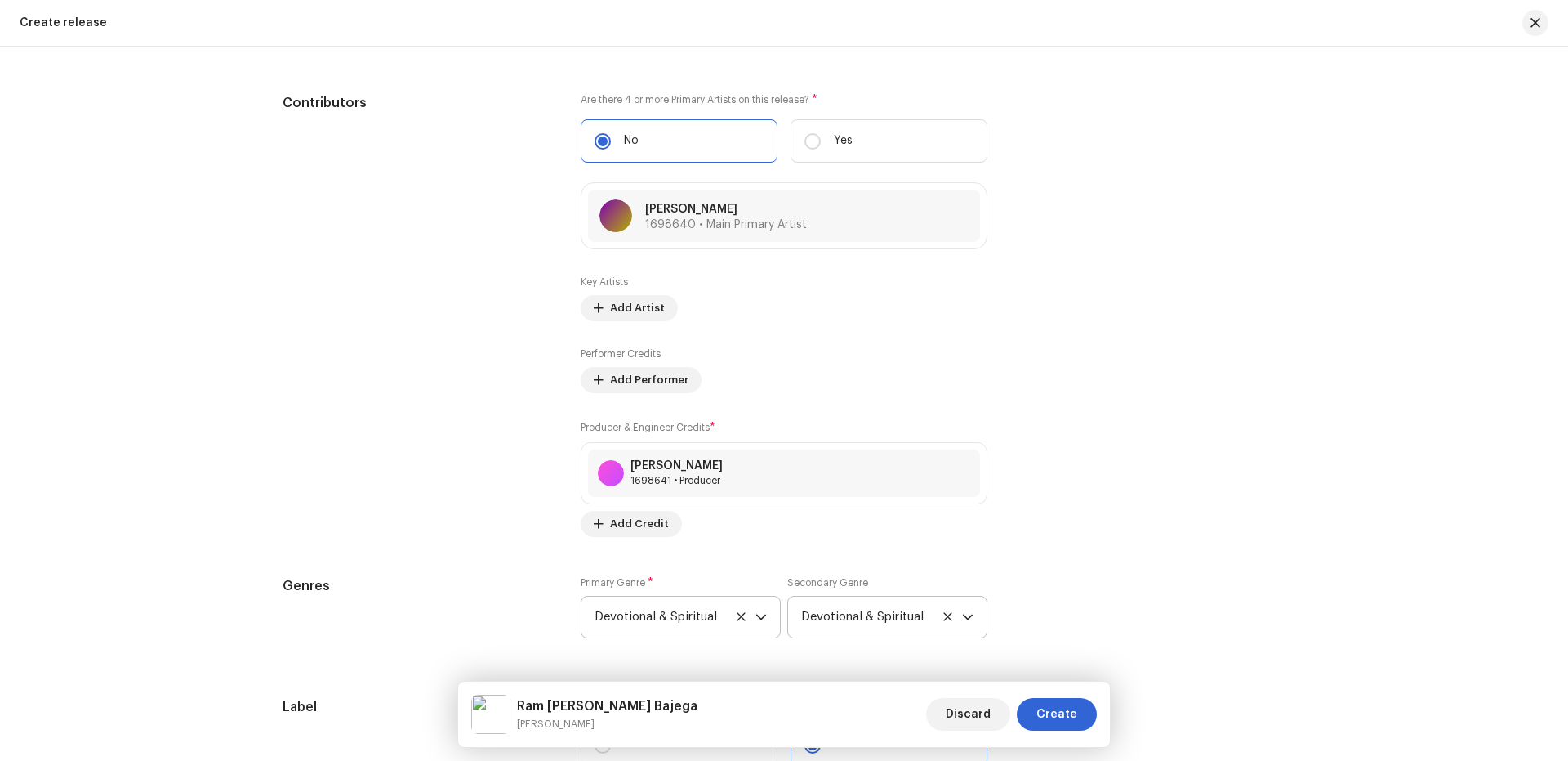
scroll to position [1961, 0]
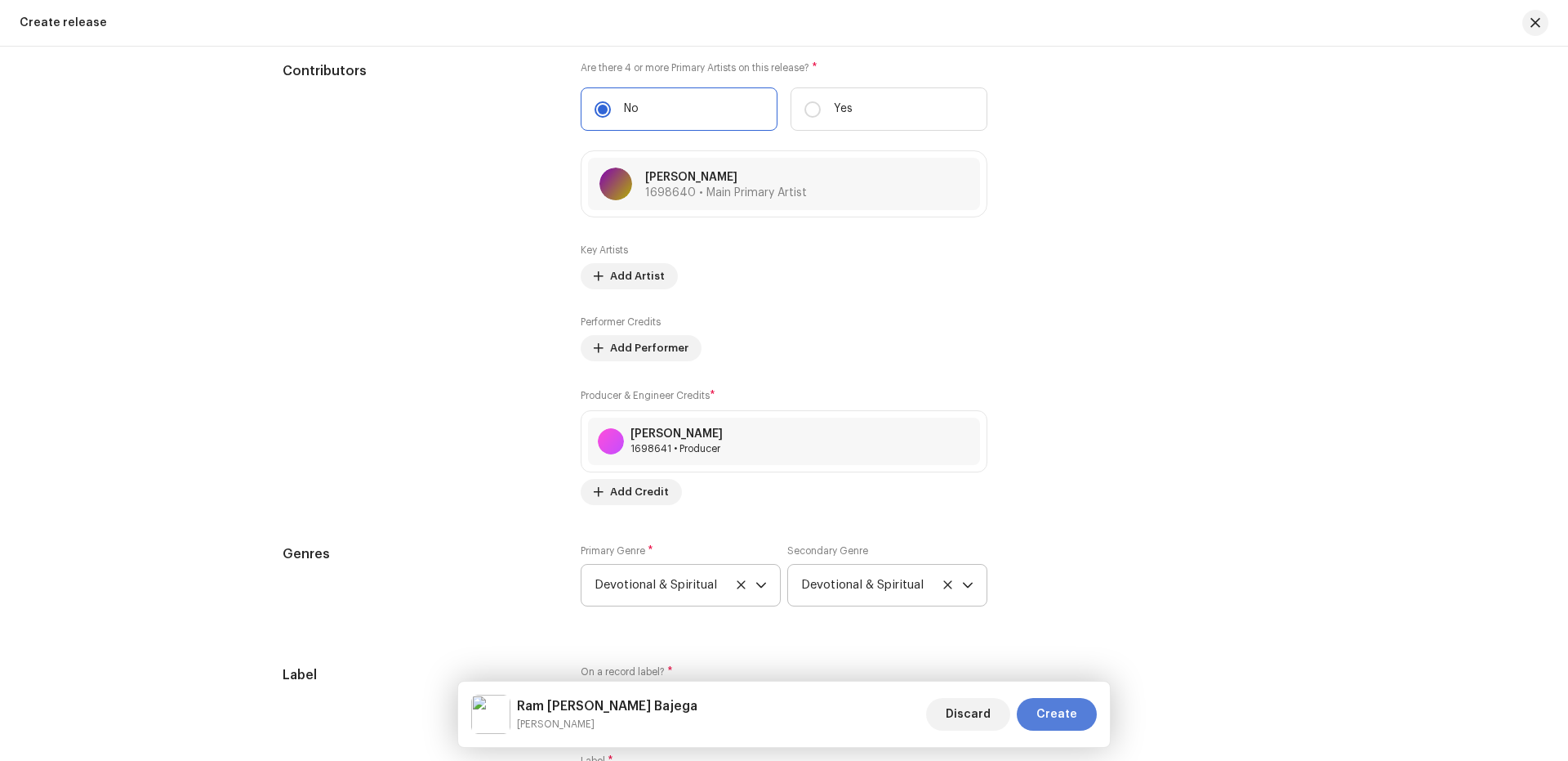
click at [1076, 711] on span "Create" at bounding box center [1057, 714] width 41 height 33
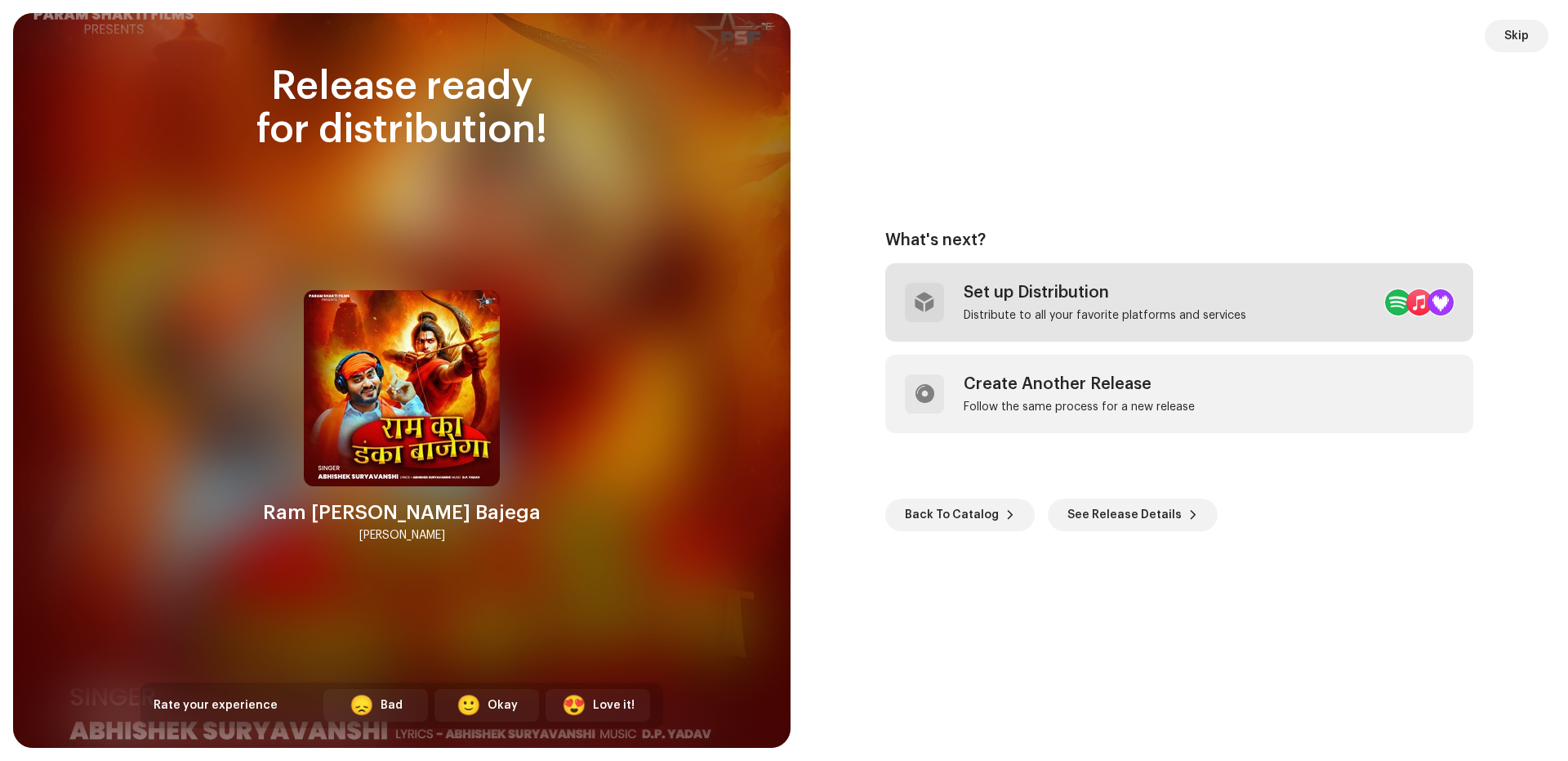
click at [1119, 302] on div "Set up Distribution Distribute to all your favorite platforms and services" at bounding box center [1105, 302] width 283 height 39
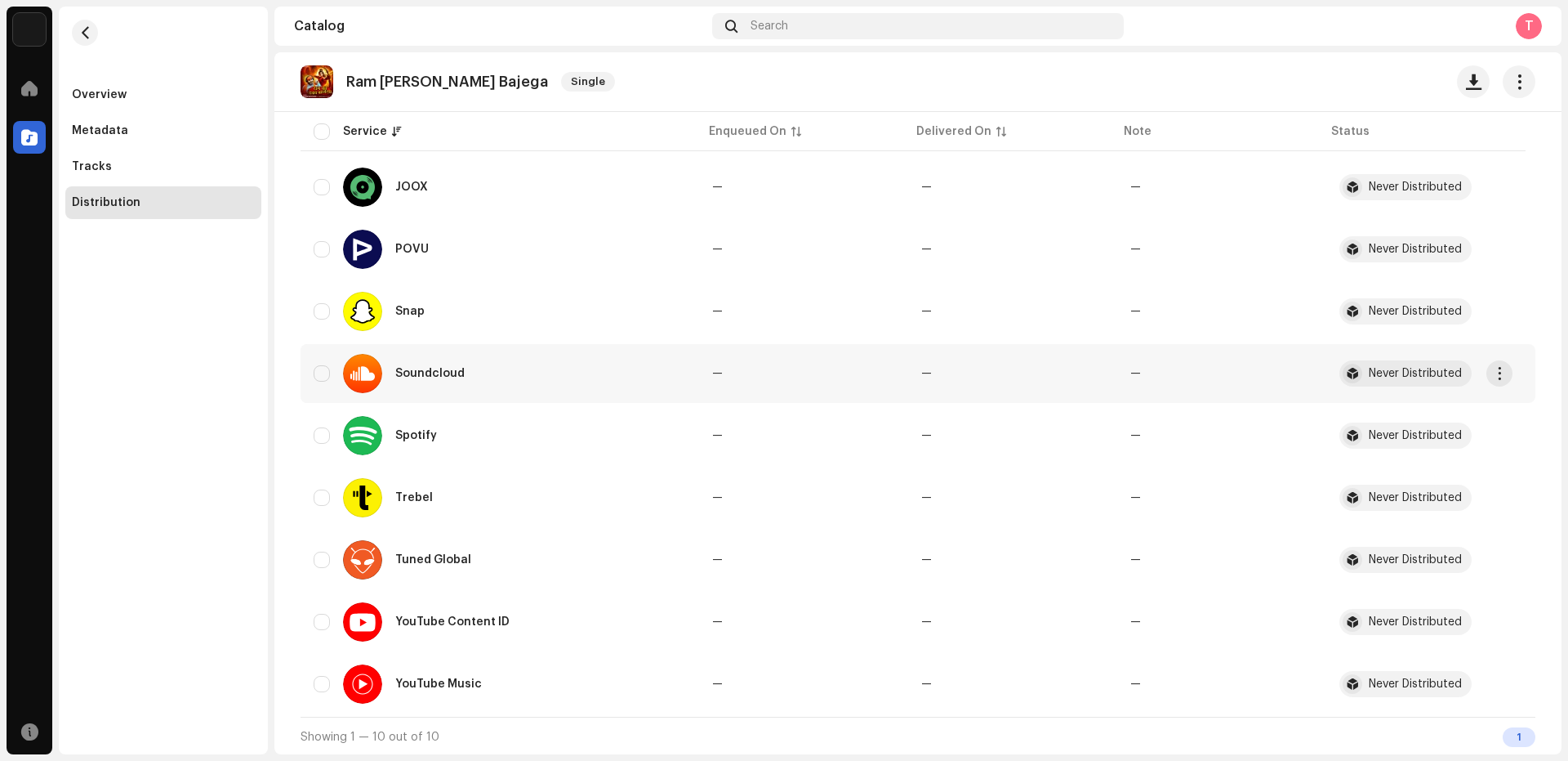
scroll to position [283, 0]
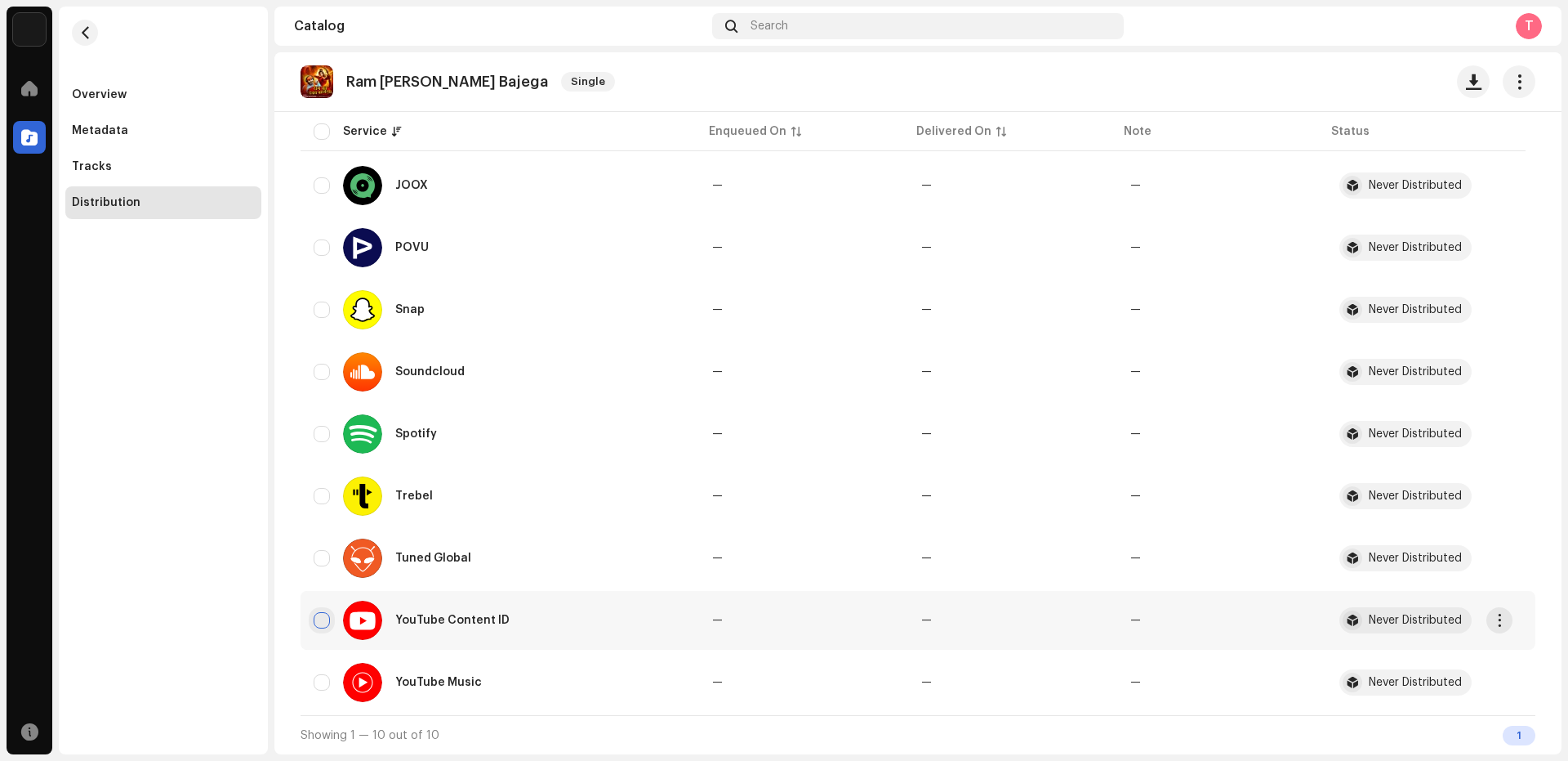
click at [323, 617] on input "checkbox" at bounding box center [321, 620] width 16 height 16
checkbox input "true"
click at [323, 692] on div "YouTube Music" at bounding box center [499, 681] width 372 height 39
click at [319, 687] on input "Row Unselected" at bounding box center [321, 682] width 16 height 16
checkbox input "true"
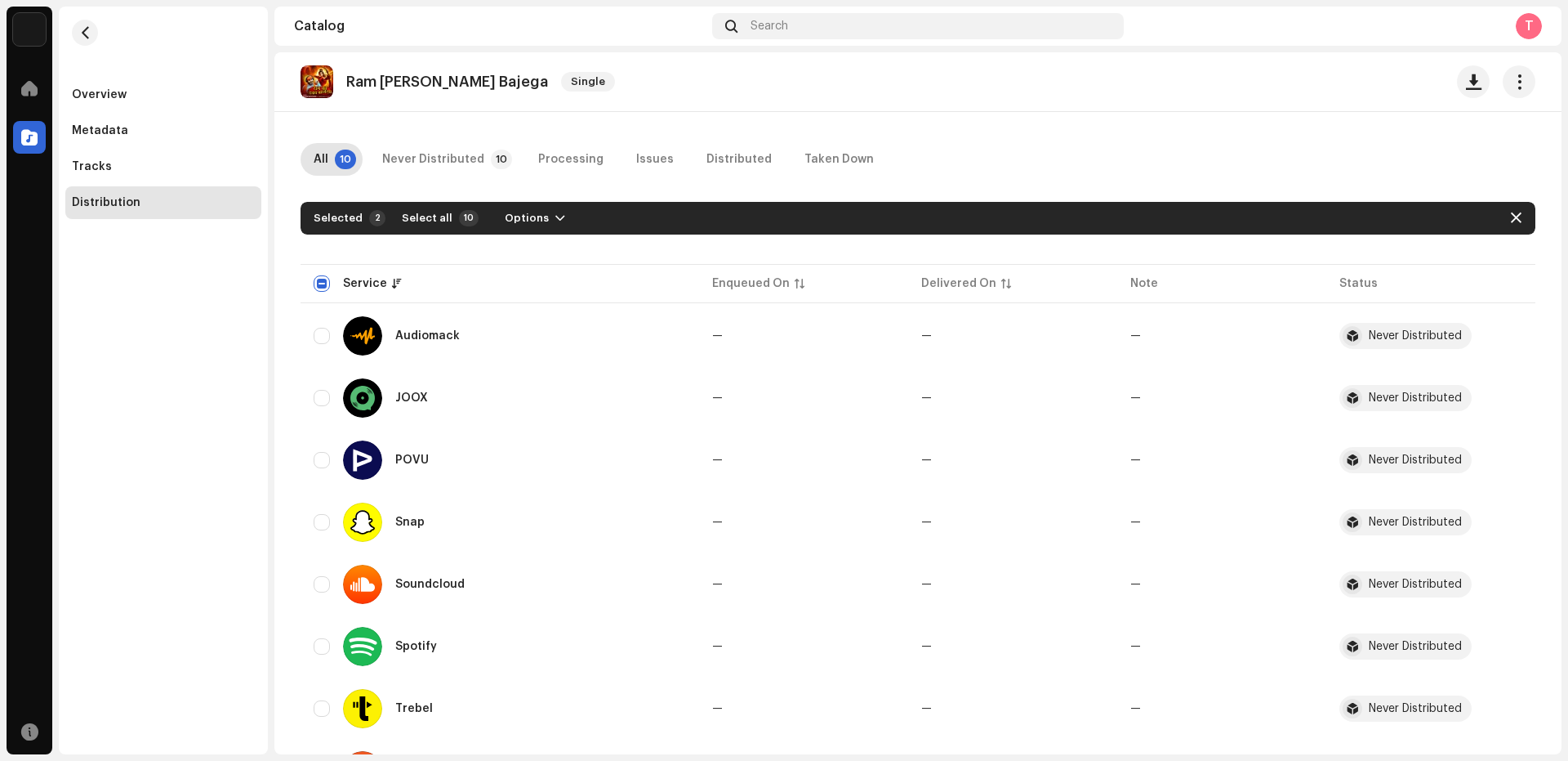
scroll to position [0, 0]
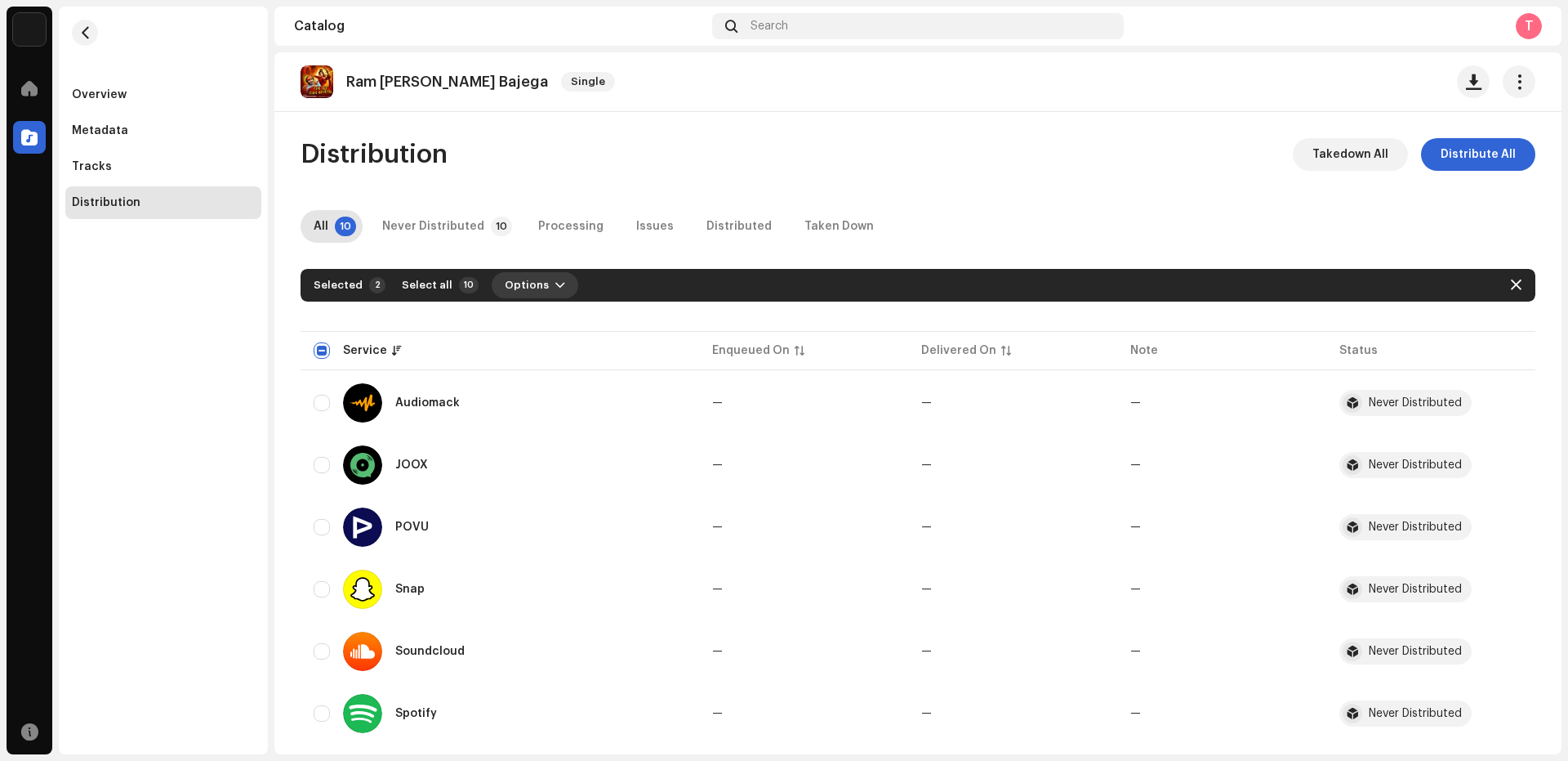
click at [536, 278] on span "Options" at bounding box center [526, 285] width 44 height 33
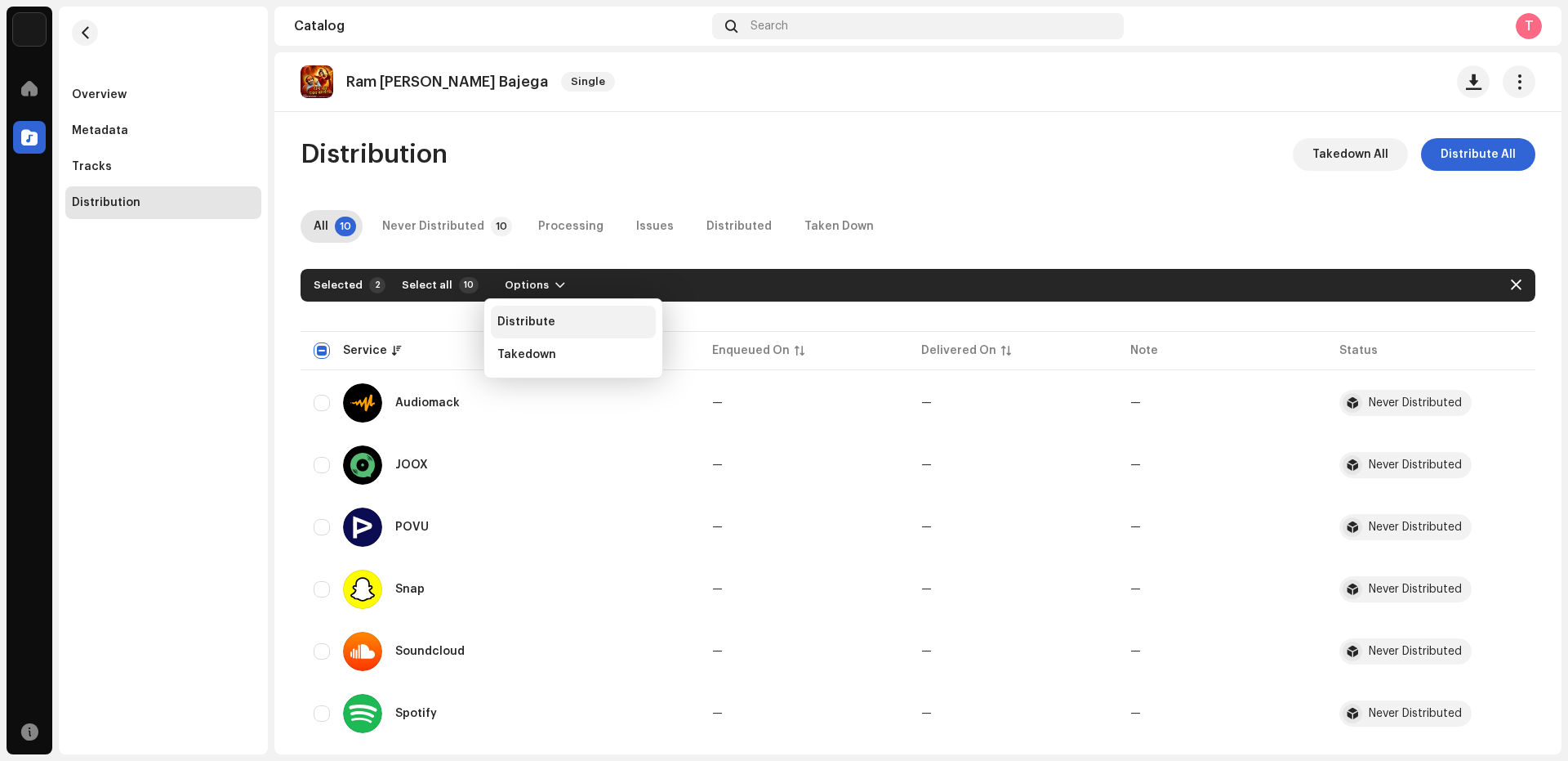
click at [537, 320] on span "Distribute" at bounding box center [526, 321] width 58 height 13
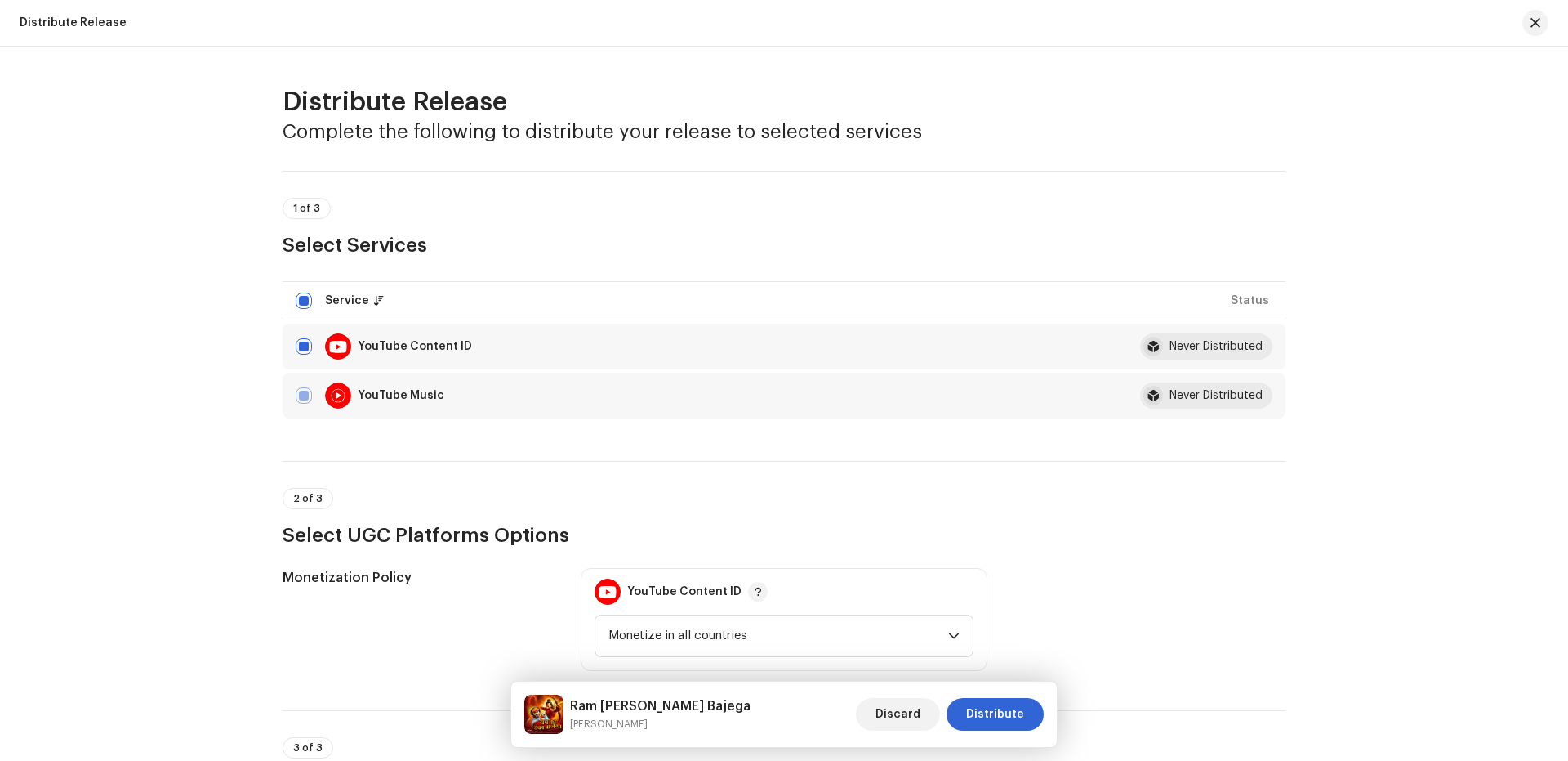
scroll to position [485, 0]
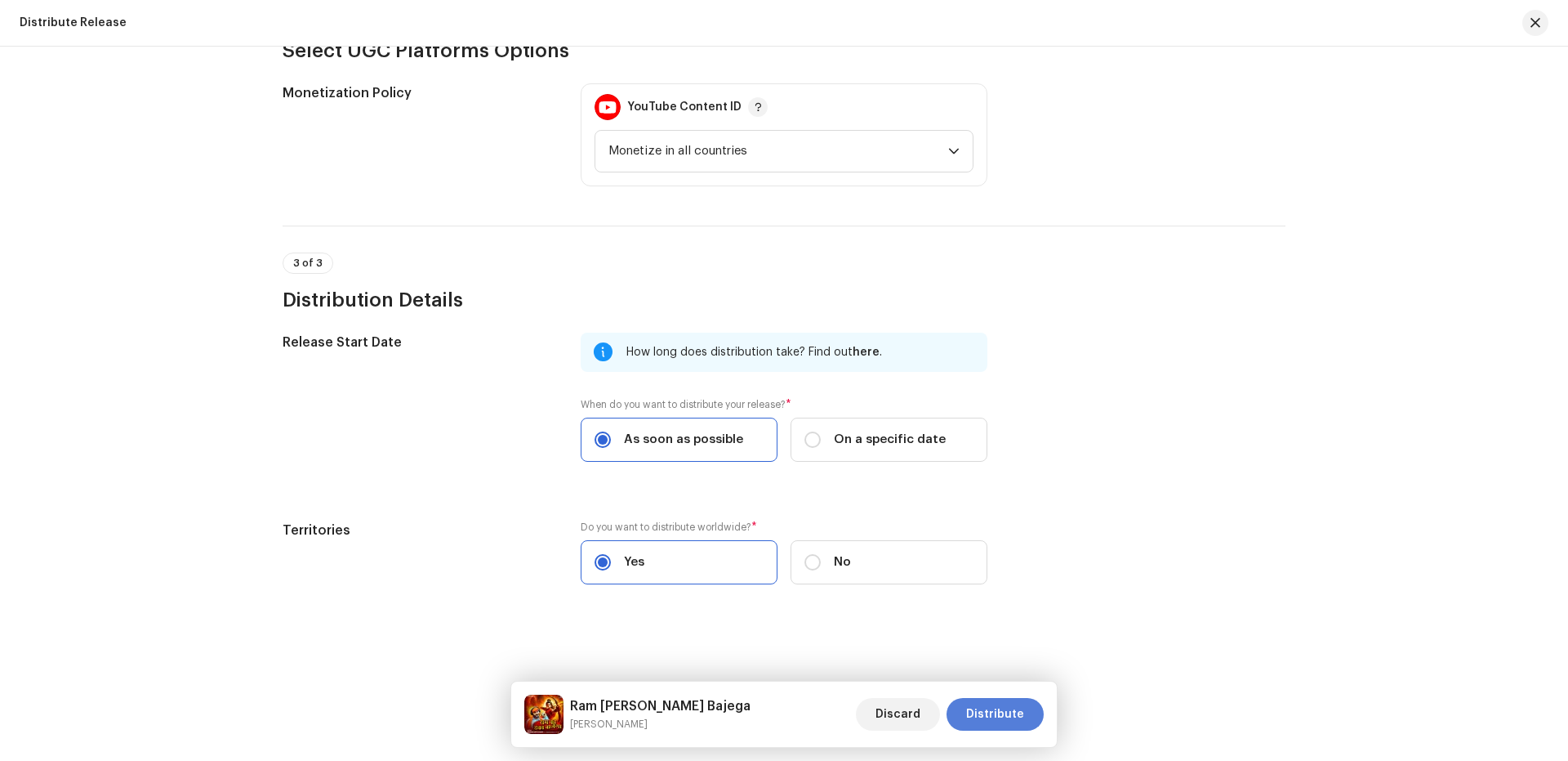
click at [992, 719] on span "Distribute" at bounding box center [994, 714] width 58 height 33
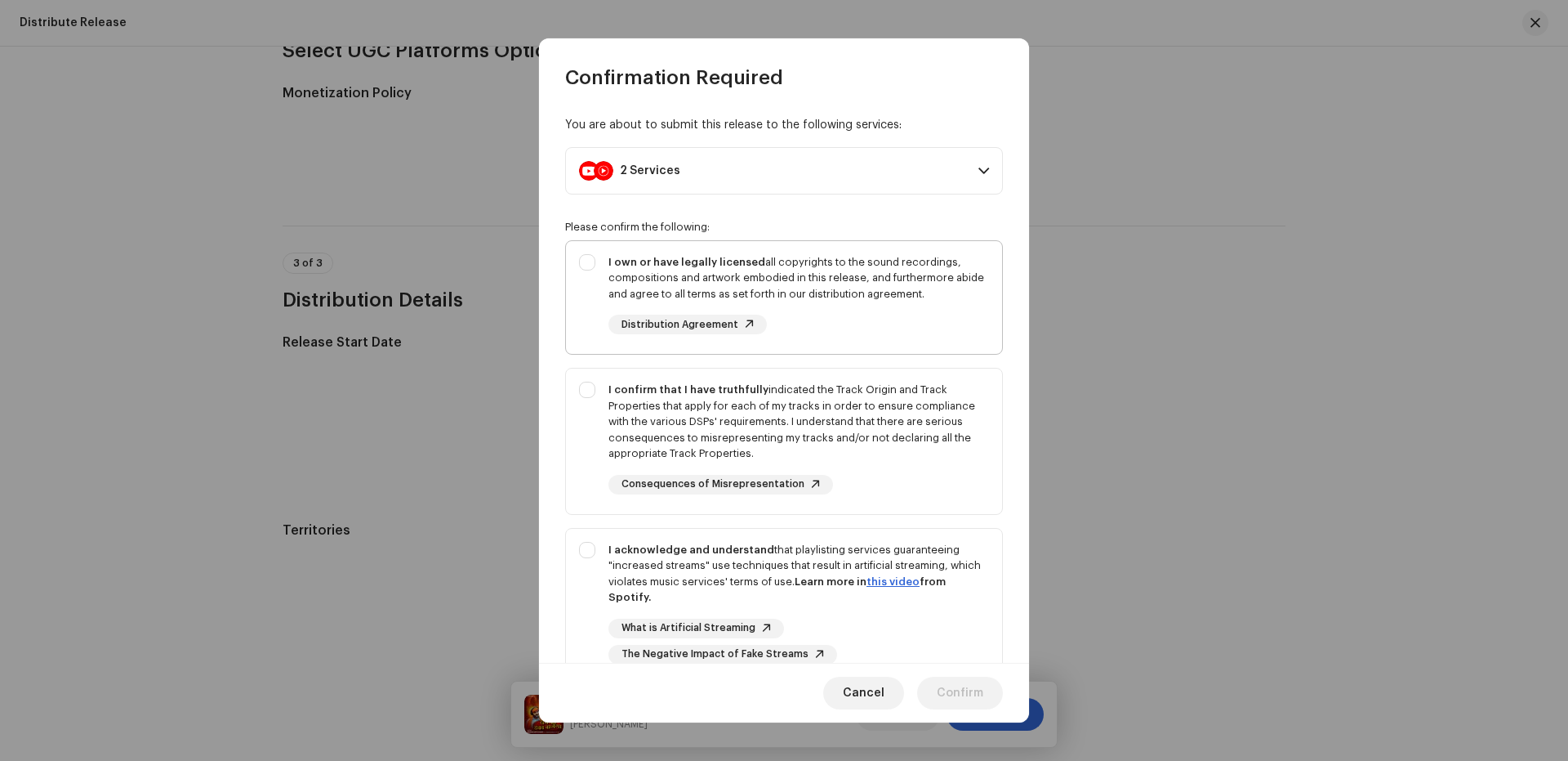
click at [585, 313] on div "I own or have legally licensed all copyrights to the sound recordings, composit…" at bounding box center [784, 294] width 436 height 107
checkbox input "true"
click at [588, 402] on div "I confirm that I have truthfully indicated the Track Origin and Track Propertie…" at bounding box center [784, 438] width 436 height 139
checkbox input "true"
click at [589, 564] on div "I acknowledge and understand that playlisting services guaranteeing "increased …" at bounding box center [784, 603] width 436 height 149
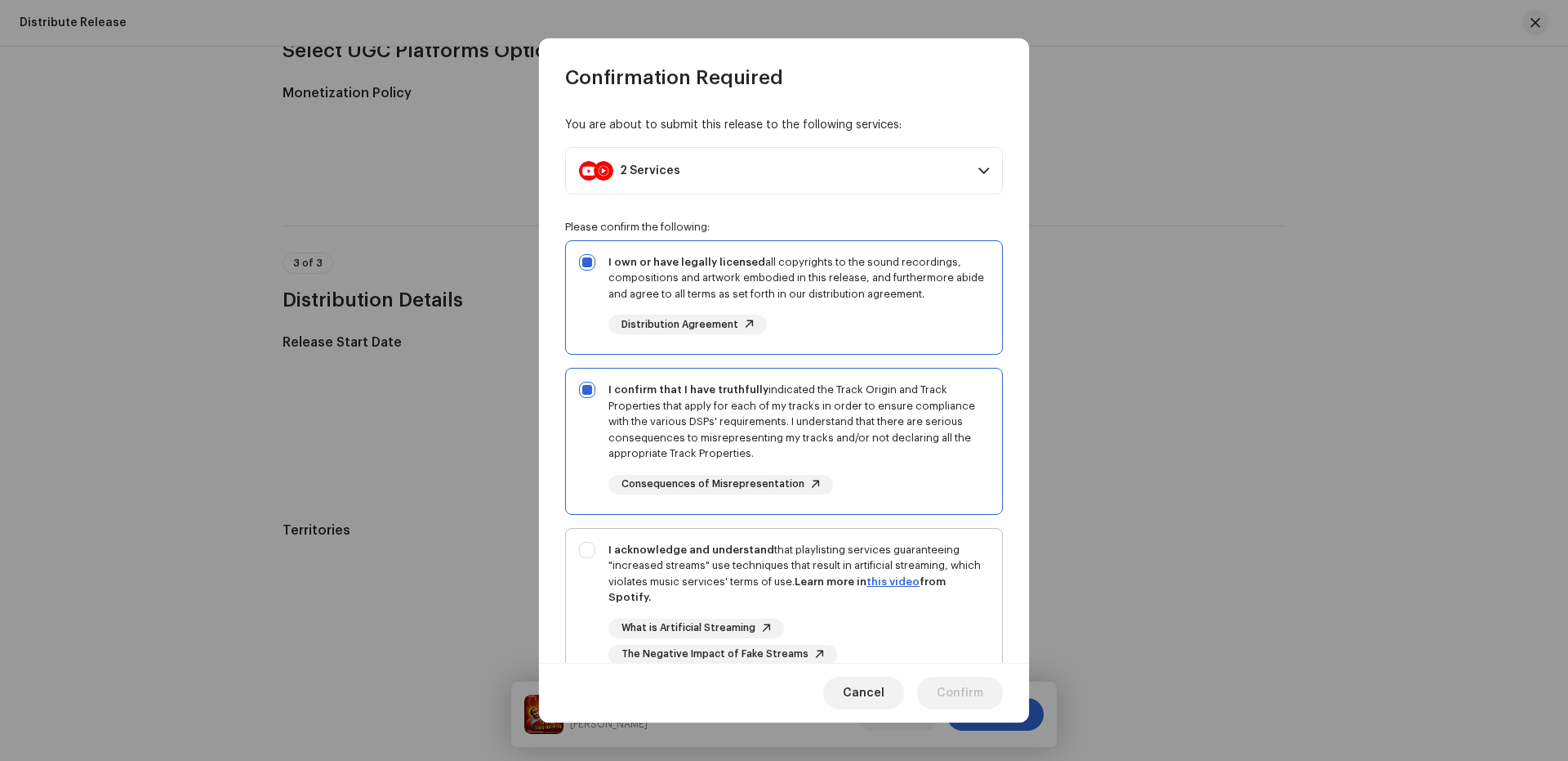
checkbox input "true"
click at [953, 687] on span "Confirm" at bounding box center [960, 693] width 47 height 33
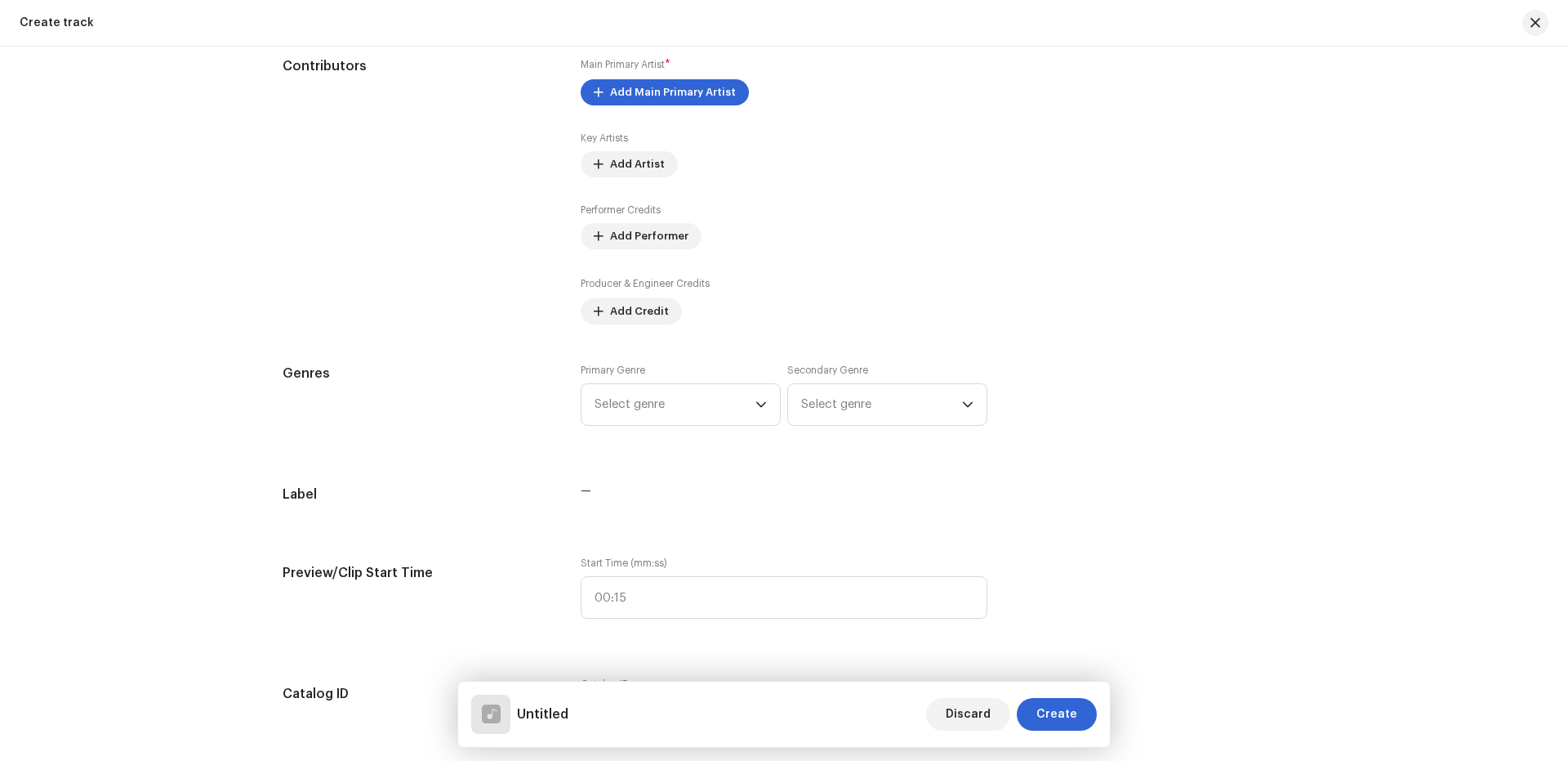
scroll to position [1525, 0]
